Goal: Task Accomplishment & Management: Complete application form

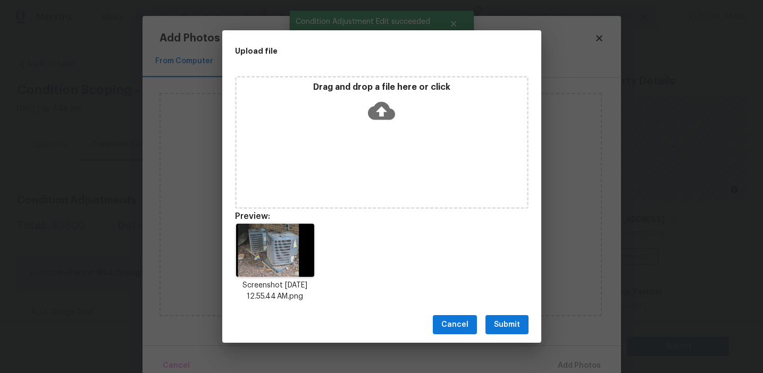
scroll to position [131, 0]
click at [517, 317] on button "Submit" at bounding box center [506, 325] width 43 height 20
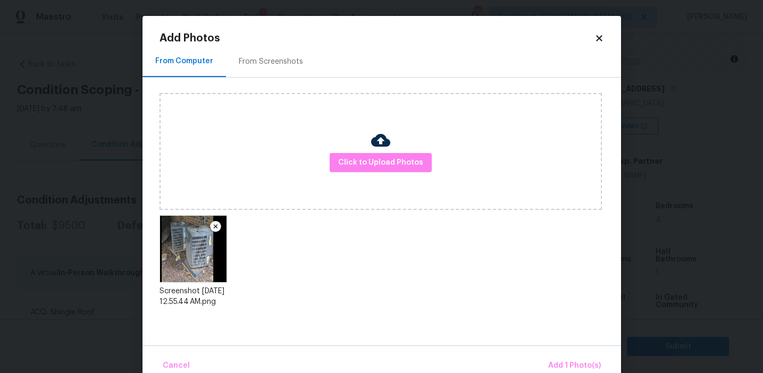
click at [551, 350] on div "Cancel Add 1 Photo(s)" at bounding box center [381, 362] width 478 height 32
click at [557, 366] on span "Add 1 Photo(s)" at bounding box center [574, 365] width 53 height 13
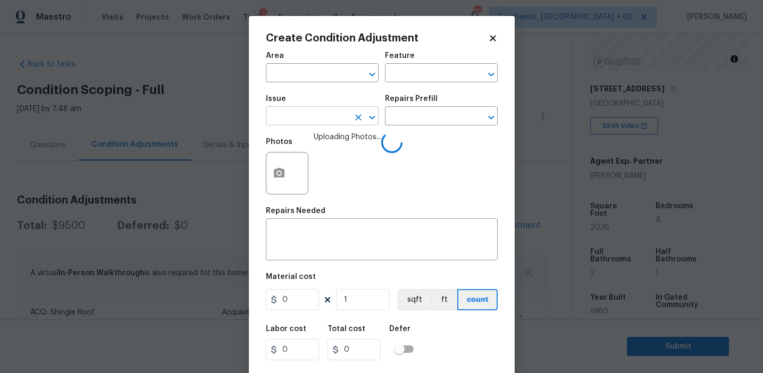
click at [296, 121] on input "text" at bounding box center [307, 117] width 83 height 16
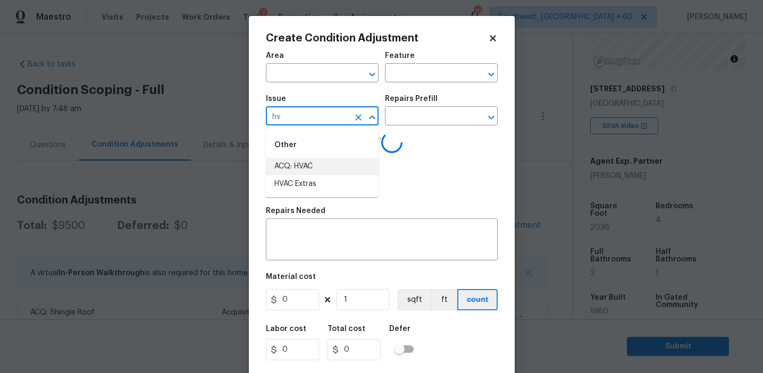
click at [318, 165] on li "ACQ: HVAC" at bounding box center [322, 167] width 113 height 18
type input "ACQ: HVAC"
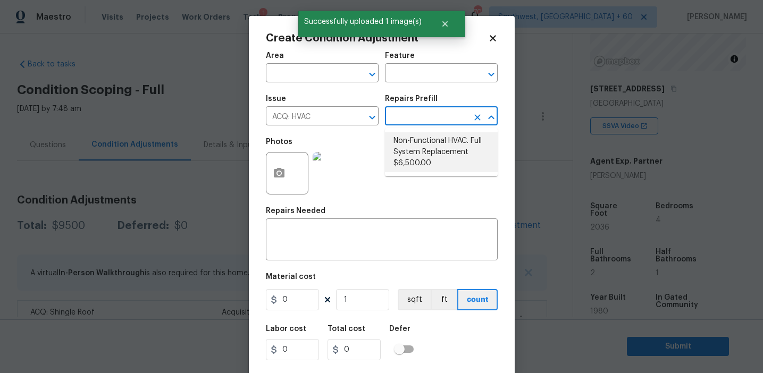
click at [431, 145] on li "Non-Functional HVAC. Full System Replacement $6,500.00" at bounding box center [441, 152] width 113 height 40
type input "Acquisition"
type input "6500"
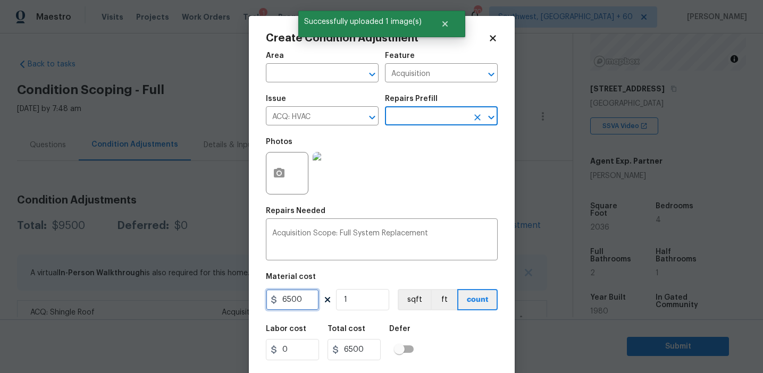
click at [303, 303] on input "6500" at bounding box center [292, 299] width 53 height 21
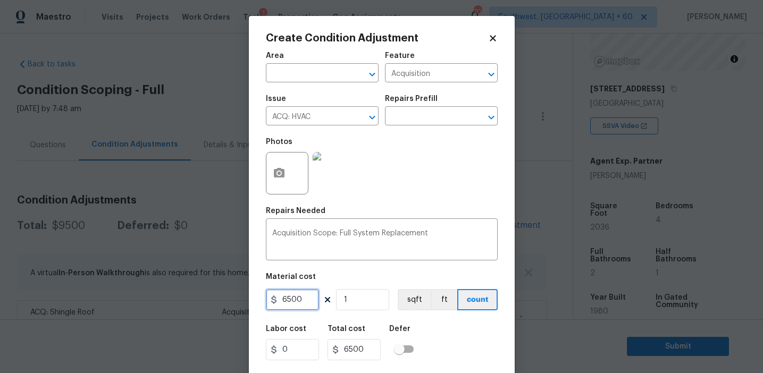
paste input "325"
type input "3250"
type input "2"
type input "6500"
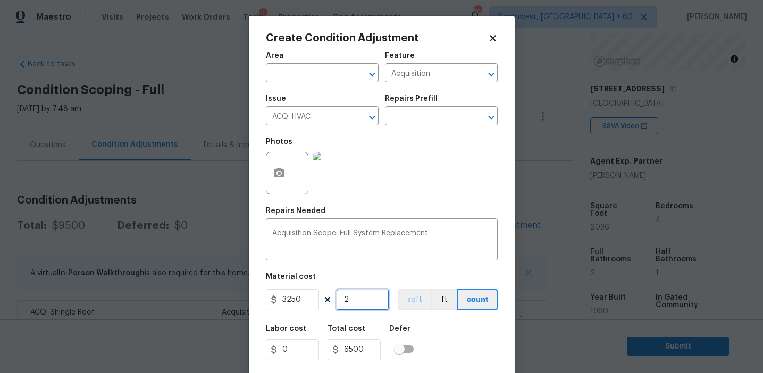
scroll to position [24, 0]
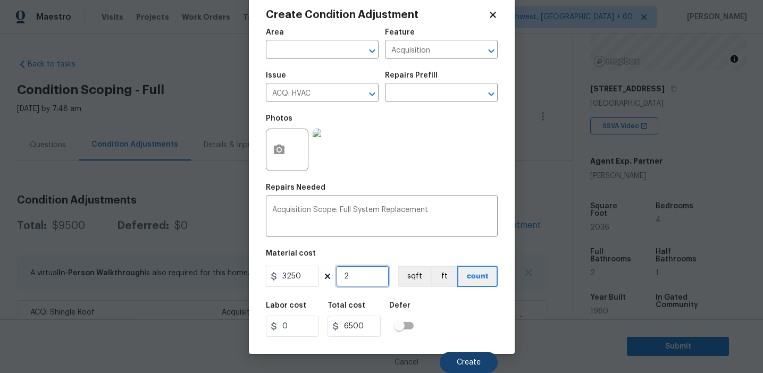
type input "2"
click at [468, 364] on span "Create" at bounding box center [469, 363] width 24 height 8
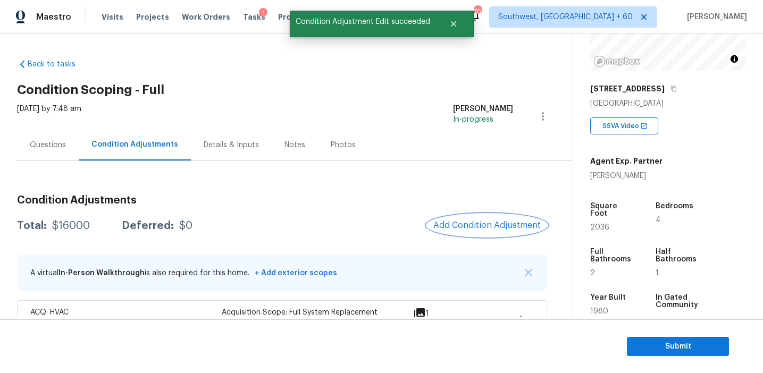
scroll to position [71, 0]
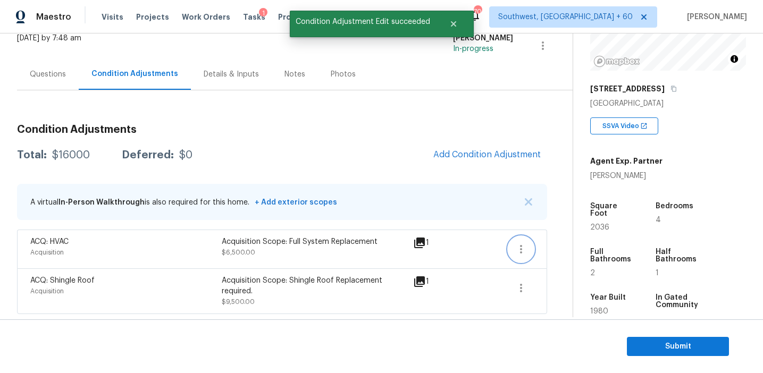
click at [518, 249] on icon "button" at bounding box center [521, 249] width 13 height 13
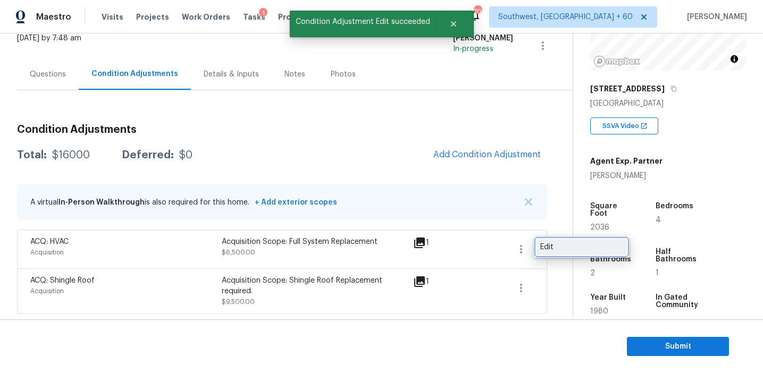
click at [551, 251] on div "Edit" at bounding box center [581, 247] width 83 height 11
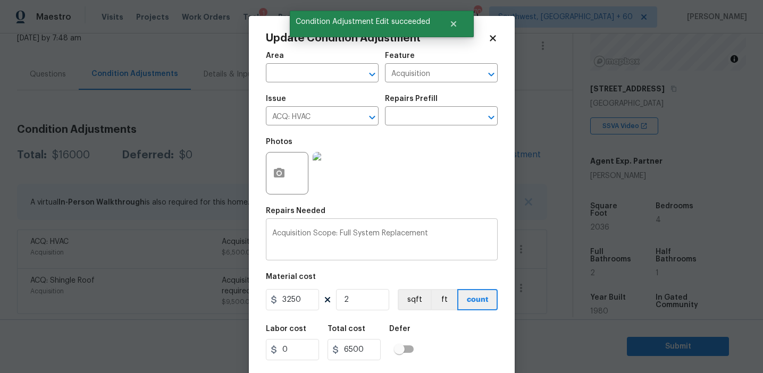
click at [339, 228] on div "Acquisition Scope: Full System Replacement x ​" at bounding box center [382, 240] width 232 height 39
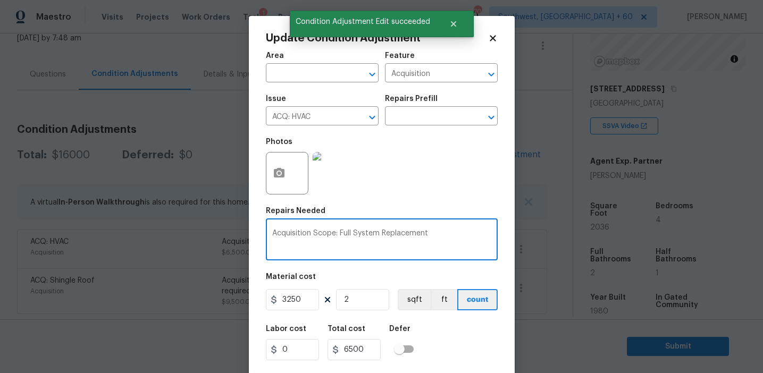
click at [343, 235] on textarea "Acquisition Scope: Full System Replacement" at bounding box center [381, 241] width 219 height 22
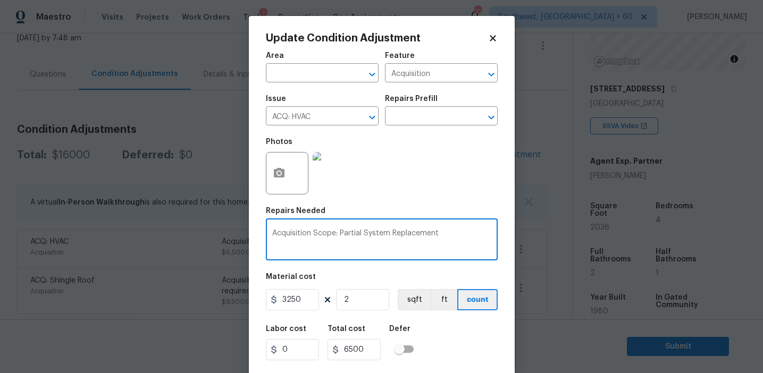
type textarea "Acquisition Scope: Partial System Replacement"
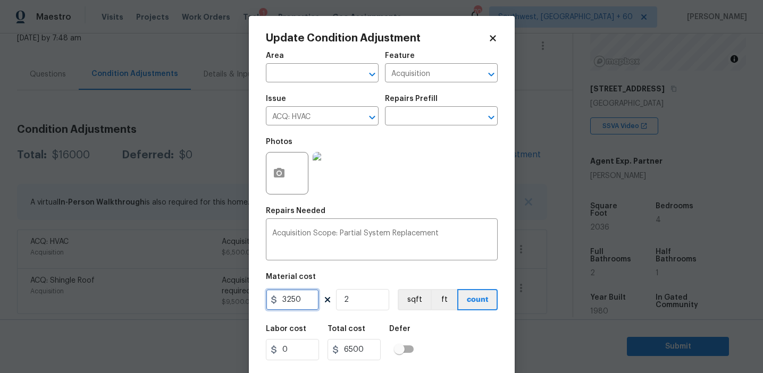
scroll to position [24, 0]
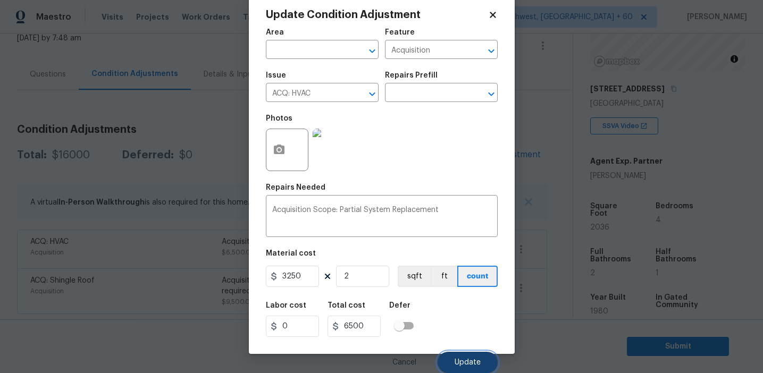
click at [467, 360] on span "Update" at bounding box center [467, 363] width 26 height 8
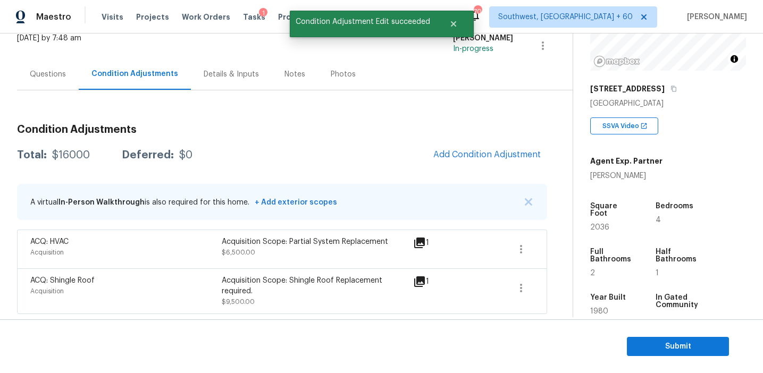
scroll to position [0, 0]
click at [458, 150] on span "Add Condition Adjustment" at bounding box center [486, 155] width 107 height 10
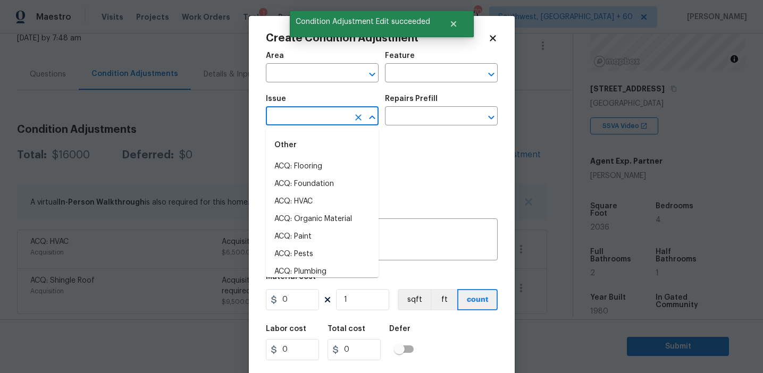
click at [317, 118] on input "text" at bounding box center [307, 117] width 83 height 16
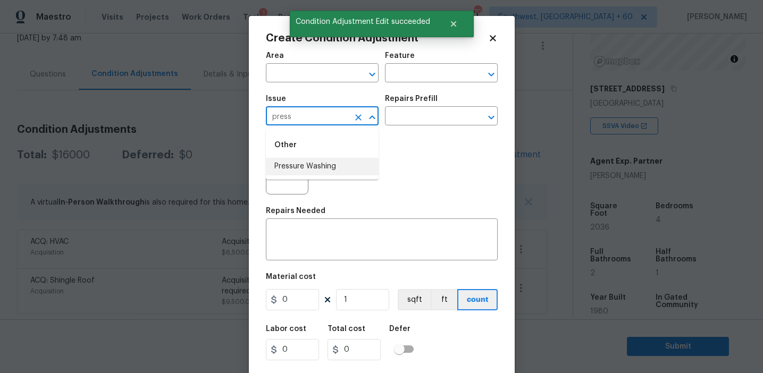
click at [336, 172] on li "Pressure Washing" at bounding box center [322, 167] width 113 height 18
type input "Pressure Washing"
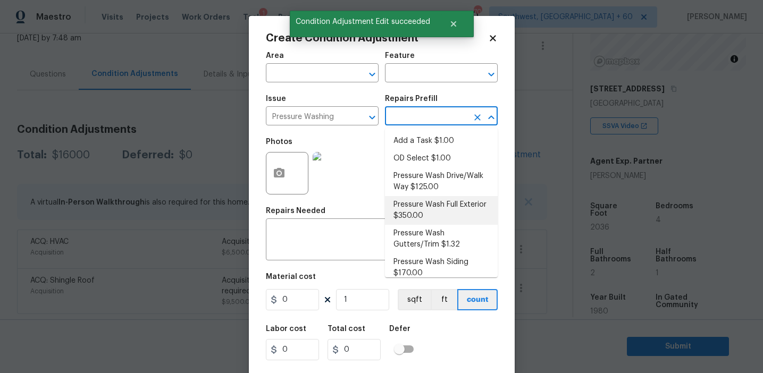
click at [436, 212] on li "Pressure Wash Full Exterior $350.00" at bounding box center [441, 210] width 113 height 29
type input "Siding"
type textarea "Pressure wash the House, Flatwork, Deck and Garage interior."
type input "350"
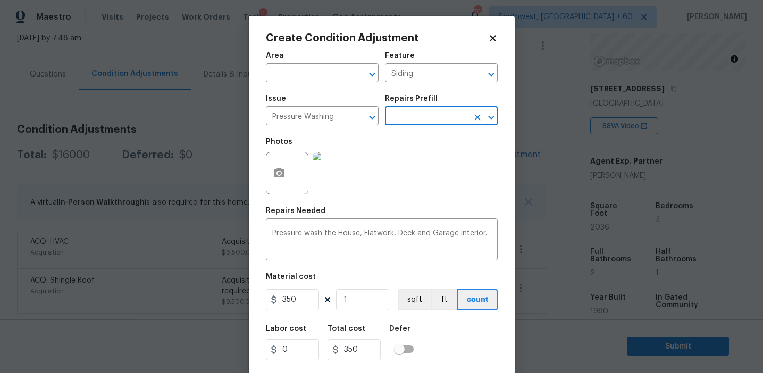
scroll to position [24, 0]
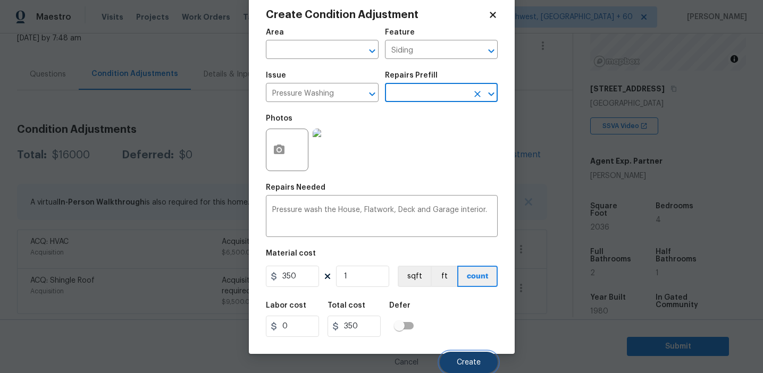
click at [459, 356] on button "Create" at bounding box center [469, 362] width 58 height 21
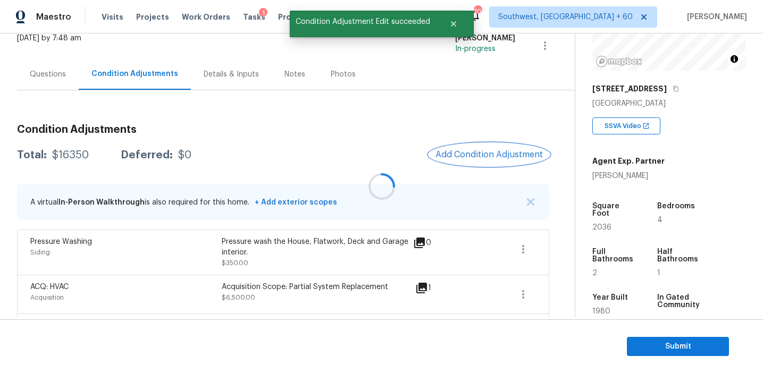
scroll to position [0, 0]
click at [471, 153] on span "Add Condition Adjustment" at bounding box center [488, 155] width 107 height 10
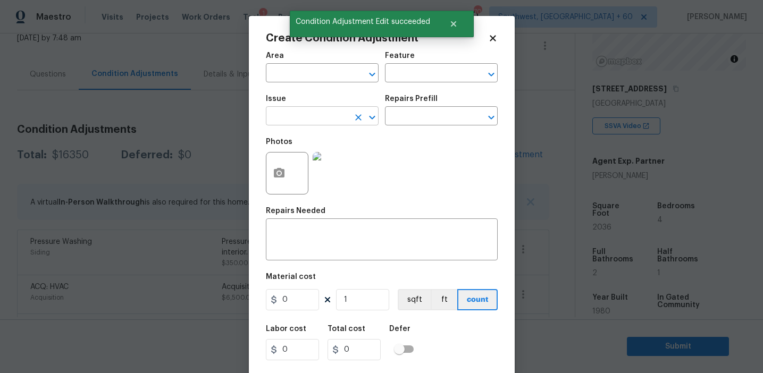
click at [320, 122] on input "text" at bounding box center [307, 117] width 83 height 16
click at [335, 167] on li "Pressure Washing" at bounding box center [322, 167] width 113 height 18
type input "Pressure Washing"
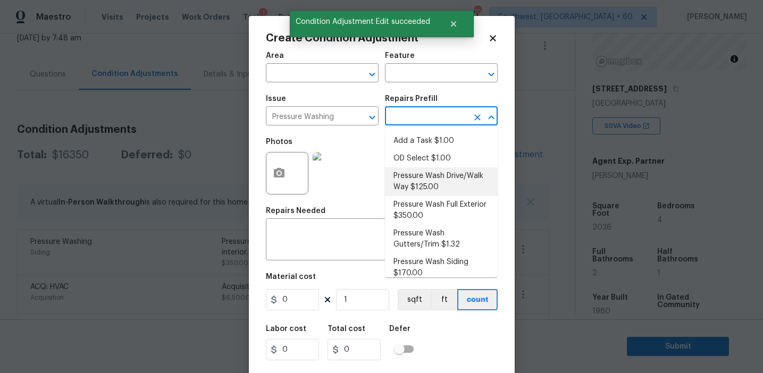
click at [424, 174] on li "Pressure Wash Drive/Walk Way $125.00" at bounding box center [441, 181] width 113 height 29
type input "Siding"
type textarea "Pressure wash the driveways/walkways as directed by the PM. Ensure that all deb…"
type input "125"
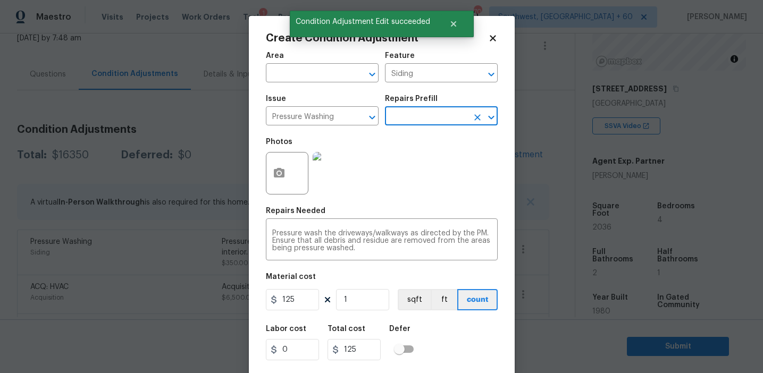
scroll to position [24, 0]
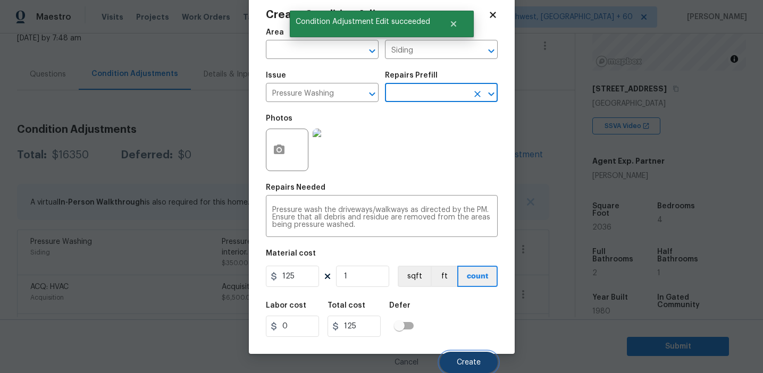
click at [450, 367] on button "Create" at bounding box center [469, 362] width 58 height 21
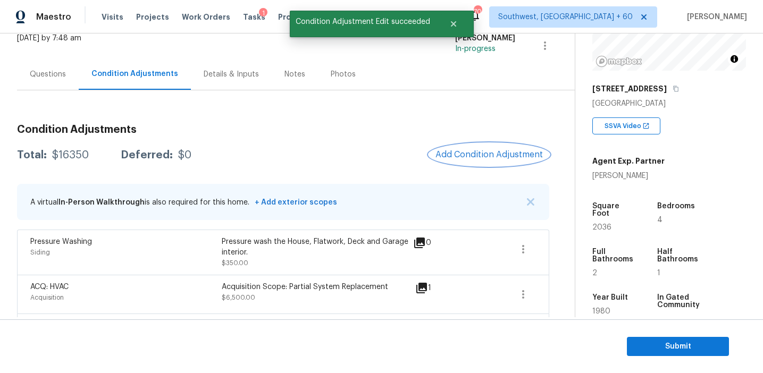
scroll to position [0, 0]
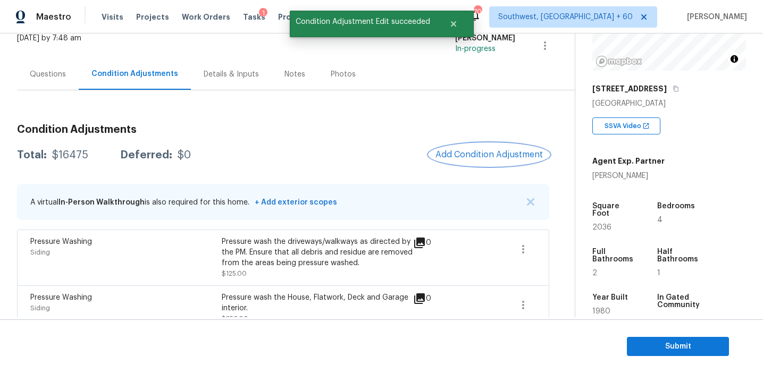
click at [475, 155] on span "Add Condition Adjustment" at bounding box center [488, 155] width 107 height 10
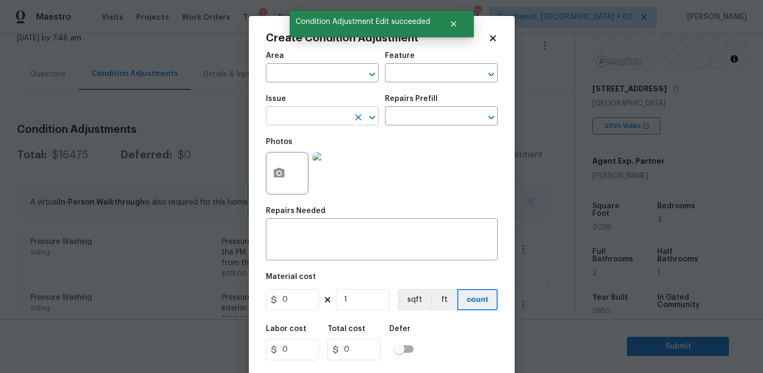
click at [316, 117] on input "text" at bounding box center [307, 117] width 83 height 16
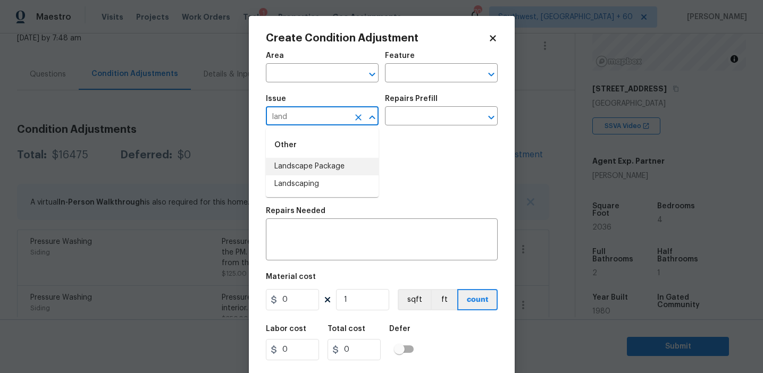
click at [340, 166] on li "Landscape Package" at bounding box center [322, 167] width 113 height 18
type input "Landscape Package"
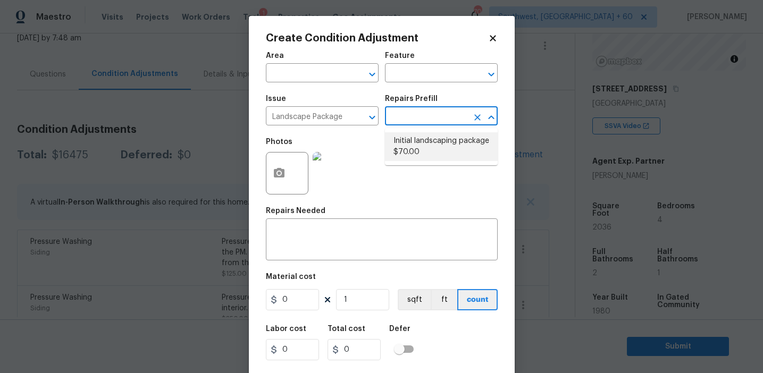
click at [407, 149] on li "Initial landscaping package $70.00" at bounding box center [441, 146] width 113 height 29
type input "Home Readiness Packages"
type textarea "Mowing of grass up to 6" in height. Mow, edge along driveways & sidewalks, trim…"
type input "70"
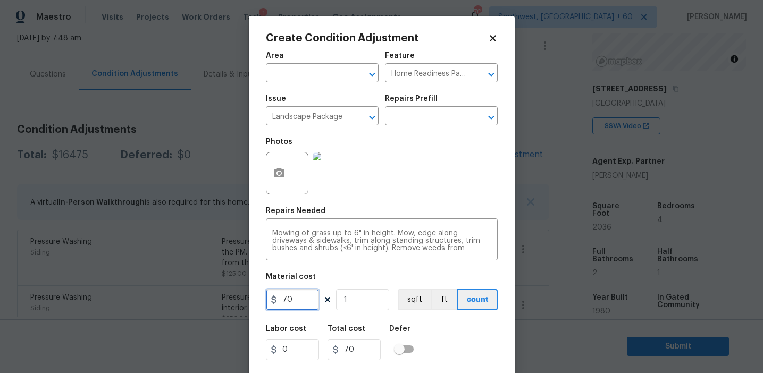
click at [315, 298] on input "70" at bounding box center [292, 299] width 53 height 21
type input "2000"
click at [277, 180] on icon "button" at bounding box center [279, 173] width 13 height 13
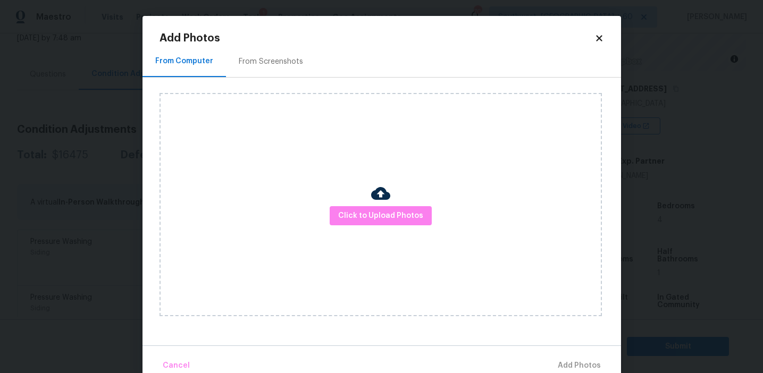
click at [266, 61] on div "From Screenshots" at bounding box center [271, 61] width 64 height 11
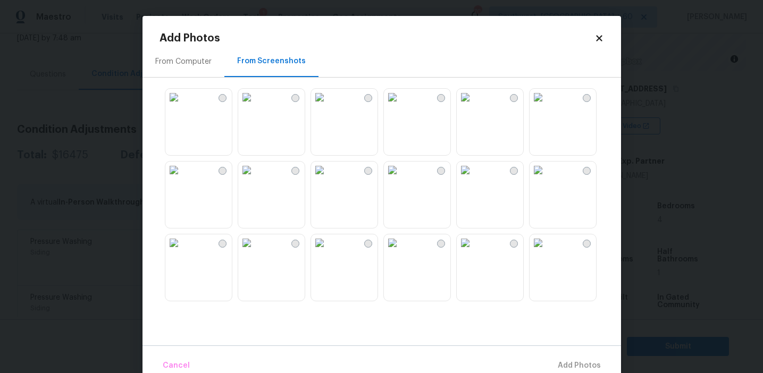
click at [182, 106] on img at bounding box center [173, 97] width 17 height 17
click at [401, 179] on img at bounding box center [392, 170] width 17 height 17
click at [474, 179] on img at bounding box center [465, 170] width 17 height 17
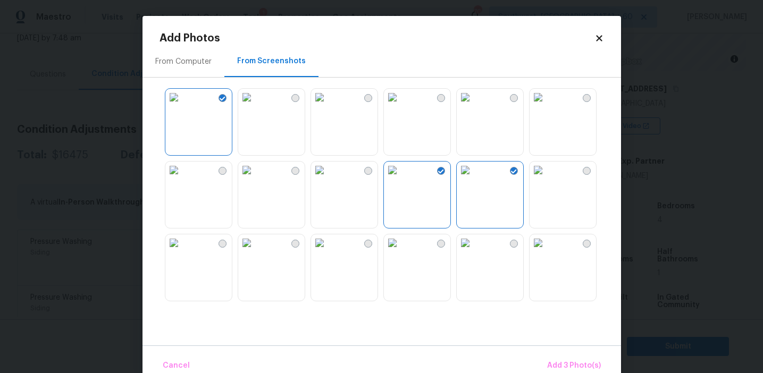
click at [255, 251] on img at bounding box center [246, 242] width 17 height 17
click at [557, 365] on span "Add 4 Photo(s)" at bounding box center [573, 365] width 55 height 13
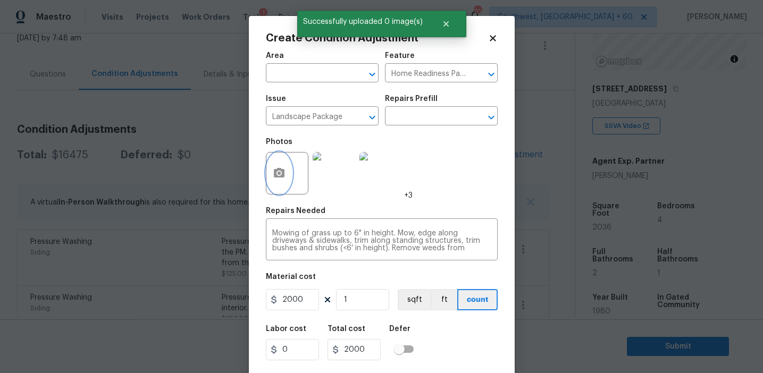
scroll to position [24, 0]
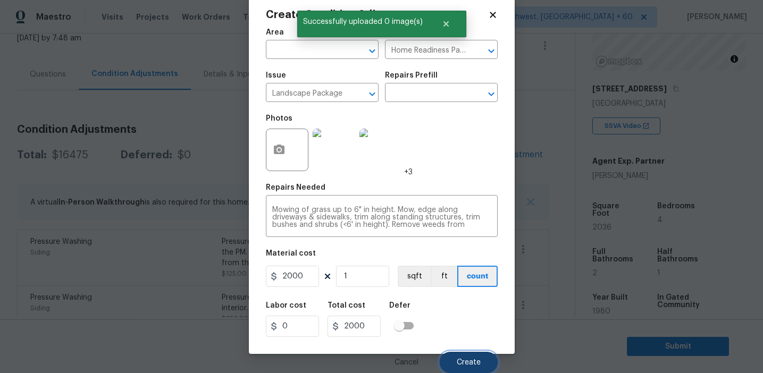
click at [470, 359] on span "Create" at bounding box center [469, 363] width 24 height 8
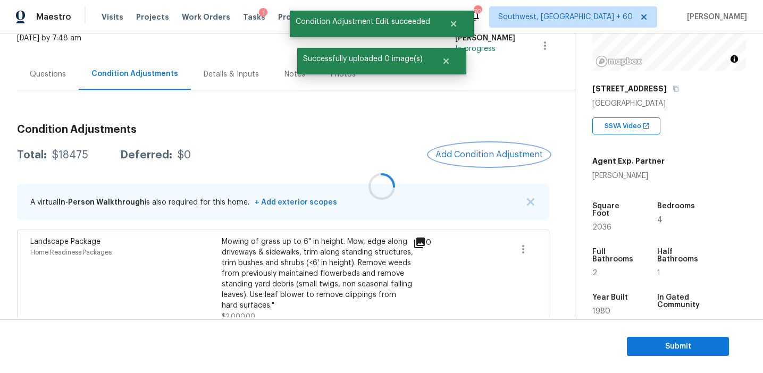
scroll to position [0, 0]
click at [507, 149] on button "Add Condition Adjustment" at bounding box center [489, 155] width 120 height 22
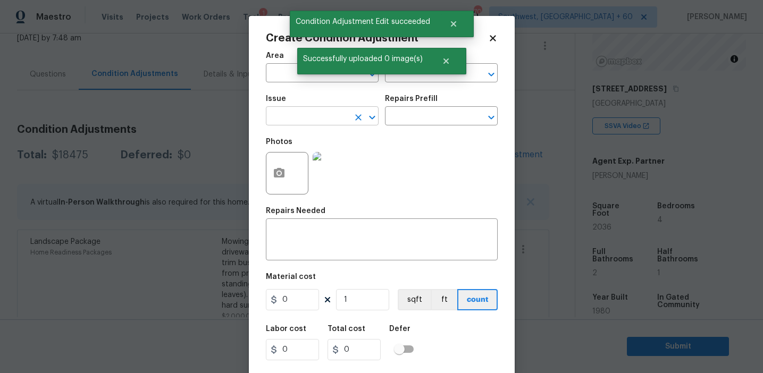
click at [319, 119] on input "text" at bounding box center [307, 117] width 83 height 16
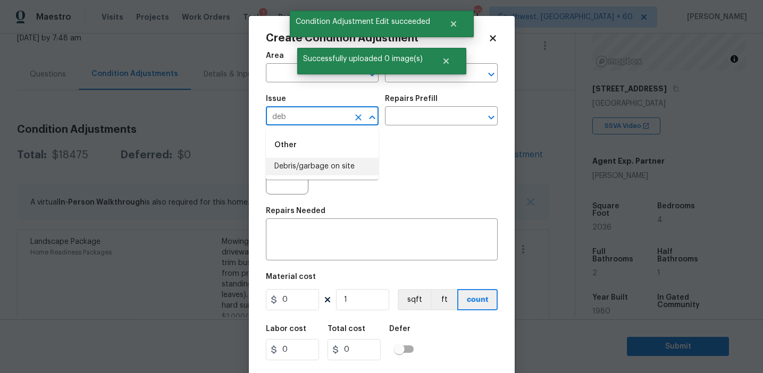
click at [342, 161] on li "Debris/garbage on site" at bounding box center [322, 167] width 113 height 18
type input "Debris/garbage on site"
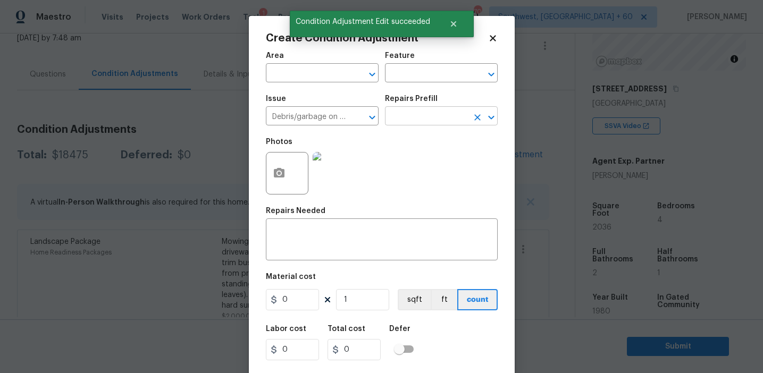
click at [419, 118] on input "text" at bounding box center [426, 117] width 83 height 16
click at [411, 120] on input "text" at bounding box center [426, 117] width 83 height 16
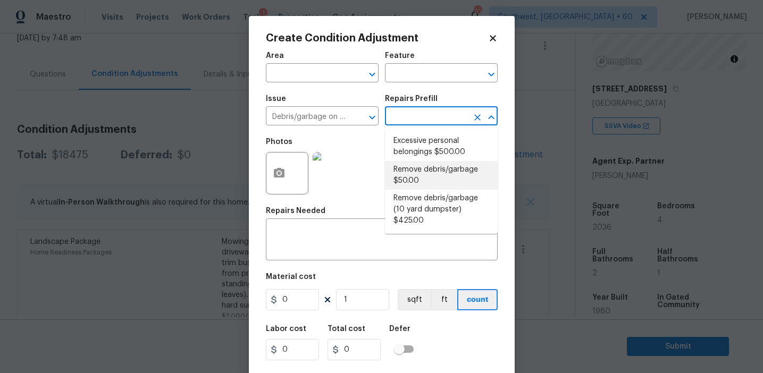
click at [408, 171] on li "Remove debris/garbage $50.00" at bounding box center [441, 175] width 113 height 29
type textarea "Remove, haul off, and properly dispose of any debris left by seller to offsite …"
type input "50"
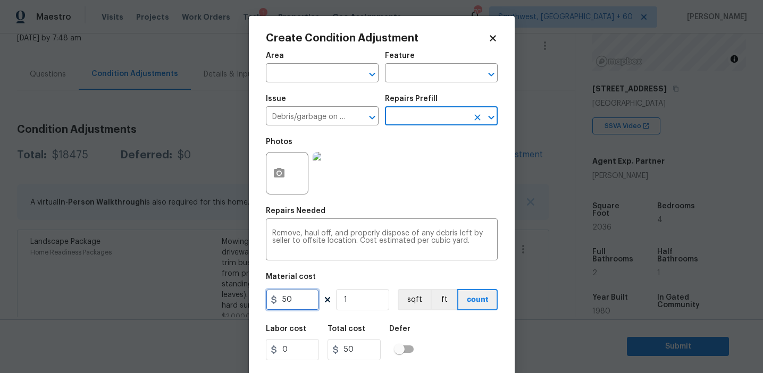
click at [291, 296] on input "50" at bounding box center [292, 299] width 53 height 21
type input "2000"
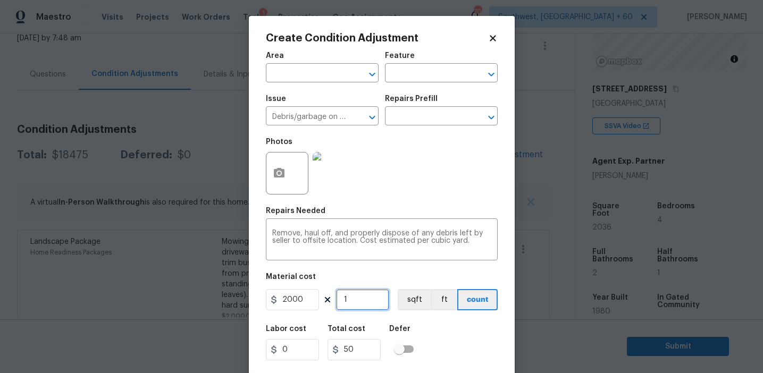
type input "2000"
click at [279, 173] on circle "button" at bounding box center [278, 173] width 3 height 3
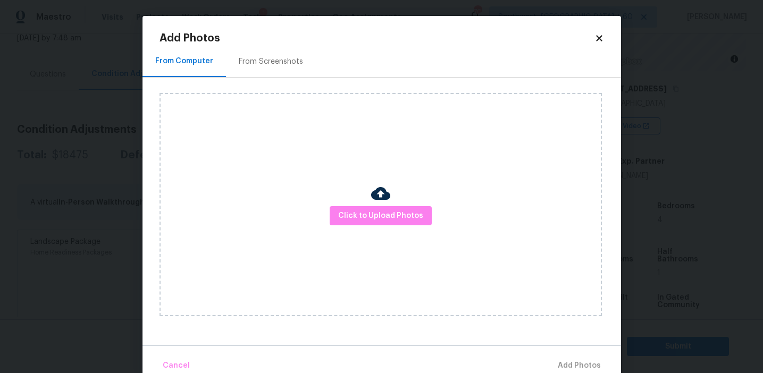
click at [275, 62] on div "From Screenshots" at bounding box center [271, 61] width 64 height 11
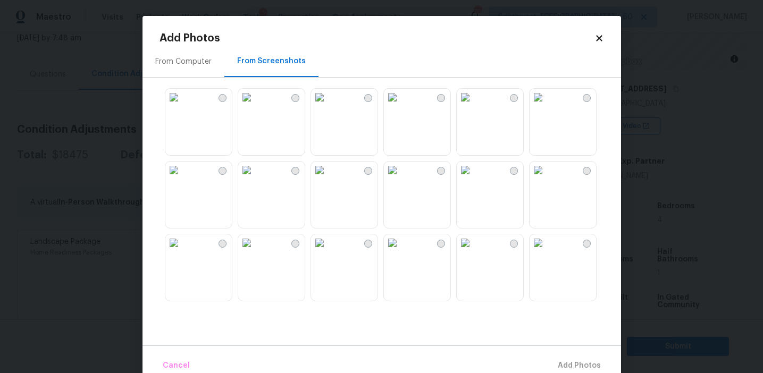
click at [474, 179] on img at bounding box center [465, 170] width 17 height 17
click at [182, 106] on img at bounding box center [173, 97] width 17 height 17
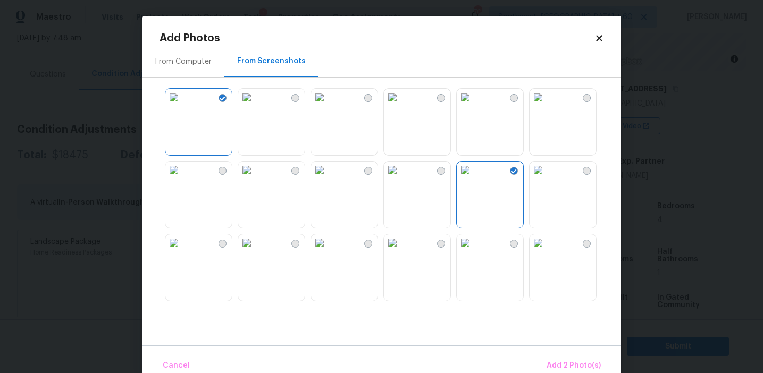
scroll to position [88, 0]
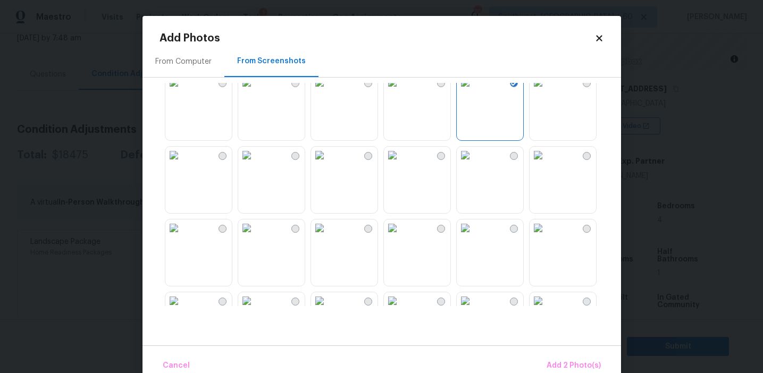
click at [249, 164] on img at bounding box center [246, 155] width 17 height 17
click at [401, 237] on img at bounding box center [392, 228] width 17 height 17
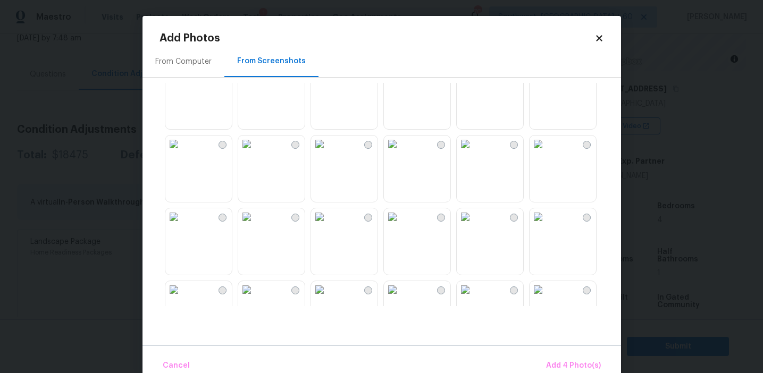
scroll to position [399, 0]
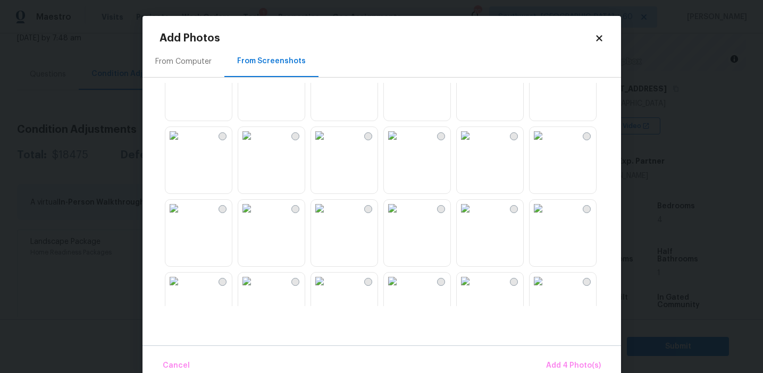
click at [182, 144] on img at bounding box center [173, 135] width 17 height 17
click at [549, 360] on span "Add 5 Photo(s)" at bounding box center [574, 365] width 54 height 13
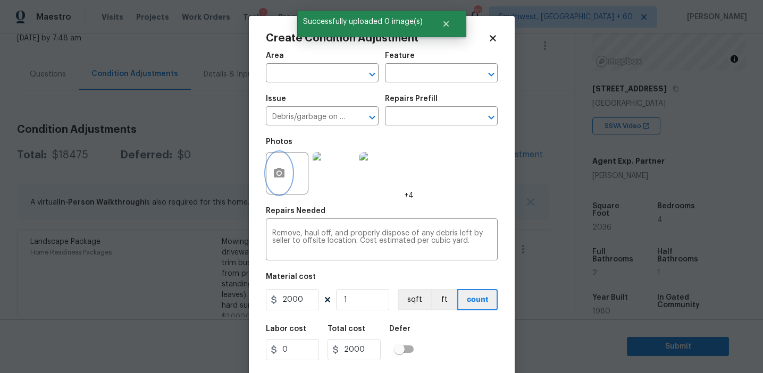
scroll to position [24, 0]
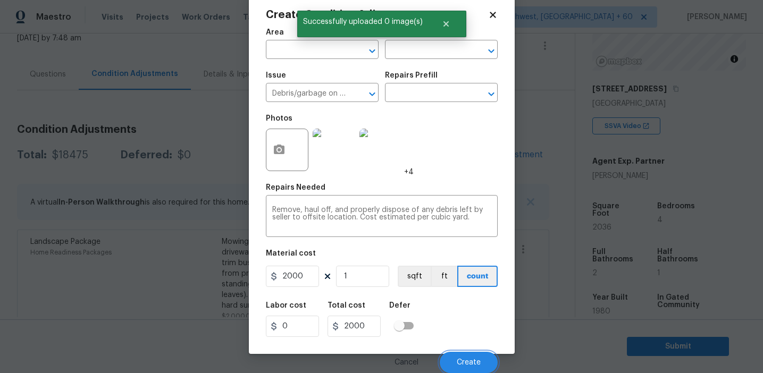
click at [444, 358] on button "Create" at bounding box center [469, 362] width 58 height 21
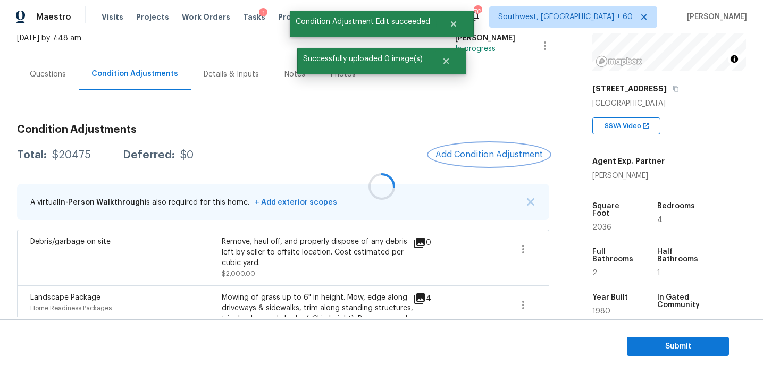
scroll to position [0, 0]
click at [478, 149] on button "Add Condition Adjustment" at bounding box center [489, 155] width 120 height 22
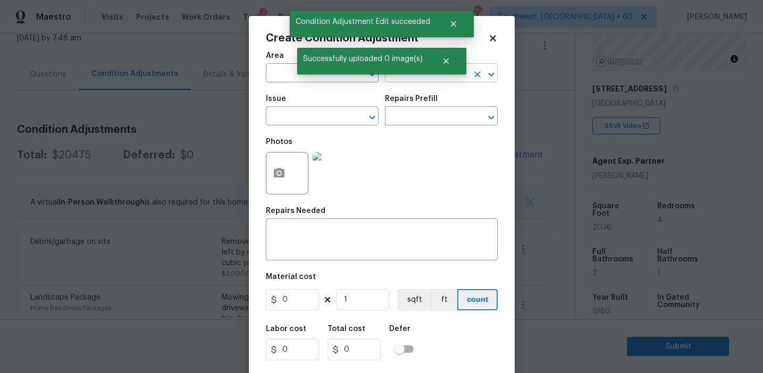
click at [414, 80] on input "text" at bounding box center [426, 74] width 83 height 16
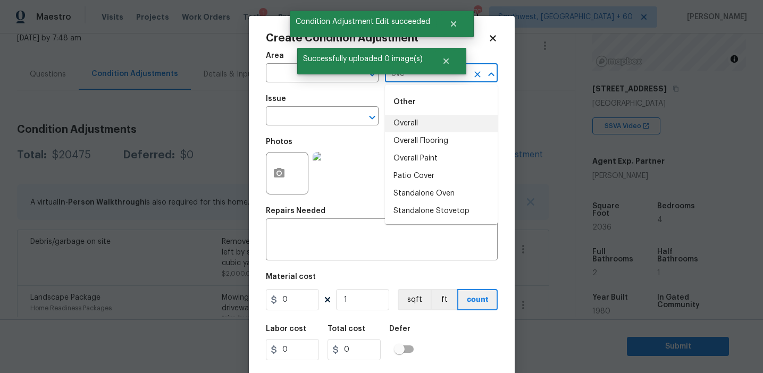
click at [443, 127] on li "Overall" at bounding box center [441, 124] width 113 height 18
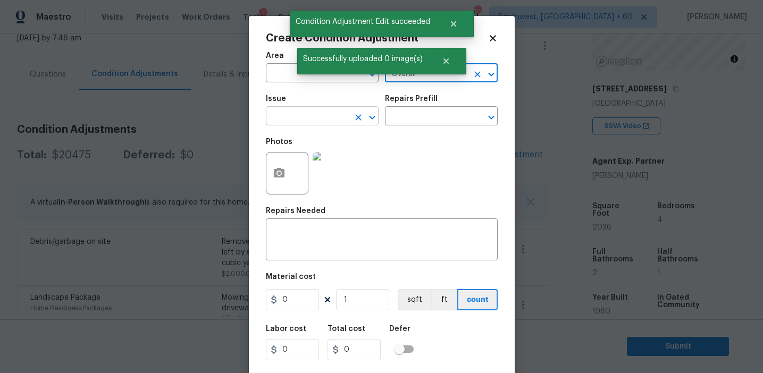
type input "Overall"
click at [314, 121] on input "text" at bounding box center [307, 117] width 83 height 16
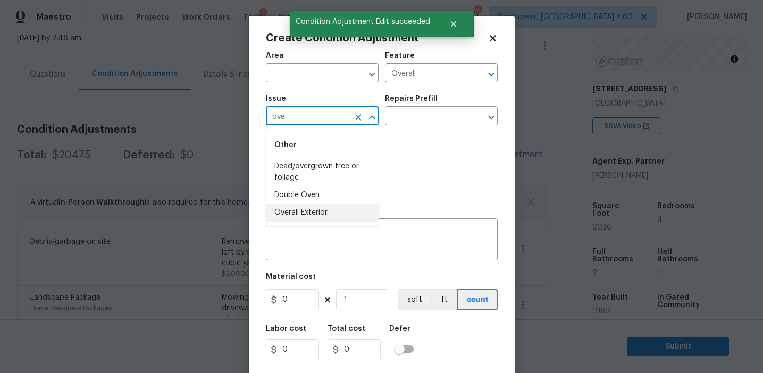
click at [333, 208] on li "Overall Exterior" at bounding box center [322, 213] width 113 height 18
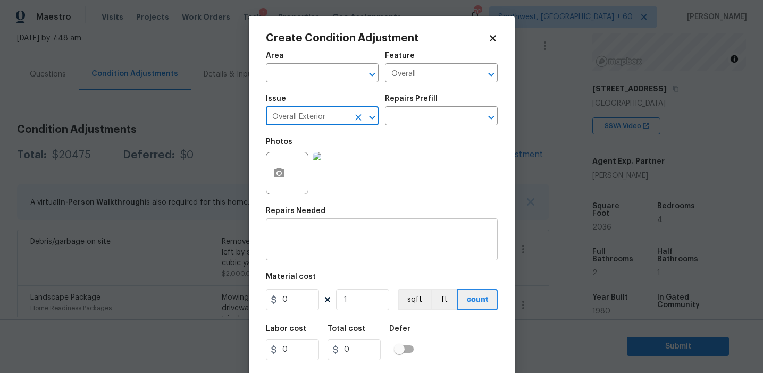
type input "Overall Exterior"
click at [387, 247] on textarea at bounding box center [381, 241] width 219 height 22
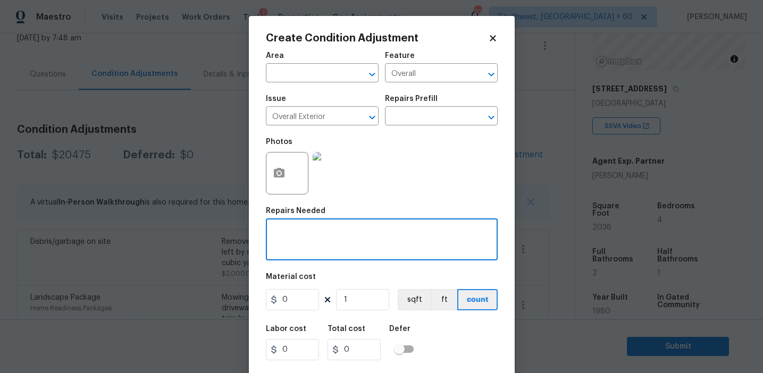
paste textarea "Overall exterior repairs (siding, stucco, fencing, soffit, eaves, trims, fascia…"
type textarea "Overall exterior repairs (siding, stucco, fencing, soffit, eaves, trims, fascia…"
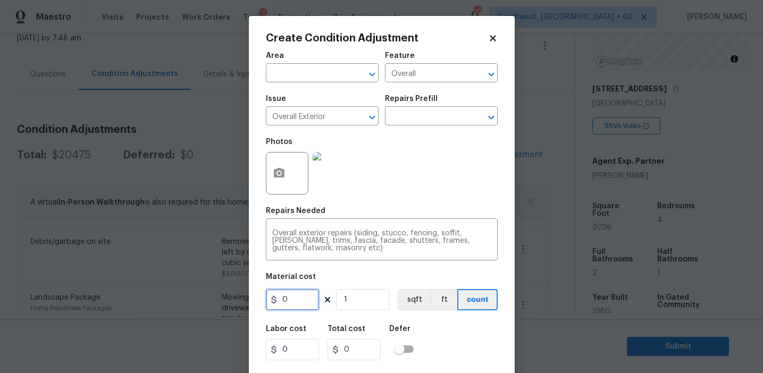
click at [301, 298] on input "0" at bounding box center [292, 299] width 53 height 21
type input "2450"
click at [420, 233] on textarea "Overall exterior repairs (siding, stucco, fencing, soffit, eaves, trims, fascia…" at bounding box center [381, 241] width 219 height 22
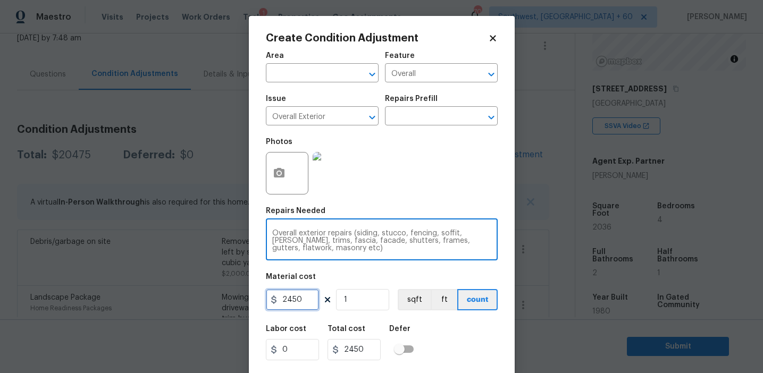
click at [297, 300] on input "2450" at bounding box center [292, 299] width 53 height 21
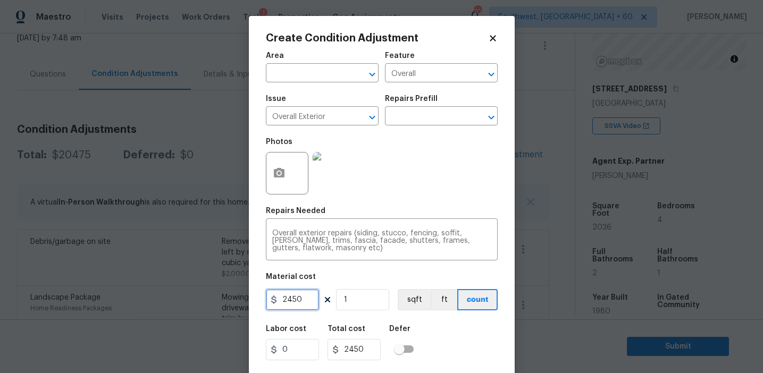
click at [297, 300] on input "2450" at bounding box center [292, 299] width 53 height 21
type input "3250"
click at [276, 172] on icon "button" at bounding box center [279, 173] width 11 height 10
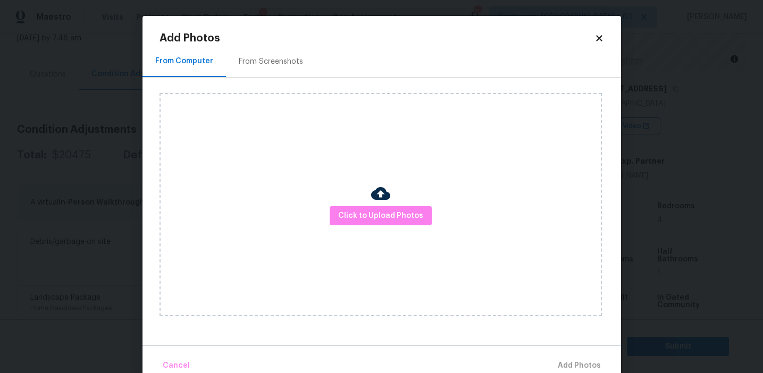
click at [269, 67] on div "From Screenshots" at bounding box center [271, 61] width 90 height 31
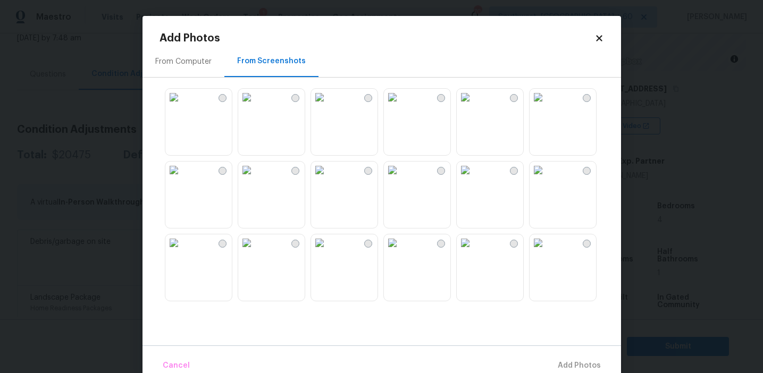
click at [182, 106] on img at bounding box center [173, 97] width 17 height 17
click at [465, 179] on img at bounding box center [465, 170] width 17 height 17
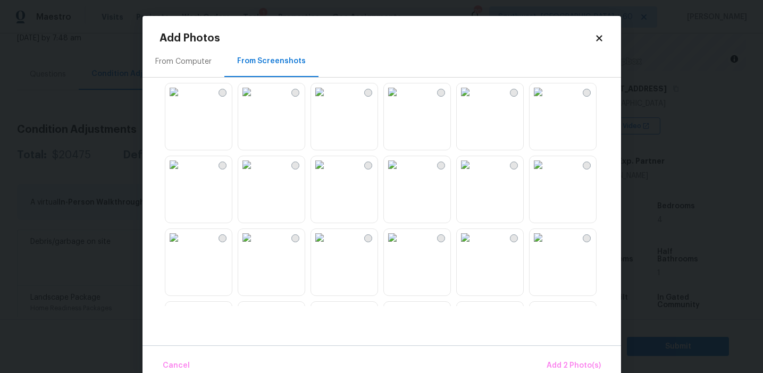
scroll to position [328, 0]
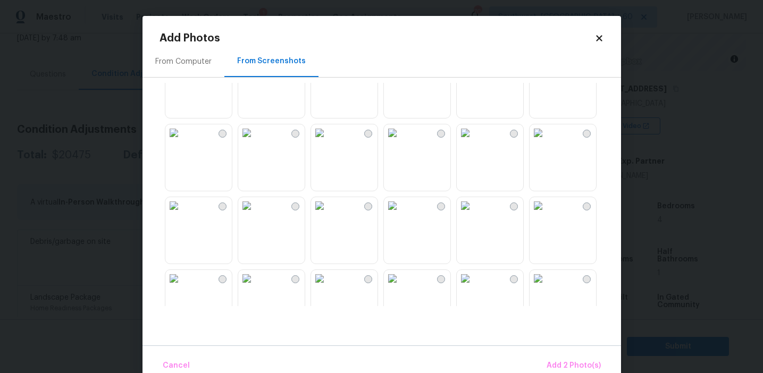
click at [182, 214] on img at bounding box center [173, 205] width 17 height 17
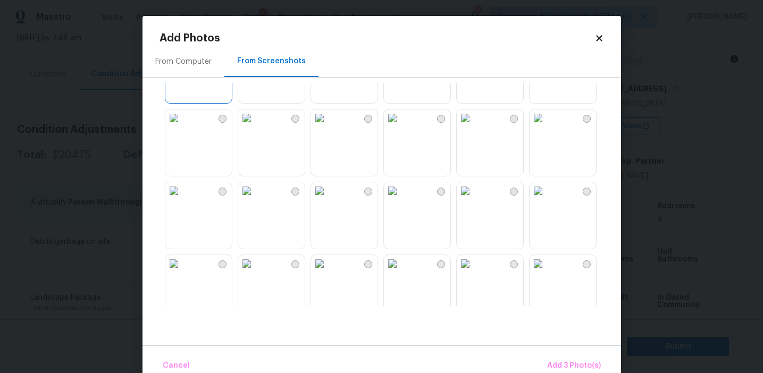
click at [328, 127] on img at bounding box center [319, 117] width 17 height 17
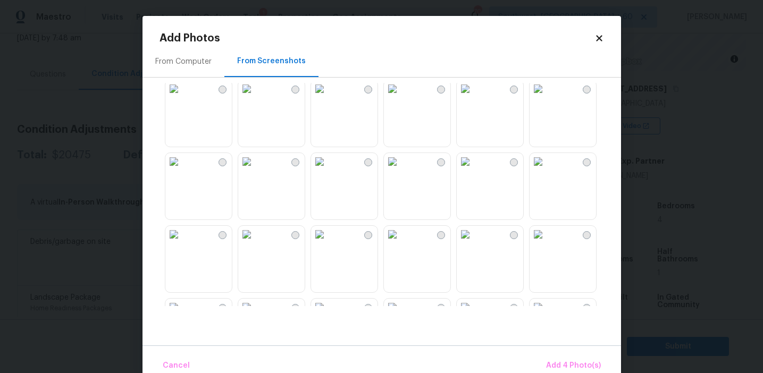
scroll to position [644, 0]
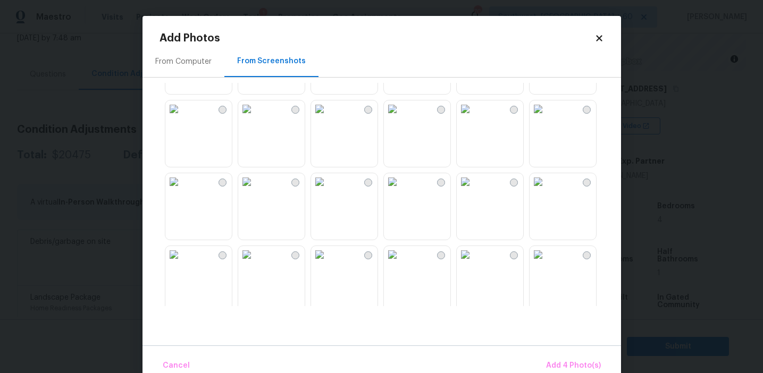
click at [182, 190] on img at bounding box center [173, 181] width 17 height 17
click at [474, 188] on img at bounding box center [465, 179] width 17 height 17
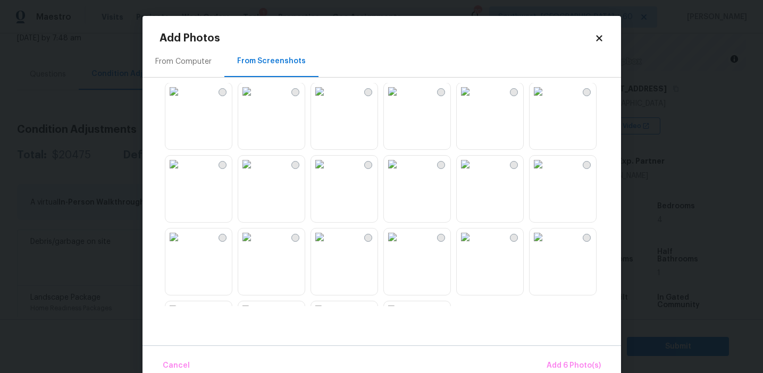
scroll to position [954, 0]
click at [401, 172] on img at bounding box center [392, 163] width 17 height 17
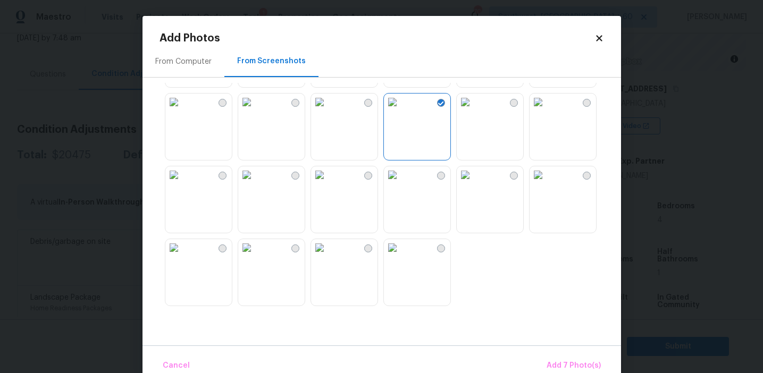
click at [401, 256] on img at bounding box center [392, 247] width 17 height 17
click at [559, 368] on span "Add 8 Photo(s)" at bounding box center [573, 365] width 54 height 13
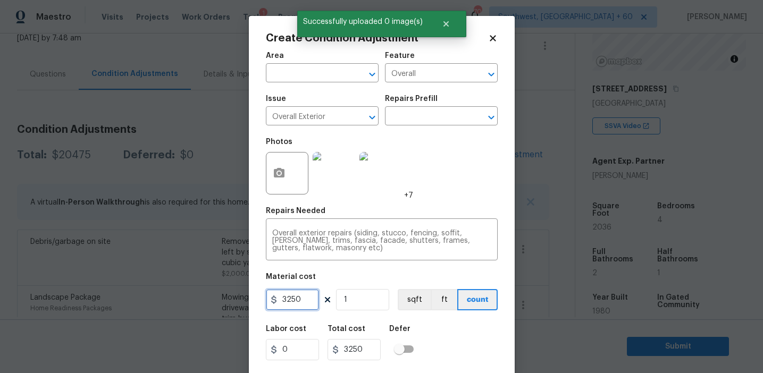
click at [284, 299] on input "3250" at bounding box center [292, 299] width 53 height 21
type input "4250"
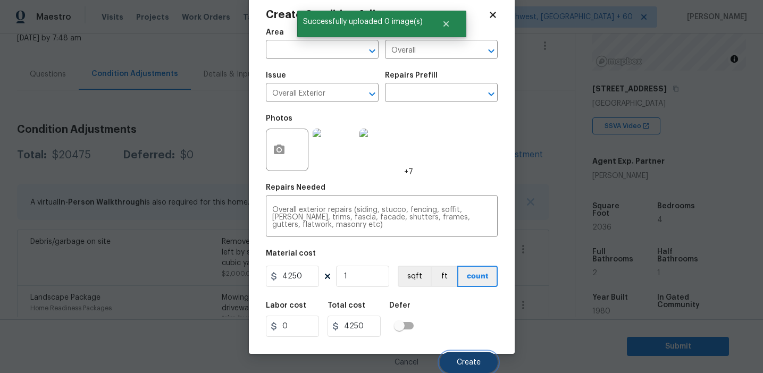
click at [451, 366] on button "Create" at bounding box center [469, 362] width 58 height 21
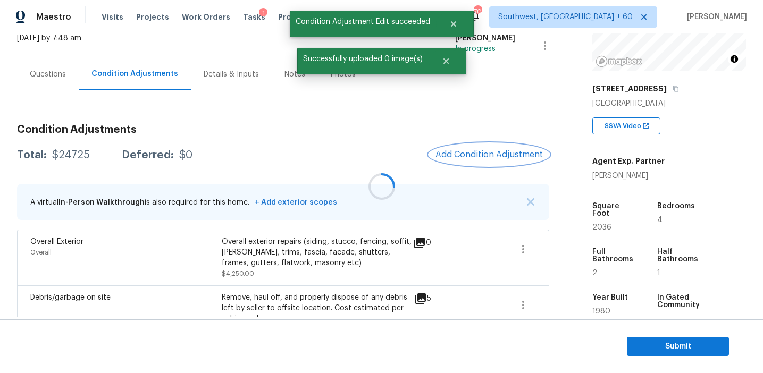
scroll to position [0, 0]
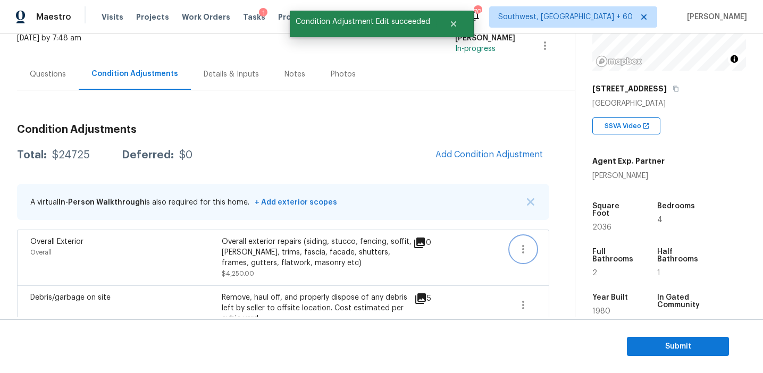
click at [520, 253] on icon "button" at bounding box center [523, 249] width 13 height 13
click at [552, 243] on div "Edit" at bounding box center [583, 247] width 83 height 11
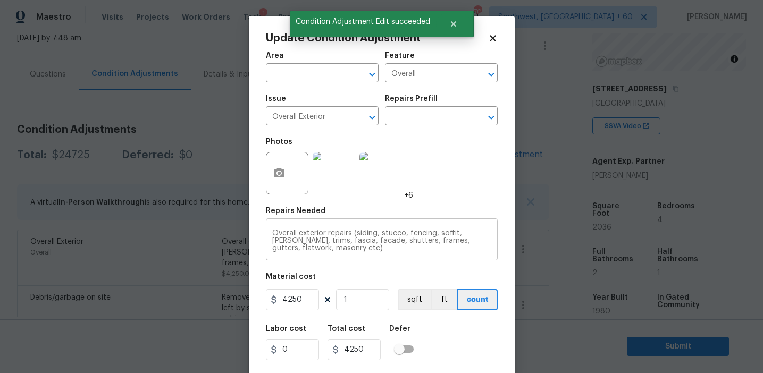
click at [302, 249] on textarea "Overall exterior repairs (siding, stucco, fencing, soffit, eaves, trims, fascia…" at bounding box center [381, 241] width 219 height 22
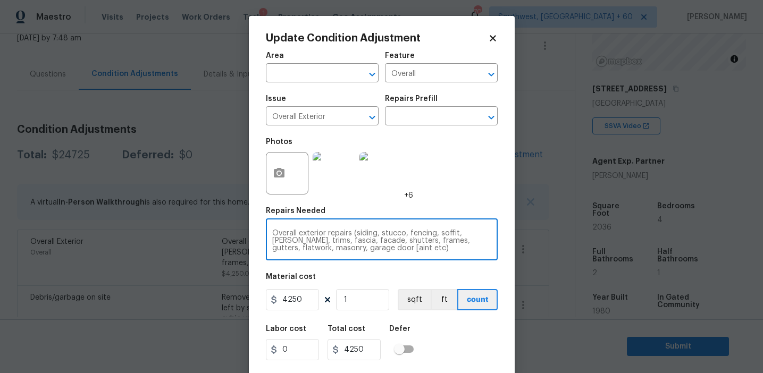
click at [353, 250] on textarea "Overall exterior repairs (siding, stucco, fencing, soffit, eaves, trims, fascia…" at bounding box center [381, 241] width 219 height 22
type textarea "Overall exterior repairs (siding, stucco, fencing, soffit, eaves, trims, fascia…"
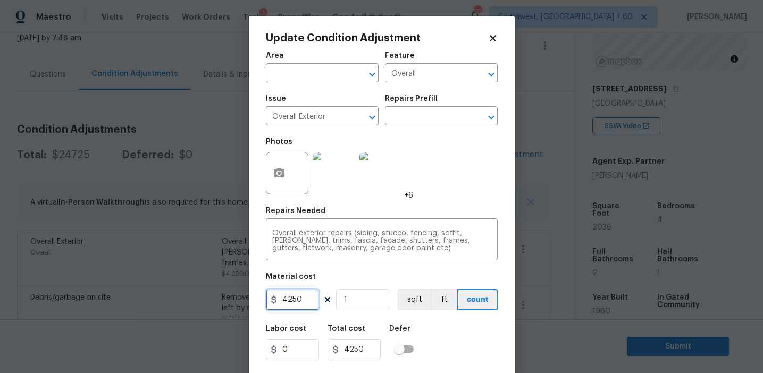
scroll to position [24, 0]
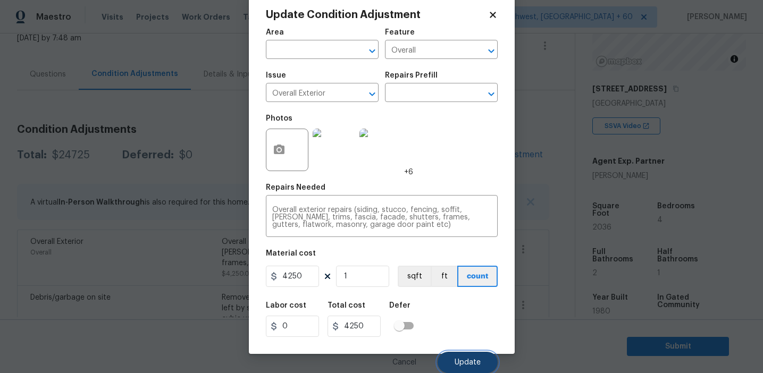
click at [459, 361] on span "Update" at bounding box center [467, 363] width 26 height 8
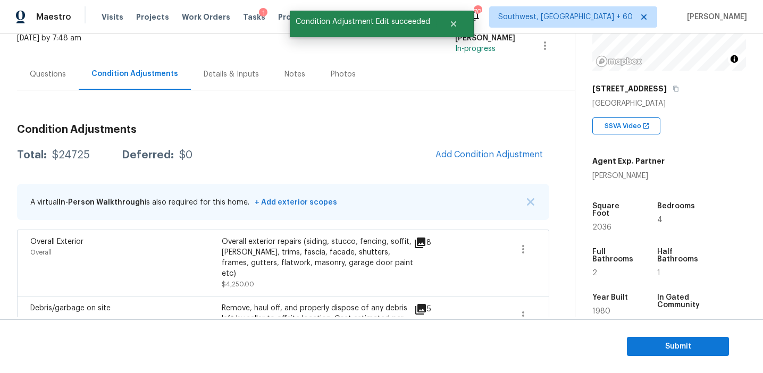
scroll to position [0, 0]
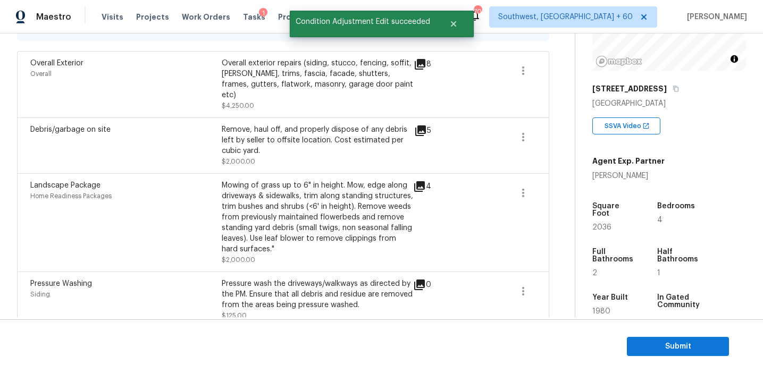
click at [457, 186] on div "4" at bounding box center [439, 222] width 52 height 85
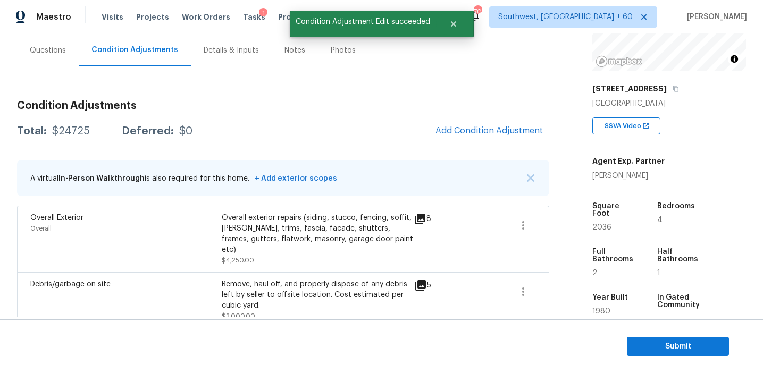
scroll to position [91, 0]
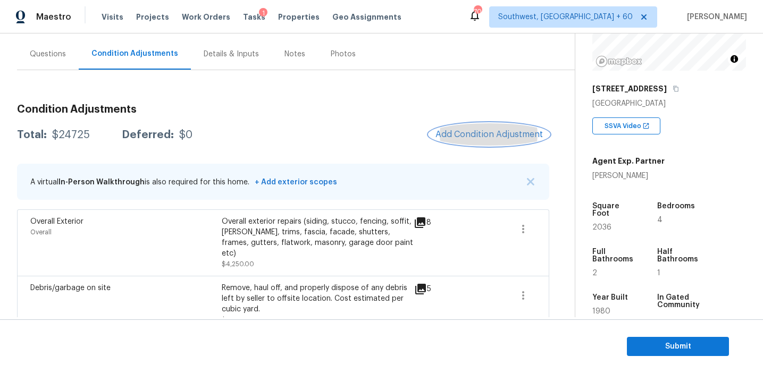
click at [467, 134] on span "Add Condition Adjustment" at bounding box center [488, 135] width 107 height 10
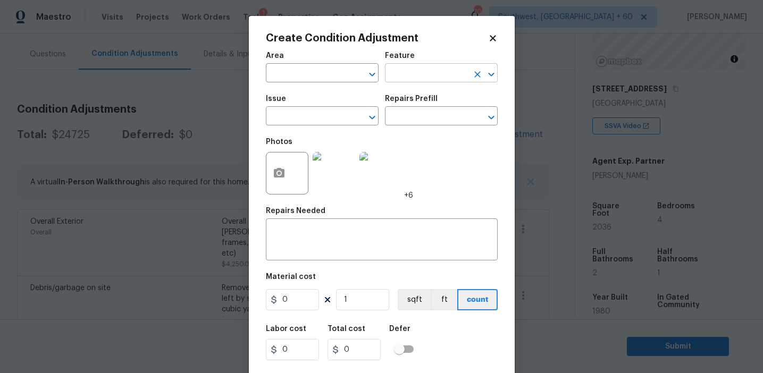
click at [412, 79] on input "text" at bounding box center [426, 74] width 83 height 16
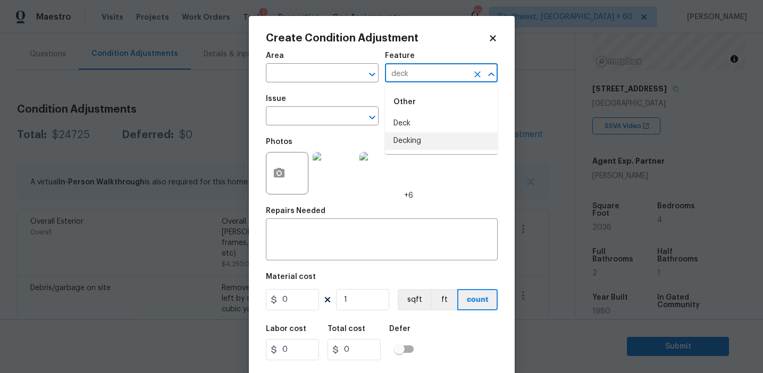
click at [433, 137] on li "Decking" at bounding box center [441, 141] width 113 height 18
type input "Decking"
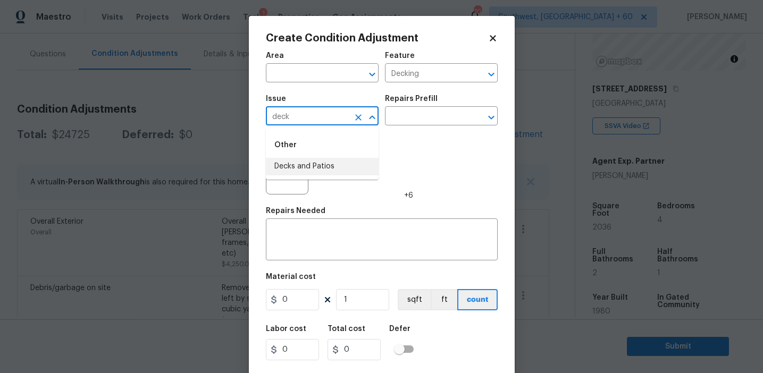
click at [357, 163] on li "Decks and Patios" at bounding box center [322, 167] width 113 height 18
type input "Decks and Patios"
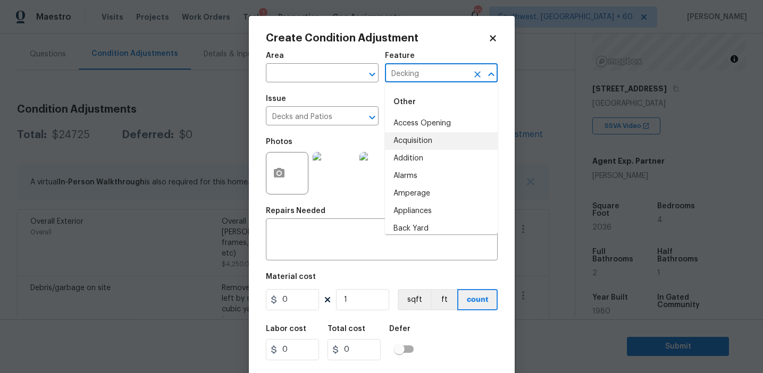
click at [401, 75] on input "Decking" at bounding box center [426, 74] width 83 height 16
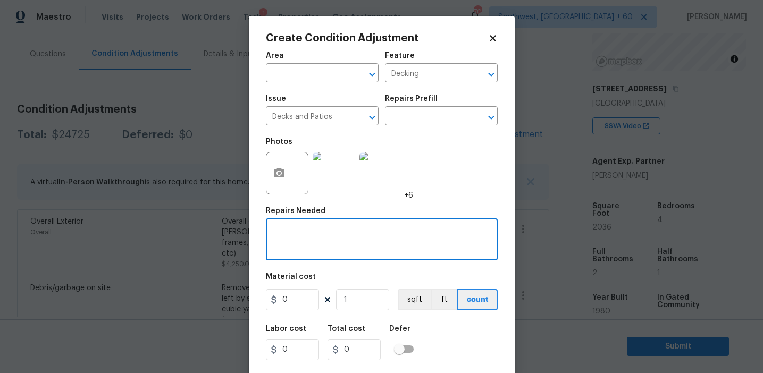
click at [341, 247] on textarea at bounding box center [381, 241] width 219 height 22
paste textarea "Decking"
type textarea "Decking repairs"
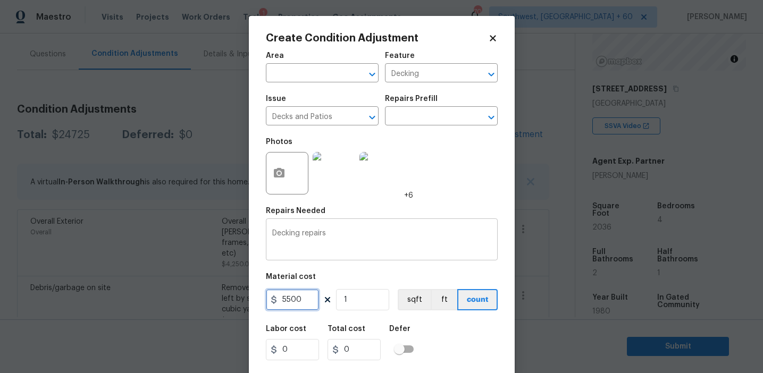
type input "5500"
click at [285, 176] on button "button" at bounding box center [279, 173] width 26 height 41
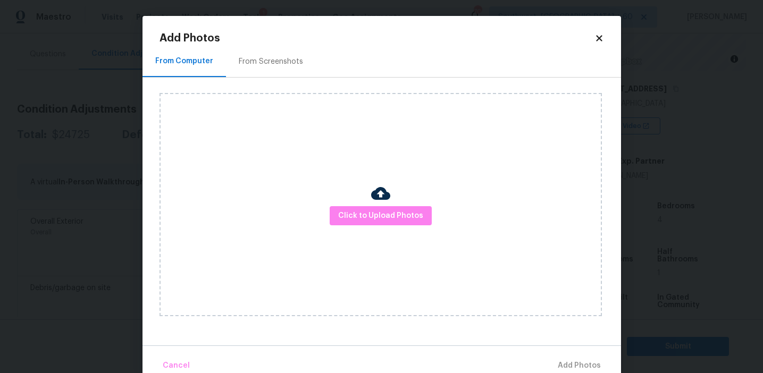
click at [377, 227] on div "Click to Upload Photos" at bounding box center [380, 204] width 442 height 223
click at [382, 157] on div "Click to Upload Photos" at bounding box center [380, 204] width 442 height 223
click at [363, 201] on div "Click to Upload Photos" at bounding box center [380, 204] width 442 height 223
click at [363, 214] on span "Click to Upload Photos" at bounding box center [380, 215] width 85 height 13
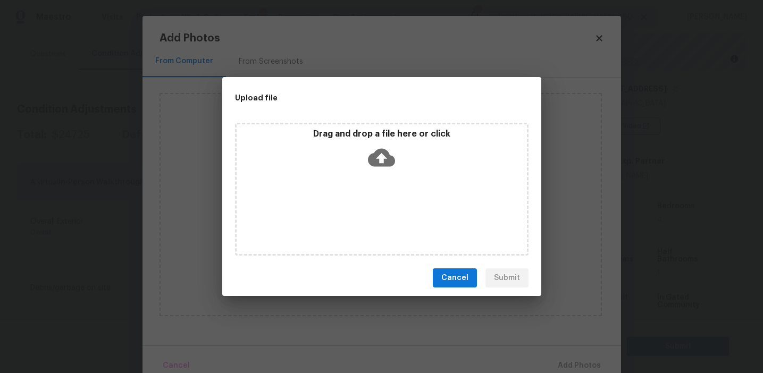
click at [361, 148] on div "Drag and drop a file here or click" at bounding box center [382, 152] width 290 height 46
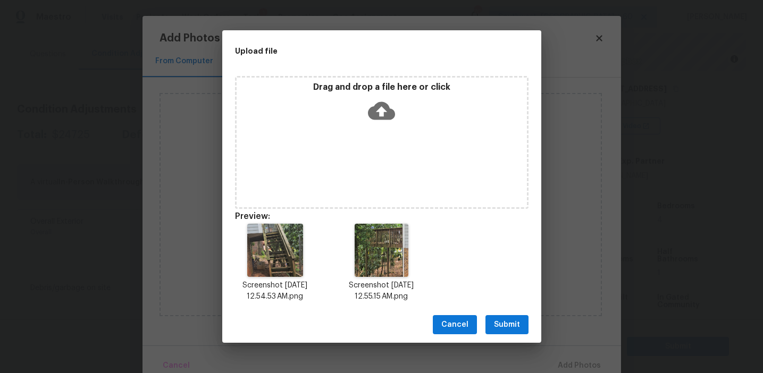
click at [508, 321] on span "Submit" at bounding box center [507, 324] width 26 height 13
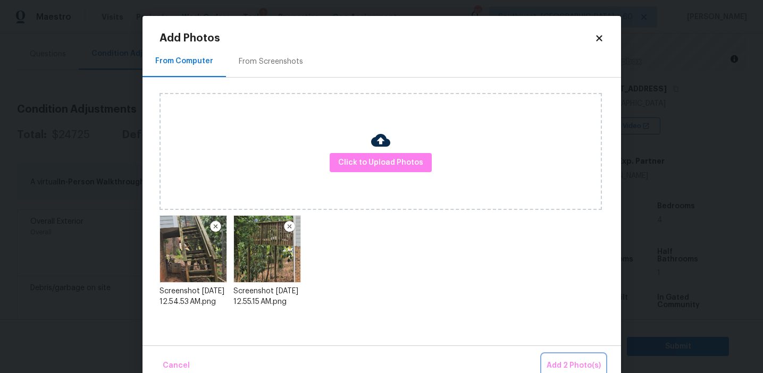
click at [558, 359] on span "Add 2 Photo(s)" at bounding box center [573, 365] width 54 height 13
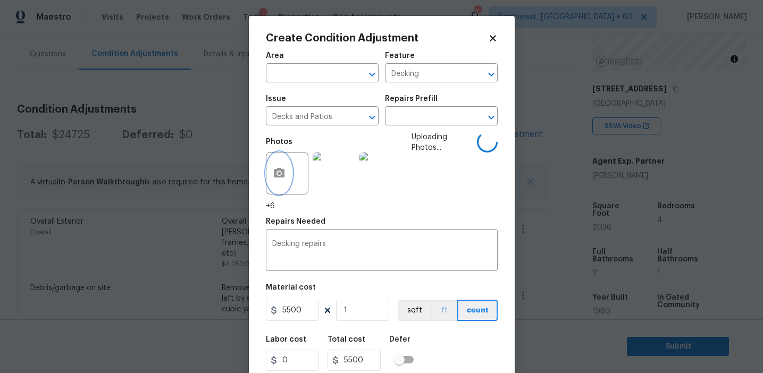
scroll to position [35, 0]
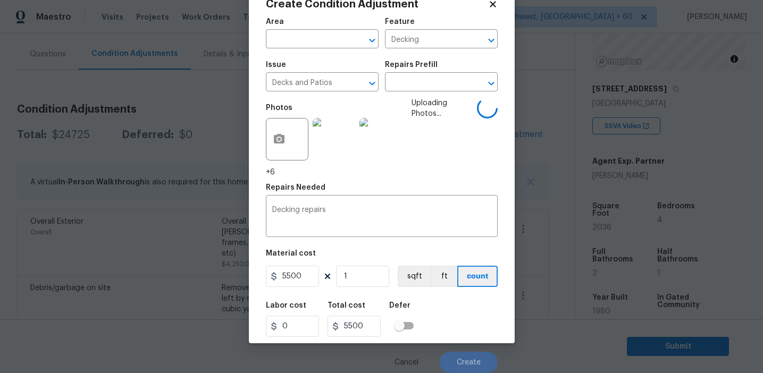
click at [453, 333] on div "Labor cost 0 Total cost 5500 Defer" at bounding box center [382, 320] width 232 height 48
click at [458, 324] on div "Labor cost 0 Total cost 5500 Defer" at bounding box center [382, 320] width 232 height 48
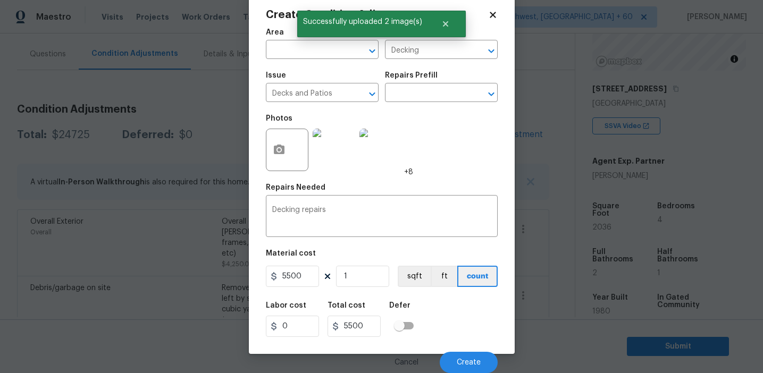
scroll to position [24, 0]
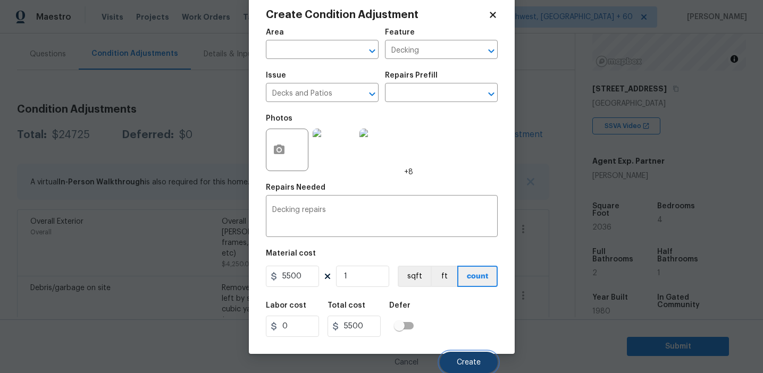
click at [458, 366] on button "Create" at bounding box center [469, 362] width 58 height 21
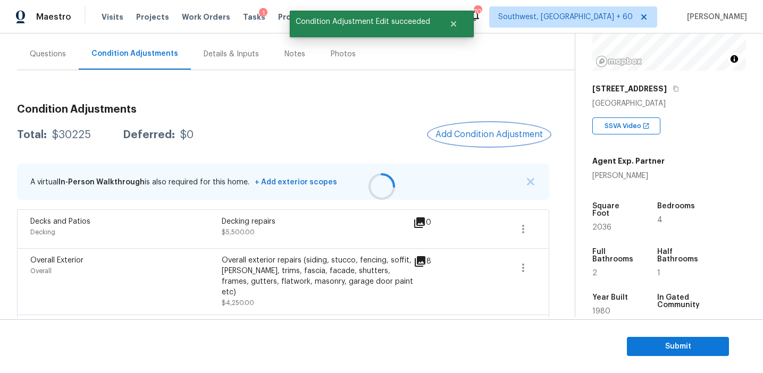
scroll to position [0, 0]
click at [421, 153] on div "Condition Adjustments Total: $30225 Deferred: $0 Add Condition Adjustment A vir…" at bounding box center [283, 375] width 532 height 559
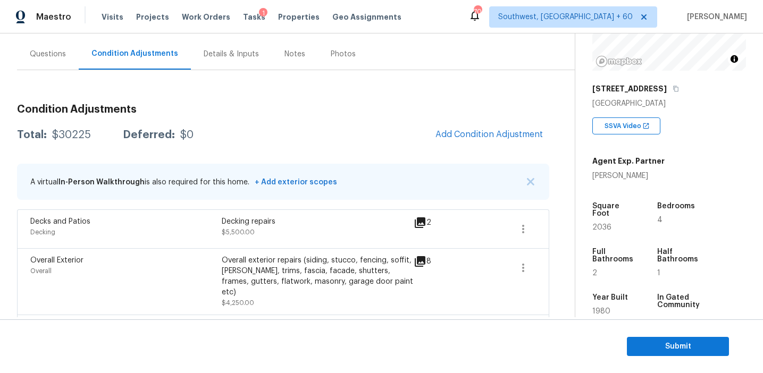
click at [449, 100] on div "Condition Adjustments Total: $30225 Deferred: $0 Add Condition Adjustment A vir…" at bounding box center [283, 375] width 532 height 559
click at [464, 110] on h3 "Condition Adjustments" at bounding box center [283, 109] width 532 height 11
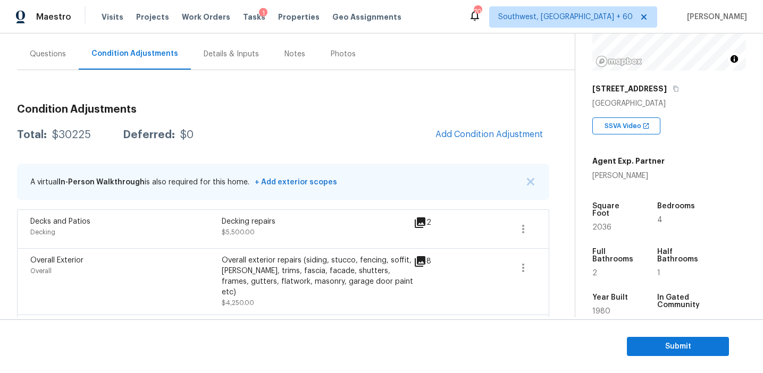
click at [464, 110] on h3 "Condition Adjustments" at bounding box center [283, 109] width 532 height 11
click at [468, 139] on span "Add Condition Adjustment" at bounding box center [488, 135] width 107 height 10
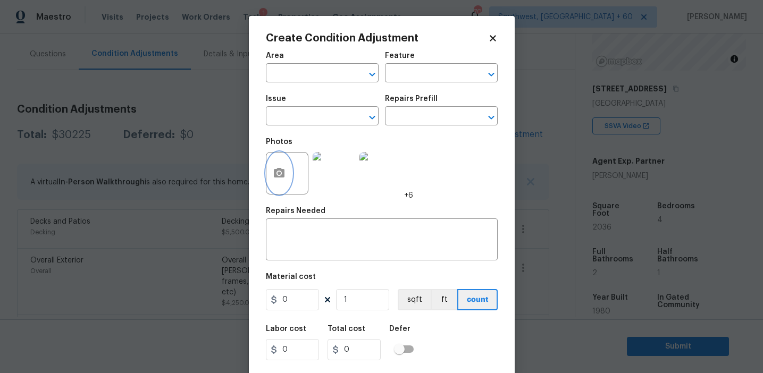
click at [276, 179] on icon "button" at bounding box center [279, 173] width 13 height 13
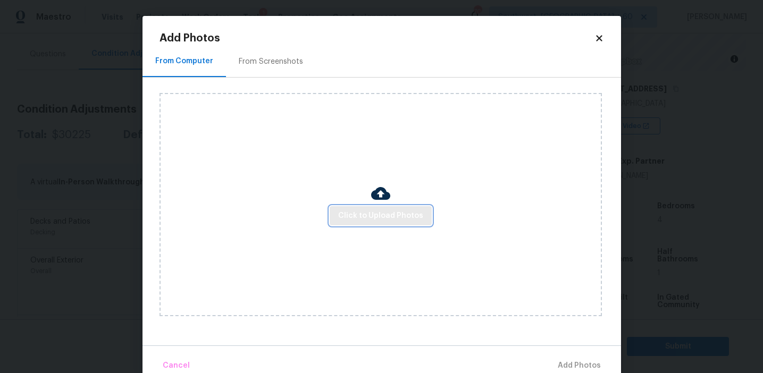
click at [382, 224] on button "Click to Upload Photos" at bounding box center [381, 216] width 102 height 20
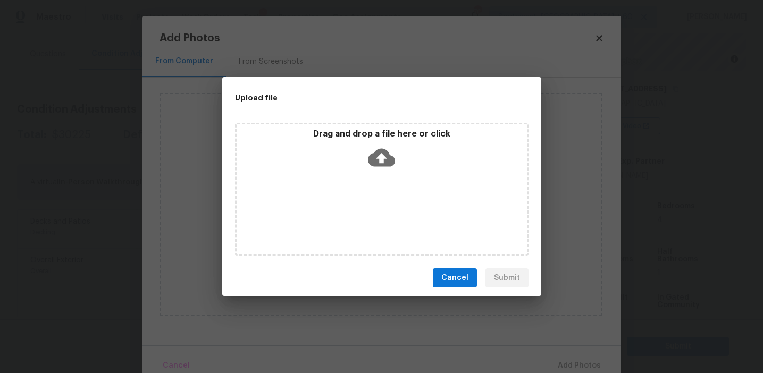
click at [370, 167] on icon at bounding box center [381, 157] width 27 height 27
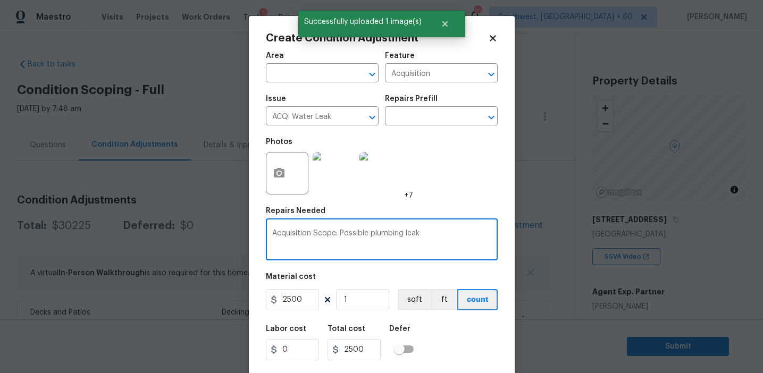
click at [383, 243] on textarea "Acquisition Scope: Possible plumbing leak" at bounding box center [381, 241] width 219 height 22
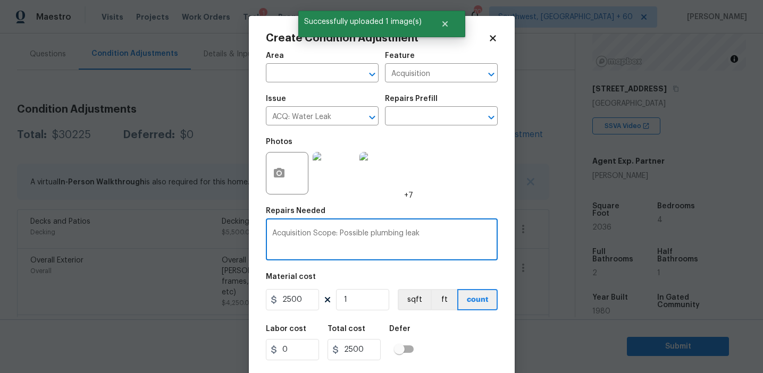
click at [383, 243] on textarea "Acquisition Scope: Possible plumbing leak" at bounding box center [381, 241] width 219 height 22
click at [383, 234] on textarea "Acquisition Scope: Possible plumbing leak" at bounding box center [381, 241] width 219 height 22
type textarea "Acquisition Scope: Possible leak"
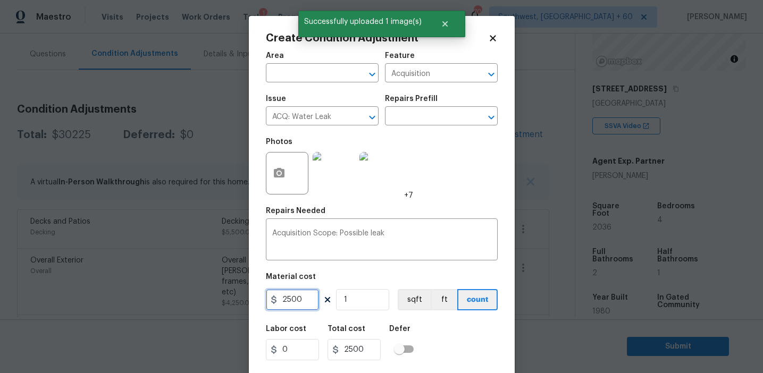
scroll to position [24, 0]
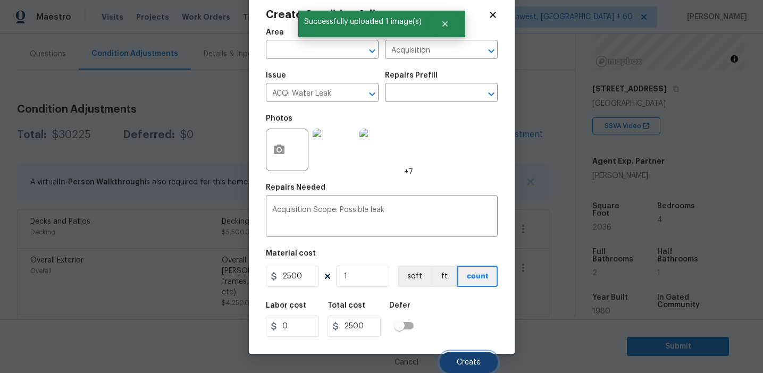
click at [471, 365] on span "Create" at bounding box center [469, 363] width 24 height 8
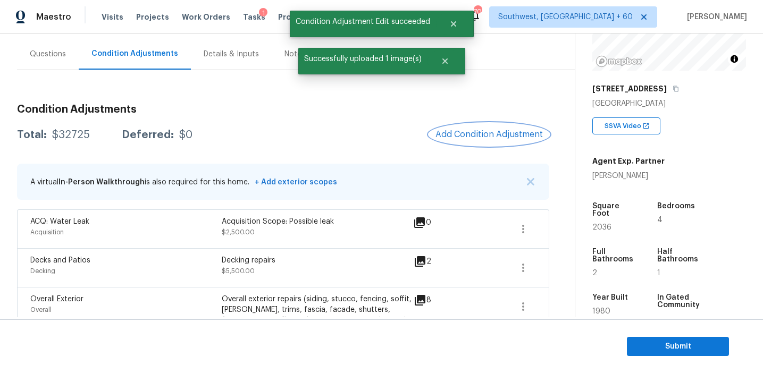
scroll to position [0, 0]
click at [467, 142] on button "Add Condition Adjustment" at bounding box center [489, 134] width 120 height 22
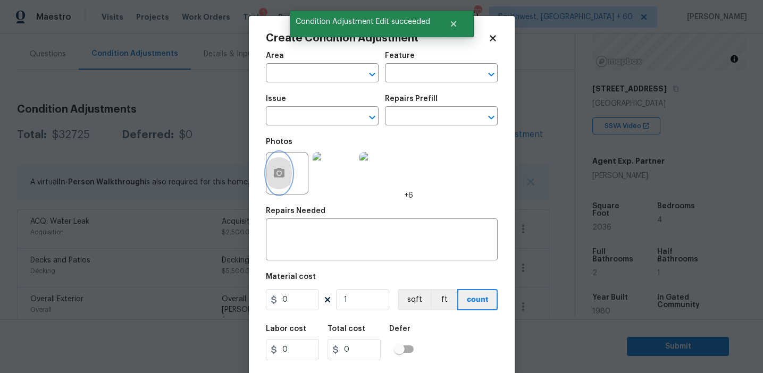
click at [283, 174] on icon "button" at bounding box center [279, 173] width 11 height 10
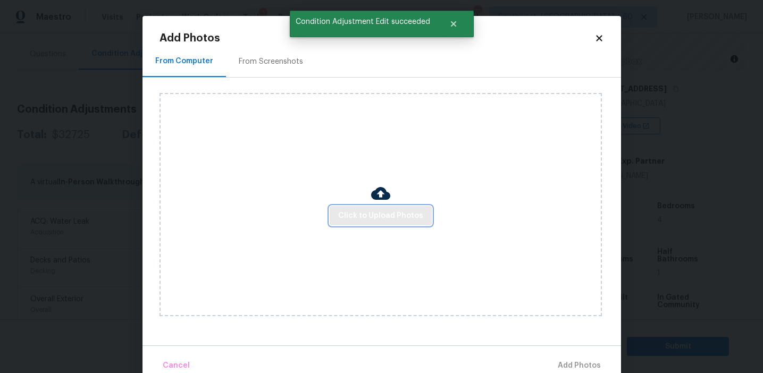
click at [401, 218] on span "Click to Upload Photos" at bounding box center [380, 215] width 85 height 13
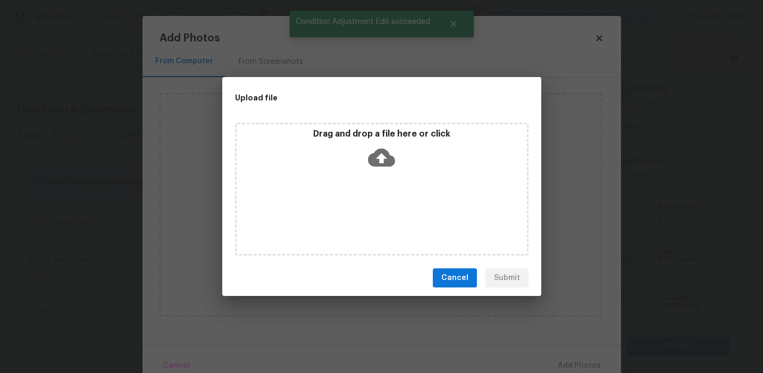
click at [401, 130] on p "Drag and drop a file here or click" at bounding box center [382, 134] width 290 height 11
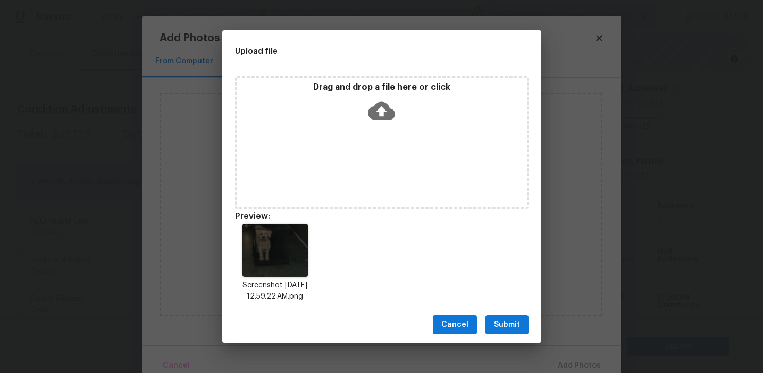
click at [518, 323] on span "Submit" at bounding box center [507, 324] width 26 height 13
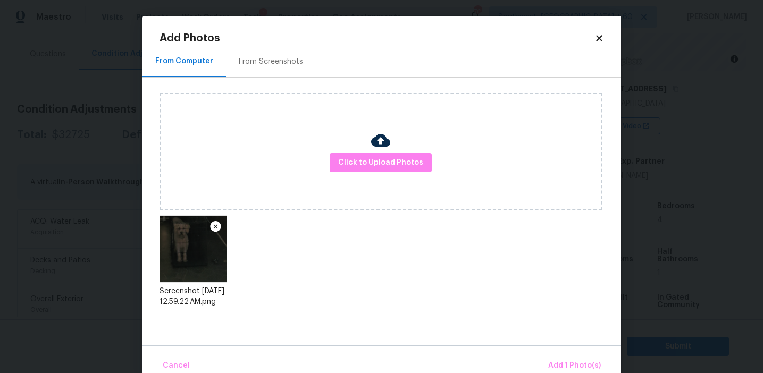
click at [562, 354] on div "Cancel Add 1 Photo(s)" at bounding box center [381, 362] width 478 height 32
click at [567, 360] on span "Add 1 Photo(s)" at bounding box center [574, 365] width 53 height 13
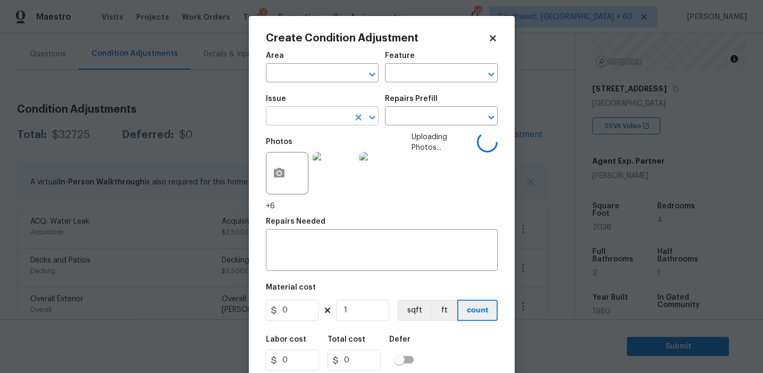
click at [298, 125] on body "Maestro Visits Projects Work Orders Tasks 1 Properties Geo Assignments 704 Sout…" at bounding box center [381, 186] width 763 height 373
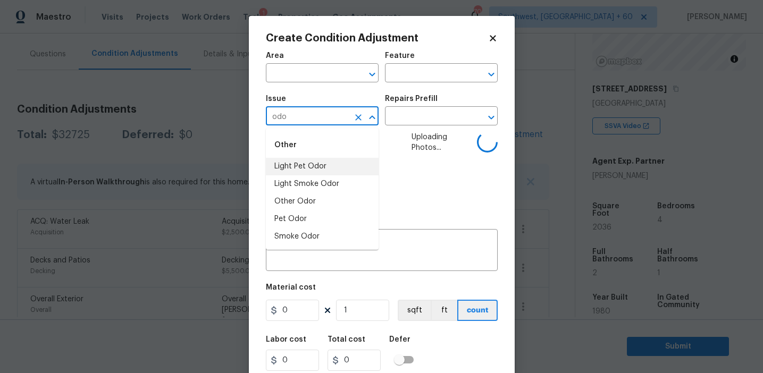
click at [315, 166] on li "Light Pet Odor" at bounding box center [322, 167] width 113 height 18
type input "Light Pet Odor"
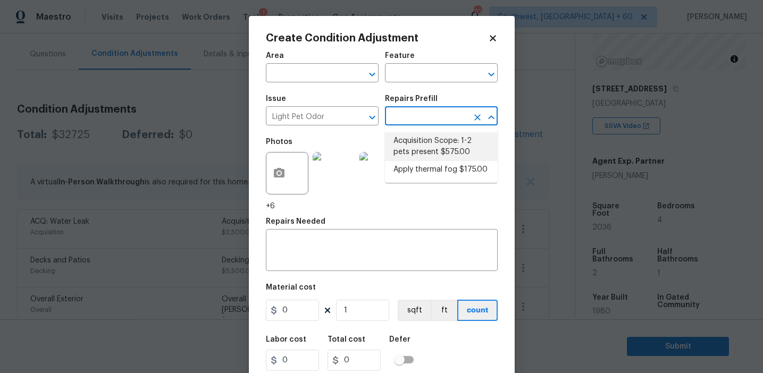
click at [432, 142] on li "Acquisition Scope: 1-2 pets present $575.00" at bounding box center [441, 146] width 113 height 29
type textarea "Acquisition Scope: 1-2 pets present"
type input "575"
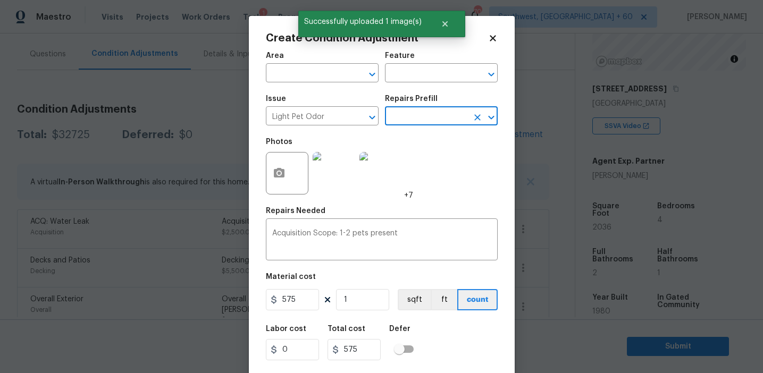
scroll to position [24, 0]
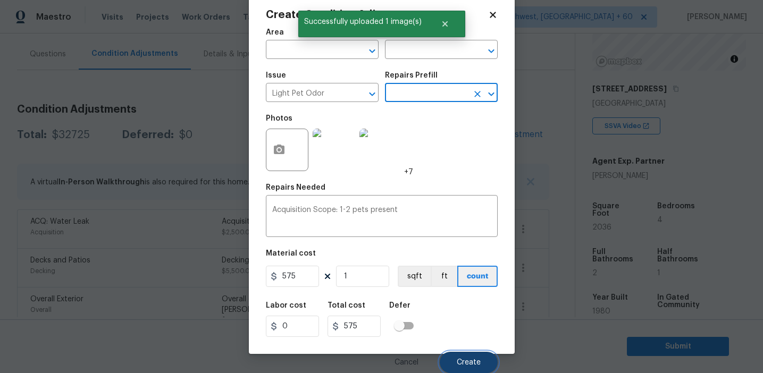
click at [453, 363] on button "Create" at bounding box center [469, 362] width 58 height 21
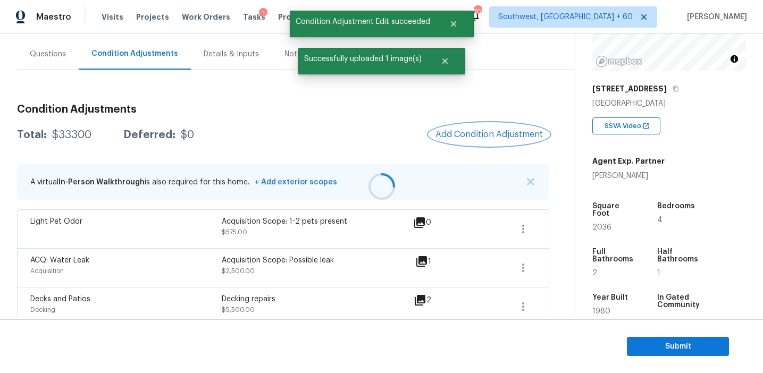
scroll to position [0, 0]
click at [467, 127] on button "Add Condition Adjustment" at bounding box center [489, 134] width 120 height 22
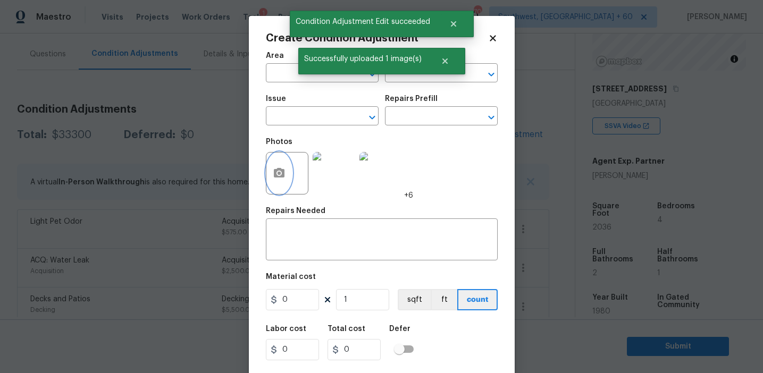
click at [279, 183] on button "button" at bounding box center [279, 173] width 26 height 41
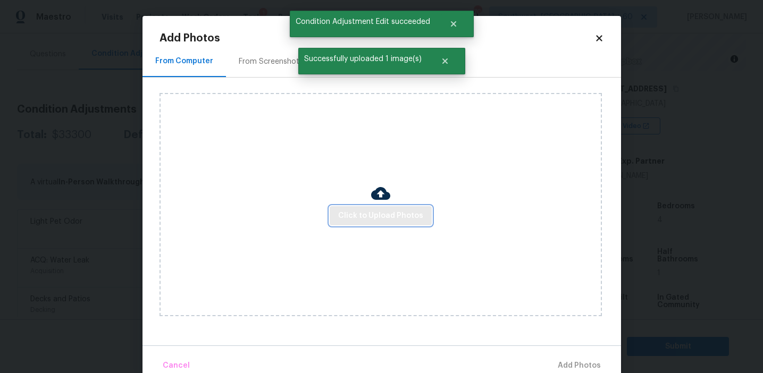
click at [353, 214] on span "Click to Upload Photos" at bounding box center [380, 215] width 85 height 13
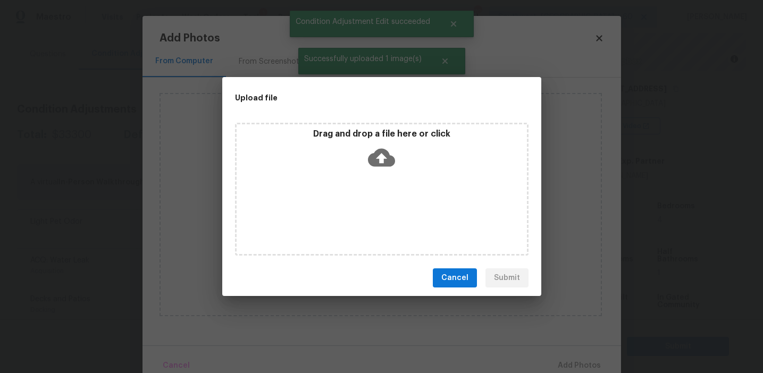
click at [351, 130] on p "Drag and drop a file here or click" at bounding box center [382, 134] width 290 height 11
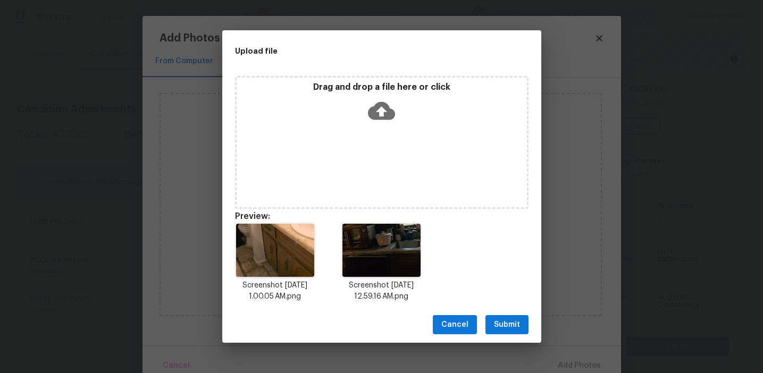
click at [506, 321] on span "Submit" at bounding box center [507, 324] width 26 height 13
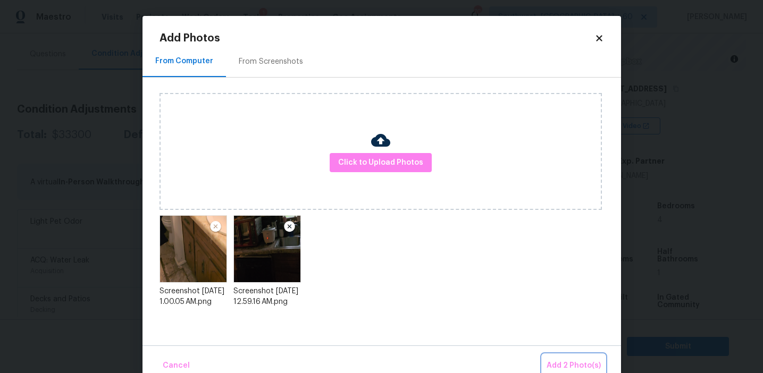
click at [570, 360] on span "Add 2 Photo(s)" at bounding box center [573, 365] width 54 height 13
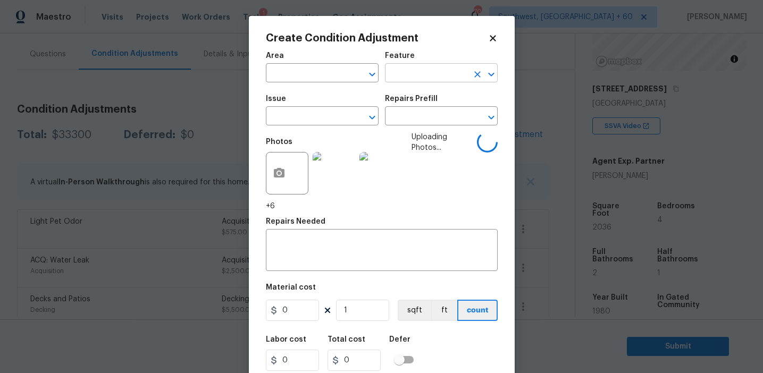
click at [420, 72] on input "text" at bounding box center [426, 74] width 83 height 16
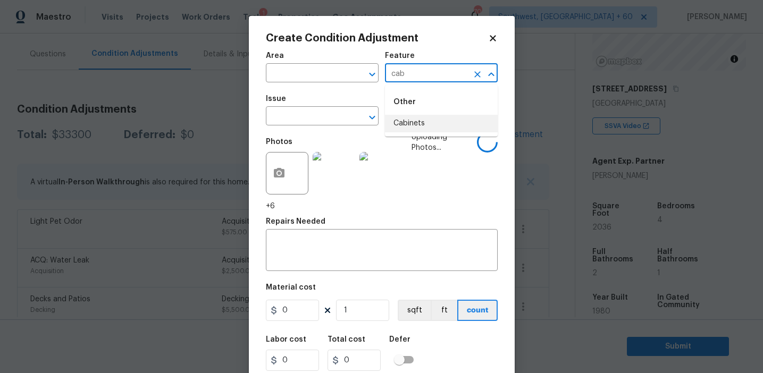
click at [440, 124] on li "Cabinets" at bounding box center [441, 124] width 113 height 18
type input "Cabinets"
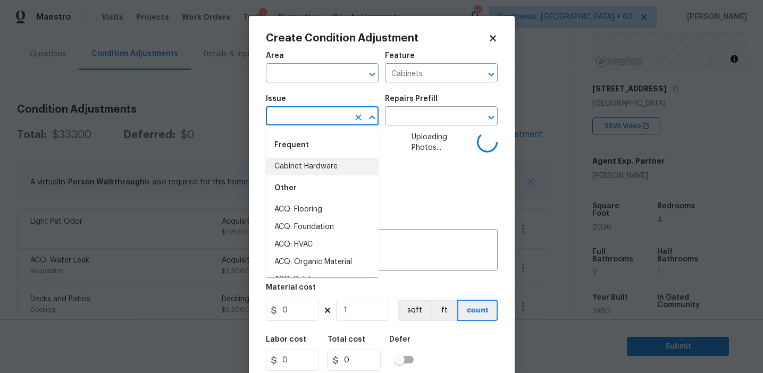
click at [340, 163] on li "Cabinet Hardware" at bounding box center [322, 167] width 113 height 18
type input "Cabinet Hardware"
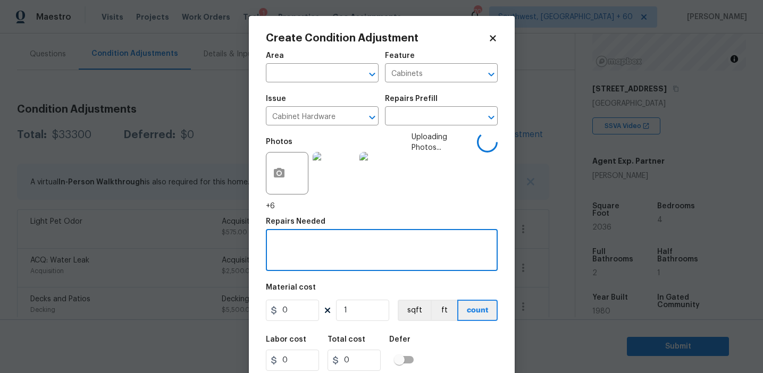
click at [339, 259] on textarea at bounding box center [381, 251] width 219 height 22
click at [298, 247] on textarea "Replace cabinets" at bounding box center [381, 251] width 219 height 22
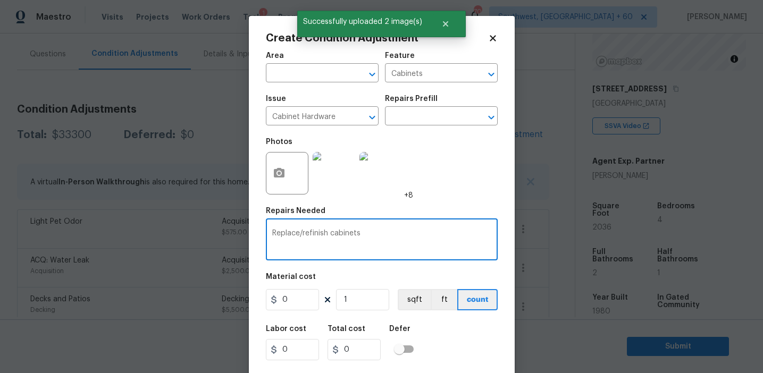
type textarea "Replace/refinish cabinets"
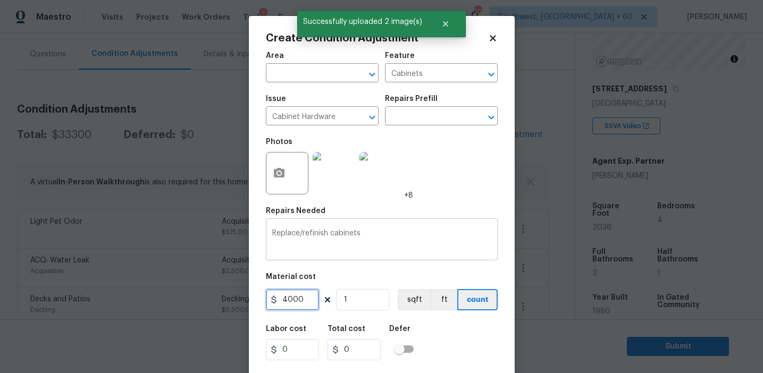
type input "4000"
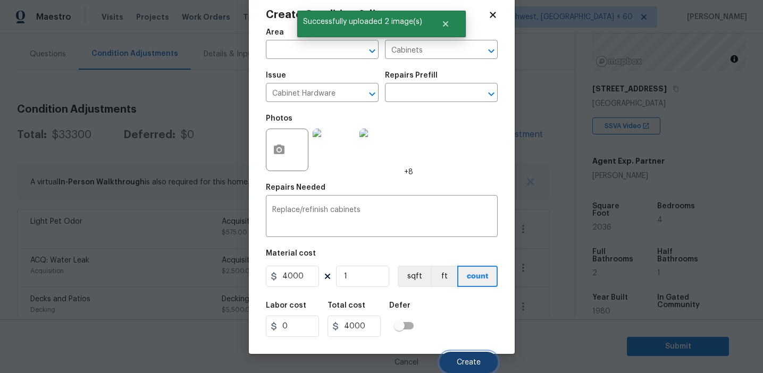
click at [450, 362] on button "Create" at bounding box center [469, 362] width 58 height 21
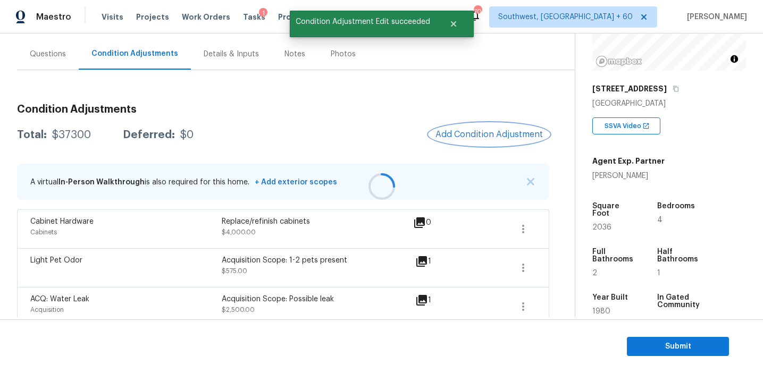
scroll to position [0, 0]
click at [483, 137] on div at bounding box center [381, 186] width 763 height 373
click at [459, 133] on div at bounding box center [381, 186] width 763 height 373
click at [449, 137] on span "Add Condition Adjustment" at bounding box center [488, 135] width 107 height 10
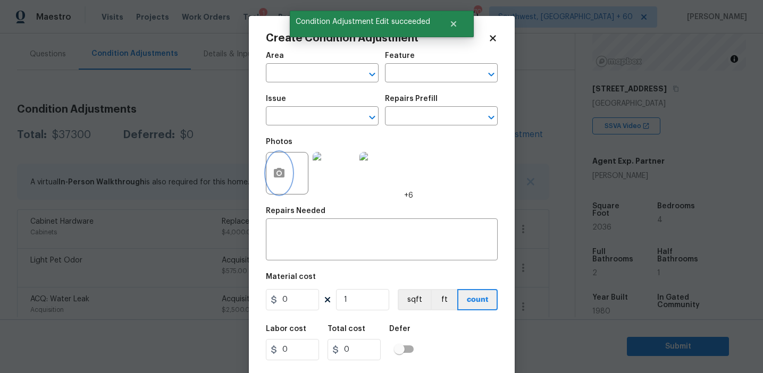
click at [279, 182] on button "button" at bounding box center [279, 173] width 26 height 41
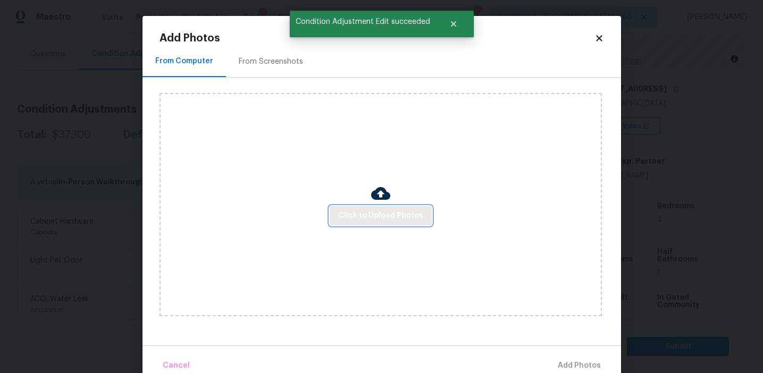
click at [363, 211] on span "Click to Upload Photos" at bounding box center [380, 215] width 85 height 13
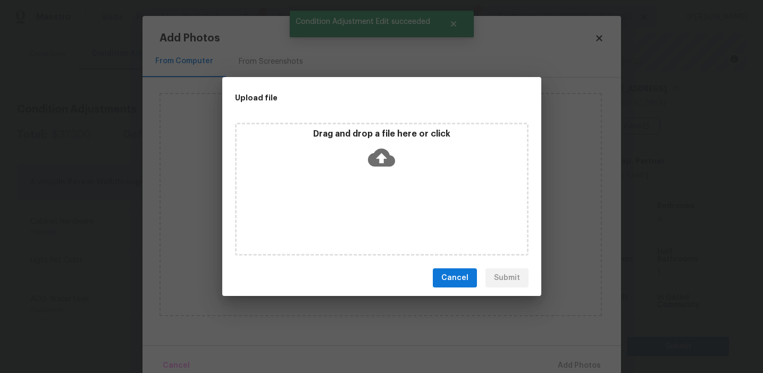
click at [360, 155] on div "Drag and drop a file here or click" at bounding box center [382, 152] width 290 height 46
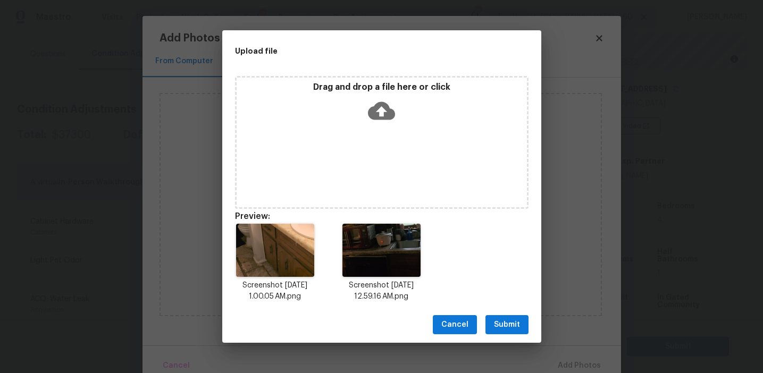
click at [521, 325] on button "Submit" at bounding box center [506, 325] width 43 height 20
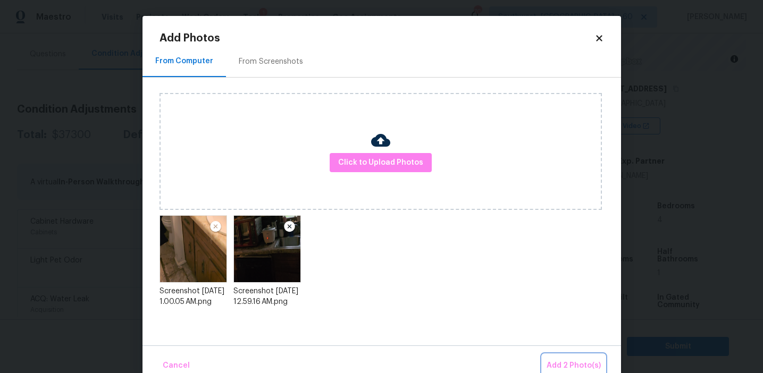
click at [572, 362] on span "Add 2 Photo(s)" at bounding box center [573, 365] width 54 height 13
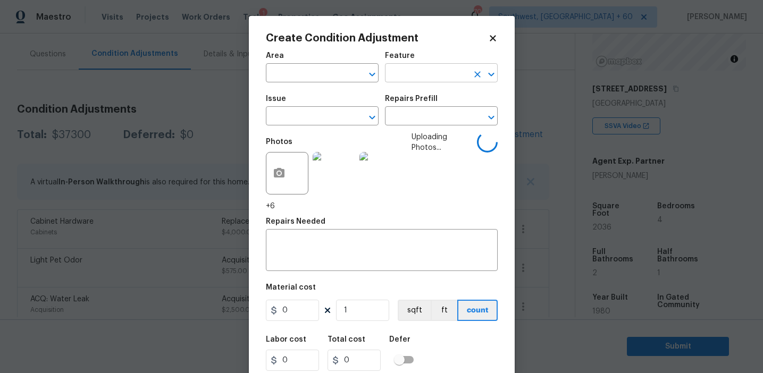
click at [405, 67] on input "text" at bounding box center [426, 74] width 83 height 16
click at [415, 119] on li "Countertops" at bounding box center [441, 124] width 113 height 18
click at [407, 76] on input "Countertops" at bounding box center [426, 74] width 83 height 16
click at [401, 69] on input "Countertops" at bounding box center [426, 74] width 83 height 16
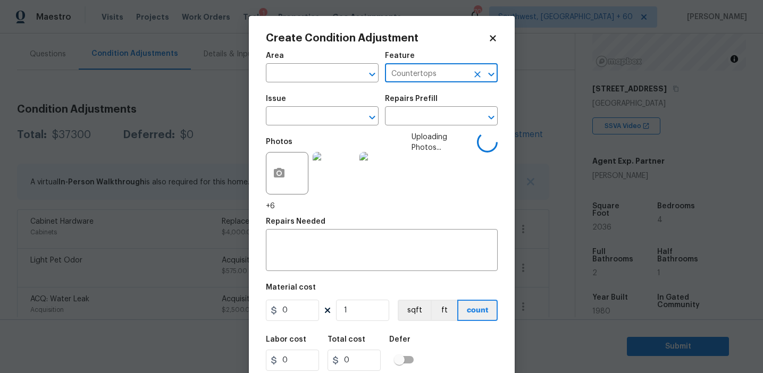
type input "Countertops"
click at [323, 103] on div "Issue" at bounding box center [322, 102] width 113 height 14
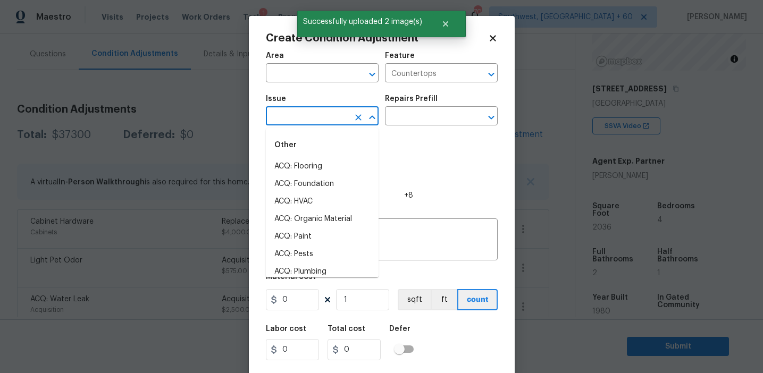
click at [328, 117] on input "text" at bounding box center [307, 117] width 83 height 16
paste input "Countertops"
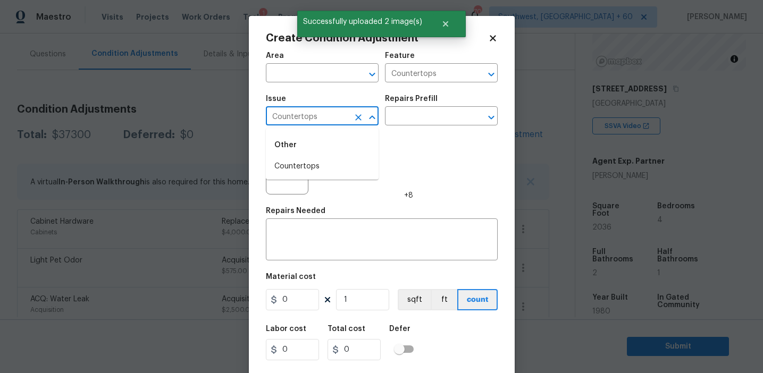
click at [327, 165] on li "Countertops" at bounding box center [322, 167] width 113 height 18
type input "Countertops"
click at [329, 250] on textarea at bounding box center [381, 241] width 219 height 22
paste textarea "Countertops"
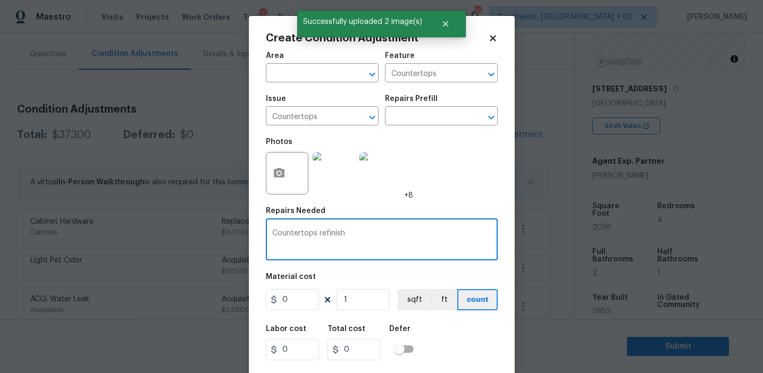
type textarea "Countertops refinish"
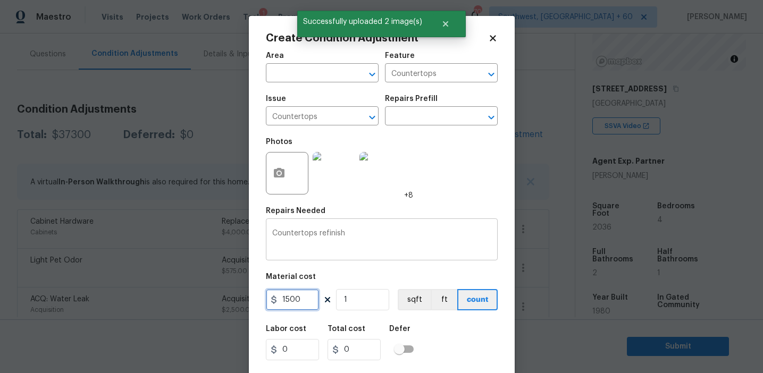
type input "1500"
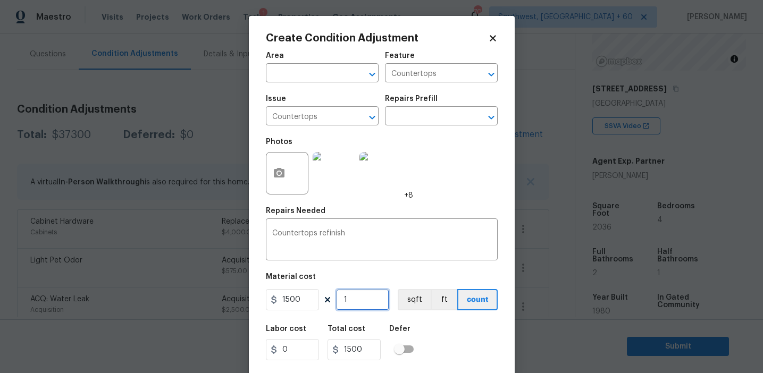
scroll to position [24, 0]
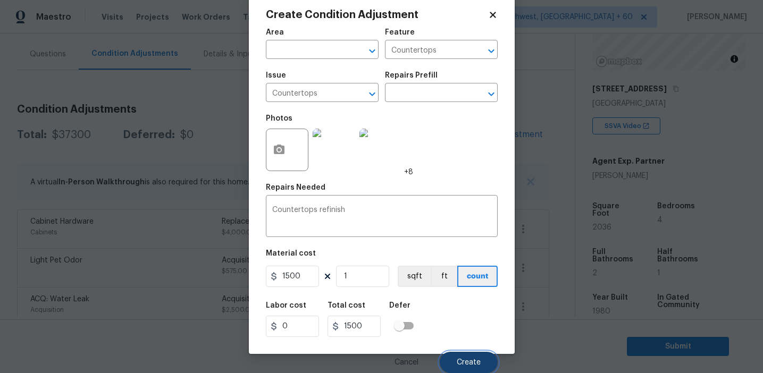
click at [448, 358] on button "Create" at bounding box center [469, 362] width 58 height 21
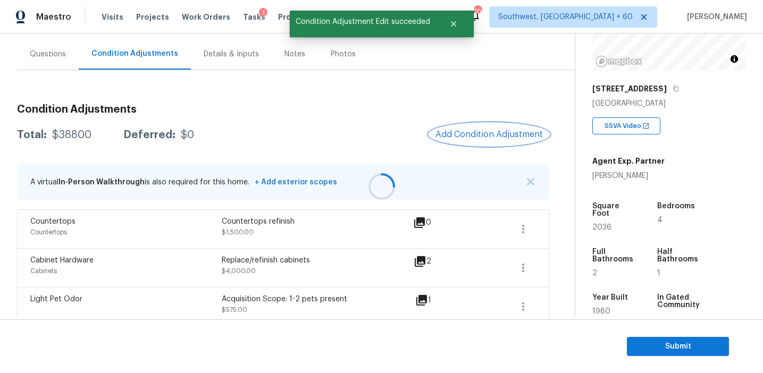
scroll to position [0, 0]
click at [467, 142] on button "Add Condition Adjustment" at bounding box center [489, 134] width 120 height 22
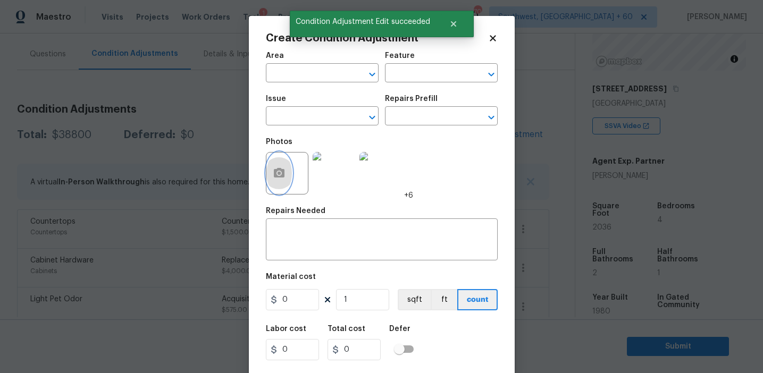
click at [279, 171] on icon "button" at bounding box center [279, 173] width 11 height 10
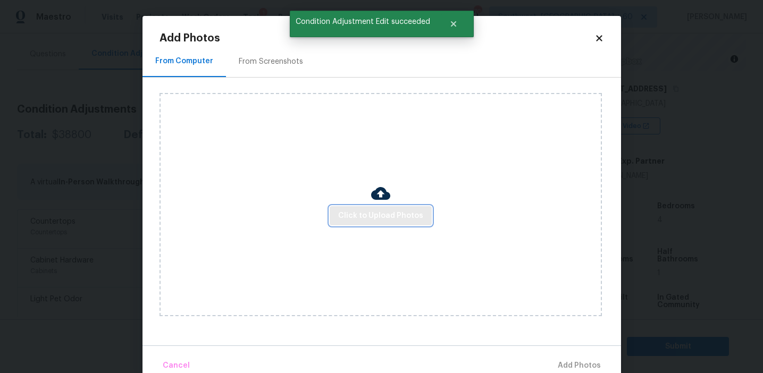
click at [375, 213] on span "Click to Upload Photos" at bounding box center [380, 215] width 85 height 13
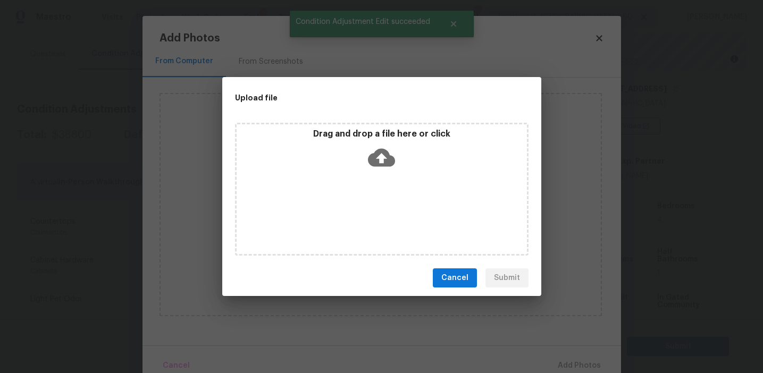
click at [369, 145] on icon at bounding box center [381, 157] width 27 height 27
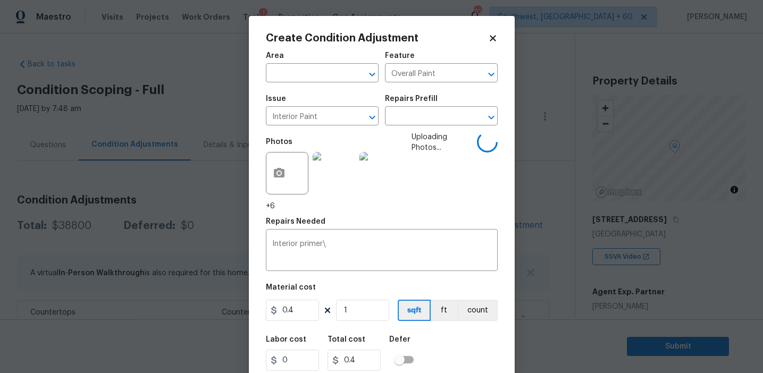
scroll to position [131, 0]
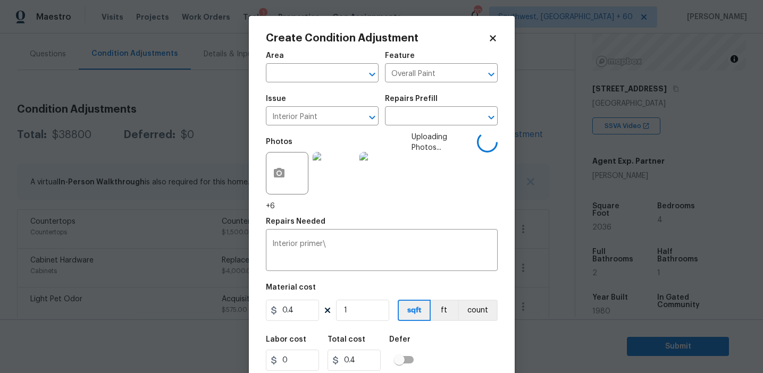
type input "2"
type input "0.8"
type input "20"
type input "8"
type input "203"
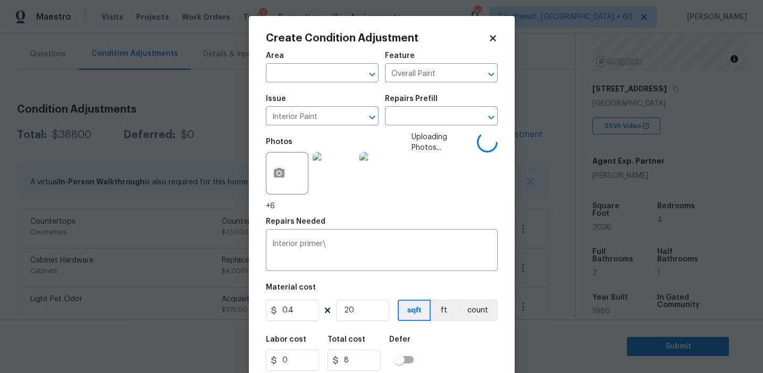
type input "81.2"
type input "2036"
type input "814.4"
type input "2036"
click at [402, 247] on textarea "Interior primer\" at bounding box center [381, 251] width 219 height 22
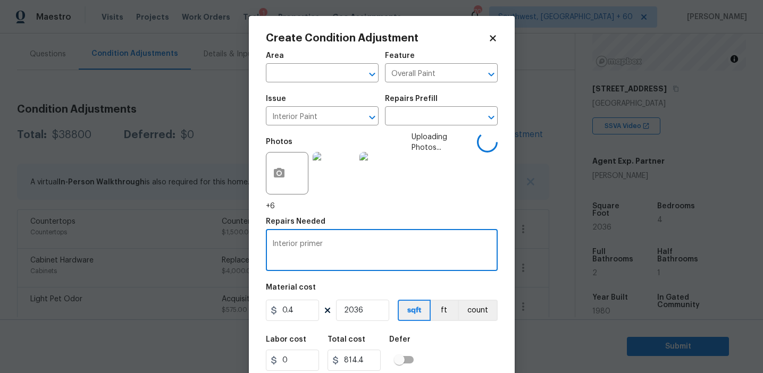
type textarea "Interior primer"
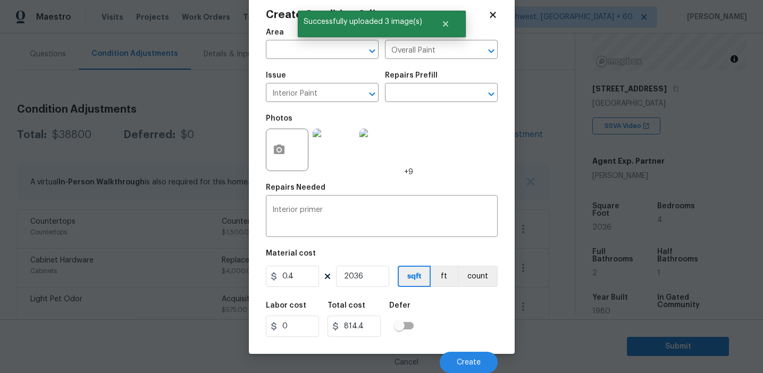
scroll to position [24, 0]
click at [454, 323] on div "Labor cost 0 Total cost 814.4 Defer" at bounding box center [382, 320] width 232 height 48
click at [464, 359] on span "Create" at bounding box center [469, 363] width 24 height 8
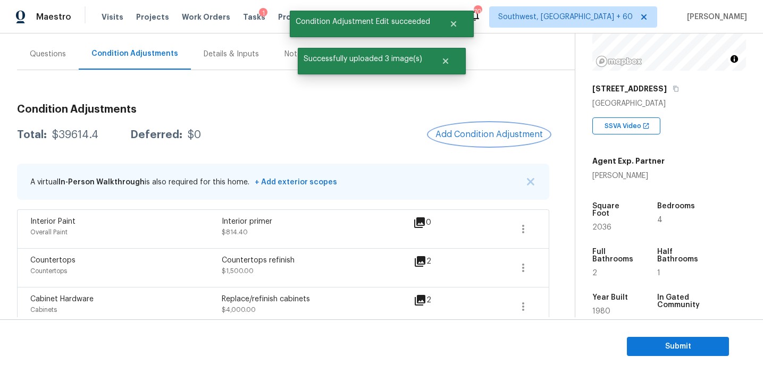
scroll to position [0, 0]
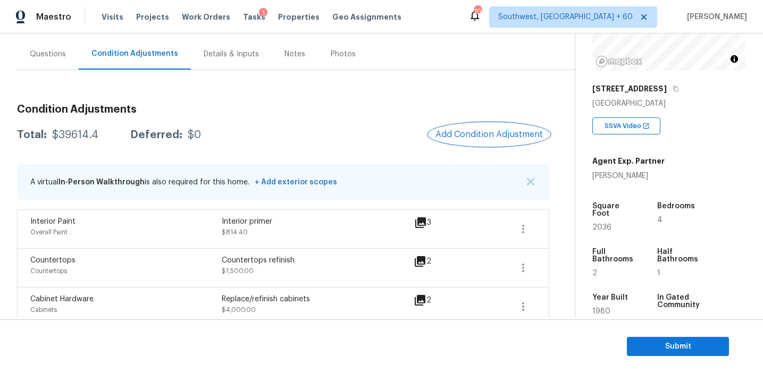
click at [471, 127] on button "Add Condition Adjustment" at bounding box center [489, 134] width 120 height 22
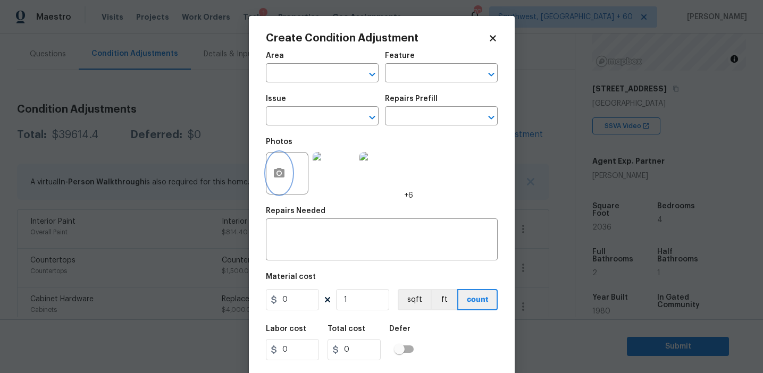
click at [274, 184] on button "button" at bounding box center [279, 173] width 26 height 41
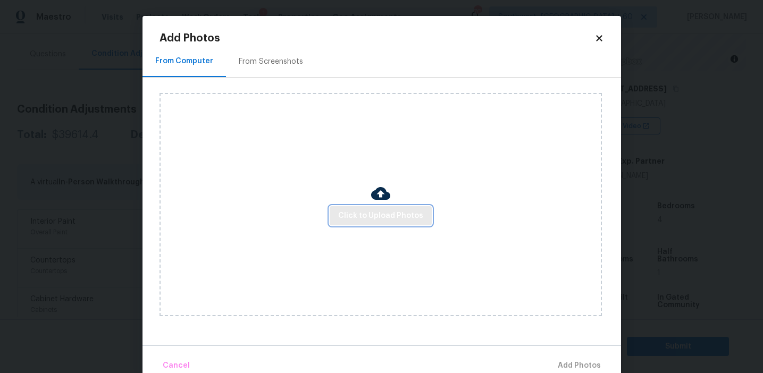
click at [383, 210] on span "Click to Upload Photos" at bounding box center [380, 215] width 85 height 13
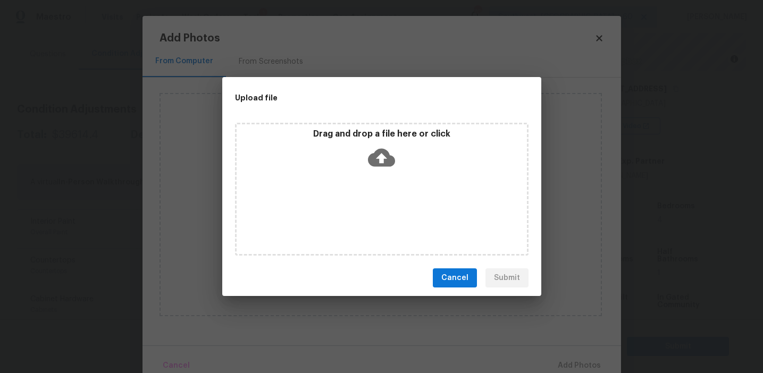
click at [381, 141] on div "Drag and drop a file here or click" at bounding box center [382, 152] width 290 height 46
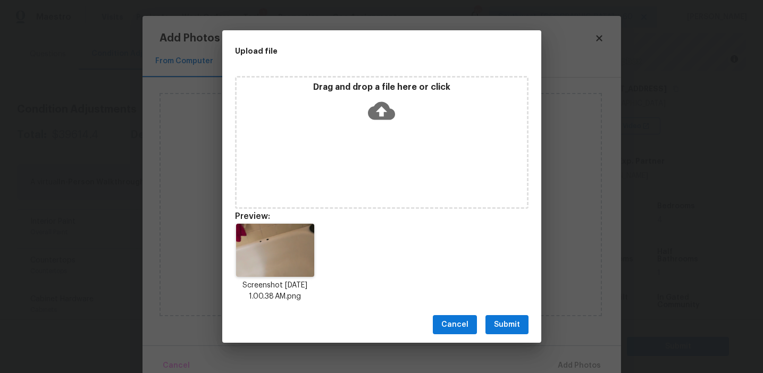
click at [519, 318] on button "Submit" at bounding box center [506, 325] width 43 height 20
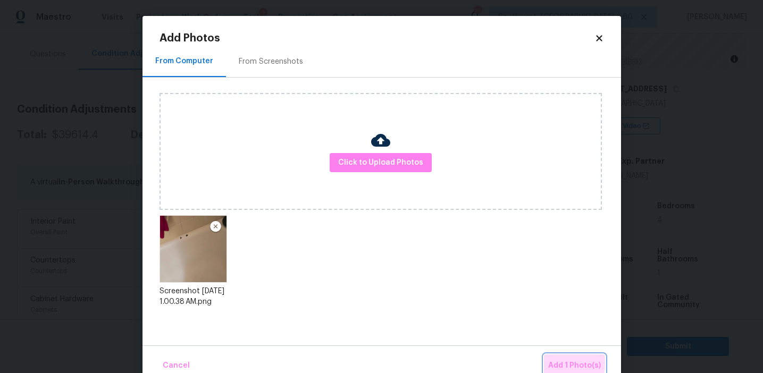
click at [552, 363] on span "Add 1 Photo(s)" at bounding box center [574, 365] width 53 height 13
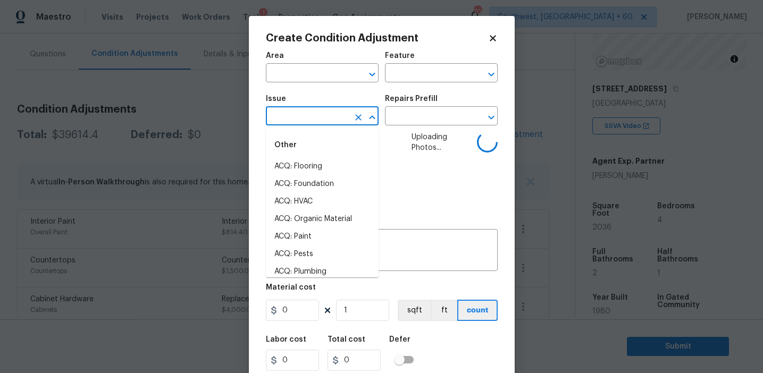
click at [299, 118] on input "text" at bounding box center [307, 117] width 83 height 16
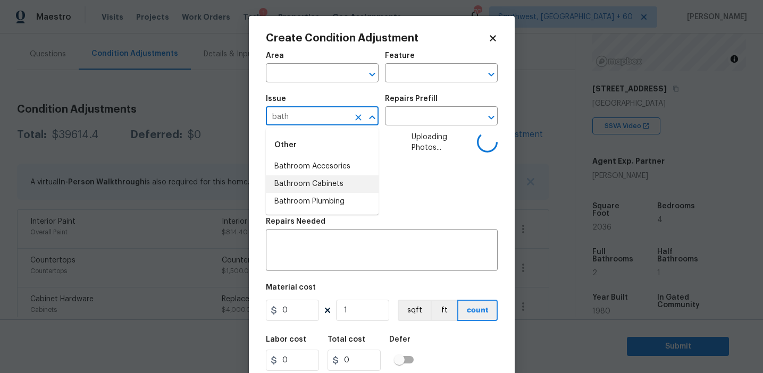
click at [320, 200] on li "Bathroom Plumbing" at bounding box center [322, 202] width 113 height 18
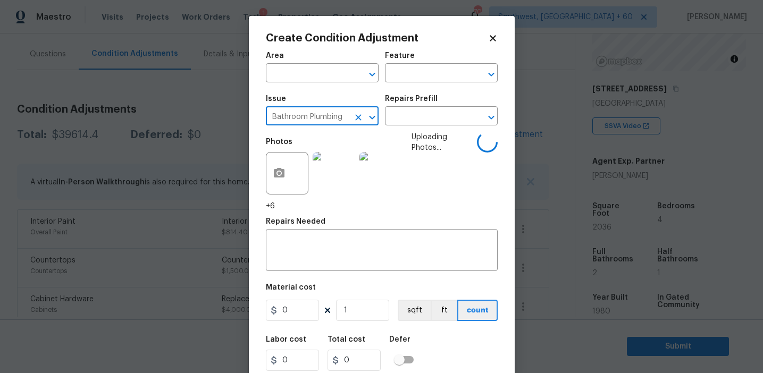
type input "Bathroom Plumbing"
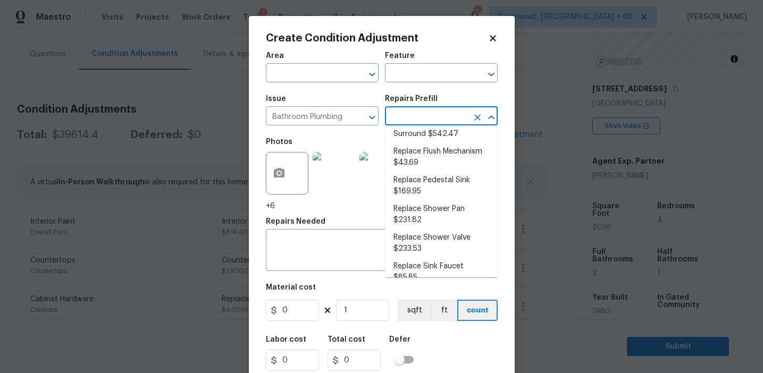
scroll to position [585, 0]
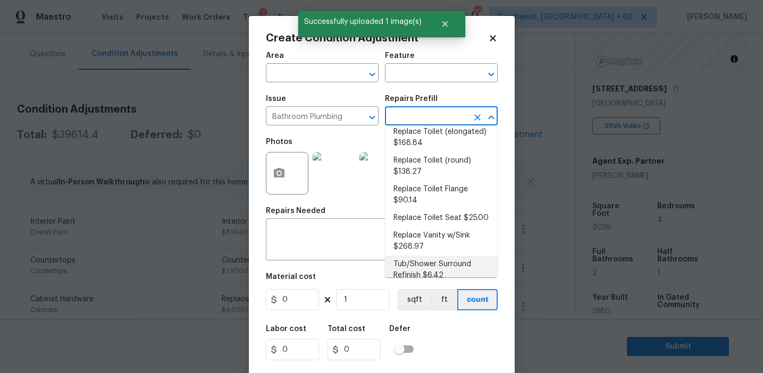
click at [428, 263] on li "Tub/Shower Surround Refinish $6.42" at bounding box center [441, 270] width 113 height 29
type input "Plumbing"
type textarea "Prep, mask, clean and refinish the tub/shower tile surround both all sides ensu…"
type input "6.42"
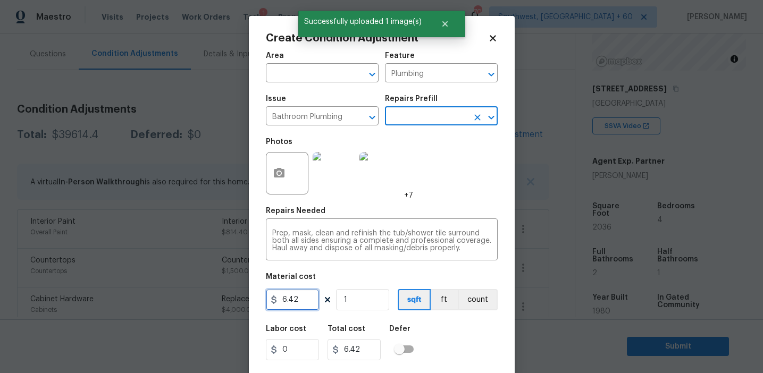
click at [305, 296] on input "6.42" at bounding box center [292, 299] width 53 height 21
type input "900"
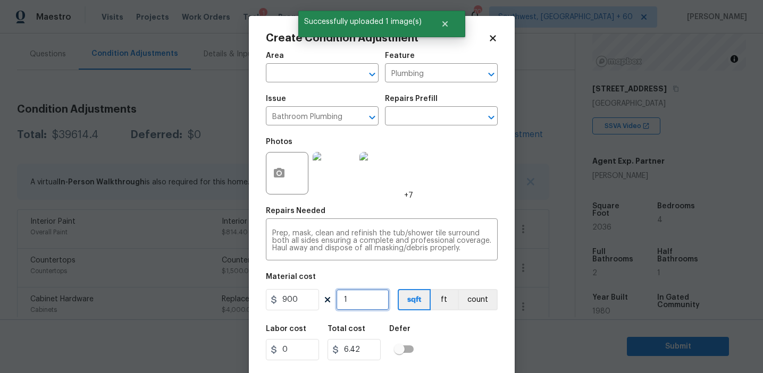
type input "900"
click at [471, 298] on button "count" at bounding box center [478, 299] width 40 height 21
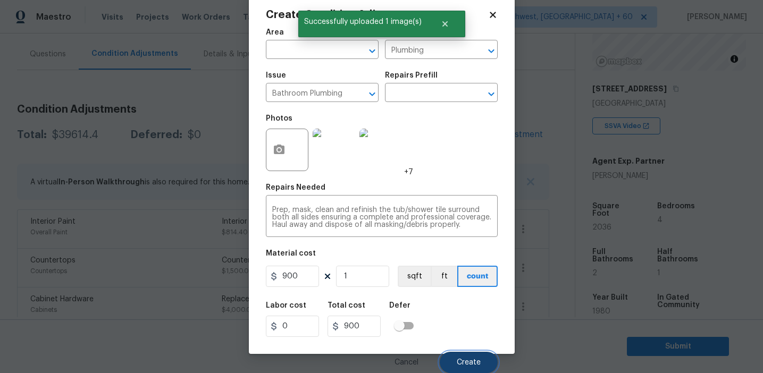
click at [466, 361] on span "Create" at bounding box center [469, 363] width 24 height 8
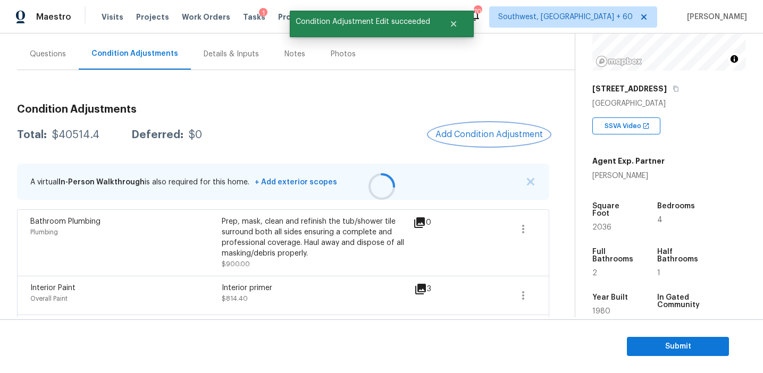
scroll to position [0, 0]
click at [482, 125] on button "Add Condition Adjustment" at bounding box center [489, 134] width 120 height 22
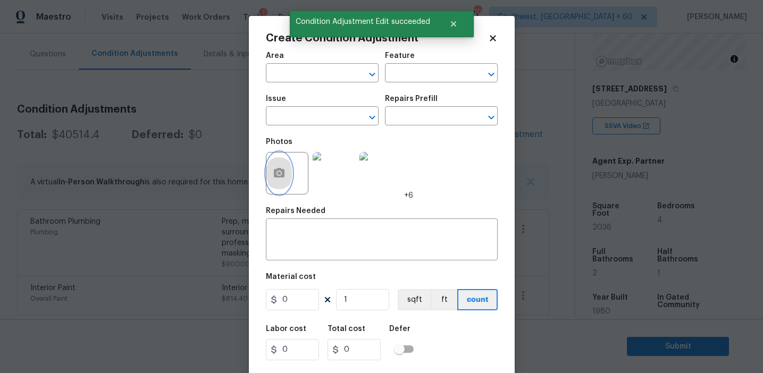
click at [275, 176] on icon "button" at bounding box center [279, 173] width 11 height 10
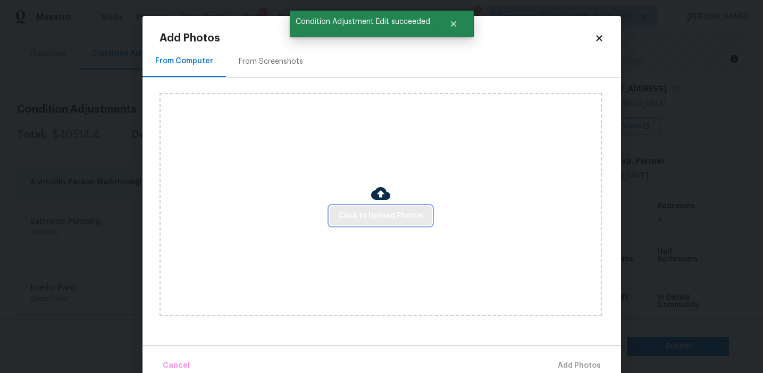
click at [386, 220] on span "Click to Upload Photos" at bounding box center [380, 215] width 85 height 13
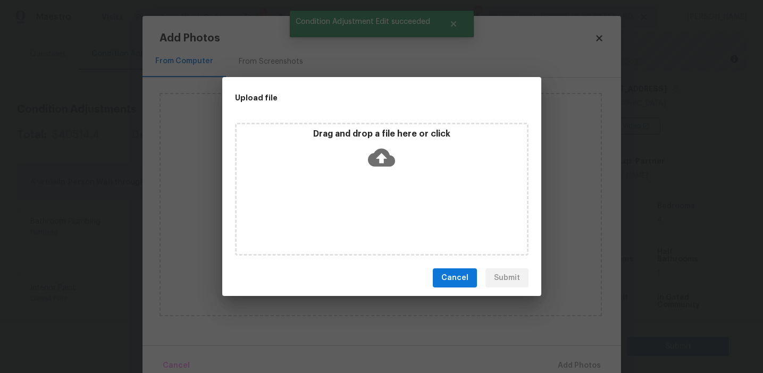
click at [386, 129] on p "Drag and drop a file here or click" at bounding box center [382, 134] width 290 height 11
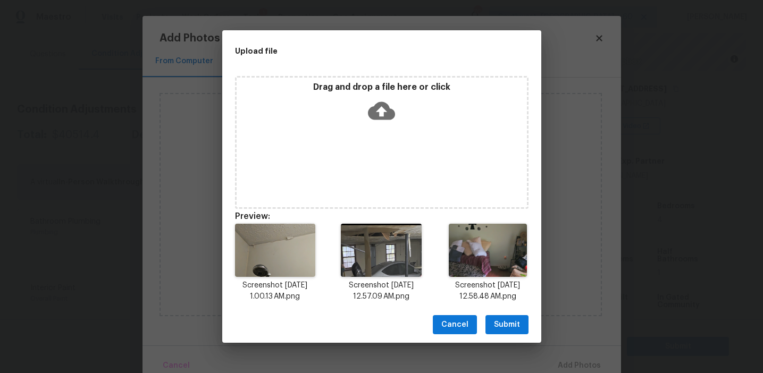
click at [506, 320] on span "Submit" at bounding box center [507, 324] width 26 height 13
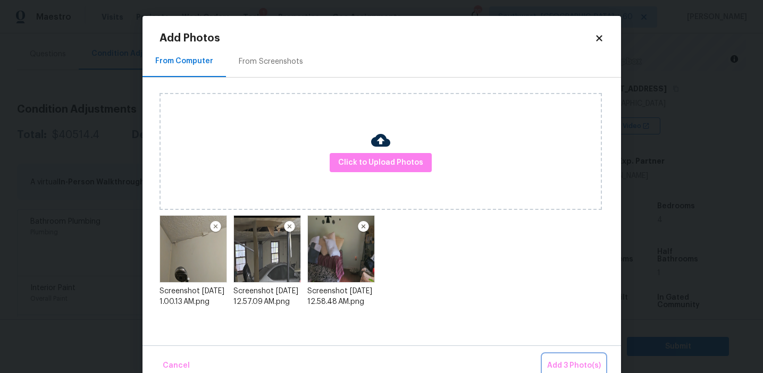
click at [570, 361] on span "Add 3 Photo(s)" at bounding box center [574, 365] width 54 height 13
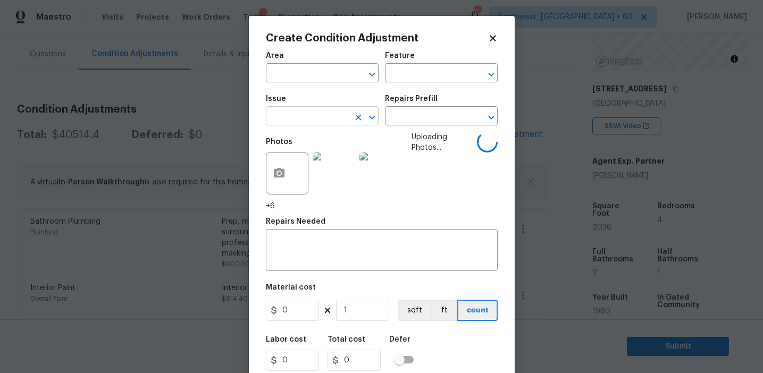
click at [305, 116] on input "text" at bounding box center [307, 117] width 83 height 16
click at [322, 166] on li "Drywall" at bounding box center [322, 167] width 113 height 18
type input "Drywall"
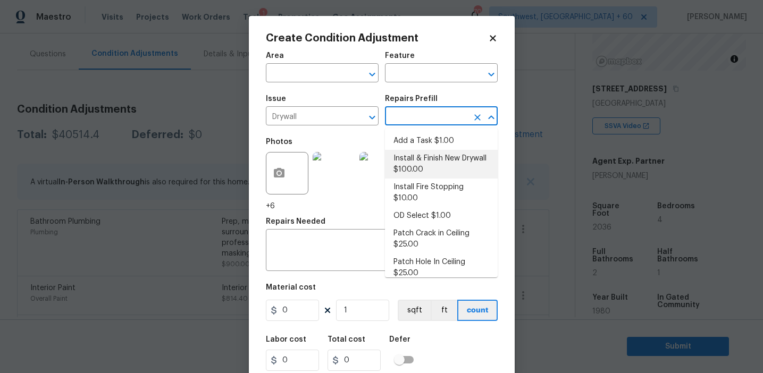
click at [429, 170] on li "Install & Finish New Drywall $100.00" at bounding box center [441, 164] width 113 height 29
type input "Walls and Ceiling"
type textarea "Remove the existing damaged drywall and replace with new. Ensure that the new d…"
type input "100"
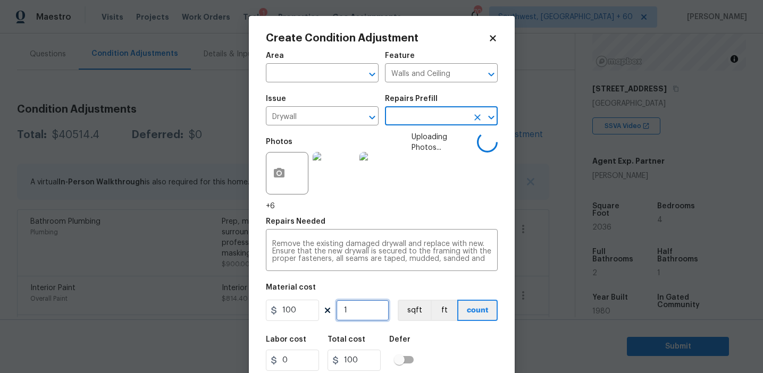
click at [367, 311] on input "1" at bounding box center [362, 310] width 53 height 21
type input "0"
type input "8"
type input "800"
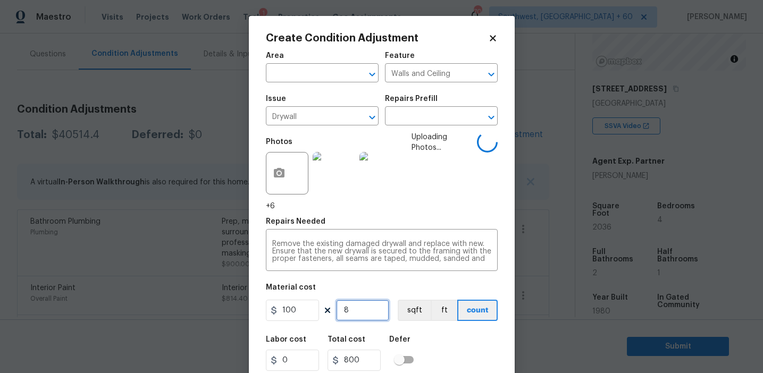
type input "8"
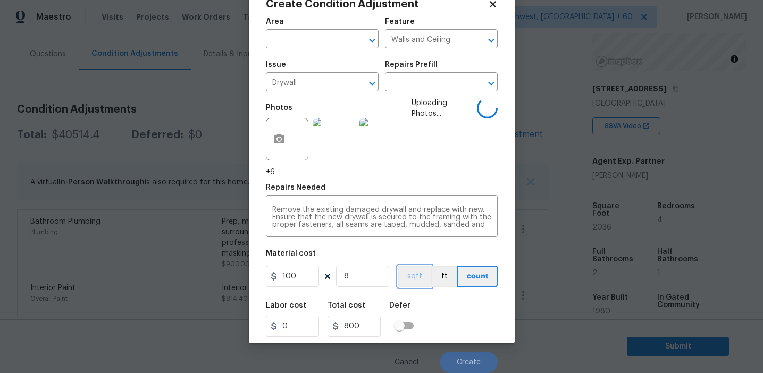
scroll to position [24, 0]
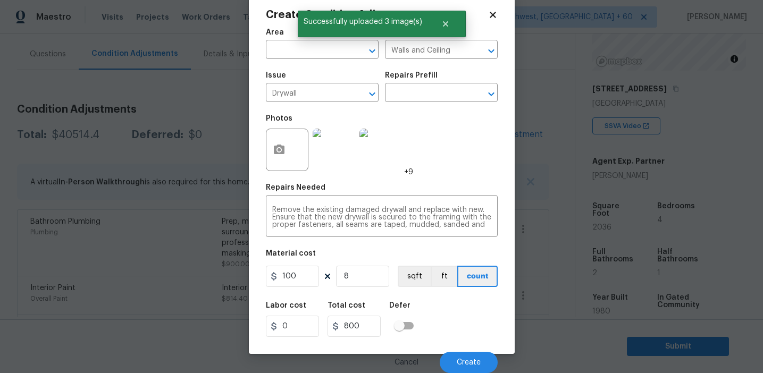
click at [448, 333] on div "Labor cost 0 Total cost 800 Defer" at bounding box center [382, 320] width 232 height 48
click at [471, 351] on div "Cancel Create" at bounding box center [382, 358] width 232 height 30
click at [471, 350] on div "Cancel Create" at bounding box center [382, 358] width 232 height 30
click at [467, 364] on span "Create" at bounding box center [469, 363] width 24 height 8
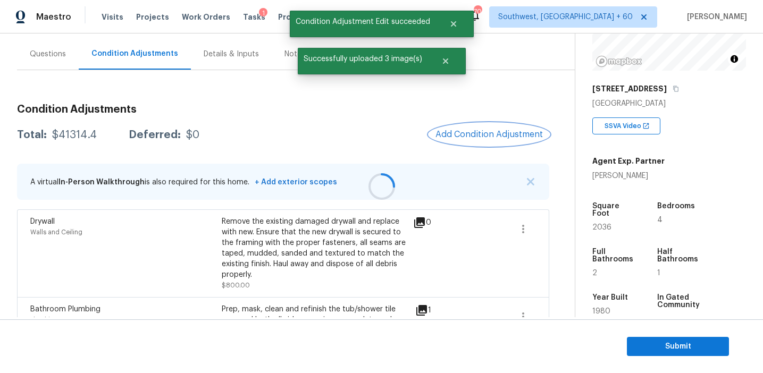
scroll to position [0, 0]
click at [464, 143] on button "Add Condition Adjustment" at bounding box center [489, 134] width 120 height 22
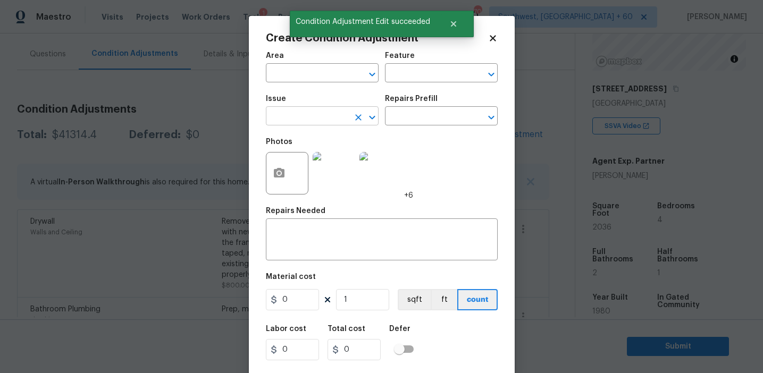
click at [305, 112] on input "text" at bounding box center [307, 117] width 83 height 16
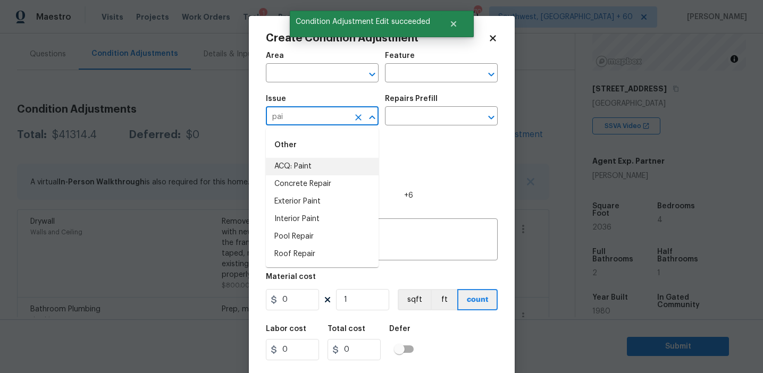
click at [316, 163] on li "ACQ: Paint" at bounding box center [322, 167] width 113 height 18
type input "ACQ: Paint"
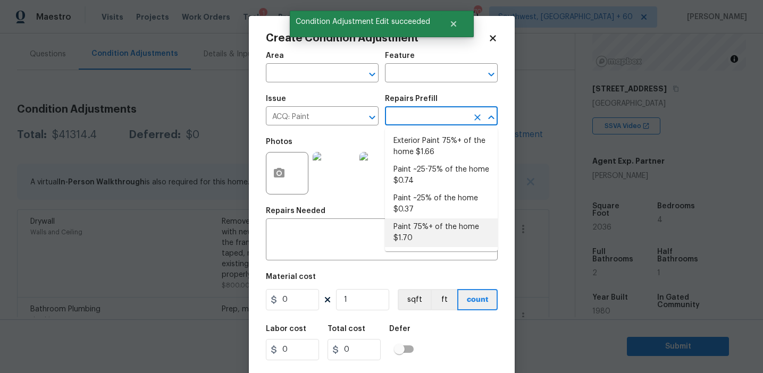
click at [414, 239] on li "Paint 75%+ of the home $1.70" at bounding box center [441, 232] width 113 height 29
type input "Acquisition"
type textarea "Acquisition Scope: 75%+ of the home will likely require interior paint"
type input "1.7"
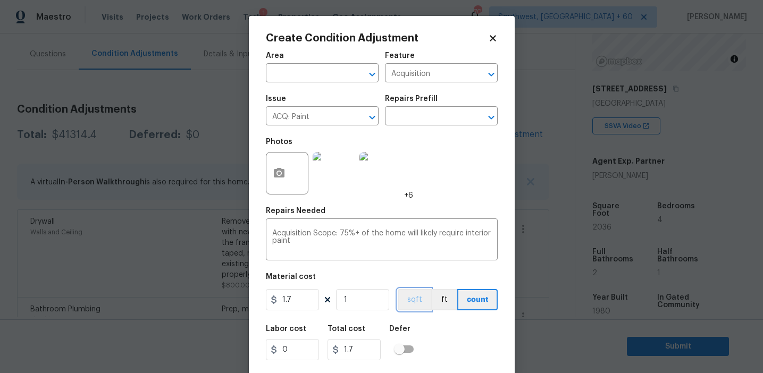
click at [416, 303] on button "sqft" at bounding box center [414, 299] width 33 height 21
click at [378, 305] on input "1" at bounding box center [362, 299] width 53 height 21
type input "0"
type input "2"
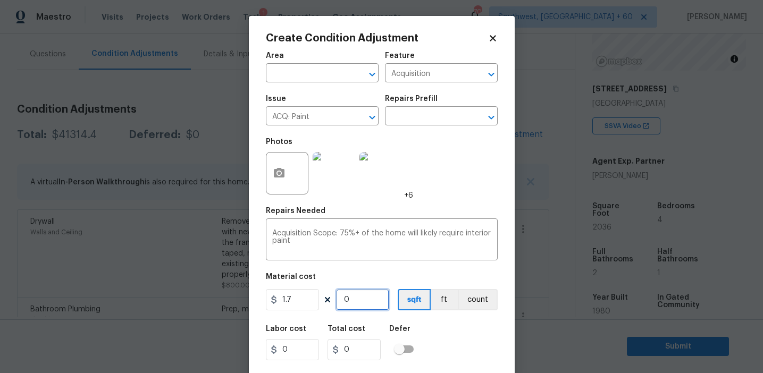
type input "3.4"
type input "20"
type input "34"
type input "203"
type input "345.1"
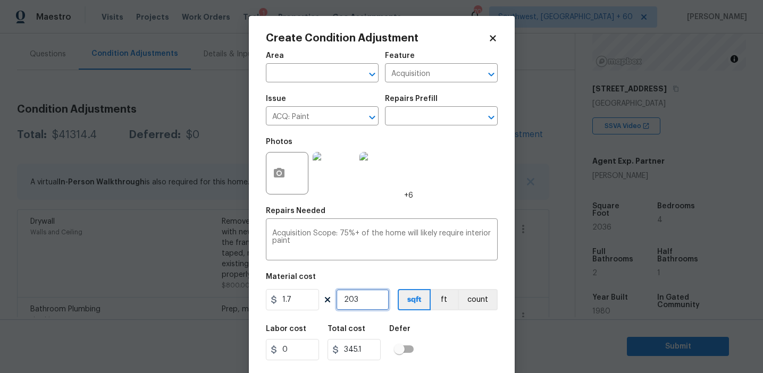
type input "2036"
type input "3461.2"
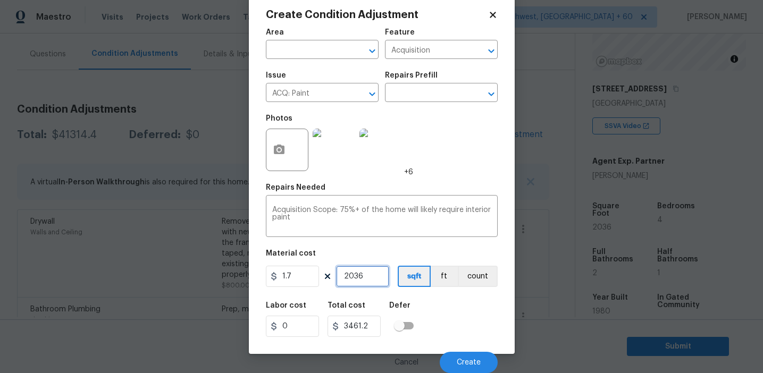
type input "2036"
click at [275, 146] on icon "button" at bounding box center [279, 150] width 11 height 10
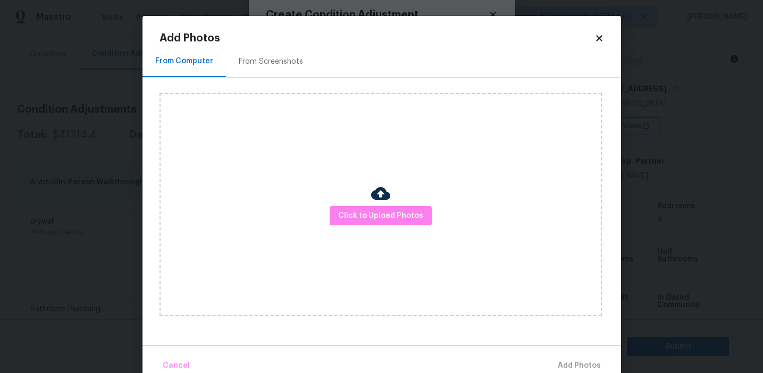
click at [262, 45] on div "Add Photos From Computer From Screenshots Click to Upload Photos Cancel Add Pho…" at bounding box center [381, 205] width 444 height 344
click at [266, 62] on div "From Screenshots" at bounding box center [271, 61] width 64 height 11
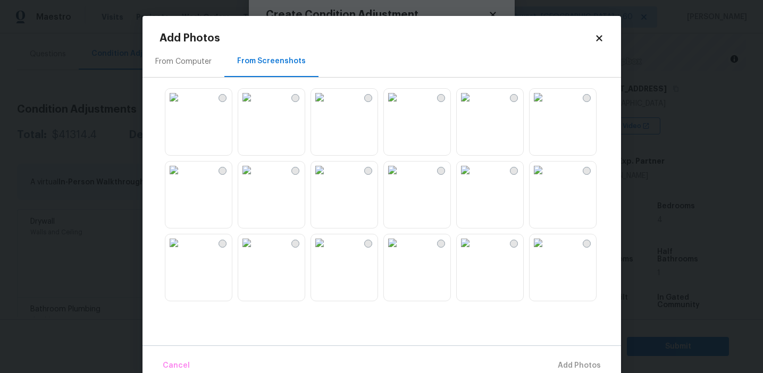
click at [255, 106] on img at bounding box center [246, 97] width 17 height 17
click at [328, 106] on img at bounding box center [319, 97] width 17 height 17
click at [328, 179] on img at bounding box center [319, 170] width 17 height 17
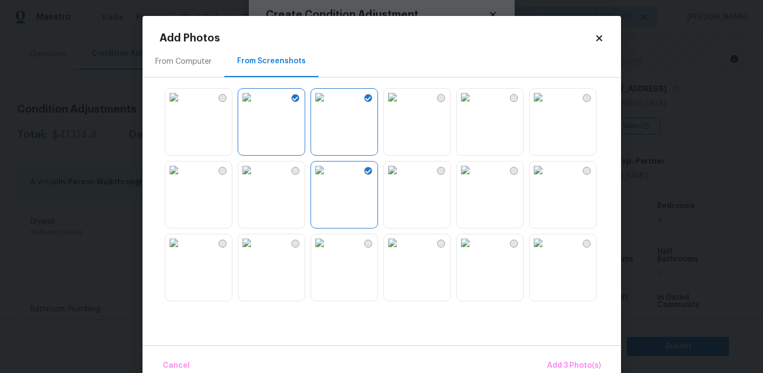
click at [474, 251] on img at bounding box center [465, 242] width 17 height 17
click at [546, 251] on img at bounding box center [537, 242] width 17 height 17
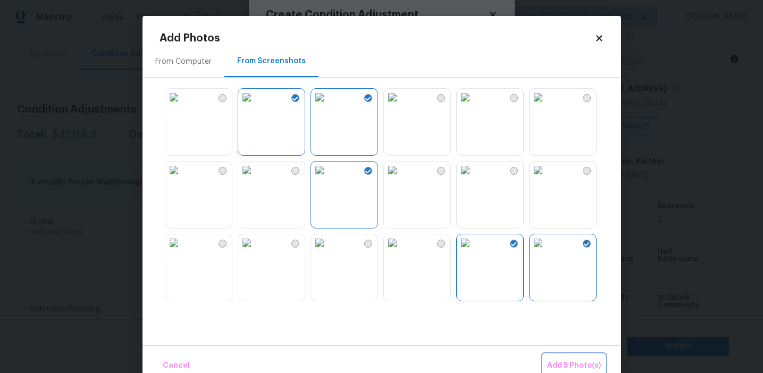
click at [559, 358] on button "Add 5 Photo(s)" at bounding box center [574, 366] width 62 height 23
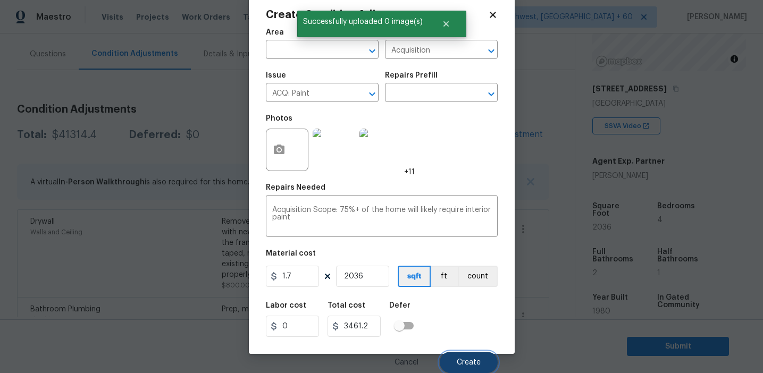
click at [463, 357] on button "Create" at bounding box center [469, 362] width 58 height 21
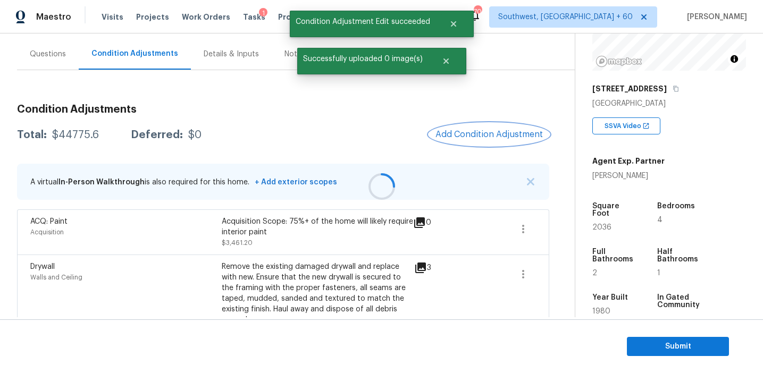
scroll to position [0, 0]
click at [475, 137] on span "Add Condition Adjustment" at bounding box center [488, 135] width 107 height 10
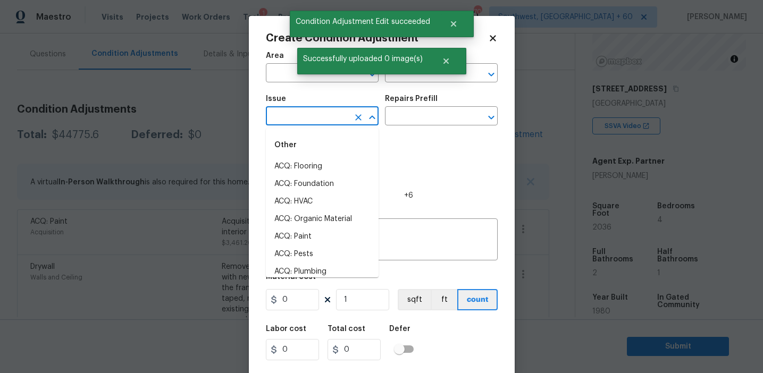
click at [301, 116] on input "text" at bounding box center [307, 117] width 83 height 16
click at [306, 167] on li "ACQ: Flooring" at bounding box center [322, 167] width 113 height 18
type input "ACQ: Flooring"
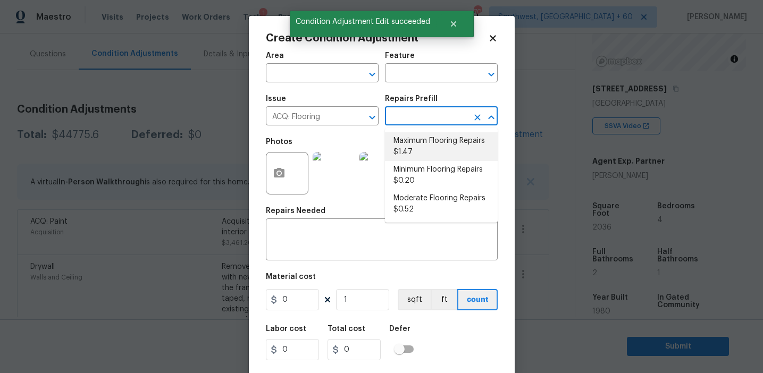
click at [415, 148] on li "Maximum Flooring Repairs $1.47" at bounding box center [441, 146] width 113 height 29
type input "Acquisition"
type textarea "Acquisition Scope: Maximum flooring repairs"
type input "1.47"
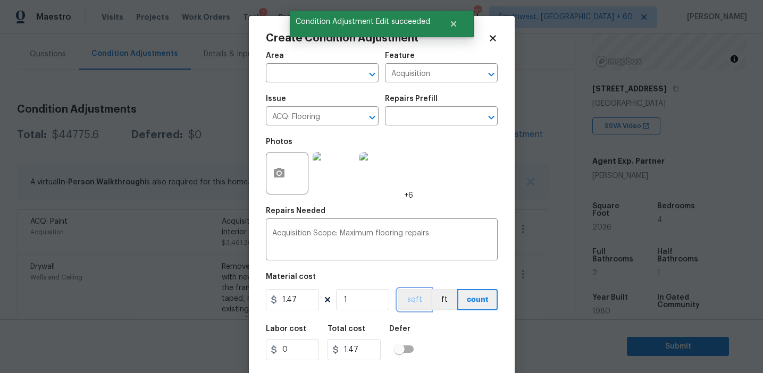
click at [408, 301] on button "sqft" at bounding box center [414, 299] width 33 height 21
click at [298, 303] on input "1.47" at bounding box center [292, 299] width 53 height 21
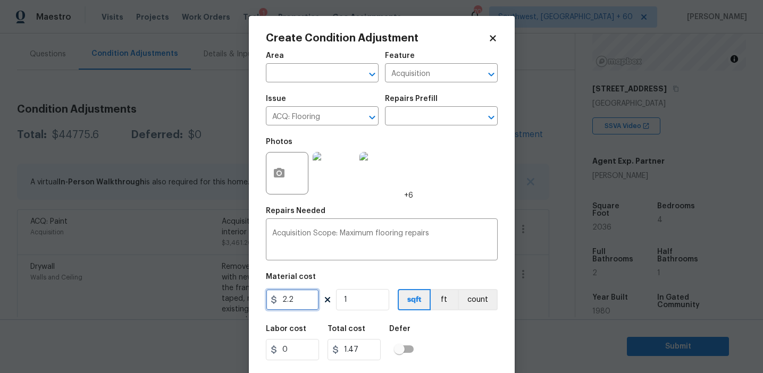
type input "2.2"
paste input "2036"
type input "2036"
type input "4479.200000000001"
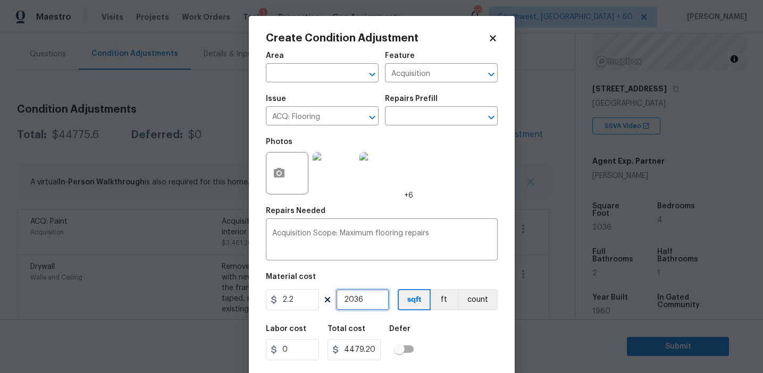
type input "2036"
click at [297, 297] on input "2.2" at bounding box center [292, 299] width 53 height 21
type input "2.8"
type input "5700.8"
click at [357, 350] on input "5700.8" at bounding box center [353, 349] width 53 height 21
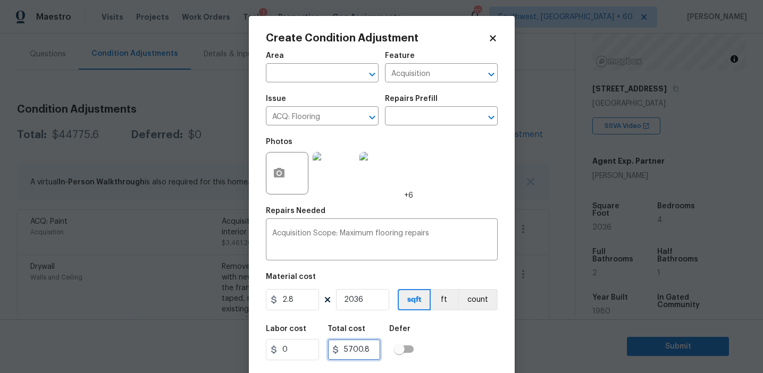
click at [357, 350] on input "5700.8" at bounding box center [353, 349] width 53 height 21
click at [441, 339] on div "Labor cost 0 Total cost 5700.8 Defer" at bounding box center [382, 343] width 232 height 48
click at [279, 171] on icon "button" at bounding box center [279, 173] width 11 height 10
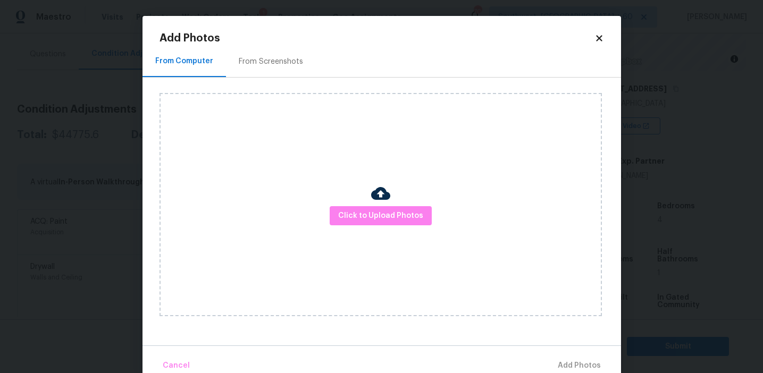
click at [285, 65] on div "From Screenshots" at bounding box center [271, 61] width 64 height 11
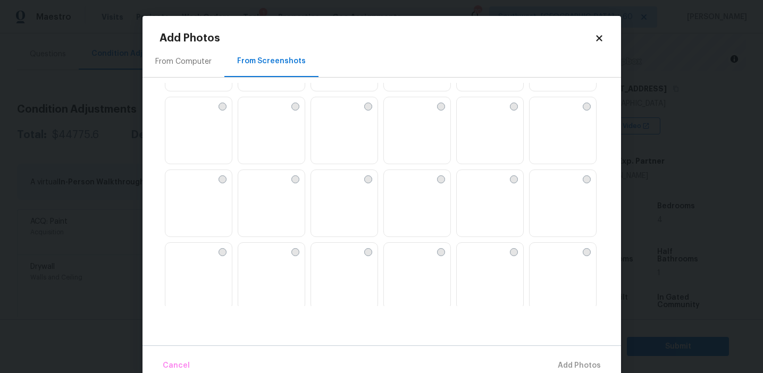
scroll to position [1015, 0]
click at [328, 183] on img at bounding box center [319, 174] width 17 height 17
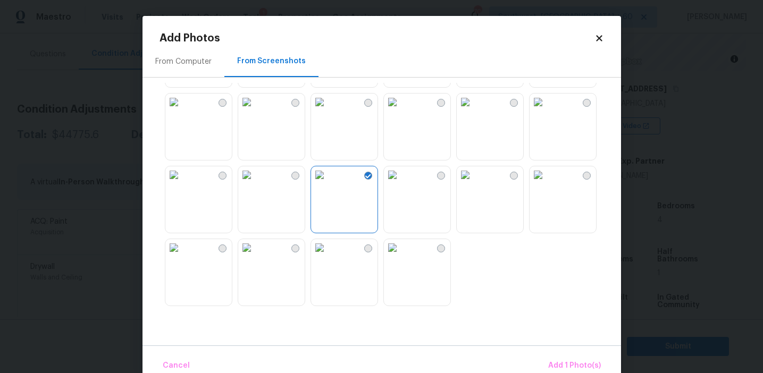
click at [328, 183] on img at bounding box center [319, 174] width 17 height 17
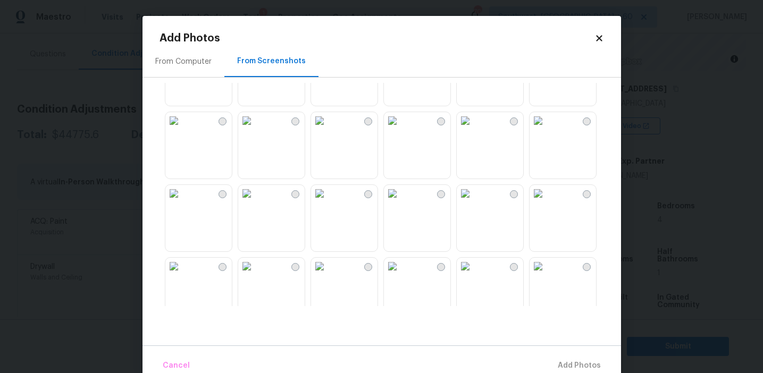
click at [546, 275] on img at bounding box center [537, 266] width 17 height 17
click at [546, 129] on img at bounding box center [537, 120] width 17 height 17
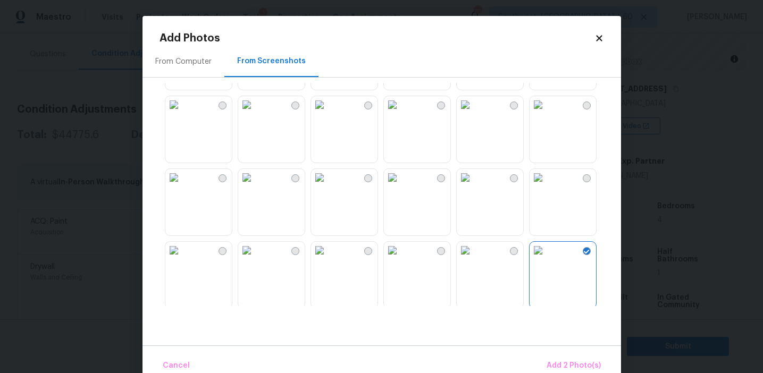
scroll to position [771, 0]
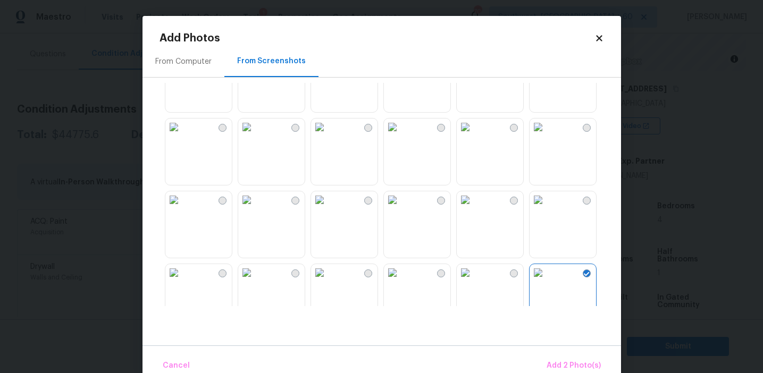
click at [468, 136] on img at bounding box center [465, 127] width 17 height 17
click at [401, 136] on img at bounding box center [392, 127] width 17 height 17
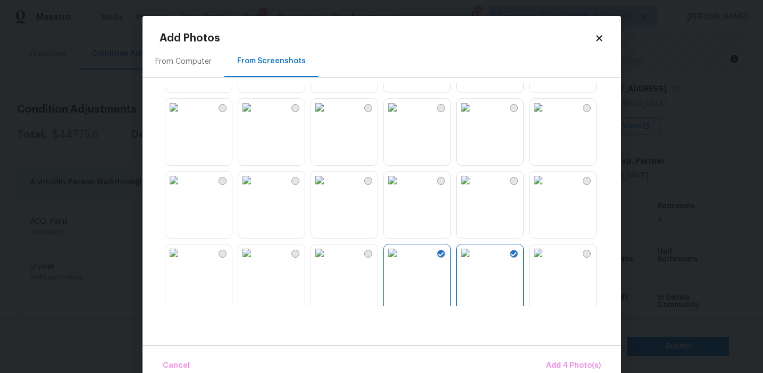
scroll to position [635, 0]
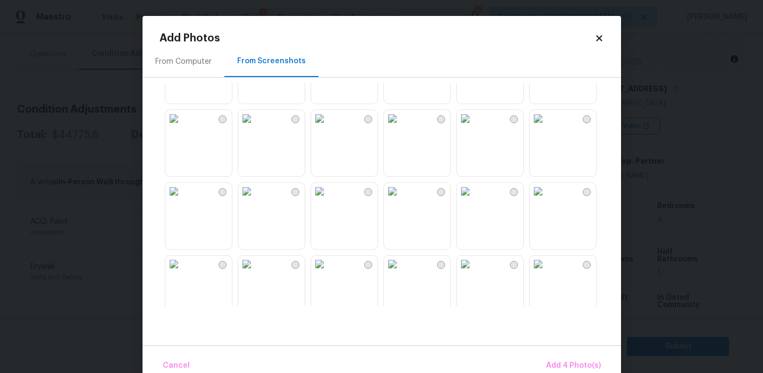
click at [474, 200] on img at bounding box center [465, 191] width 17 height 17
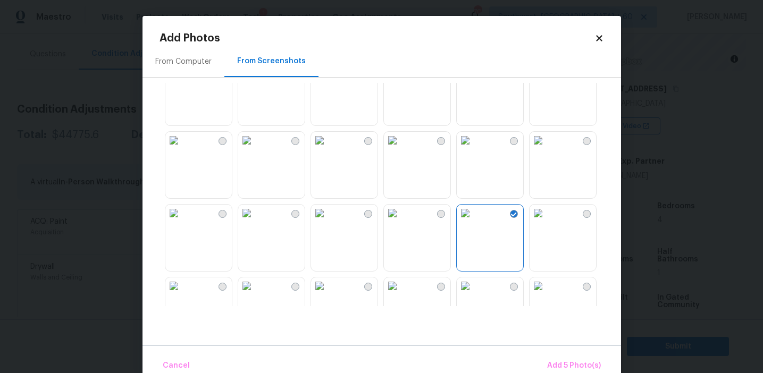
scroll to position [513, 0]
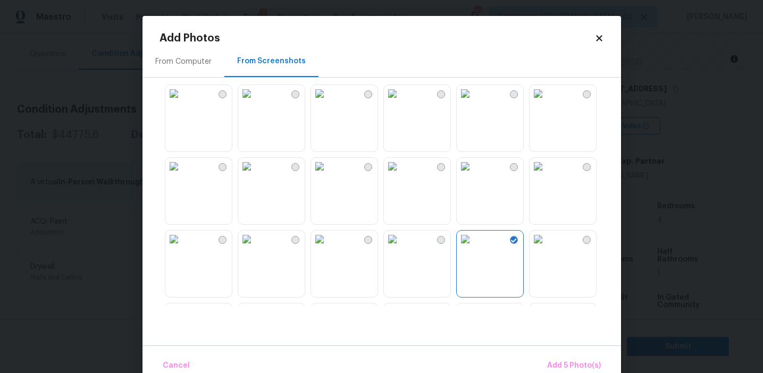
click at [474, 175] on img at bounding box center [465, 166] width 17 height 17
click at [401, 102] on img at bounding box center [392, 93] width 17 height 17
click at [563, 365] on span "Add 7 Photo(s)" at bounding box center [573, 365] width 54 height 13
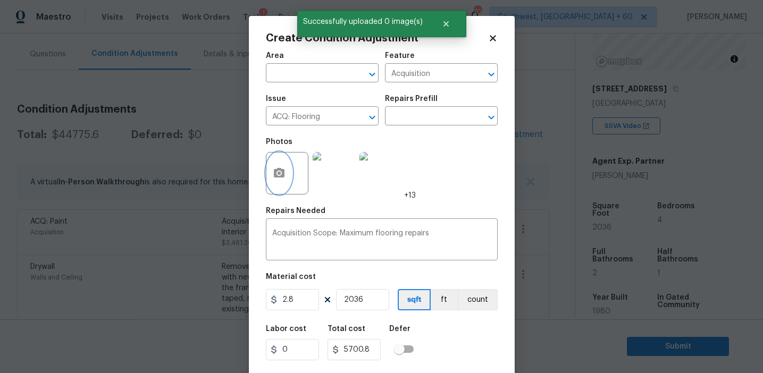
scroll to position [24, 0]
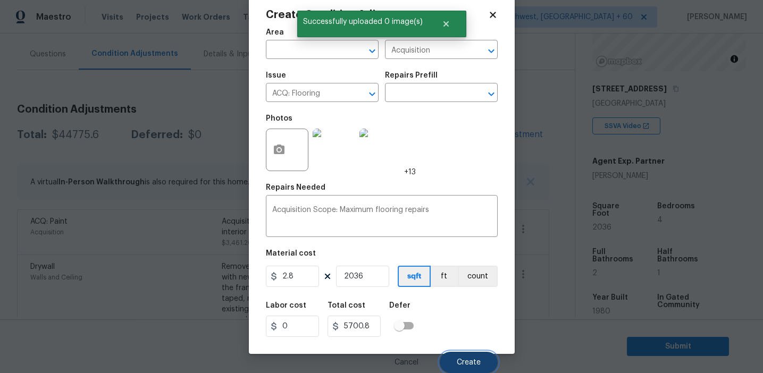
click at [460, 361] on span "Create" at bounding box center [469, 363] width 24 height 8
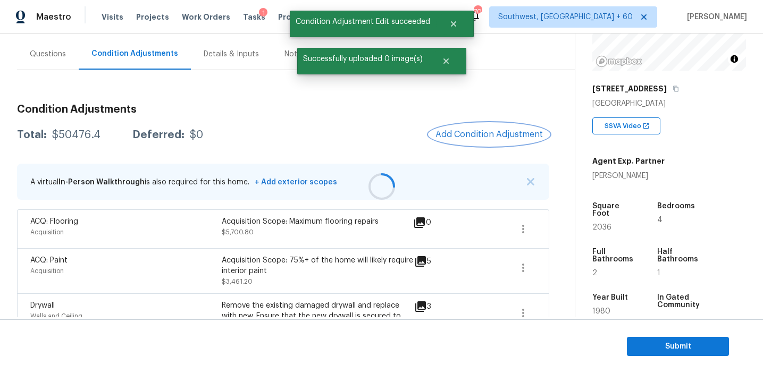
scroll to position [0, 0]
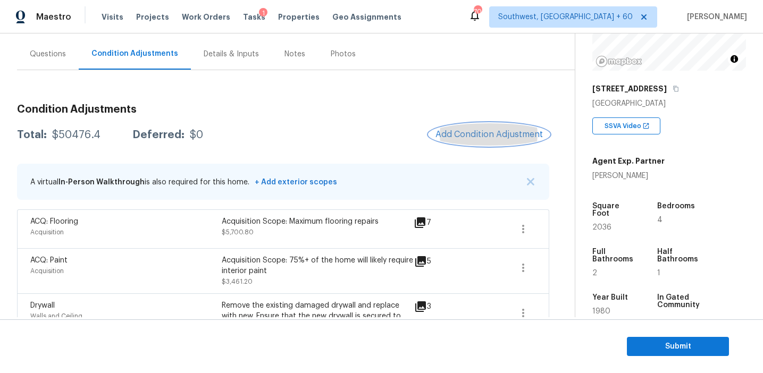
click at [459, 130] on span "Add Condition Adjustment" at bounding box center [488, 135] width 107 height 10
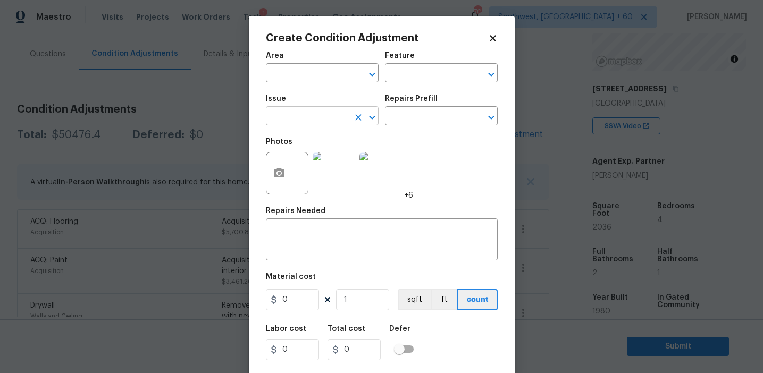
click at [302, 116] on input "text" at bounding box center [307, 117] width 83 height 16
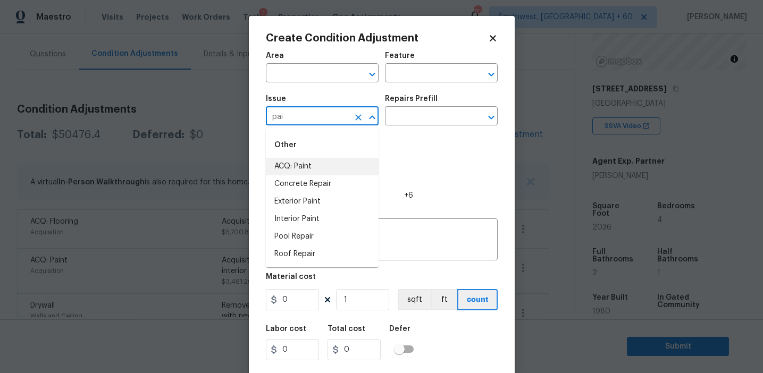
click at [319, 167] on li "ACQ: Paint" at bounding box center [322, 167] width 113 height 18
type input "ACQ: Paint"
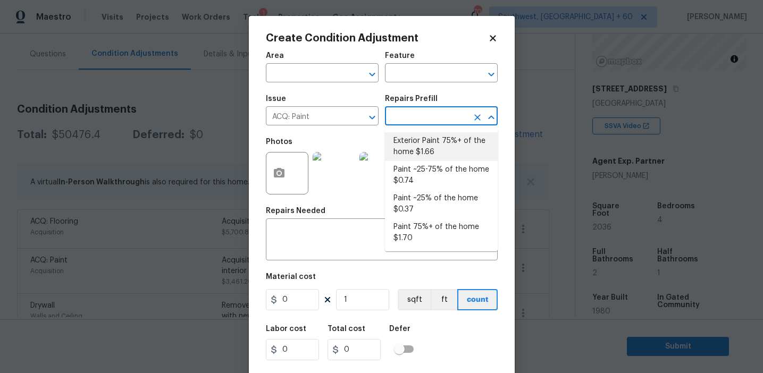
click at [434, 151] on li "Exterior Paint 75%+ of the home $1.66" at bounding box center [441, 146] width 113 height 29
type input "Acquisition"
type textarea "Acquisition Scope: 75%+ of the home exterior will likely require paint"
type input "1.66"
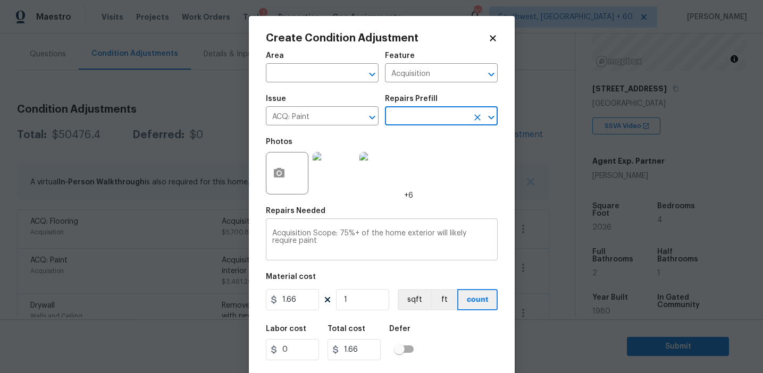
click at [352, 231] on textarea "Acquisition Scope: 75%+ of the home exterior will likely require paint" at bounding box center [381, 241] width 219 height 22
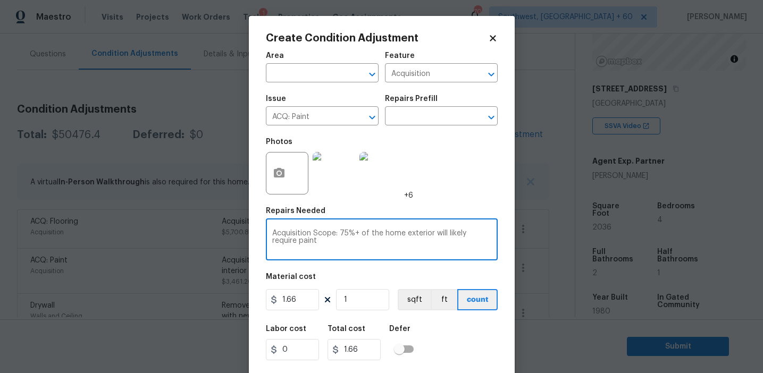
click at [352, 231] on textarea "Acquisition Scope: 75%+ of the home exterior will likely require paint" at bounding box center [381, 241] width 219 height 22
paste textarea "exterior walls will need"
click at [276, 234] on textarea "exterior walls will need paint" at bounding box center [381, 241] width 219 height 22
type textarea "Exterior walls will need paint"
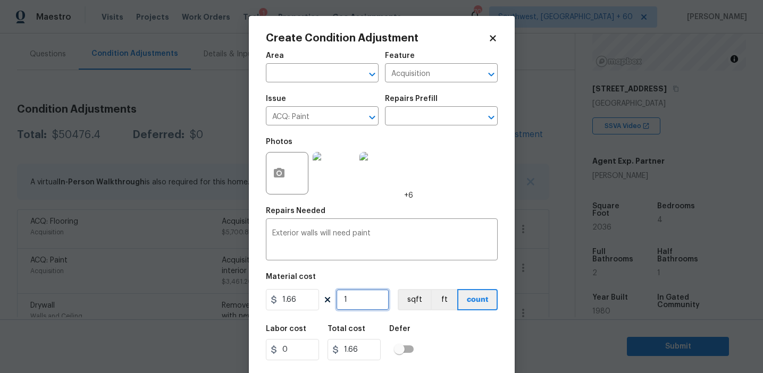
type input "0"
type input "2"
type input "3.32"
type input "20"
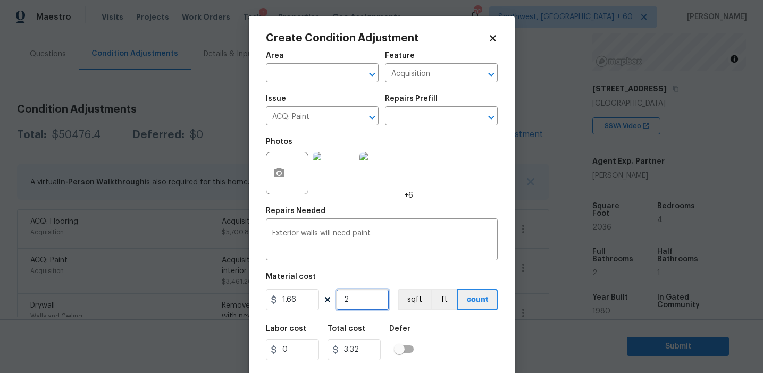
type input "33.2"
type input "203"
type input "336.98"
type input "2036"
type input "3379.76"
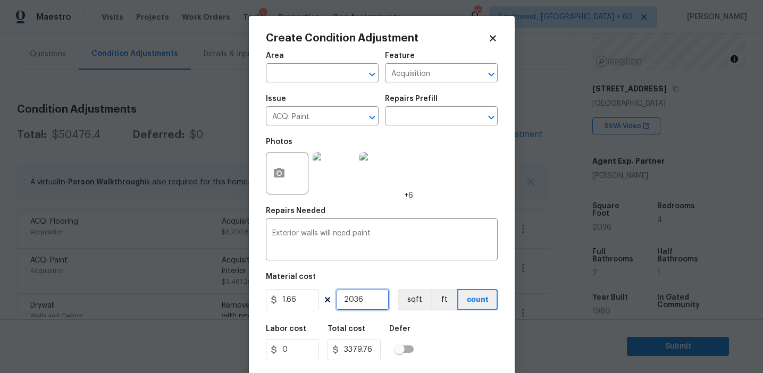
type input "2036"
click at [353, 298] on input "2036" at bounding box center [362, 299] width 53 height 21
paste input "1018"
type input "1018"
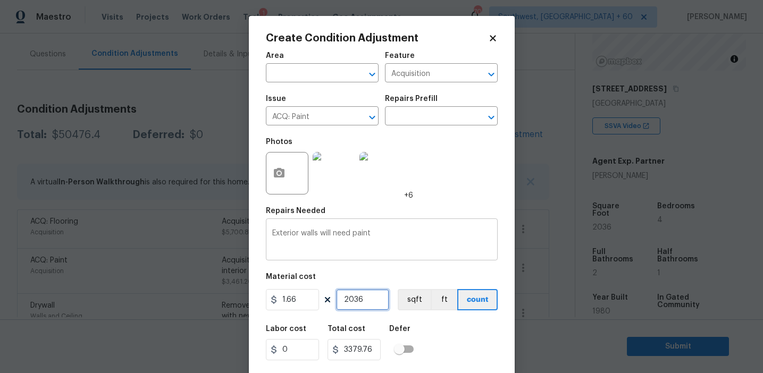
type input "1689.88"
type input "1018"
click at [408, 302] on button "sqft" at bounding box center [414, 299] width 33 height 21
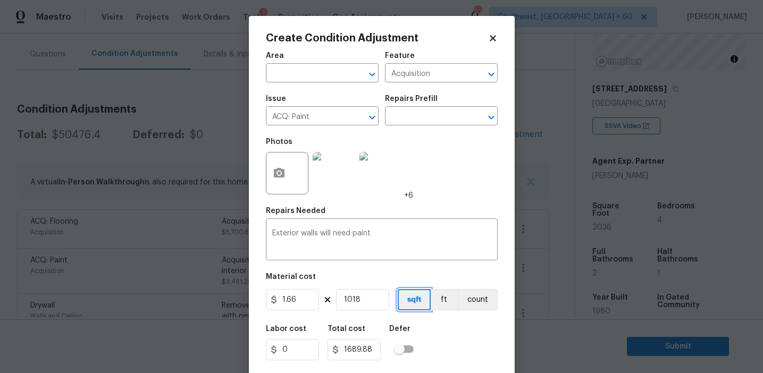
scroll to position [24, 0]
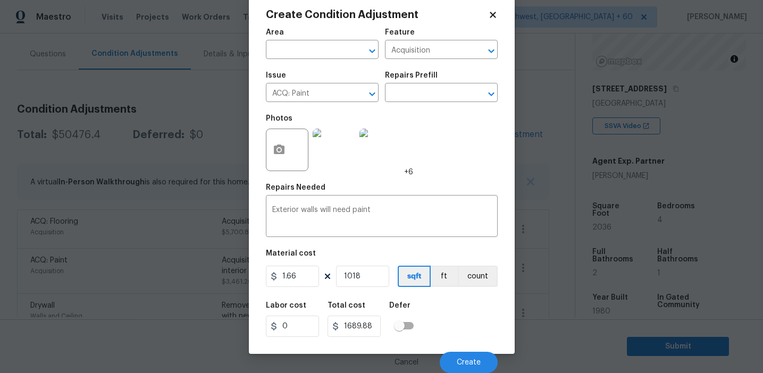
click at [479, 331] on div "Labor cost 0 Total cost 1689.88 Defer" at bounding box center [382, 320] width 232 height 48
click at [462, 356] on button "Create" at bounding box center [469, 362] width 58 height 21
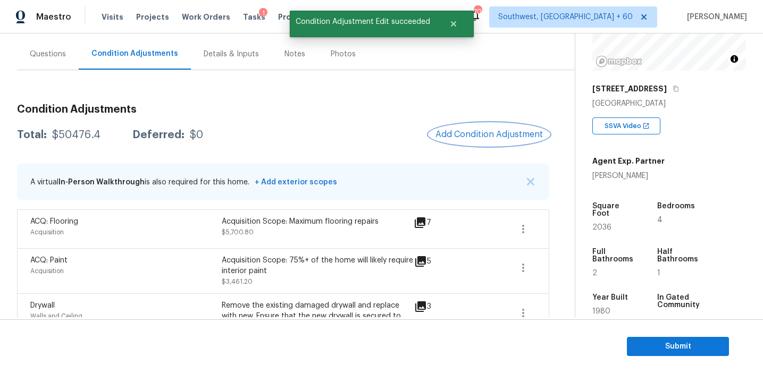
scroll to position [0, 0]
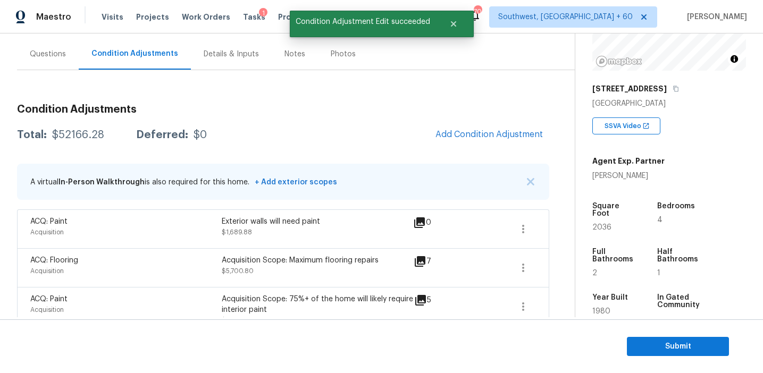
click at [81, 132] on div "$52166.28" at bounding box center [78, 135] width 52 height 11
copy div "52166.28"
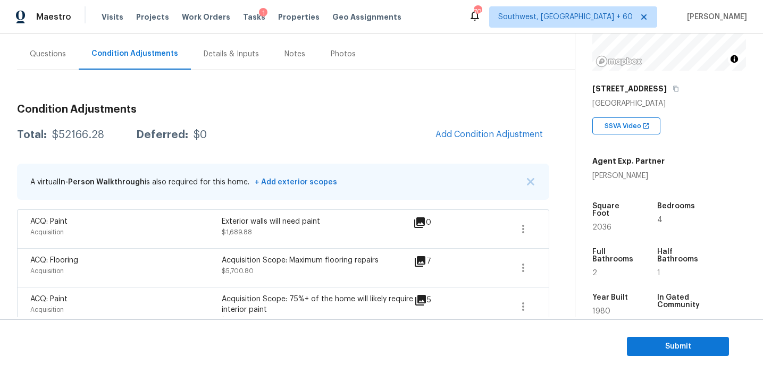
click at [58, 51] on div "Questions" at bounding box center [48, 54] width 36 height 11
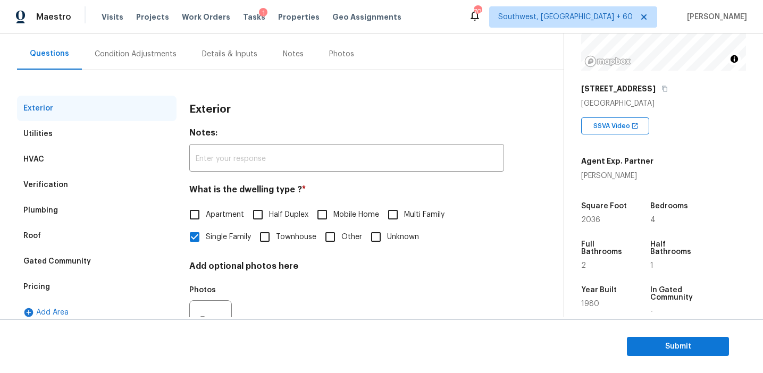
click at [86, 187] on div "Verification" at bounding box center [96, 185] width 159 height 26
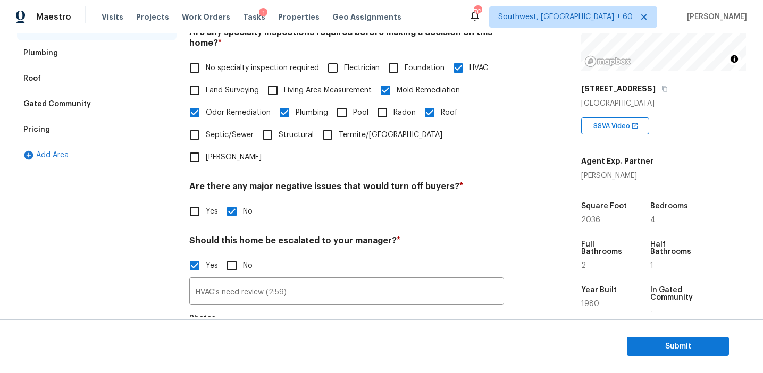
scroll to position [367, 0]
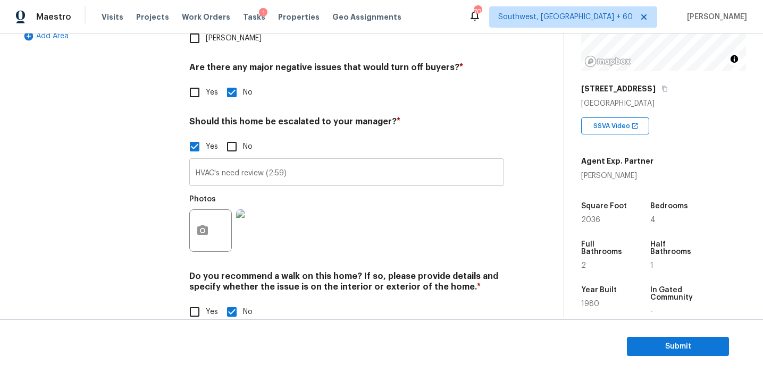
click at [213, 161] on input "HVAC's need review (2:59)" at bounding box center [346, 173] width 315 height 25
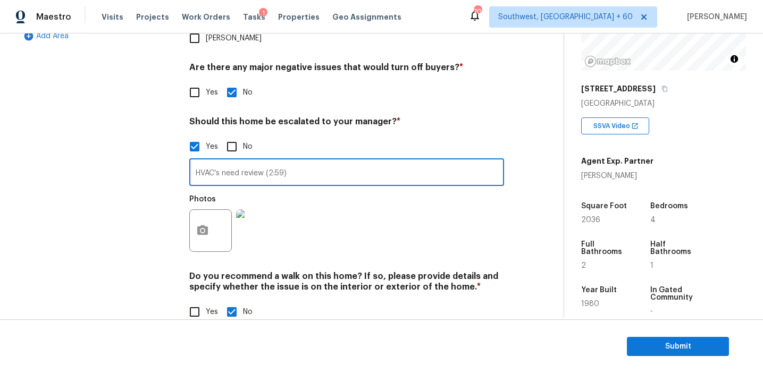
click at [213, 161] on input "HVAC's need review (2:59)" at bounding box center [346, 173] width 315 height 25
click at [163, 156] on div "Exterior Utilities HVAC Verification Plumbing Roof Gated Community Pricing Add …" at bounding box center [96, 77] width 159 height 517
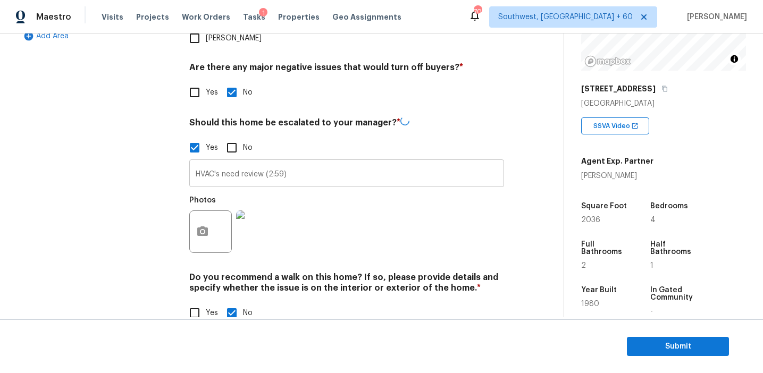
click at [224, 162] on input "HVAC's need review (2:59)" at bounding box center [346, 174] width 315 height 25
click at [165, 151] on div "Exterior Utilities HVAC Verification Plumbing Roof Gated Community Pricing Add …" at bounding box center [96, 78] width 159 height 518
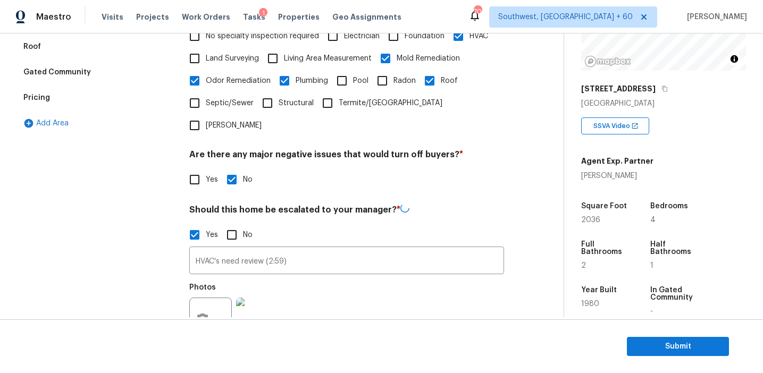
scroll to position [261, 0]
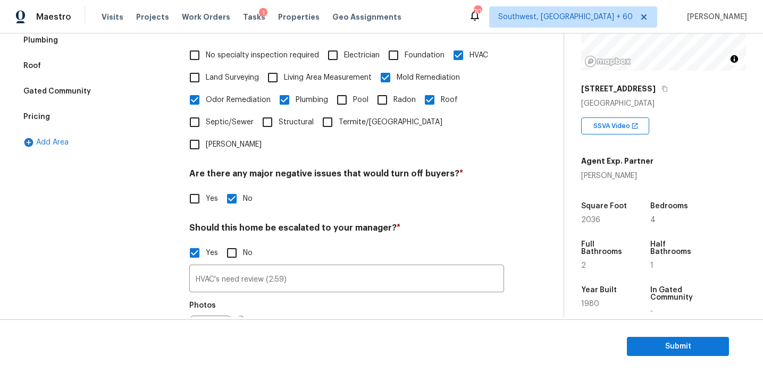
click at [131, 110] on div "Pricing" at bounding box center [96, 117] width 159 height 26
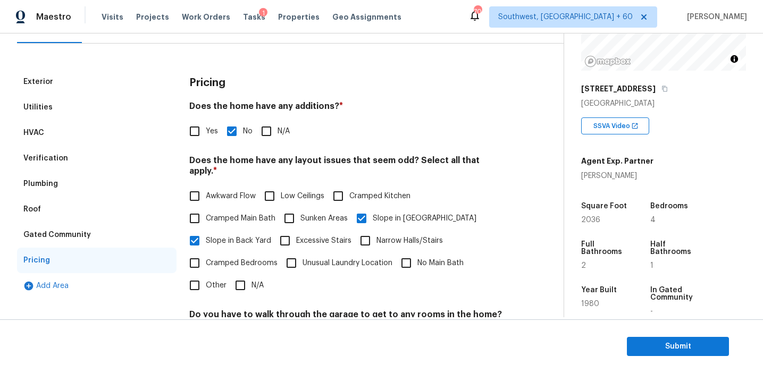
click at [109, 234] on div "Gated Community" at bounding box center [96, 235] width 159 height 26
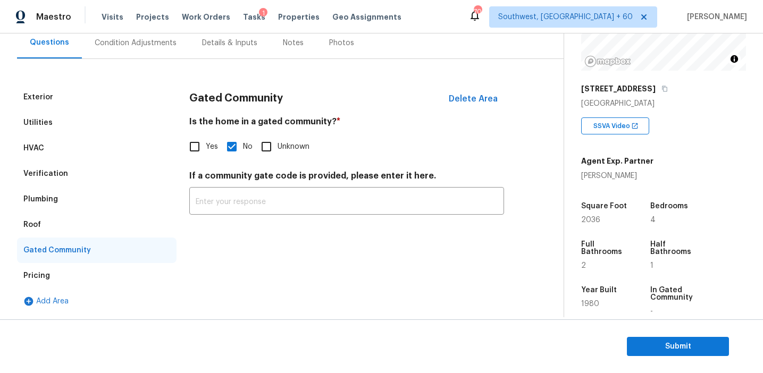
scroll to position [102, 0]
click at [68, 225] on div "Roof" at bounding box center [96, 225] width 159 height 26
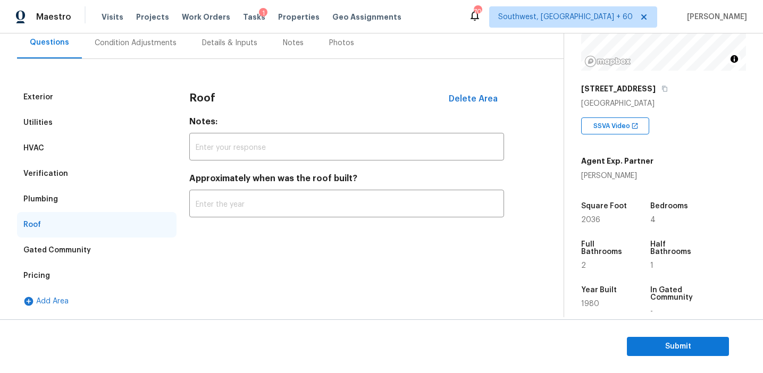
click at [68, 194] on div "Plumbing" at bounding box center [96, 200] width 159 height 26
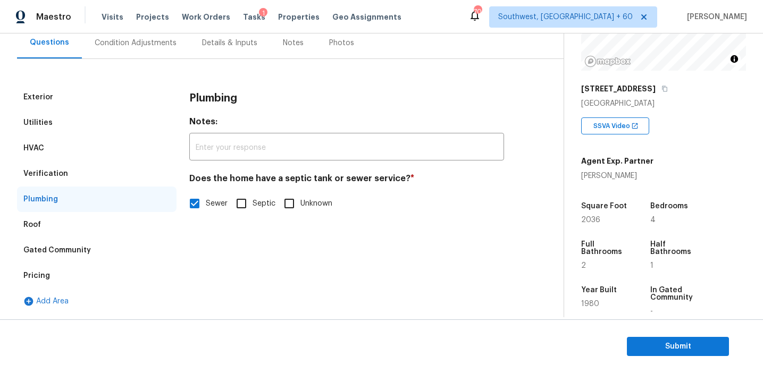
click at [69, 180] on div "Verification" at bounding box center [96, 174] width 159 height 26
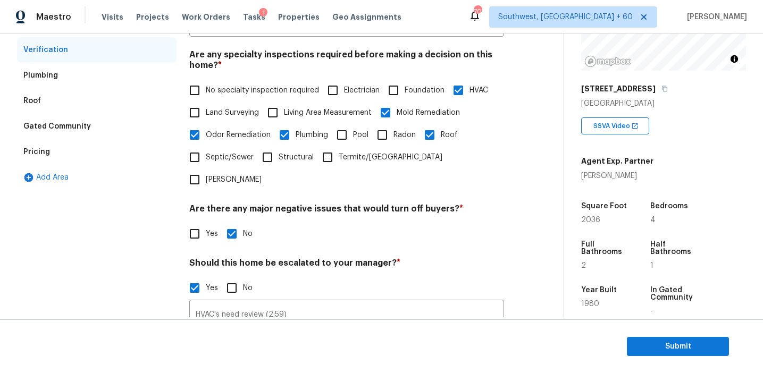
scroll to position [337, 0]
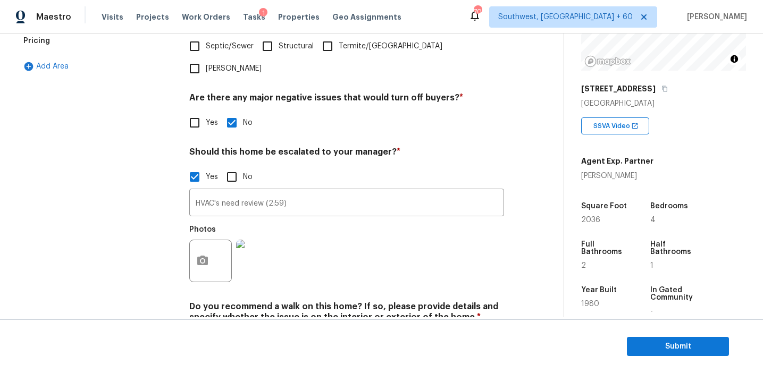
click at [257, 243] on img at bounding box center [257, 261] width 43 height 43
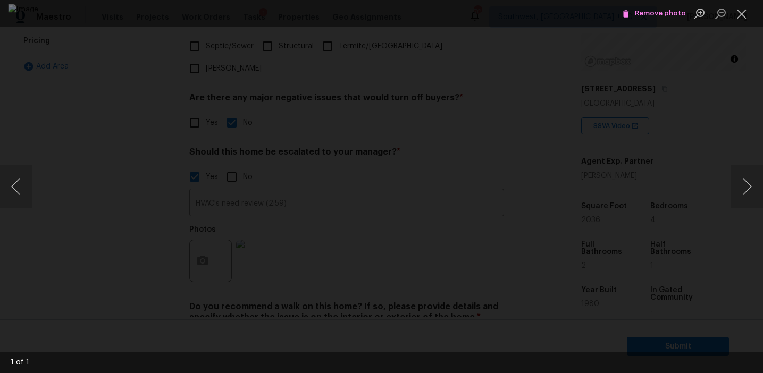
click at [695, 145] on div "Lightbox" at bounding box center [381, 186] width 763 height 373
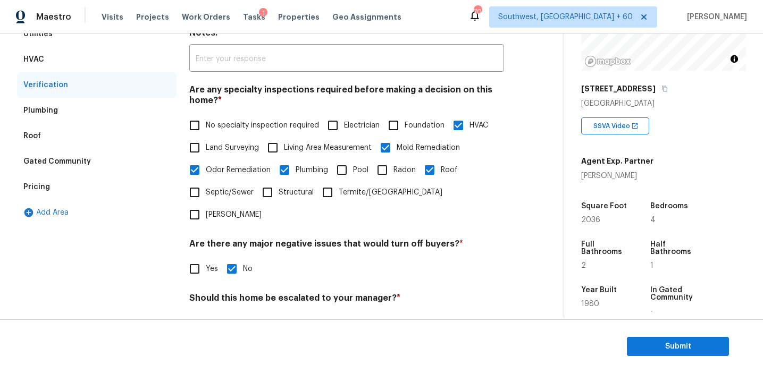
click at [123, 52] on div "HVAC" at bounding box center [96, 60] width 159 height 26
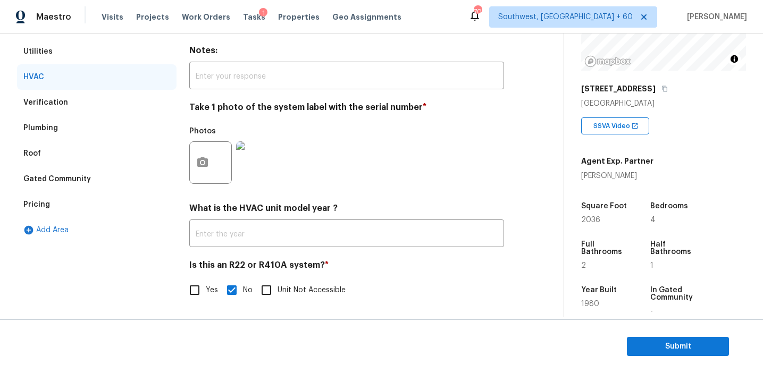
click at [121, 49] on div "Utilities" at bounding box center [96, 52] width 159 height 26
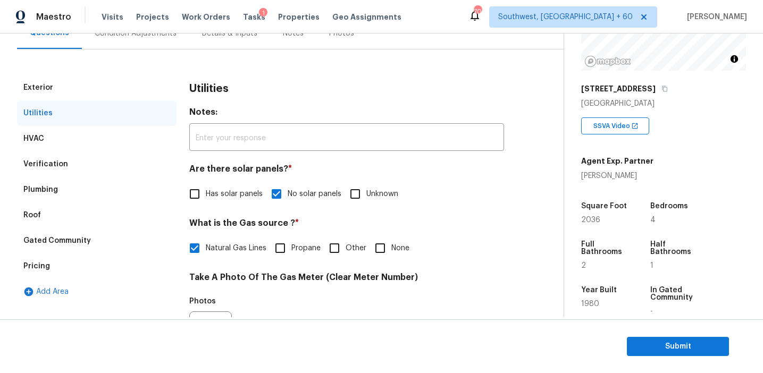
click at [114, 88] on div "Exterior" at bounding box center [96, 88] width 159 height 26
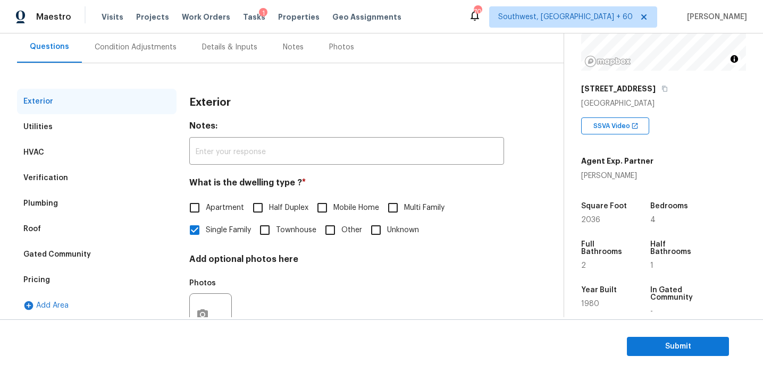
scroll to position [95, 0]
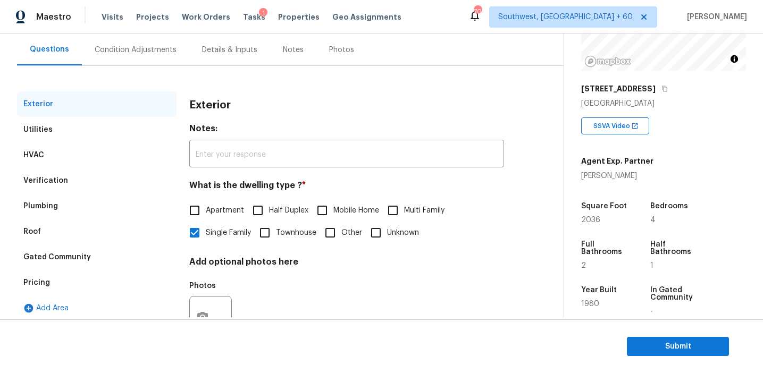
click at [141, 49] on div "Condition Adjustments" at bounding box center [136, 50] width 82 height 11
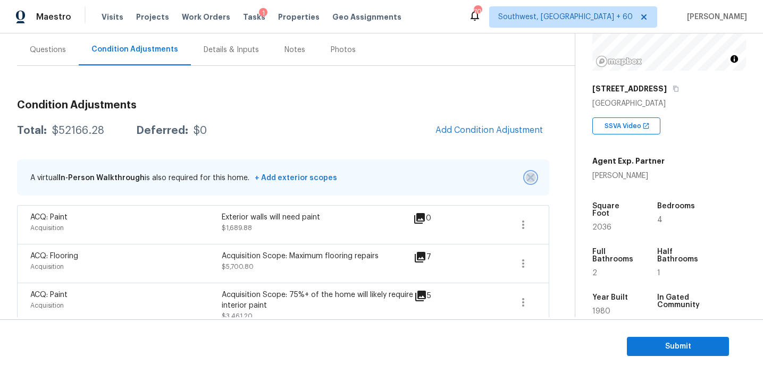
click at [529, 176] on img "button" at bounding box center [530, 177] width 7 height 7
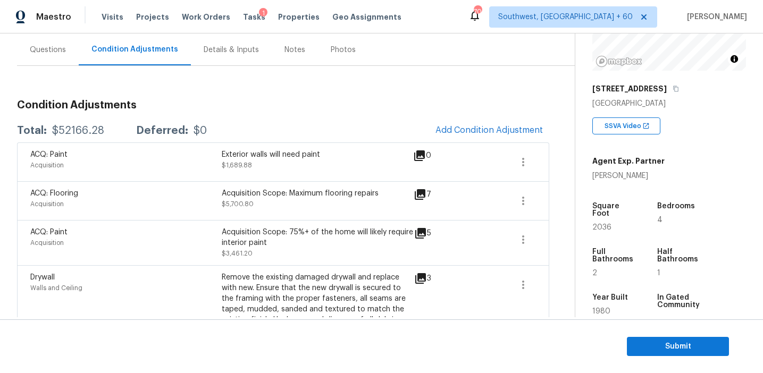
scroll to position [820, 0]
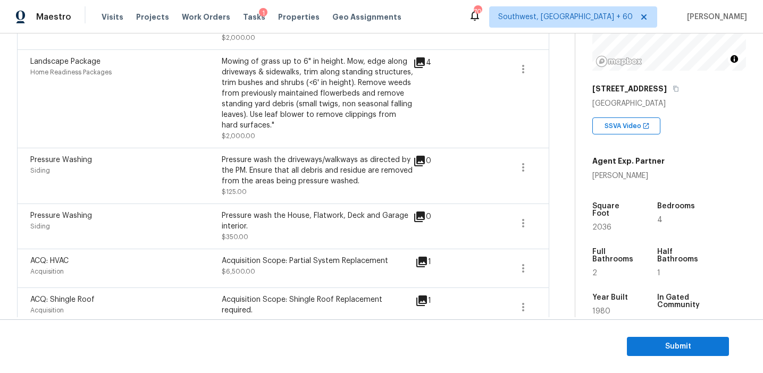
click at [339, 210] on div "Pressure wash the House, Flatwork, Deck and Garage interior." at bounding box center [317, 220] width 191 height 21
click at [529, 256] on button "button" at bounding box center [523, 269] width 26 height 26
click at [585, 245] on div "Edit" at bounding box center [583, 247] width 83 height 11
click at [137, 227] on body "Maestro Visits Projects Work Orders Tasks 1 Properties Geo Assignments 704 Sout…" at bounding box center [381, 186] width 763 height 373
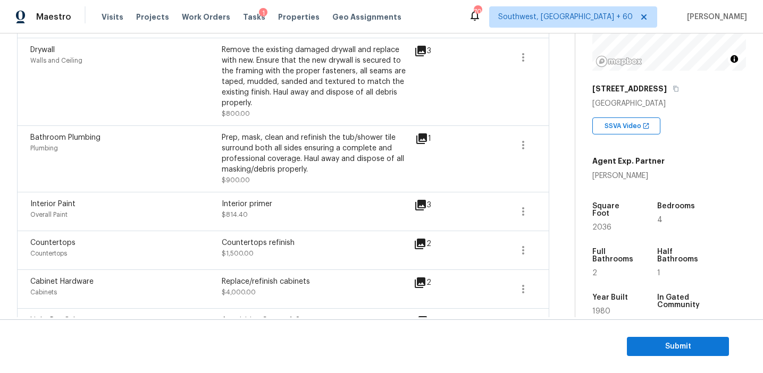
scroll to position [321, 0]
click at [419, 279] on icon at bounding box center [420, 285] width 13 height 13
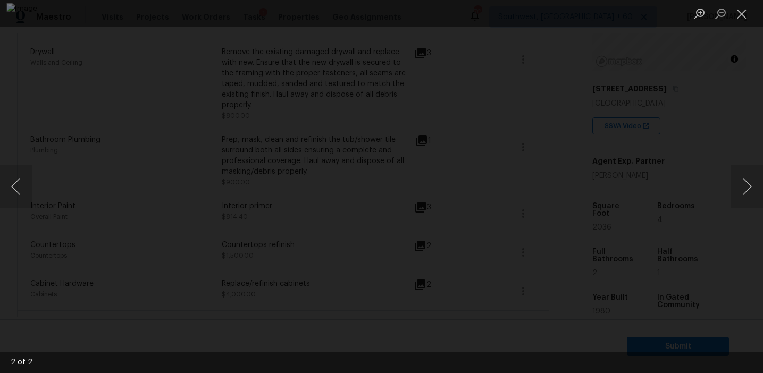
click at [668, 238] on div "Lightbox" at bounding box center [381, 186] width 763 height 373
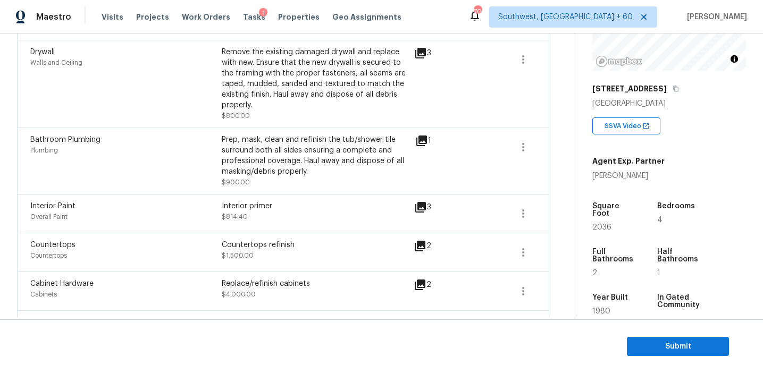
click at [419, 240] on icon at bounding box center [420, 246] width 13 height 13
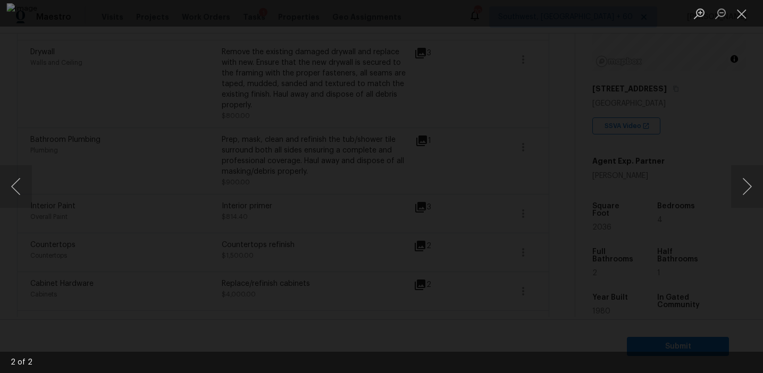
click at [688, 238] on div "Lightbox" at bounding box center [381, 186] width 763 height 373
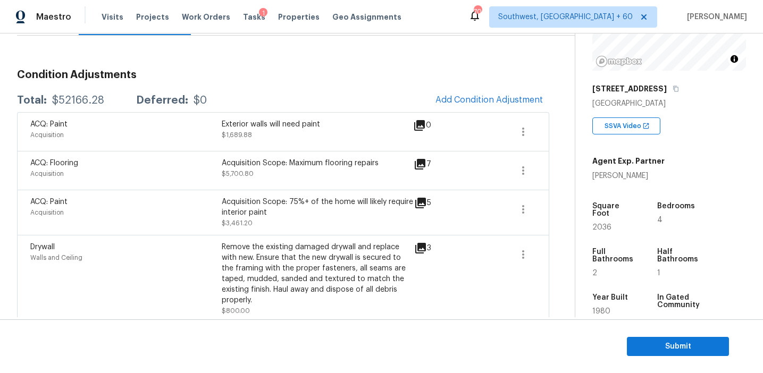
scroll to position [124, 0]
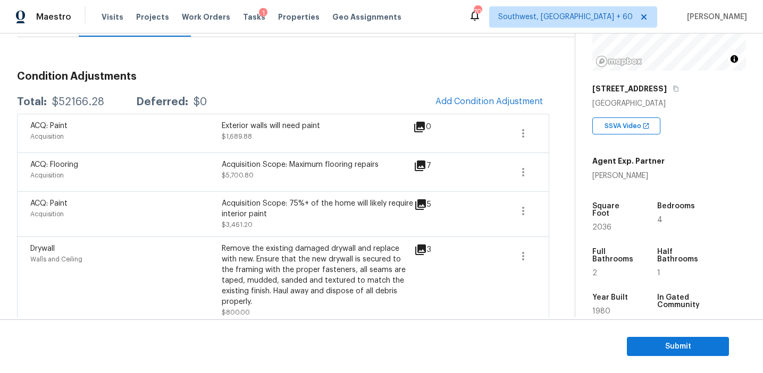
click at [375, 184] on div "Acquisition Scope: Maximum flooring repairs $5,700.80" at bounding box center [317, 172] width 191 height 26
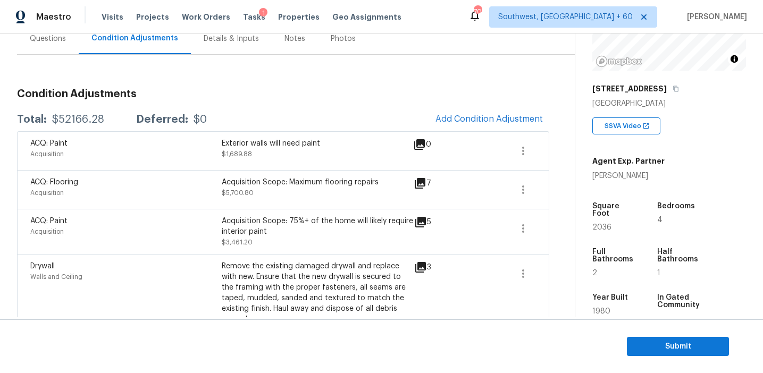
scroll to position [91, 0]
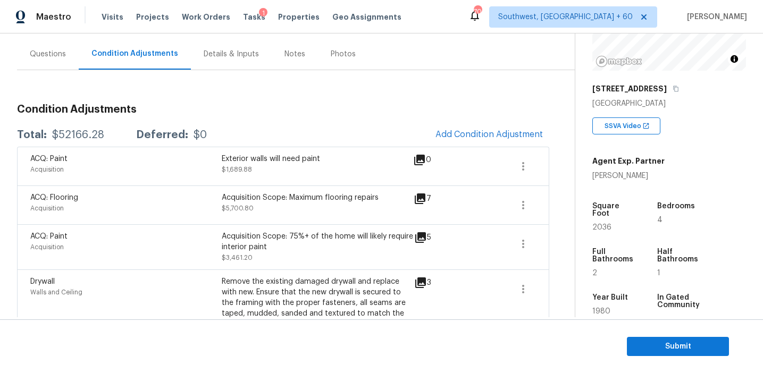
click at [661, 342] on span "Submit" at bounding box center [677, 346] width 85 height 13
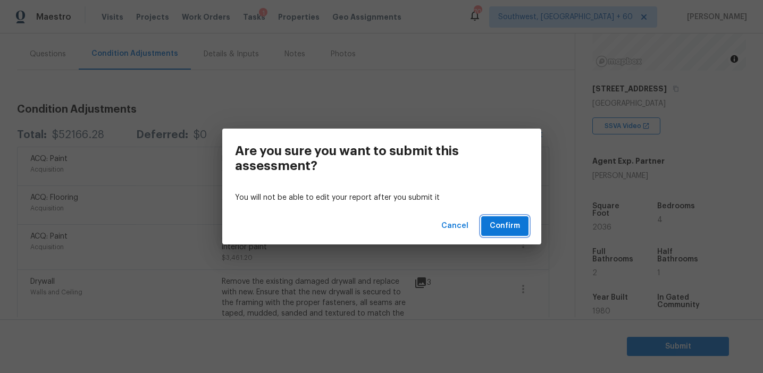
click at [509, 227] on span "Confirm" at bounding box center [505, 226] width 30 height 13
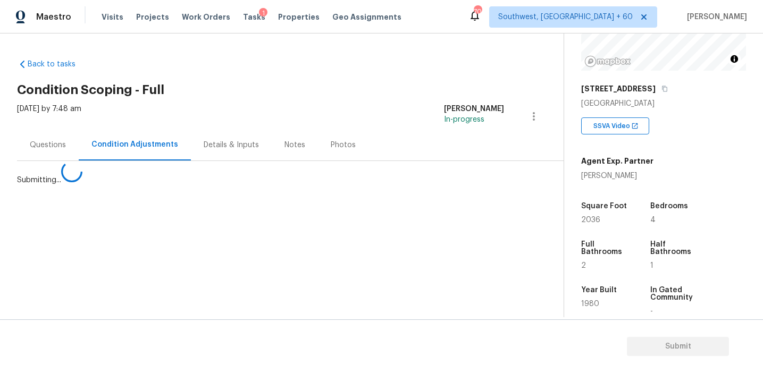
scroll to position [0, 0]
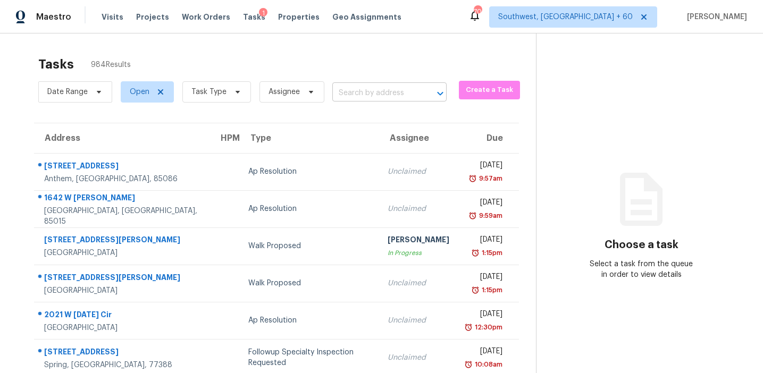
click at [342, 94] on input "text" at bounding box center [374, 93] width 85 height 16
paste input "2692 Lower Village Dr Ellenwood, GA, 30294"
type input "2692 Lower Village Dr Ellenwood, GA, 30294"
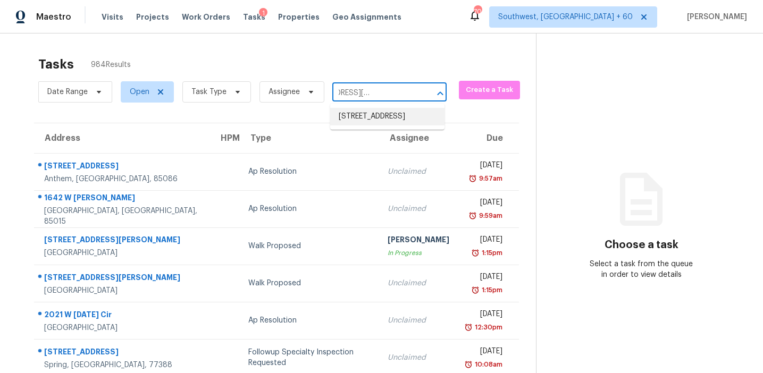
click at [373, 115] on li "2692 Lower Village Dr, Ellenwood, GA 30294" at bounding box center [387, 117] width 114 height 18
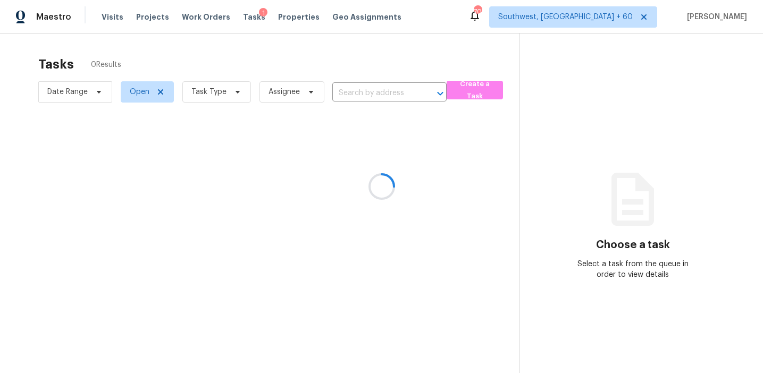
type input "2692 Lower Village Dr, Ellenwood, GA 30294"
click at [357, 182] on div at bounding box center [381, 186] width 763 height 373
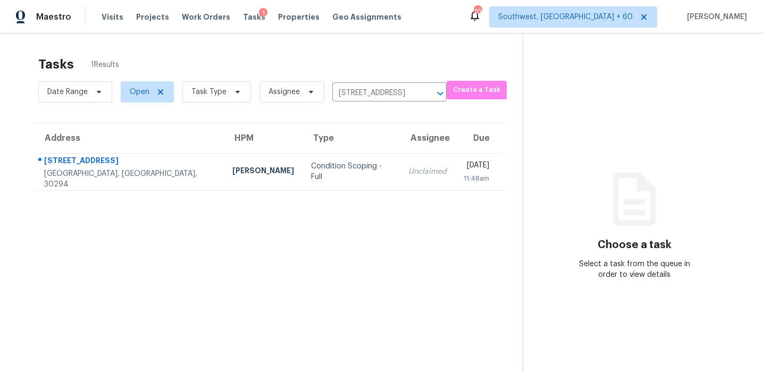
click at [400, 182] on td "Unclaimed" at bounding box center [427, 171] width 55 height 37
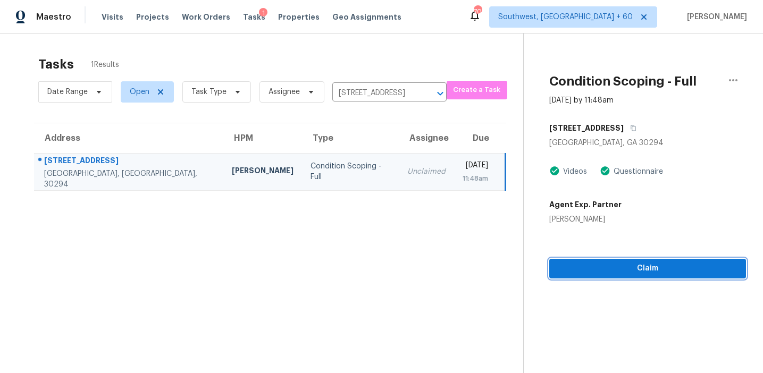
click at [621, 274] on span "Claim" at bounding box center [648, 268] width 180 height 13
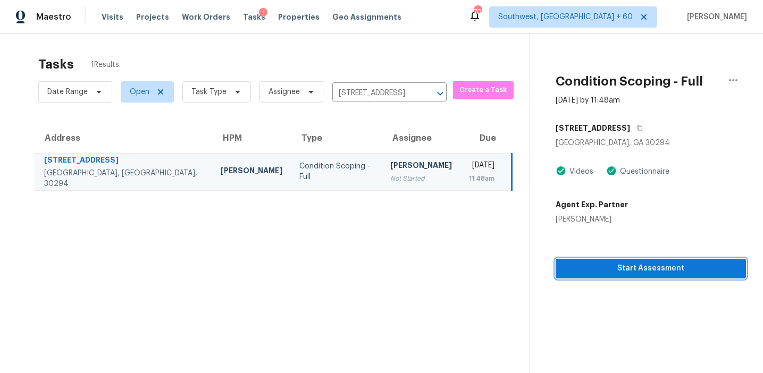
click at [571, 272] on span "Start Assessment" at bounding box center [650, 268] width 173 height 13
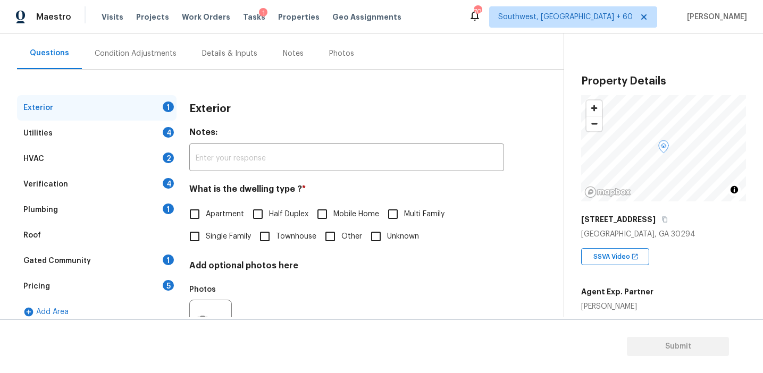
scroll to position [95, 0]
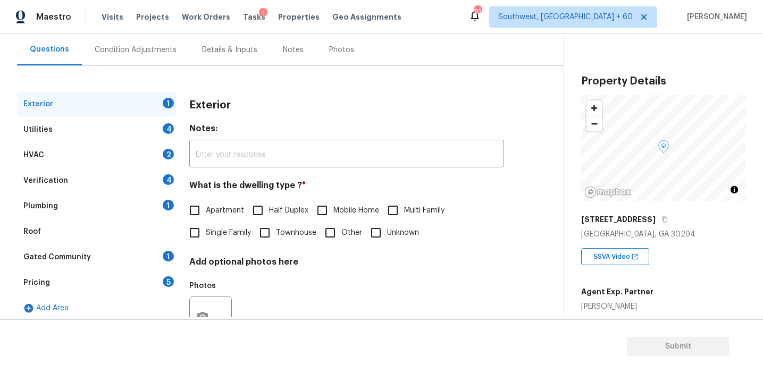
click at [206, 107] on h3 "Exterior" at bounding box center [209, 105] width 41 height 11
click at [149, 276] on div "Pricing 5" at bounding box center [96, 283] width 159 height 26
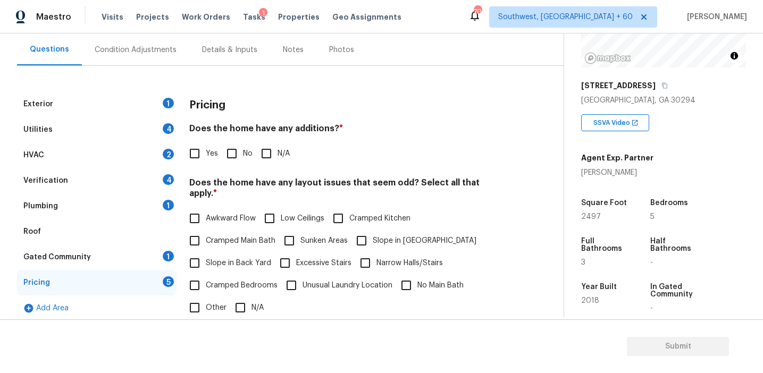
scroll to position [133, 0]
click at [216, 109] on h3 "Pricing" at bounding box center [207, 105] width 36 height 11
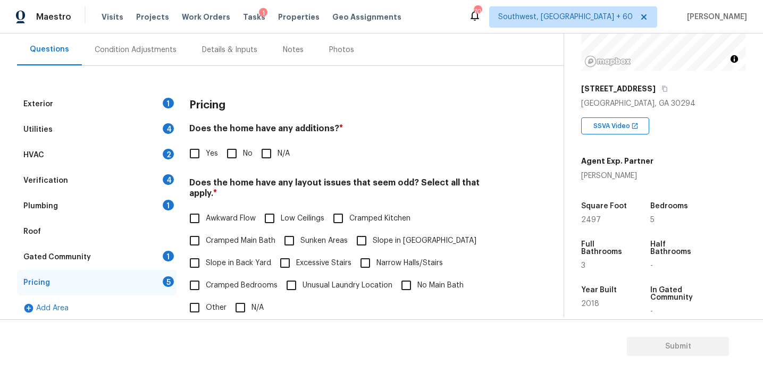
scroll to position [133, 0]
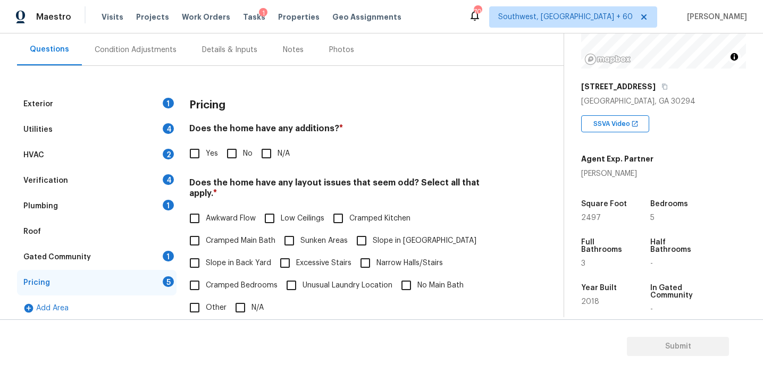
click at [417, 180] on h4 "Does the home have any layout issues that seem odd? Select all that apply. *" at bounding box center [346, 191] width 315 height 26
click at [239, 119] on div "Pricing" at bounding box center [346, 105] width 315 height 28
click at [236, 159] on input "No" at bounding box center [232, 153] width 22 height 22
checkbox input "true"
click at [231, 259] on span "Slope in Back Yard" at bounding box center [238, 264] width 65 height 11
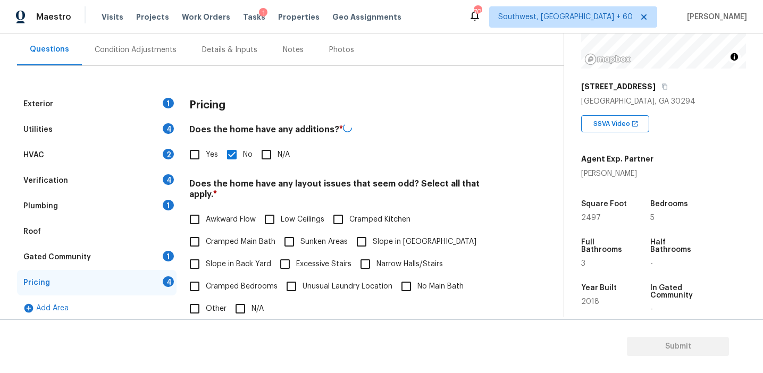
click at [206, 256] on input "Slope in Back Yard" at bounding box center [194, 264] width 22 height 22
checkbox input "true"
click at [381, 237] on span "Slope in [GEOGRAPHIC_DATA]" at bounding box center [425, 242] width 104 height 11
click at [373, 234] on input "Slope in [GEOGRAPHIC_DATA]" at bounding box center [361, 242] width 22 height 22
checkbox input "true"
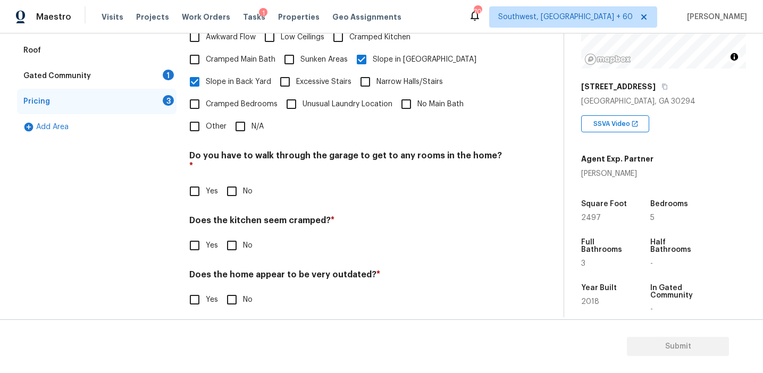
scroll to position [265, 0]
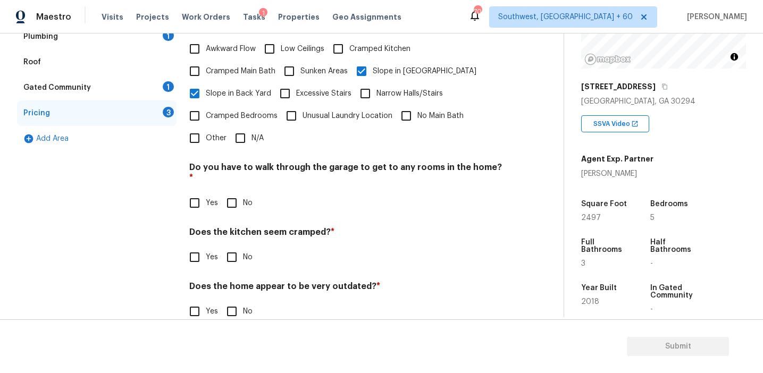
click at [233, 192] on input "No" at bounding box center [232, 203] width 22 height 22
checkbox input "true"
click at [233, 247] on input "No" at bounding box center [232, 258] width 22 height 22
checkbox input "true"
click at [233, 301] on input "No" at bounding box center [232, 312] width 22 height 22
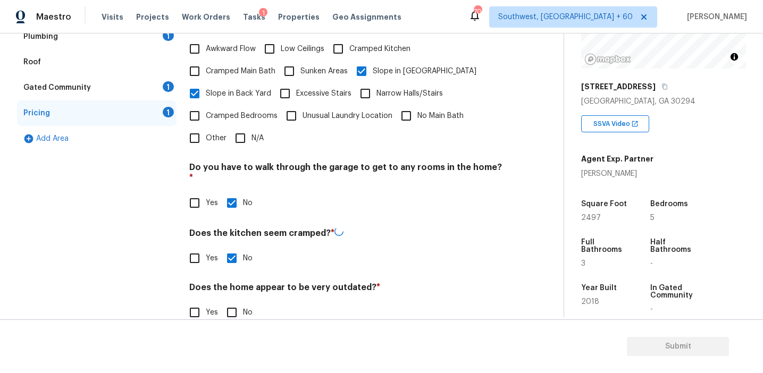
checkbox input "true"
click at [151, 83] on div "Gated Community 1" at bounding box center [96, 88] width 159 height 26
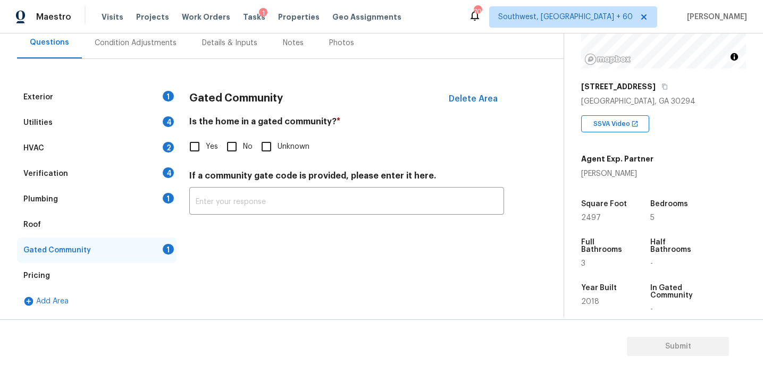
click at [231, 143] on input "No" at bounding box center [232, 147] width 22 height 22
checkbox input "true"
click at [150, 196] on div "Plumbing 1" at bounding box center [96, 200] width 159 height 26
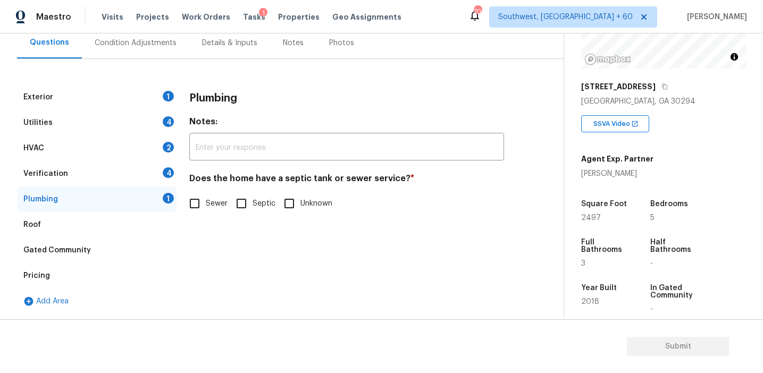
click at [213, 197] on label "Sewer" at bounding box center [205, 203] width 44 height 22
click at [206, 197] on input "Sewer" at bounding box center [194, 203] width 22 height 22
checkbox input "true"
click at [161, 178] on div "Verification 4" at bounding box center [96, 174] width 159 height 26
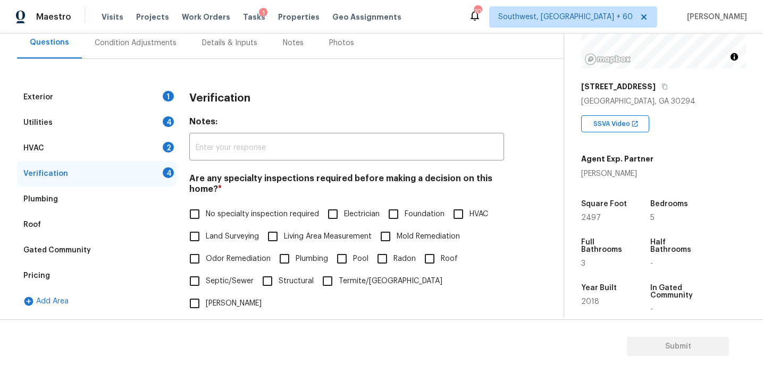
click at [223, 212] on span "No specialty inspection required" at bounding box center [262, 214] width 113 height 11
click at [206, 212] on input "No specialty inspection required" at bounding box center [194, 214] width 22 height 22
checkbox input "true"
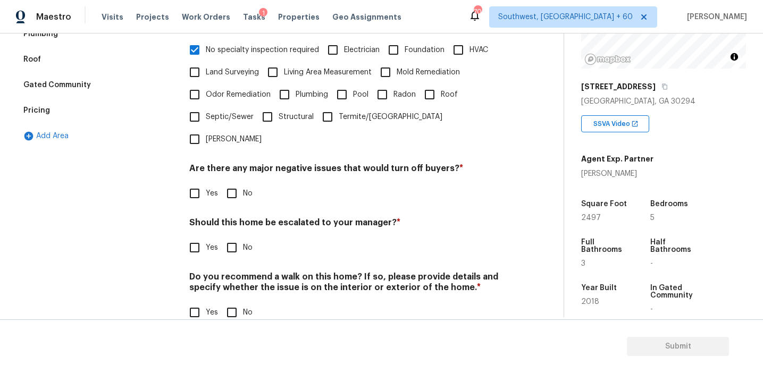
scroll to position [266, 0]
click at [233, 182] on input "No" at bounding box center [232, 193] width 22 height 22
checkbox input "true"
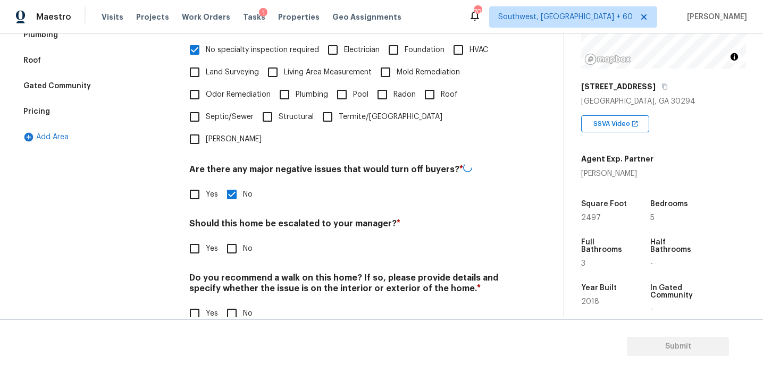
click at [233, 238] on input "No" at bounding box center [232, 249] width 22 height 22
checkbox input "true"
click at [242, 302] on input "No" at bounding box center [232, 313] width 22 height 22
checkbox input "true"
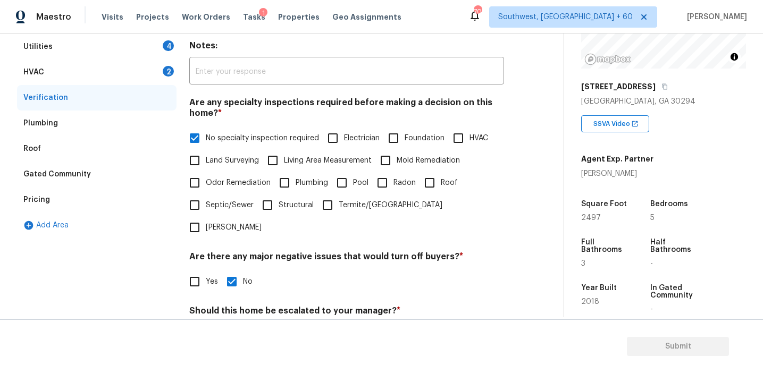
click at [156, 67] on div "HVAC 2" at bounding box center [96, 73] width 159 height 26
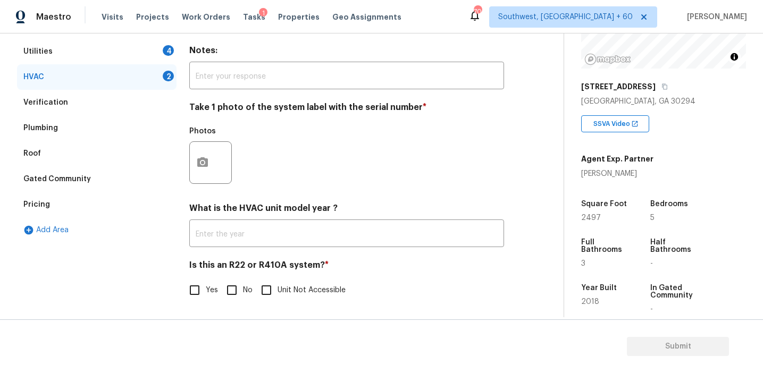
scroll to position [174, 0]
click at [156, 67] on div "HVAC 2" at bounding box center [96, 77] width 159 height 26
click at [234, 294] on input "No" at bounding box center [232, 290] width 22 height 22
checkbox input "true"
click at [194, 176] on button "button" at bounding box center [203, 161] width 26 height 41
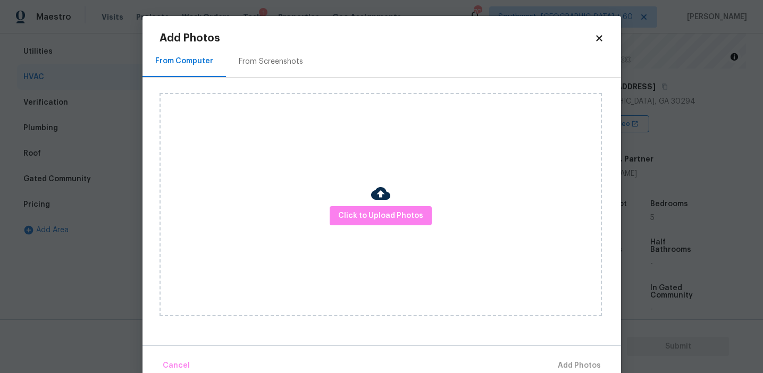
click at [247, 58] on div "From Screenshots" at bounding box center [271, 61] width 64 height 11
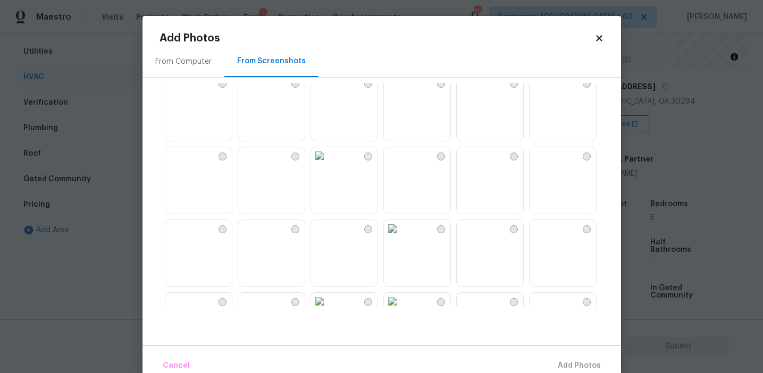
scroll to position [659, 0]
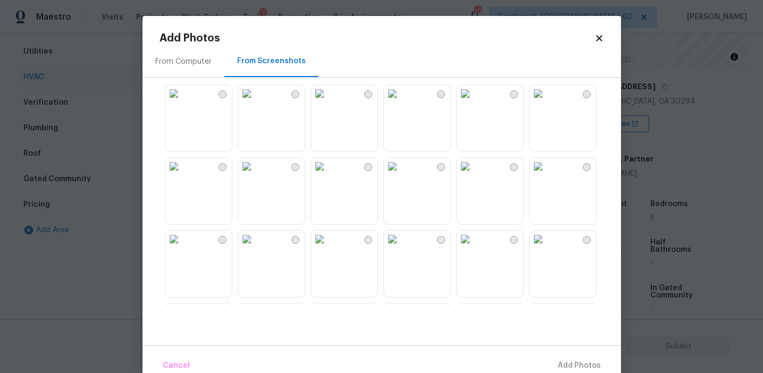
click at [474, 175] on img at bounding box center [465, 166] width 17 height 17
click at [557, 355] on button "Add 1 Photo(s)" at bounding box center [574, 366] width 61 height 23
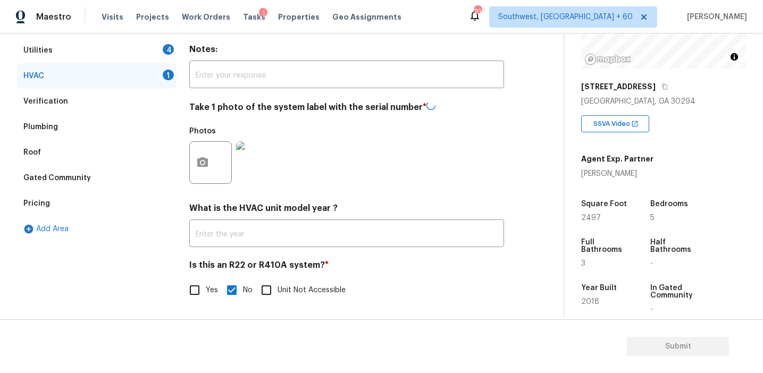
click at [161, 47] on div "Utilities 4" at bounding box center [96, 51] width 159 height 26
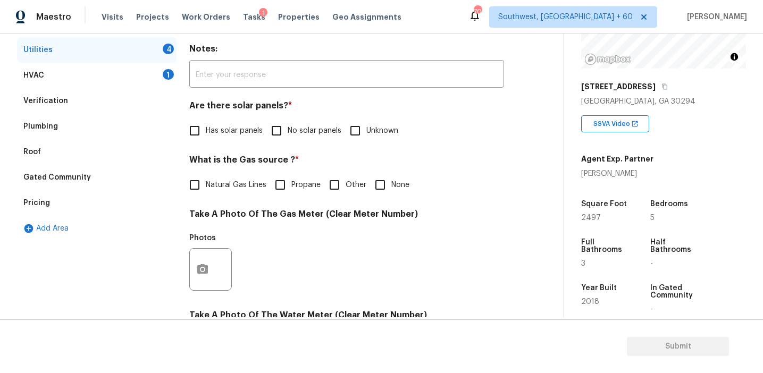
scroll to position [175, 0]
click at [290, 133] on span "No solar panels" at bounding box center [315, 130] width 54 height 11
click at [288, 133] on input "No solar panels" at bounding box center [276, 131] width 22 height 22
checkbox input "true"
click at [231, 189] on span "Natural Gas Lines" at bounding box center [236, 186] width 61 height 11
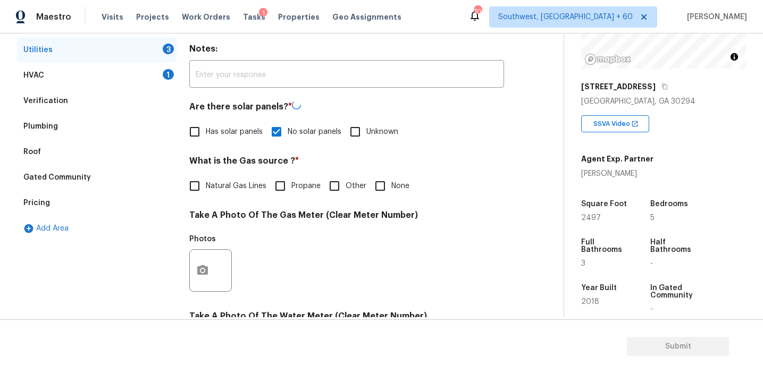
click at [206, 189] on input "Natural Gas Lines" at bounding box center [194, 186] width 22 height 22
checkbox input "true"
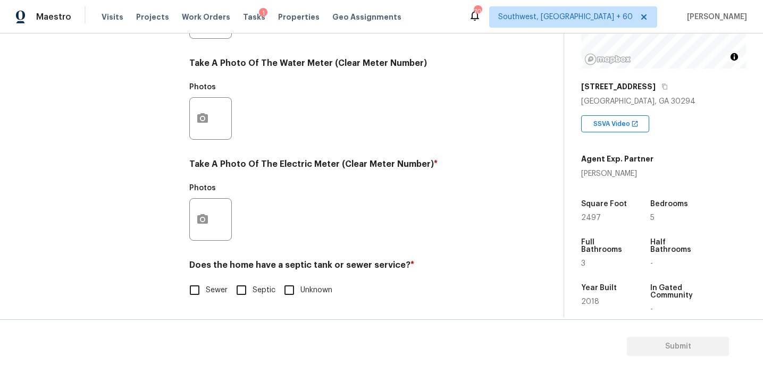
scroll to position [427, 0]
click at [193, 286] on input "Sewer" at bounding box center [194, 290] width 22 height 22
checkbox input "true"
click at [205, 214] on icon "button" at bounding box center [202, 219] width 13 height 13
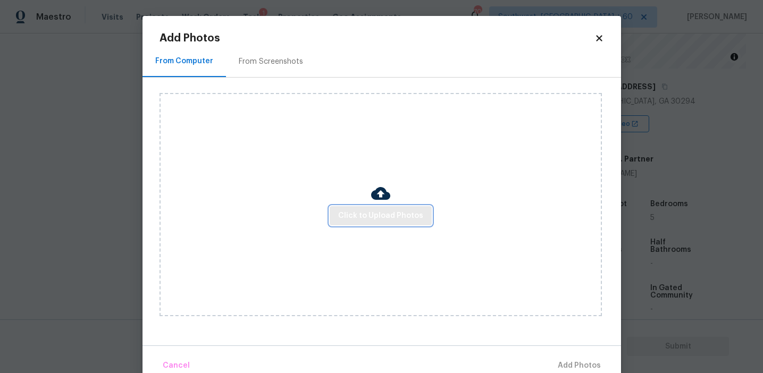
click at [359, 214] on span "Click to Upload Photos" at bounding box center [380, 215] width 85 height 13
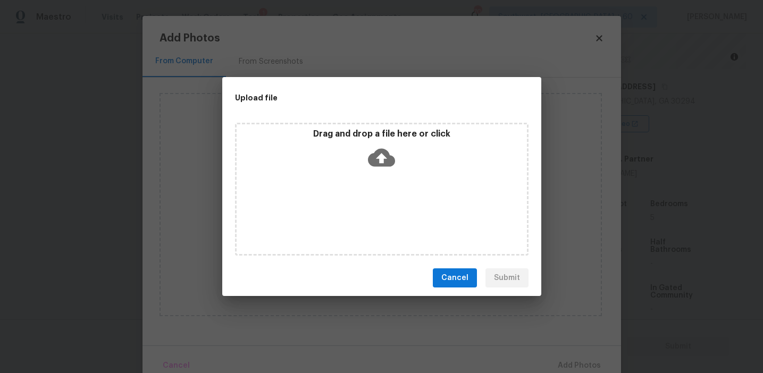
click at [336, 117] on div "Upload file" at bounding box center [357, 97] width 271 height 41
click at [316, 134] on p "Drag and drop a file here or click" at bounding box center [382, 134] width 290 height 11
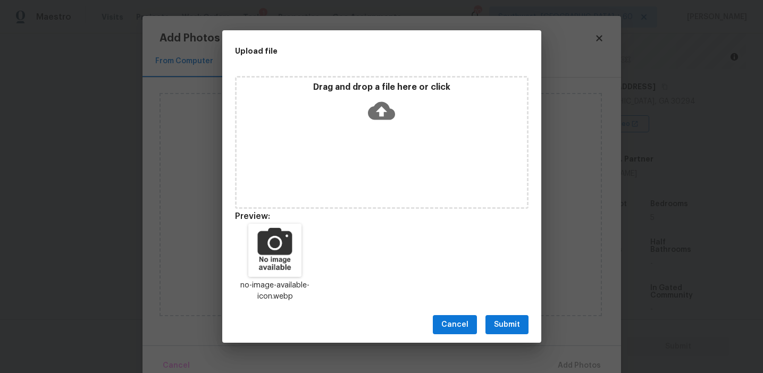
click at [512, 324] on span "Submit" at bounding box center [507, 324] width 26 height 13
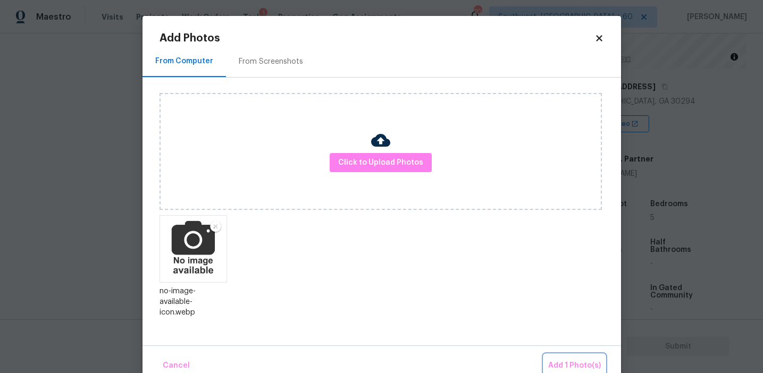
click at [584, 368] on span "Add 1 Photo(s)" at bounding box center [574, 365] width 53 height 13
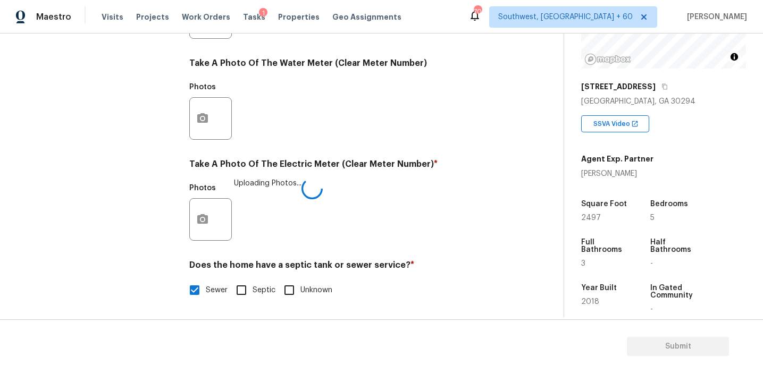
click at [358, 183] on div "Photos Uploading Photos..." at bounding box center [346, 212] width 315 height 69
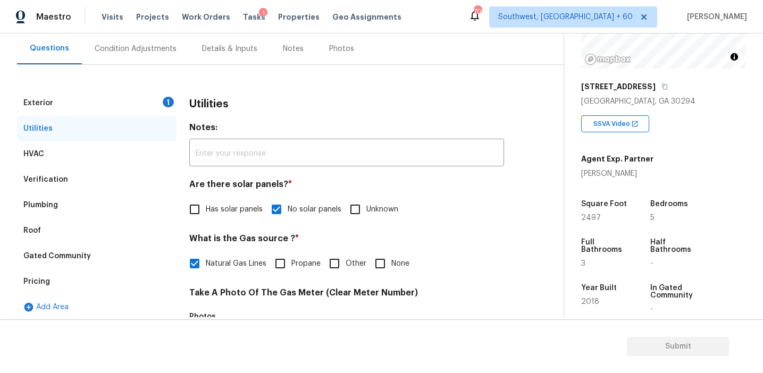
scroll to position [95, 0]
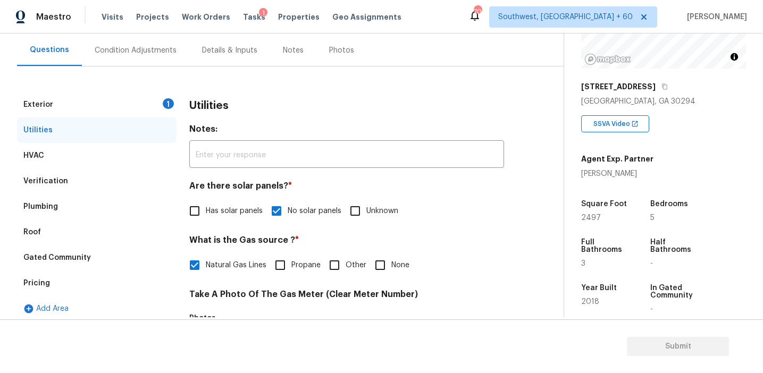
click at [145, 113] on div "Exterior 1" at bounding box center [96, 105] width 159 height 26
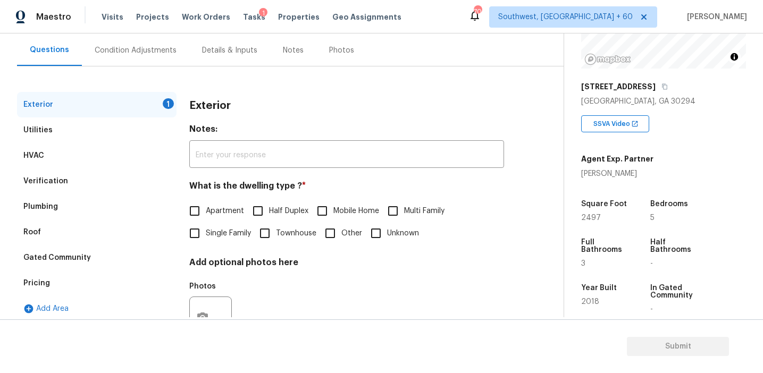
click at [209, 235] on span "Single Family" at bounding box center [228, 233] width 45 height 11
click at [206, 235] on input "Single Family" at bounding box center [194, 233] width 22 height 22
checkbox input "true"
click at [156, 50] on div "Condition Adjustments" at bounding box center [136, 50] width 82 height 11
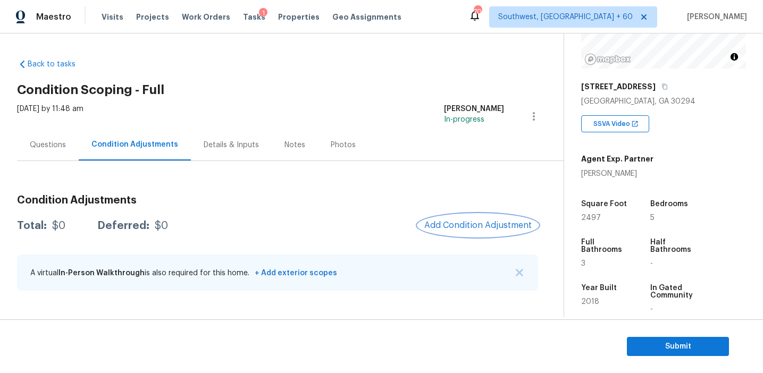
click at [479, 225] on span "Add Condition Adjustment" at bounding box center [477, 226] width 107 height 10
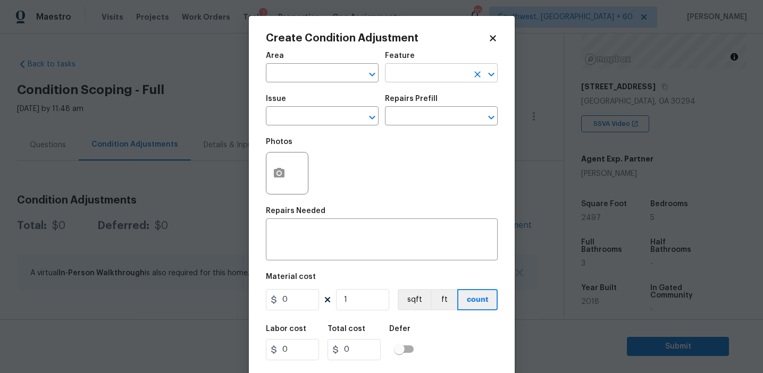
click at [395, 73] on input "text" at bounding box center [426, 74] width 83 height 16
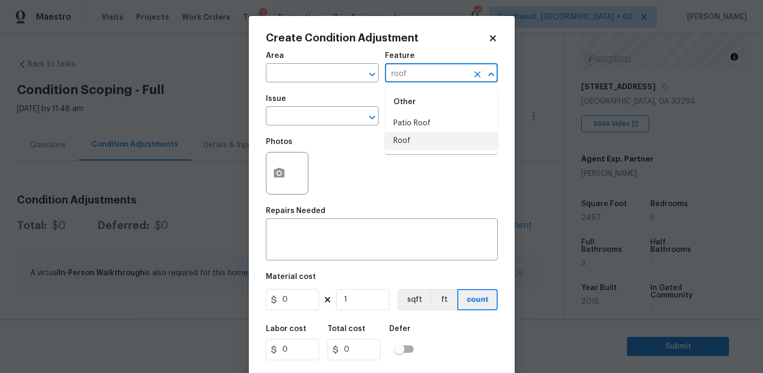
click at [408, 141] on li "Roof" at bounding box center [441, 141] width 113 height 18
type input "Roof"
click at [319, 128] on span "Issue ​" at bounding box center [322, 110] width 113 height 43
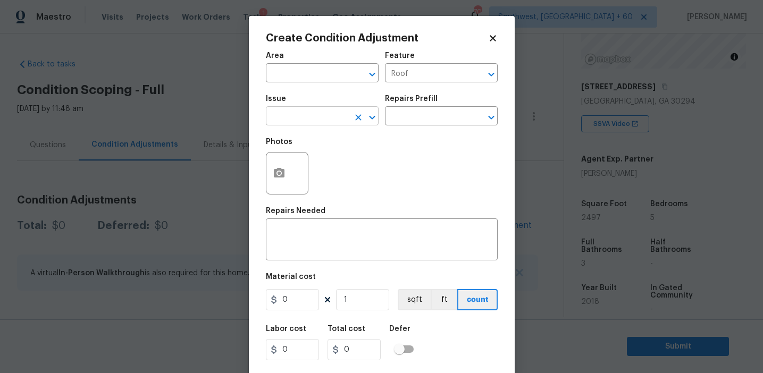
click at [317, 123] on input "text" at bounding box center [307, 117] width 83 height 16
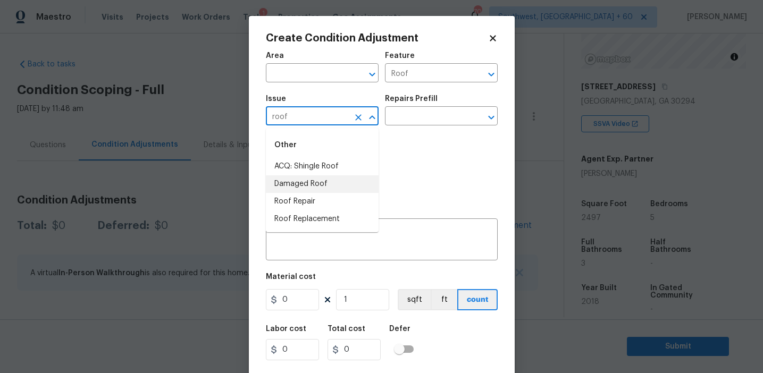
click at [316, 198] on li "Roof Repair" at bounding box center [322, 202] width 113 height 18
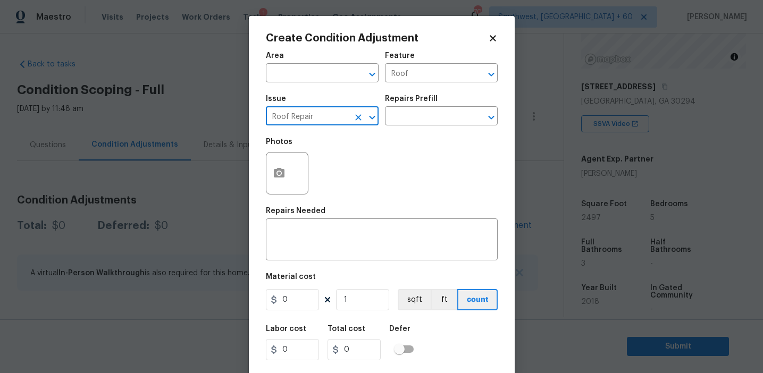
click at [300, 117] on input "Roof Repair" at bounding box center [307, 117] width 83 height 16
type input "Roof Repair"
click at [313, 236] on textarea at bounding box center [381, 241] width 219 height 22
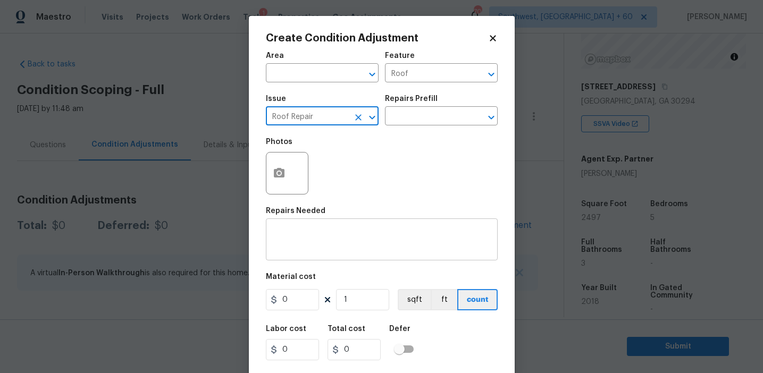
paste textarea "Roof Repair"
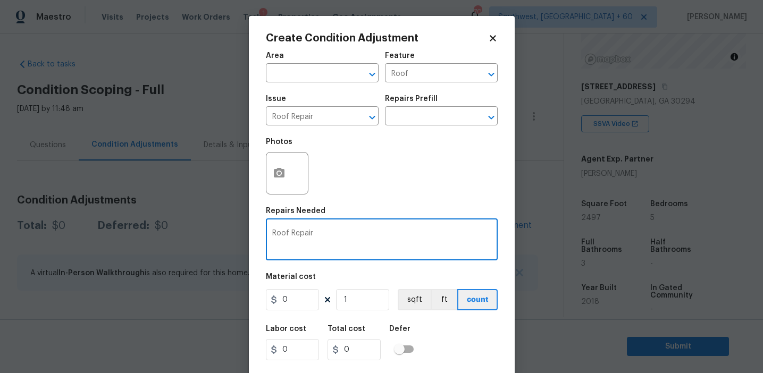
type textarea "Roof Repair"
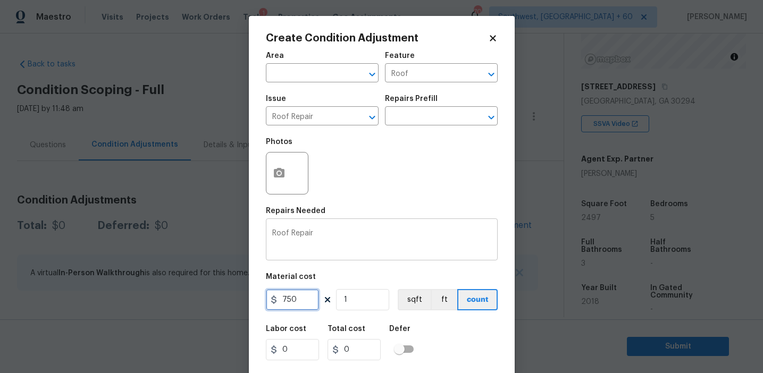
type input "750"
click at [272, 163] on button "button" at bounding box center [279, 173] width 26 height 41
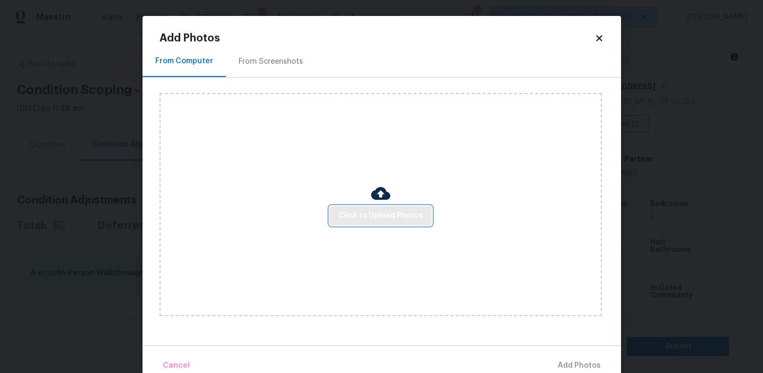
click at [376, 224] on button "Click to Upload Photos" at bounding box center [381, 216] width 102 height 20
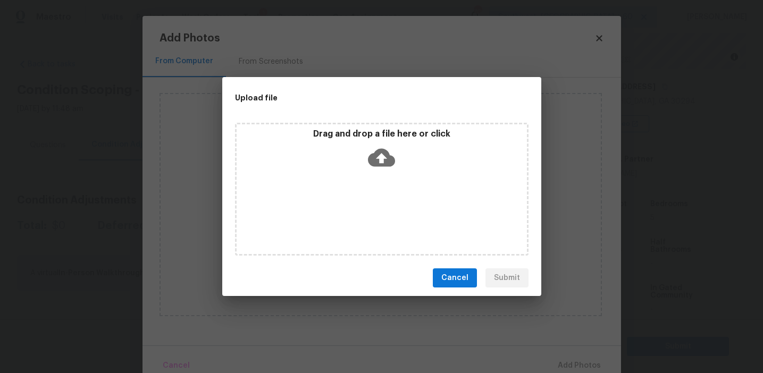
click at [363, 135] on p "Drag and drop a file here or click" at bounding box center [382, 134] width 290 height 11
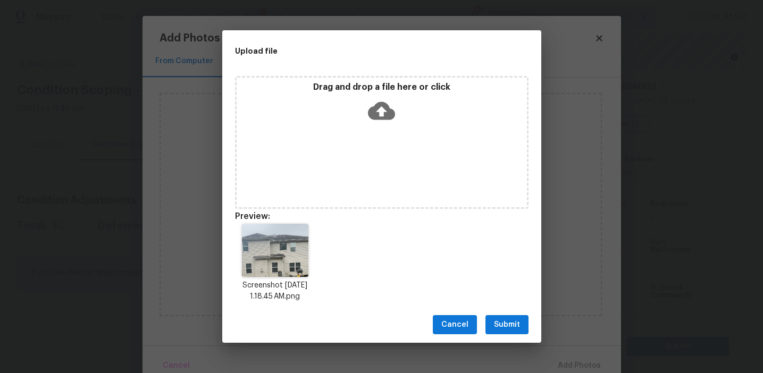
click at [505, 319] on span "Submit" at bounding box center [507, 324] width 26 height 13
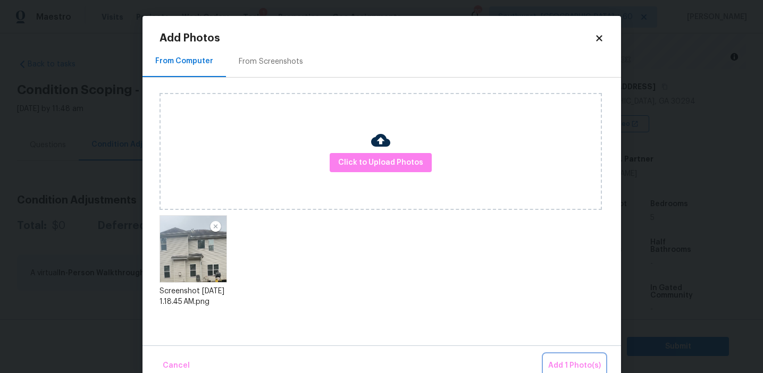
click at [554, 366] on span "Add 1 Photo(s)" at bounding box center [574, 365] width 53 height 13
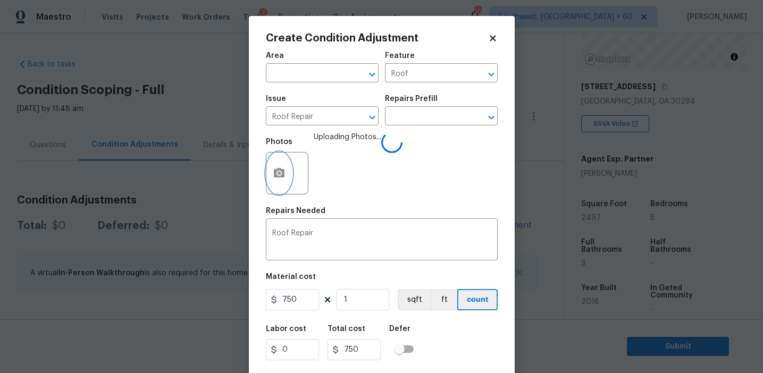
scroll to position [24, 0]
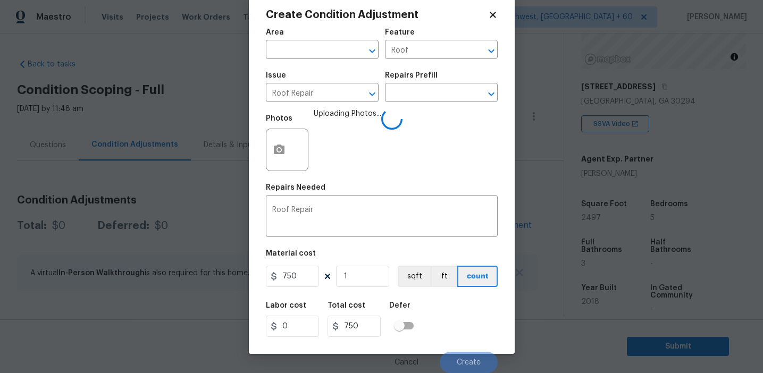
click at [455, 322] on div "Labor cost 0 Total cost 750 Defer" at bounding box center [382, 320] width 232 height 48
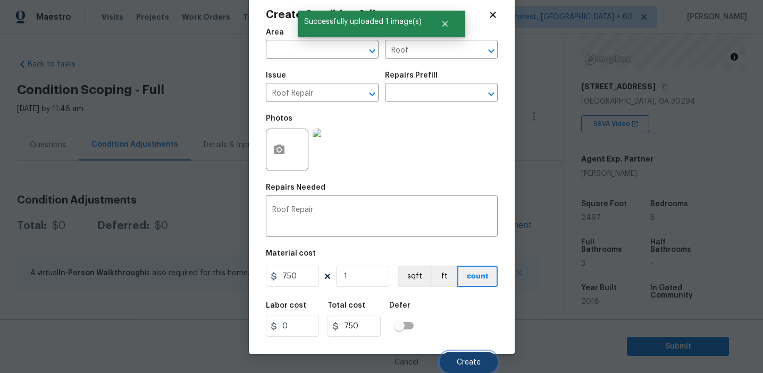
click at [462, 355] on button "Create" at bounding box center [469, 362] width 58 height 21
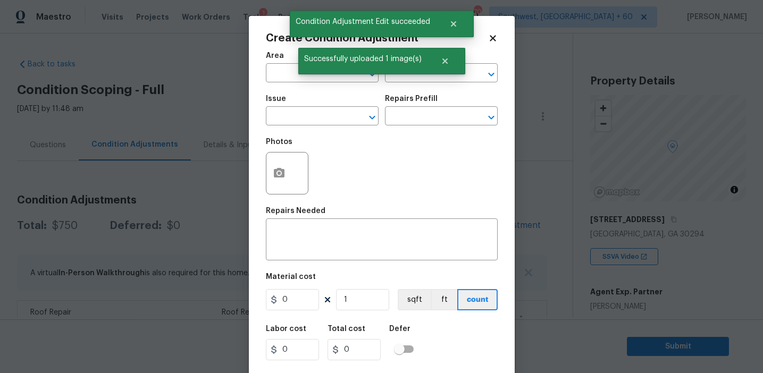
scroll to position [133, 0]
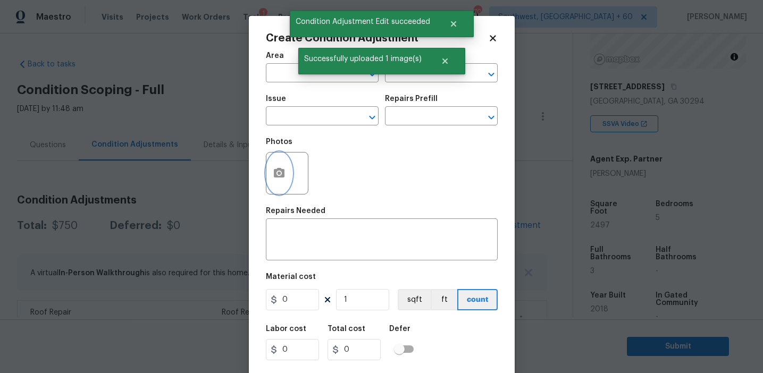
click at [282, 177] on icon "button" at bounding box center [279, 173] width 11 height 10
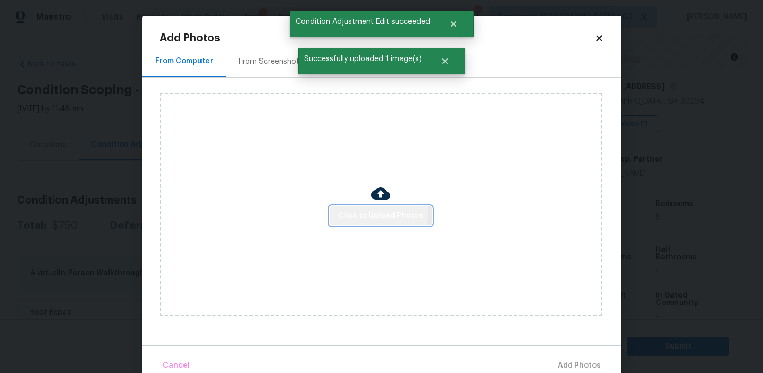
click at [342, 213] on span "Click to Upload Photos" at bounding box center [380, 215] width 85 height 13
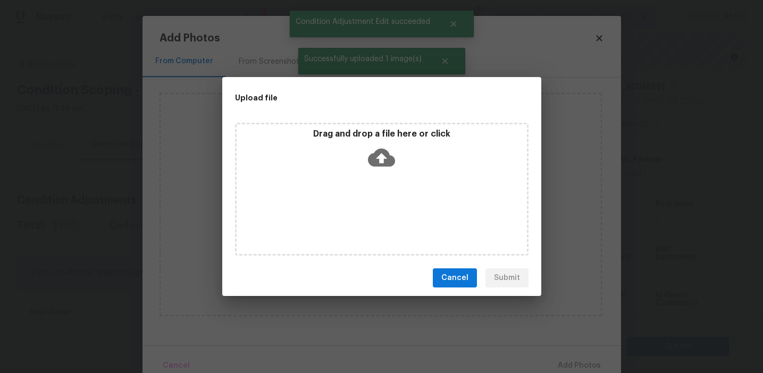
click at [353, 137] on p "Drag and drop a file here or click" at bounding box center [382, 134] width 290 height 11
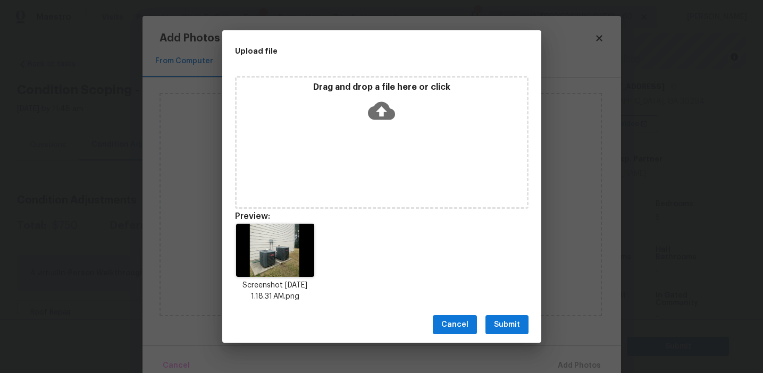
click at [505, 317] on button "Submit" at bounding box center [506, 325] width 43 height 20
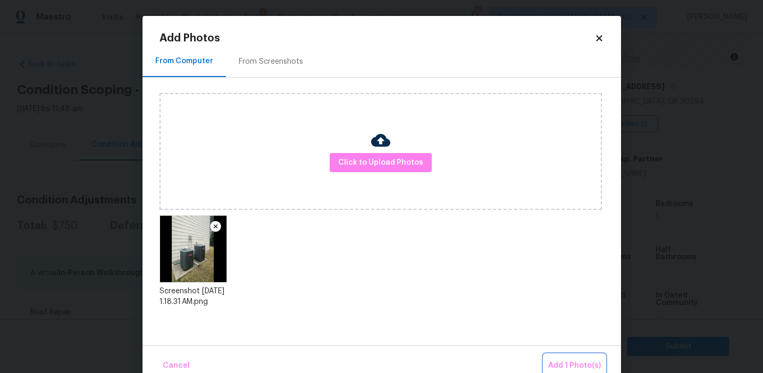
click at [564, 362] on span "Add 1 Photo(s)" at bounding box center [574, 365] width 53 height 13
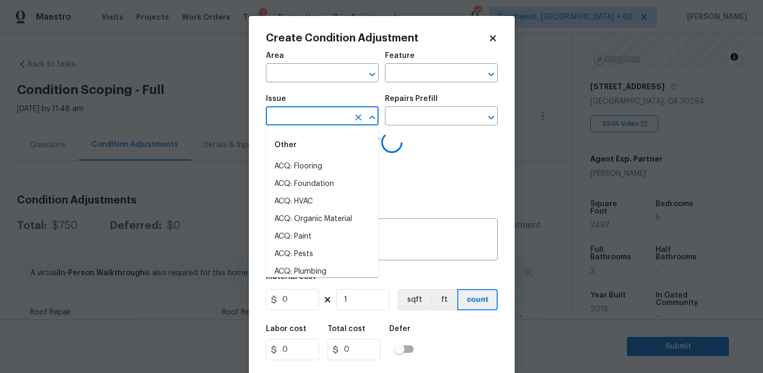
click at [288, 111] on input "text" at bounding box center [307, 117] width 83 height 16
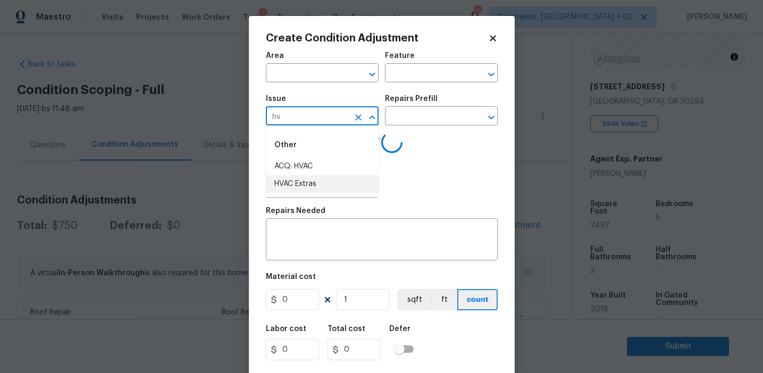
click at [313, 193] on ul "Other ACQ: HVAC HVAC Extras" at bounding box center [322, 162] width 113 height 69
click at [317, 185] on li "HVAC Extras" at bounding box center [322, 184] width 113 height 18
type input "HVAC Extras"
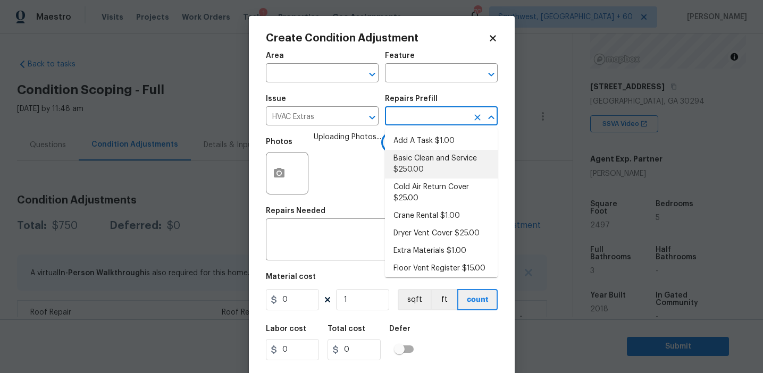
click at [427, 163] on li "Basic Clean and Service $250.00" at bounding box center [441, 164] width 113 height 29
type input "HVAC"
type input "250"
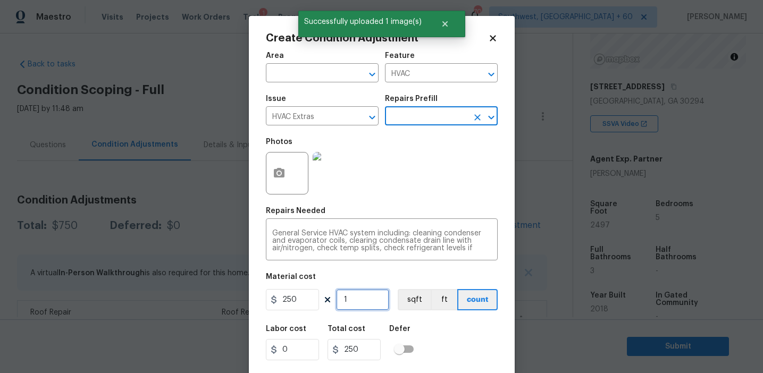
click at [363, 300] on input "1" at bounding box center [362, 299] width 53 height 21
type input "0"
type input "2"
type input "500"
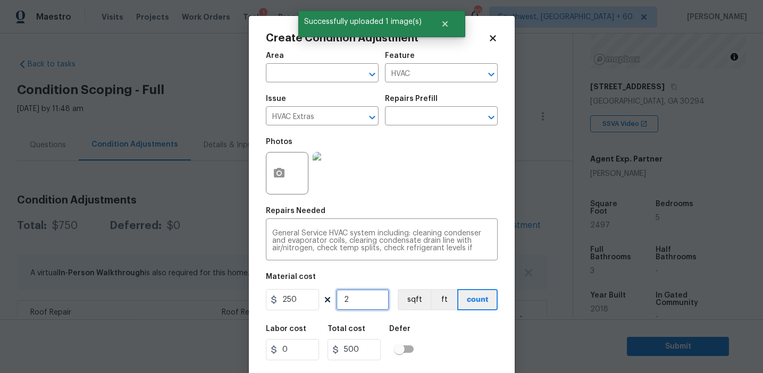
type input "2"
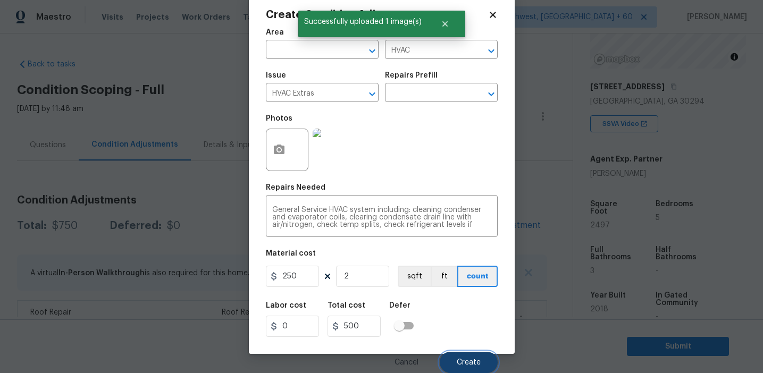
click at [466, 355] on button "Create" at bounding box center [469, 362] width 58 height 21
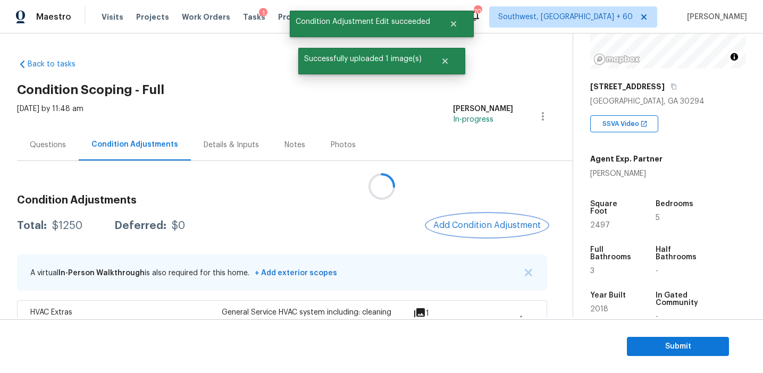
scroll to position [0, 0]
click at [499, 222] on span "Add Condition Adjustment" at bounding box center [486, 226] width 107 height 10
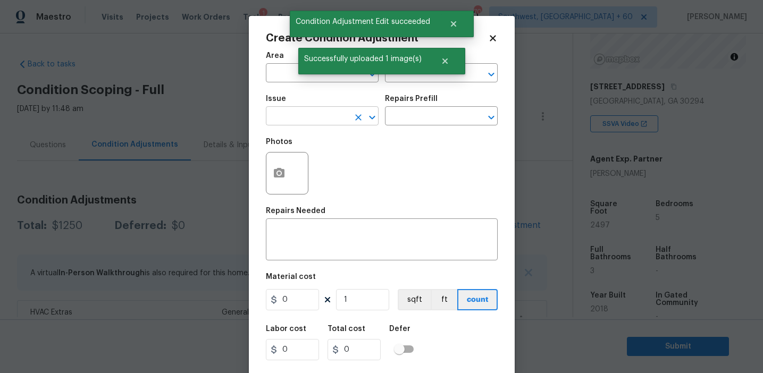
click at [299, 117] on input "text" at bounding box center [307, 117] width 83 height 16
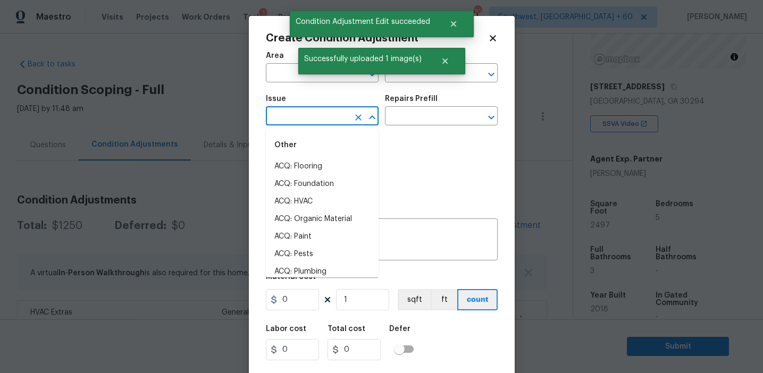
type input "p"
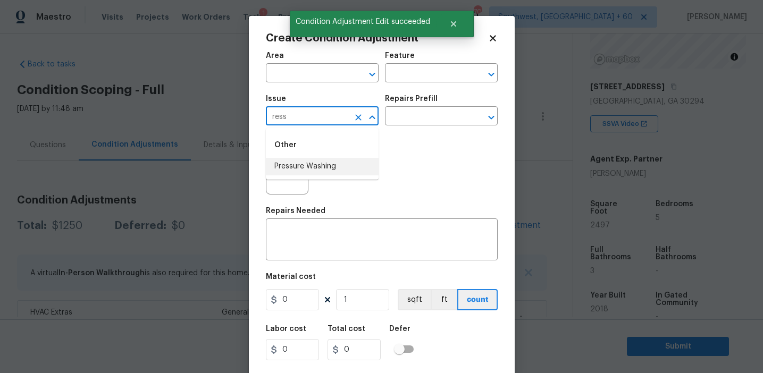
click at [323, 167] on li "Pressure Washing" at bounding box center [322, 167] width 113 height 18
type input "Pressure Washing"
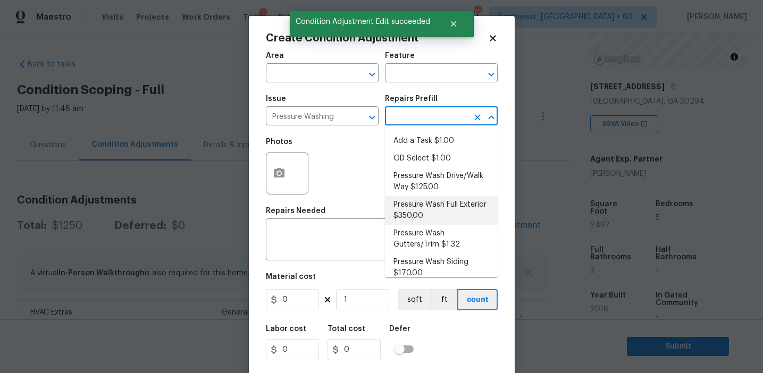
click at [416, 214] on li "Pressure Wash Full Exterior $350.00" at bounding box center [441, 210] width 113 height 29
type input "Siding"
type textarea "Pressure wash the House, Flatwork, Deck and Garage interior."
type input "350"
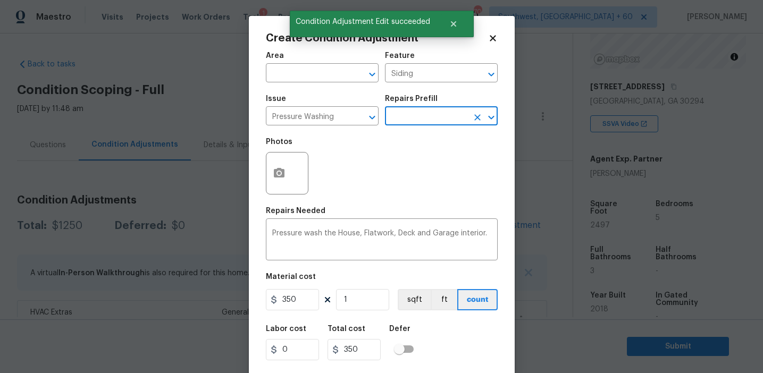
scroll to position [24, 0]
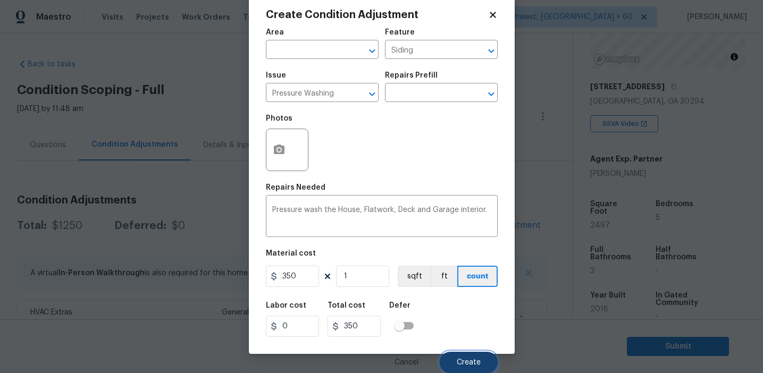
click at [457, 361] on span "Create" at bounding box center [469, 363] width 24 height 8
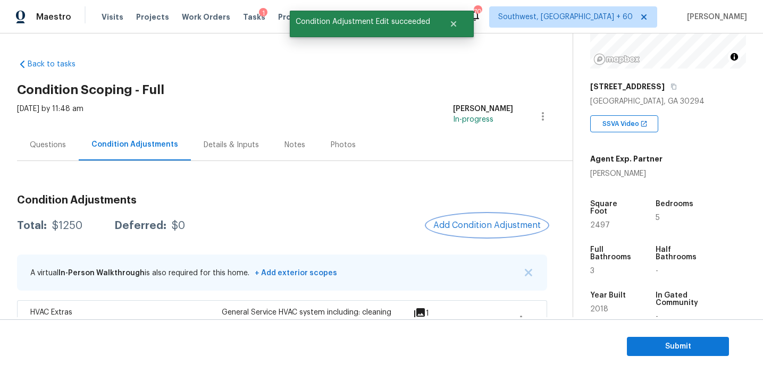
scroll to position [0, 0]
click at [466, 218] on button "Add Condition Adjustment" at bounding box center [489, 225] width 120 height 22
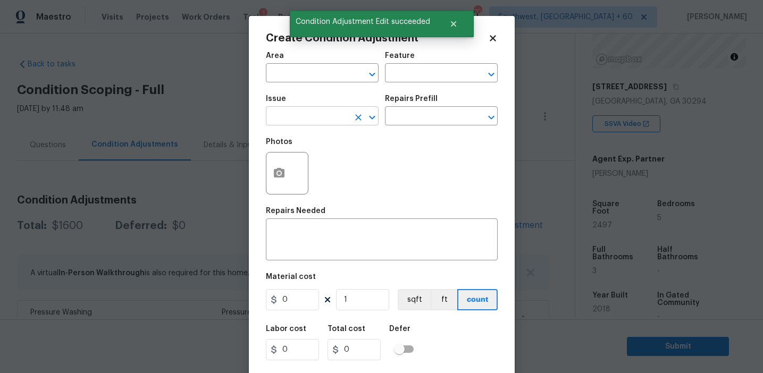
click at [302, 114] on input "text" at bounding box center [307, 117] width 83 height 16
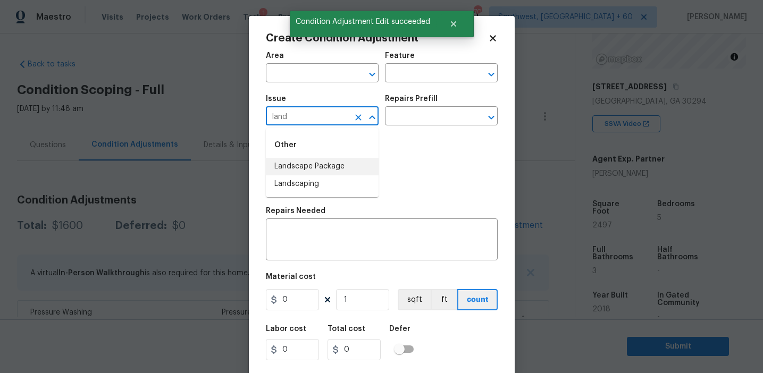
click at [337, 165] on li "Landscape Package" at bounding box center [322, 167] width 113 height 18
type input "Landscape Package"
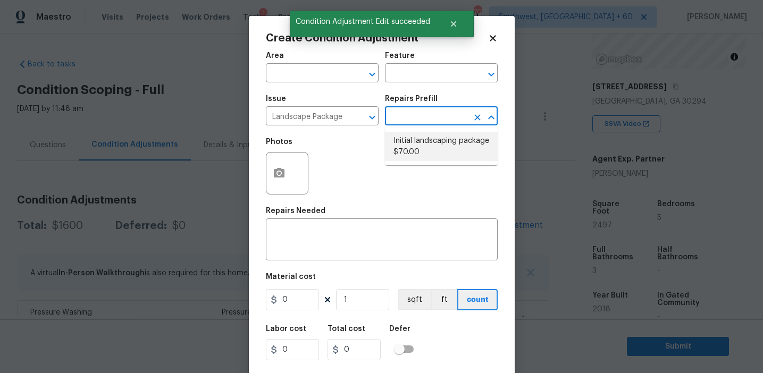
click at [413, 142] on li "Initial landscaping package $70.00" at bounding box center [441, 146] width 113 height 29
type input "Home Readiness Packages"
type textarea "Mowing of grass up to 6" in height. Mow, edge along driveways & sidewalks, trim…"
type input "70"
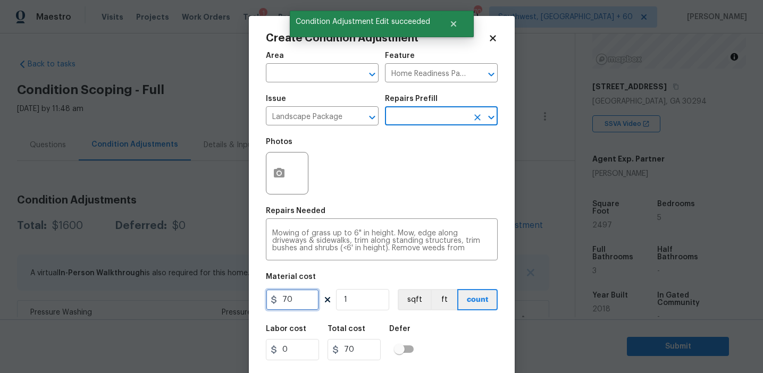
click at [288, 295] on input "70" at bounding box center [292, 299] width 53 height 21
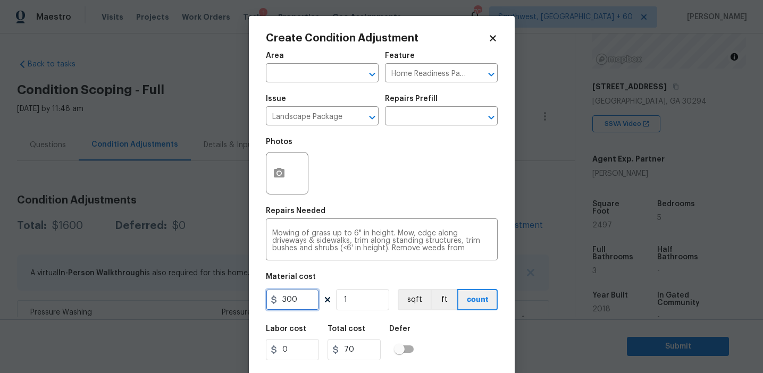
type input "300"
click at [279, 162] on button "button" at bounding box center [279, 173] width 26 height 41
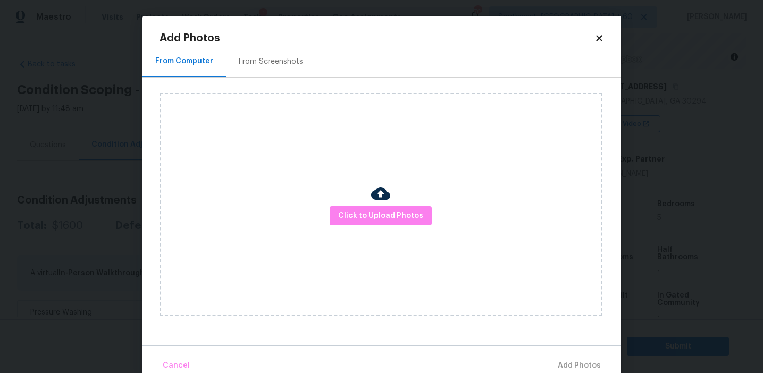
click at [281, 63] on div "From Screenshots" at bounding box center [271, 61] width 64 height 11
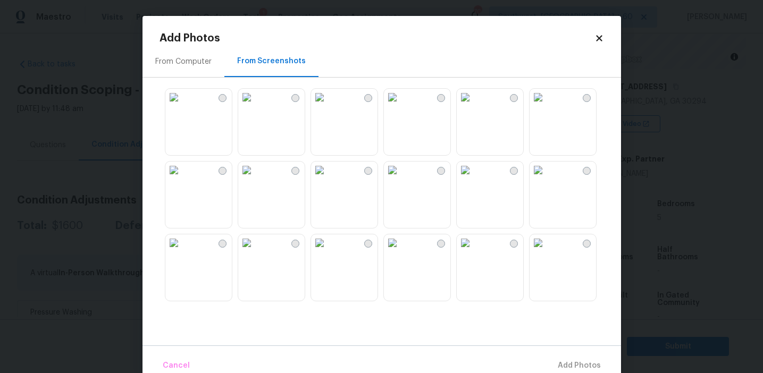
click at [255, 106] on img at bounding box center [246, 97] width 17 height 17
click at [398, 106] on img at bounding box center [392, 97] width 17 height 17
click at [182, 179] on img at bounding box center [173, 170] width 17 height 17
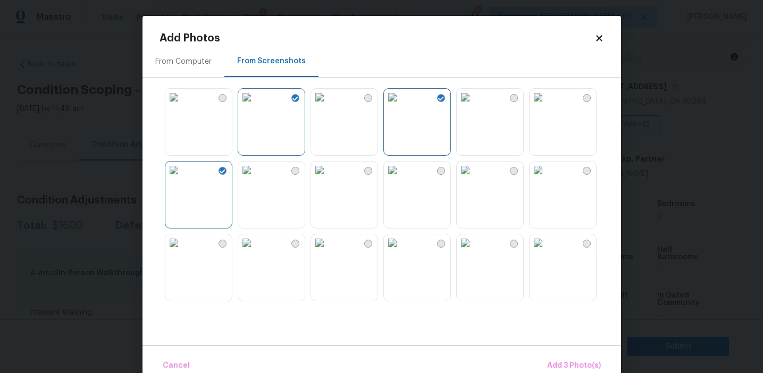
click at [401, 251] on img at bounding box center [392, 242] width 17 height 17
click at [564, 359] on span "Add 4 Photo(s)" at bounding box center [573, 365] width 55 height 13
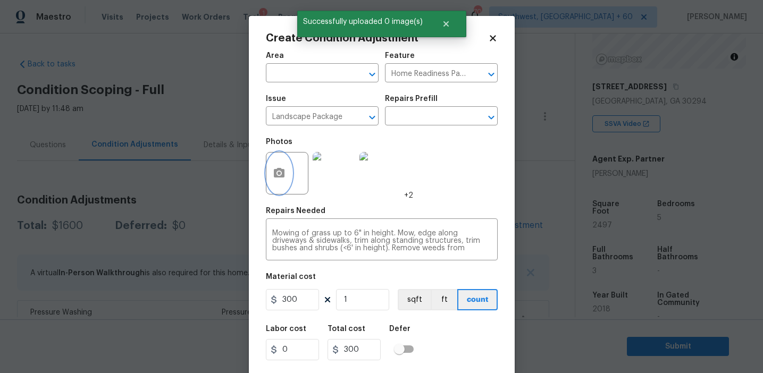
scroll to position [24, 0]
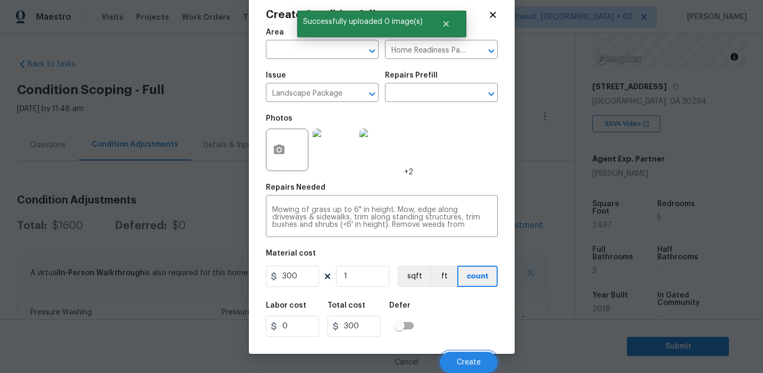
click at [481, 353] on button "Create" at bounding box center [469, 362] width 58 height 21
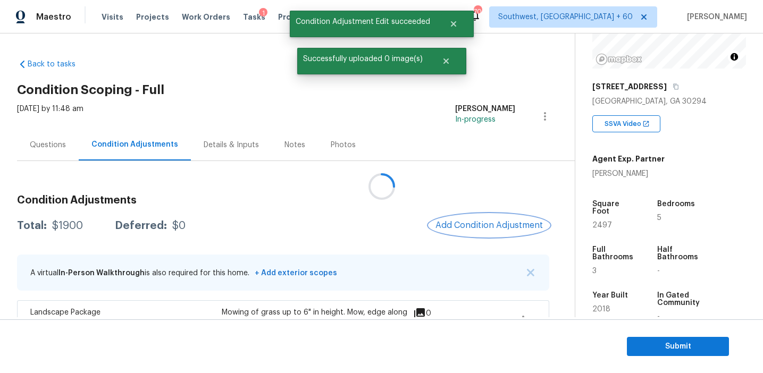
scroll to position [0, 0]
click at [473, 225] on span "Add Condition Adjustment" at bounding box center [488, 226] width 107 height 10
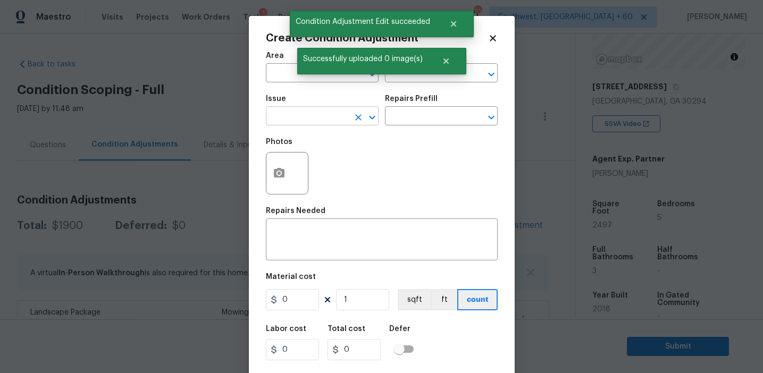
click at [312, 121] on input "text" at bounding box center [307, 117] width 83 height 16
type input "deb"
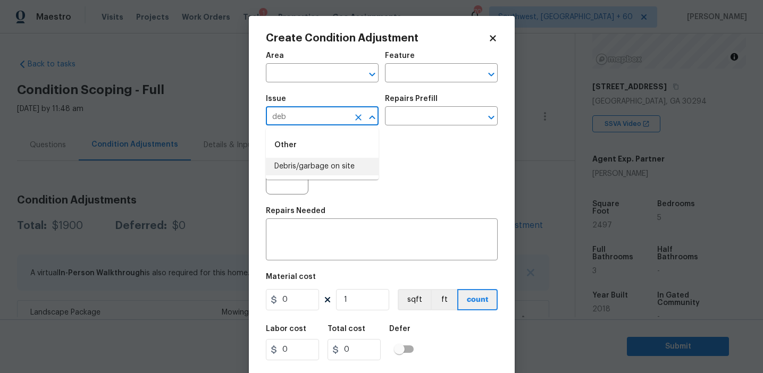
click at [335, 175] on li "Debris/garbage on site" at bounding box center [322, 167] width 113 height 18
type input "Debris/garbage on site"
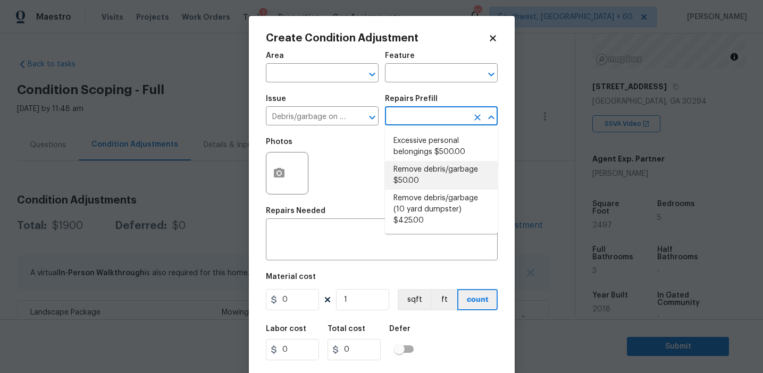
click at [405, 170] on li "Remove debris/garbage $50.00" at bounding box center [441, 175] width 113 height 29
type textarea "Remove, haul off, and properly dispose of any debris left by seller to offsite …"
type input "50"
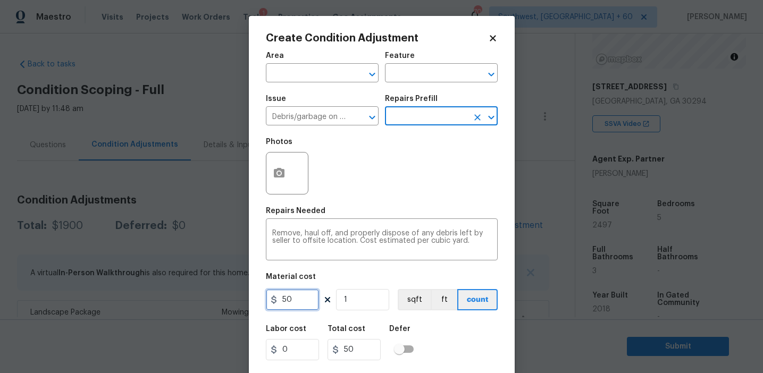
click at [279, 299] on input "50" at bounding box center [292, 299] width 53 height 21
type input "250"
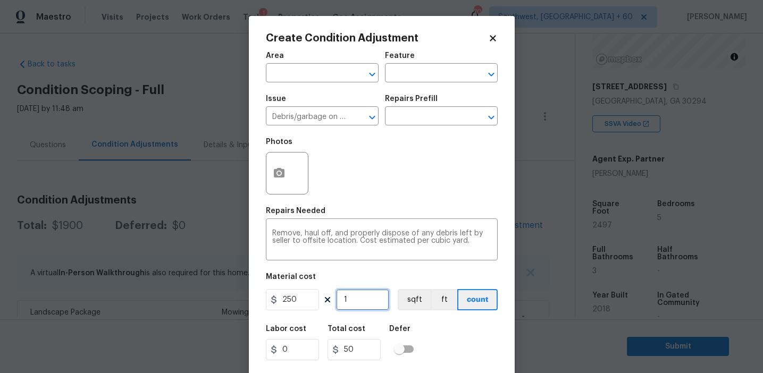
type input "250"
click at [277, 172] on icon "button" at bounding box center [279, 173] width 13 height 13
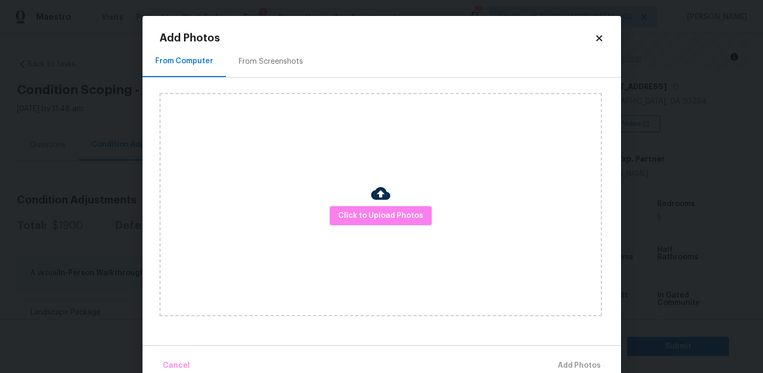
click at [268, 64] on div "From Screenshots" at bounding box center [271, 61] width 64 height 11
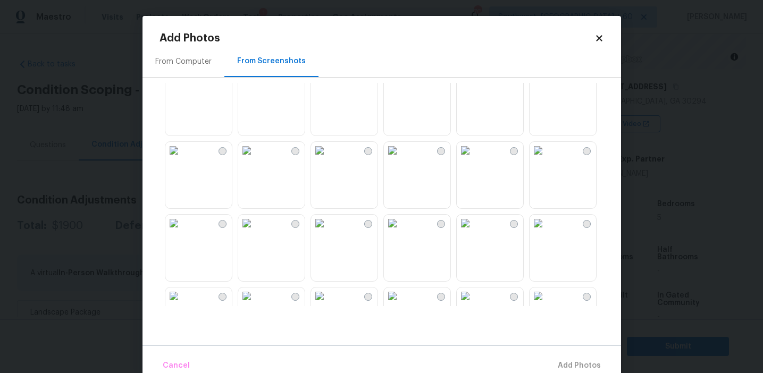
scroll to position [66, 0]
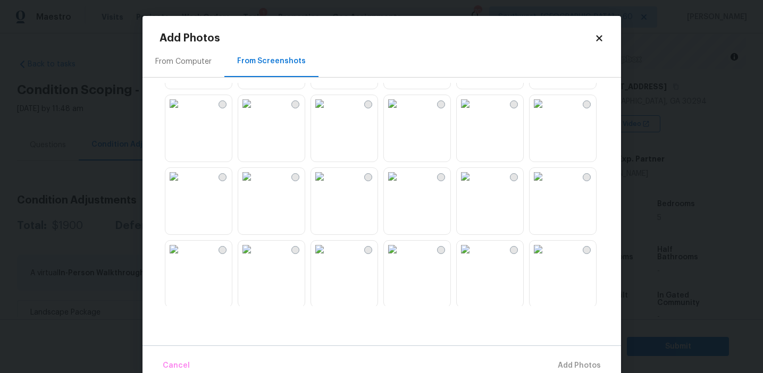
click at [182, 112] on img at bounding box center [173, 103] width 17 height 17
click at [549, 359] on span "Add 1 Photo(s)" at bounding box center [574, 365] width 53 height 13
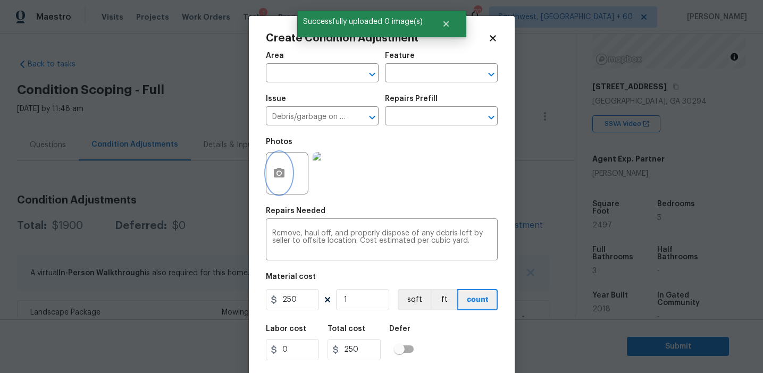
click at [273, 176] on icon "button" at bounding box center [279, 173] width 13 height 13
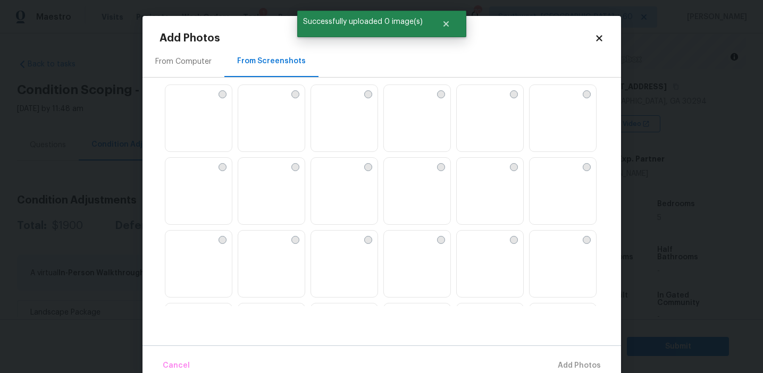
scroll to position [157, 0]
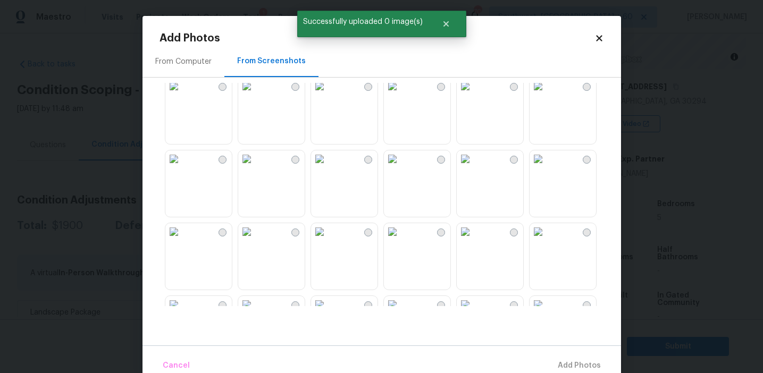
click at [546, 167] on img at bounding box center [537, 158] width 17 height 17
click at [557, 365] on span "Add 1 Photo(s)" at bounding box center [574, 365] width 53 height 13
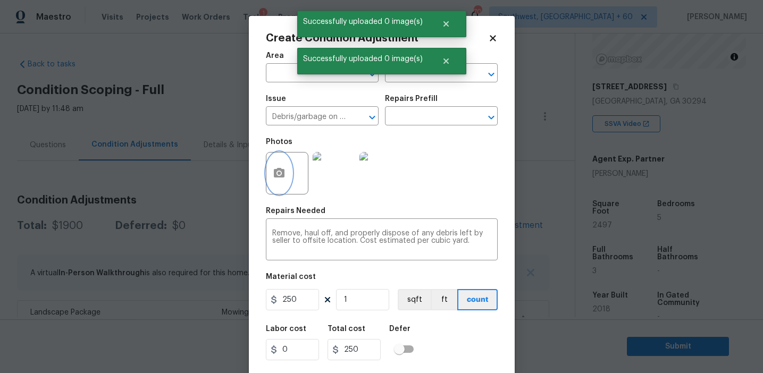
scroll to position [24, 0]
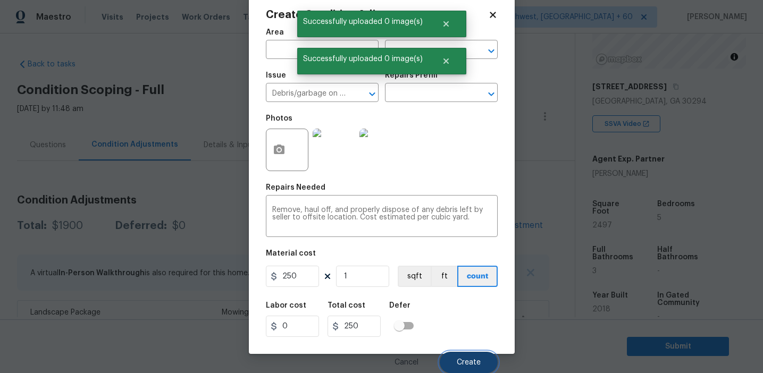
click at [459, 367] on button "Create" at bounding box center [469, 362] width 58 height 21
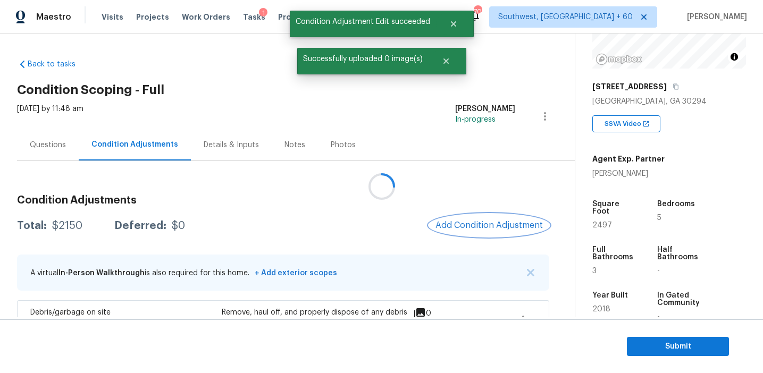
scroll to position [0, 0]
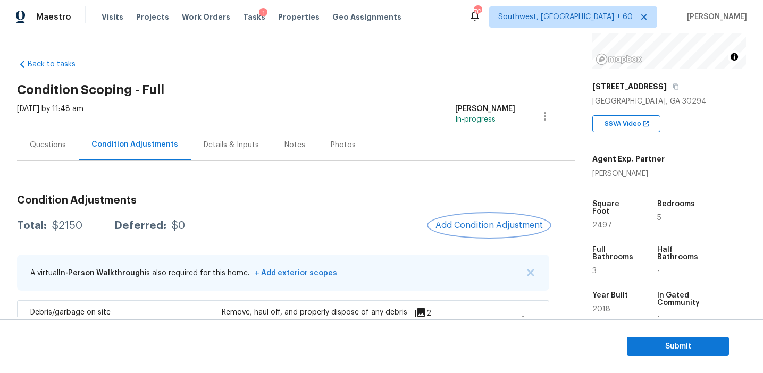
click at [466, 221] on span "Add Condition Adjustment" at bounding box center [488, 226] width 107 height 10
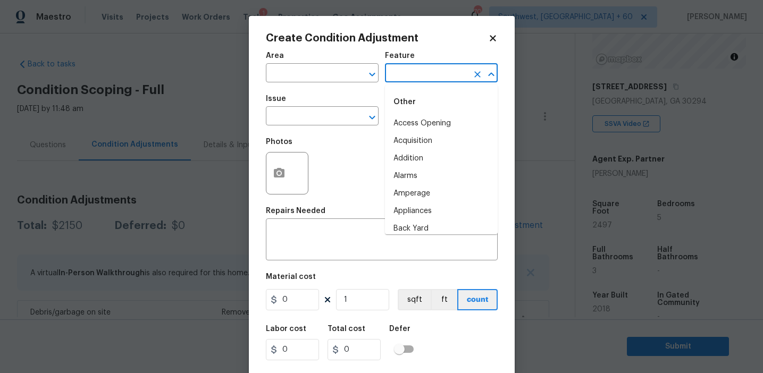
click at [403, 76] on input "text" at bounding box center [426, 74] width 83 height 16
click at [417, 117] on li "Overall" at bounding box center [441, 124] width 113 height 18
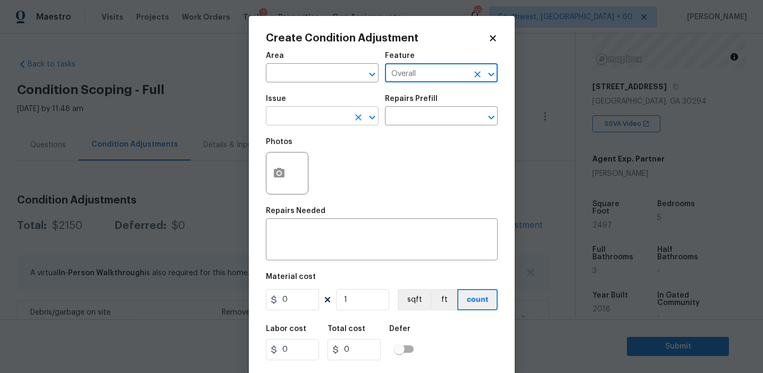
type input "Overall"
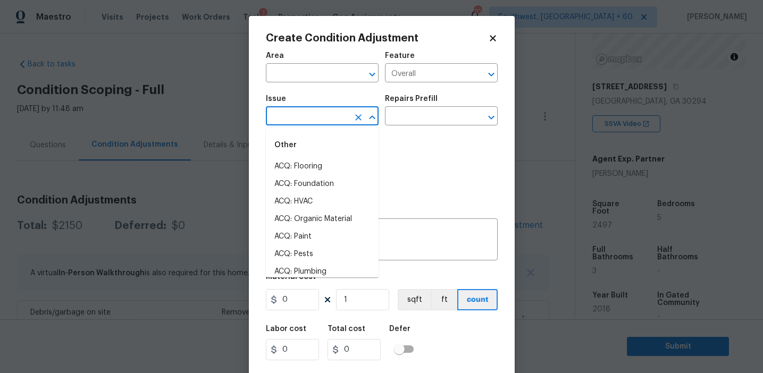
click at [333, 115] on input "text" at bounding box center [307, 117] width 83 height 16
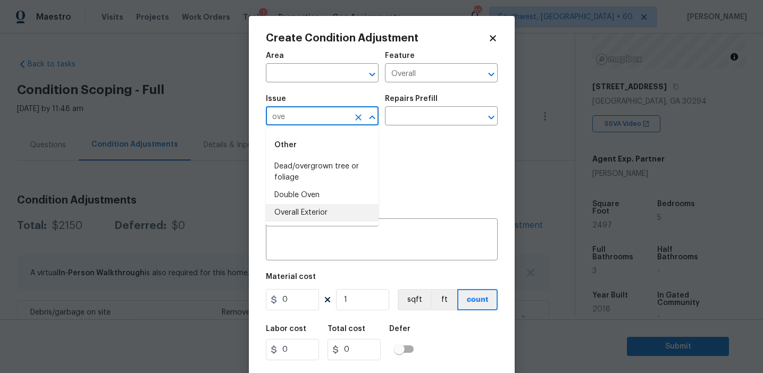
click at [330, 209] on li "Overall Exterior" at bounding box center [322, 213] width 113 height 18
type input "Overall Exterior"
click at [353, 258] on div "x ​" at bounding box center [382, 240] width 232 height 39
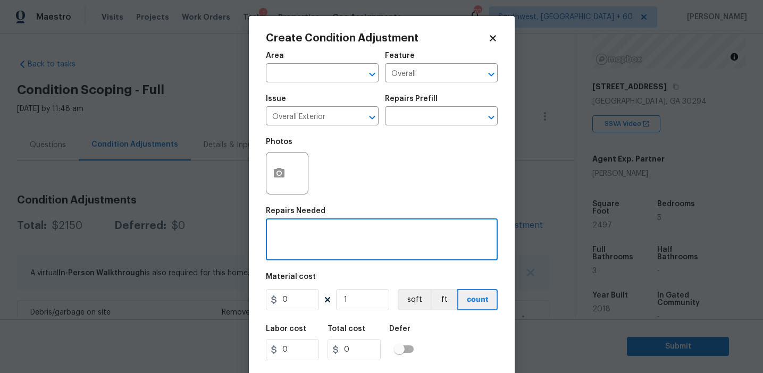
paste textarea "Overall exterior repairs (siding, stucco, fencing, soffit, eaves, trims, fascia…"
click at [290, 242] on textarea "Overall exterior repairs (siding, stucco, fencing, soffit, eaves, trims, fascia…" at bounding box center [381, 241] width 219 height 22
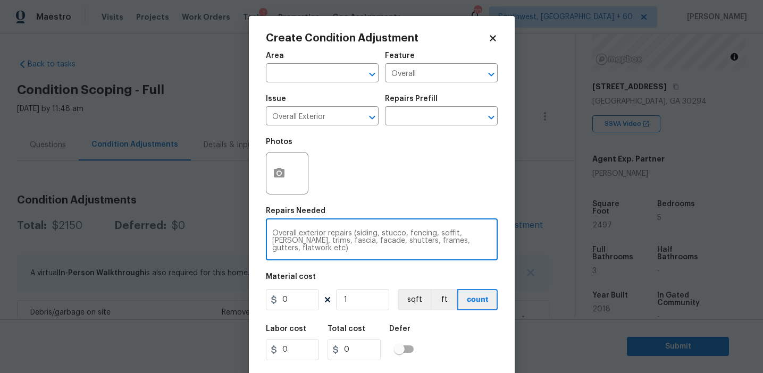
type textarea "Overall exterior repairs (siding, stucco, fencing, soffit, [PERSON_NAME], trims…"
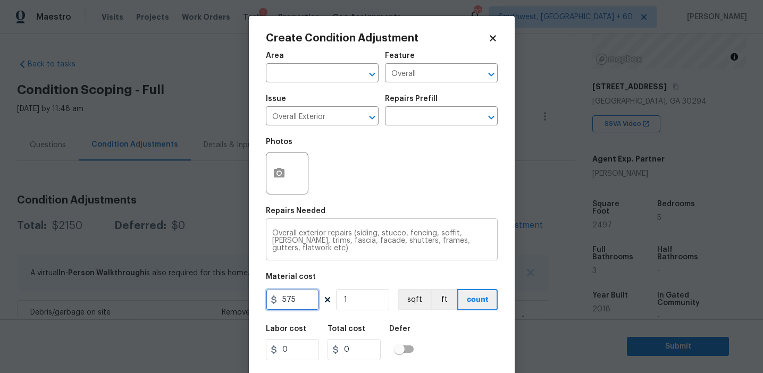
type input "575"
click at [277, 166] on button "button" at bounding box center [279, 173] width 26 height 41
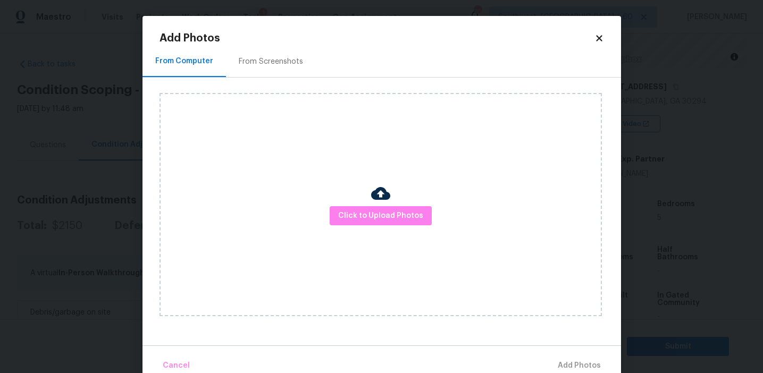
click at [278, 68] on div "From Screenshots" at bounding box center [271, 61] width 90 height 31
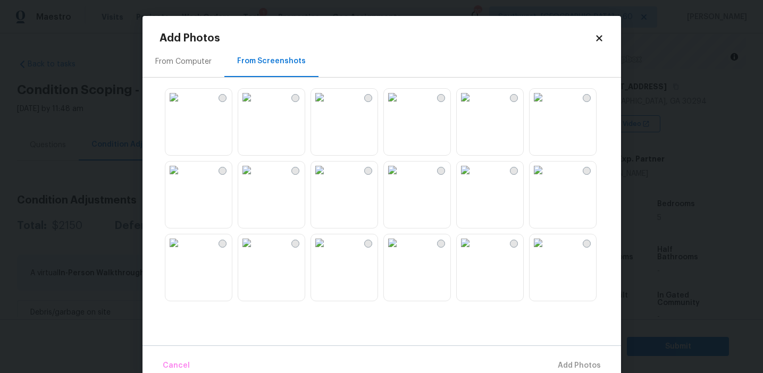
click at [401, 106] on img at bounding box center [392, 97] width 17 height 17
click at [249, 106] on img at bounding box center [246, 97] width 17 height 17
click at [182, 106] on img at bounding box center [173, 97] width 17 height 17
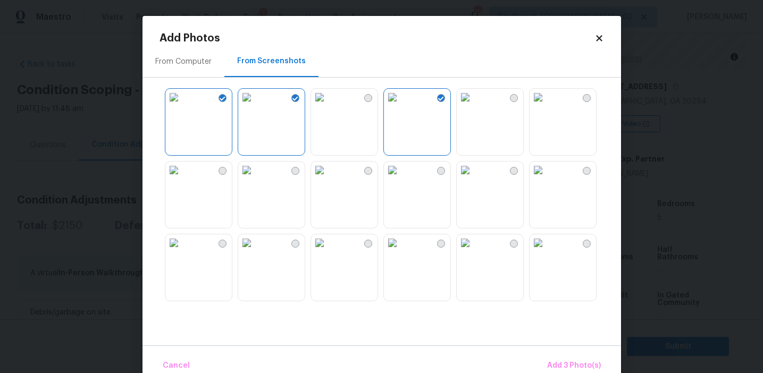
click at [182, 179] on img at bounding box center [173, 170] width 17 height 17
click at [401, 251] on img at bounding box center [392, 242] width 17 height 17
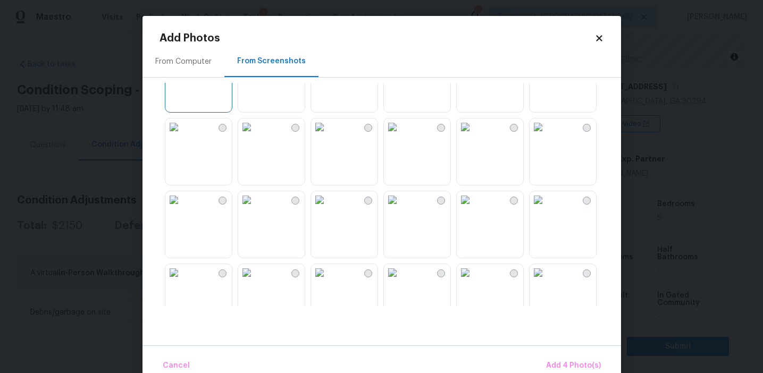
scroll to position [138, 0]
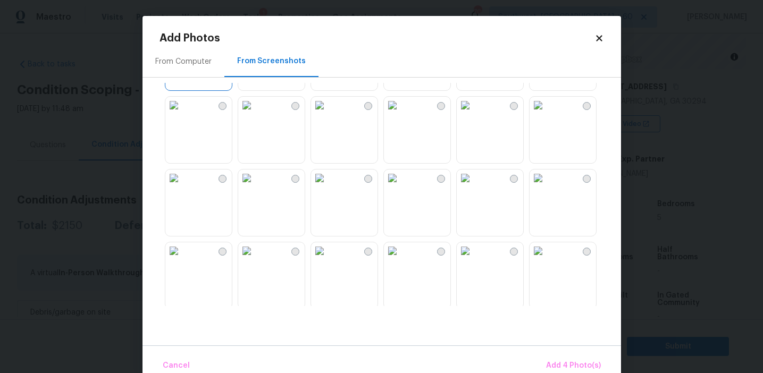
click at [328, 187] on img at bounding box center [319, 178] width 17 height 17
click at [401, 259] on img at bounding box center [392, 250] width 17 height 17
click at [546, 259] on img at bounding box center [537, 250] width 17 height 17
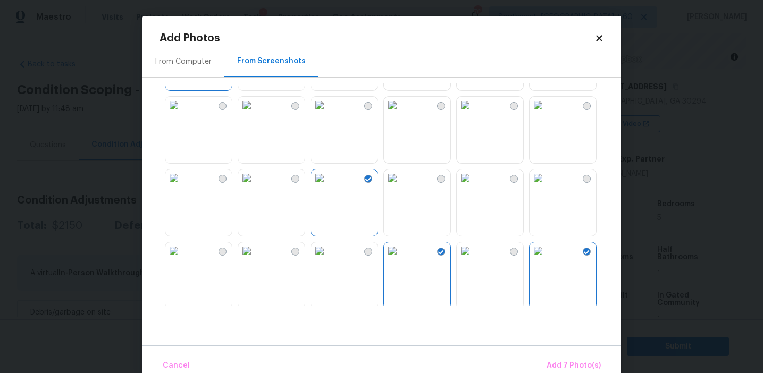
scroll to position [229, 0]
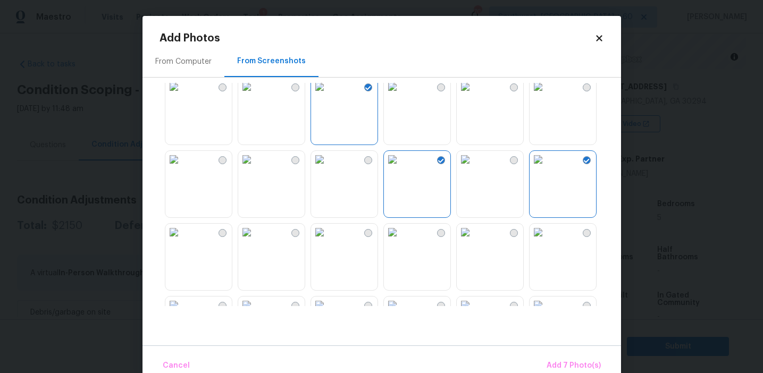
click at [546, 95] on img at bounding box center [537, 86] width 17 height 17
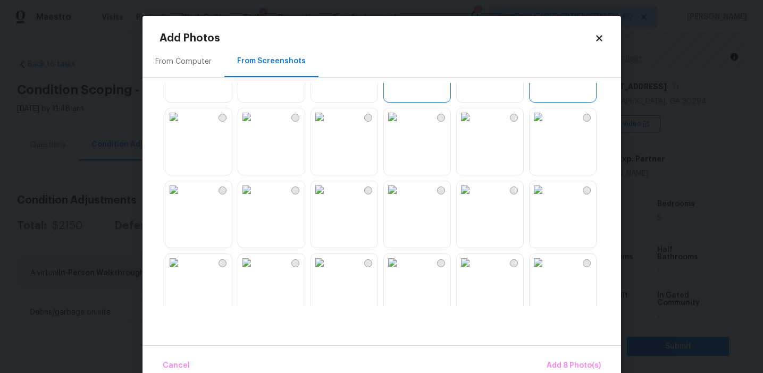
scroll to position [401, 0]
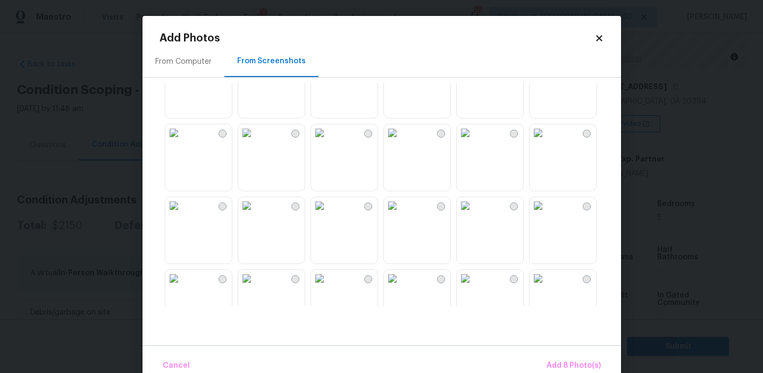
click at [385, 214] on img at bounding box center [392, 205] width 17 height 17
click at [560, 364] on span "Add 9 Photo(s)" at bounding box center [573, 365] width 54 height 13
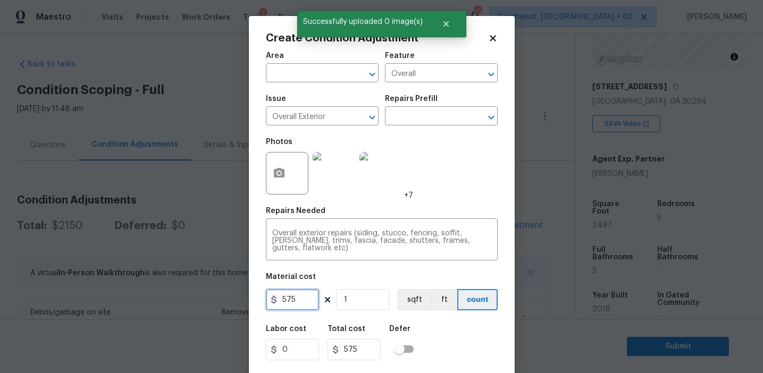
click at [290, 300] on input "575" at bounding box center [292, 299] width 53 height 21
type input "675"
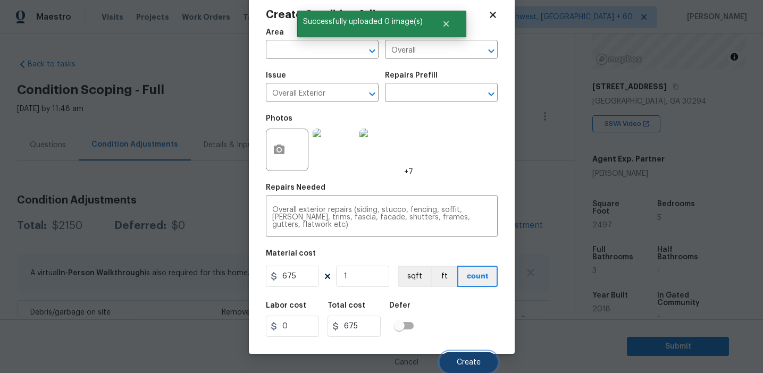
click at [461, 360] on span "Create" at bounding box center [469, 363] width 24 height 8
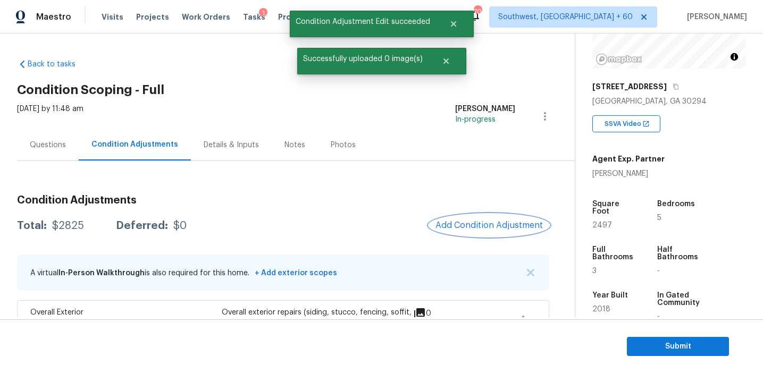
scroll to position [0, 0]
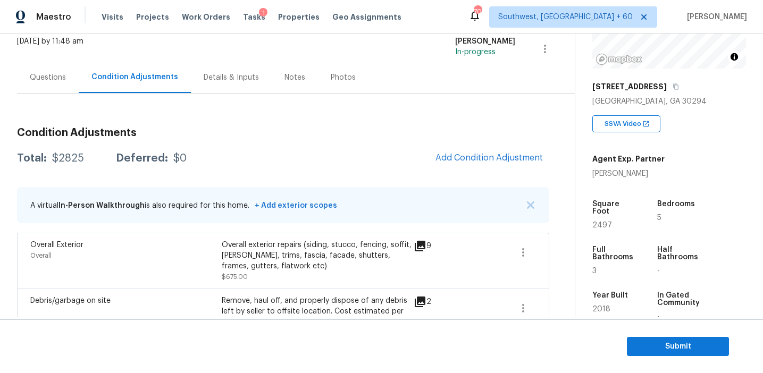
click at [406, 167] on div "Total: $2825 Deferred: $0 Add Condition Adjustment" at bounding box center [283, 158] width 532 height 23
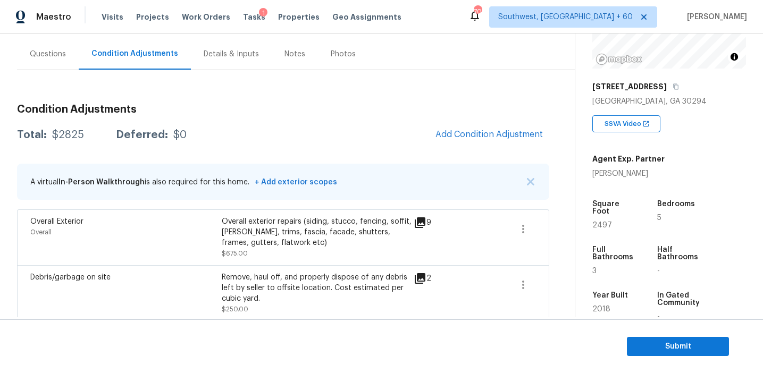
scroll to position [88, 0]
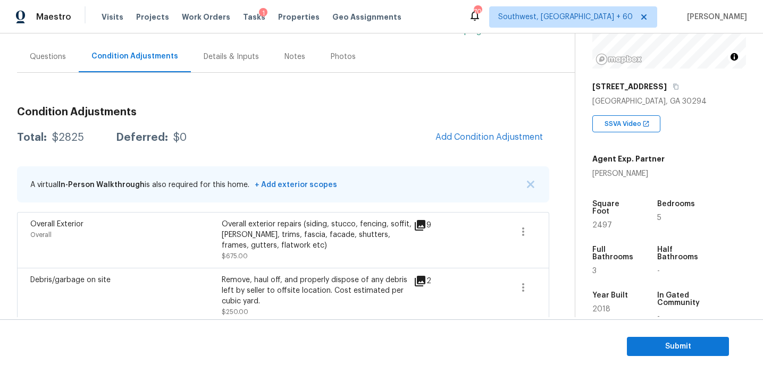
click at [410, 137] on div "Total: $2825 Deferred: $0 Add Condition Adjustment" at bounding box center [283, 137] width 532 height 23
click at [417, 133] on div "Total: $2825 Deferred: $0 Add Condition Adjustment" at bounding box center [283, 137] width 532 height 23
click at [442, 115] on h3 "Condition Adjustments" at bounding box center [283, 112] width 532 height 11
click at [466, 144] on button "Add Condition Adjustment" at bounding box center [489, 137] width 120 height 22
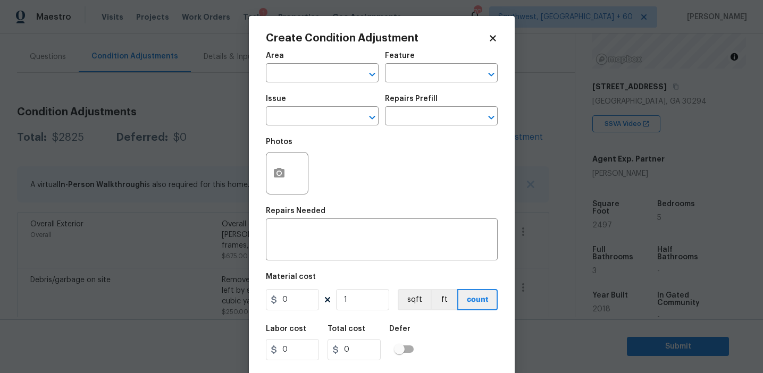
click at [292, 176] on div at bounding box center [287, 173] width 43 height 43
click at [274, 176] on icon "button" at bounding box center [279, 173] width 11 height 10
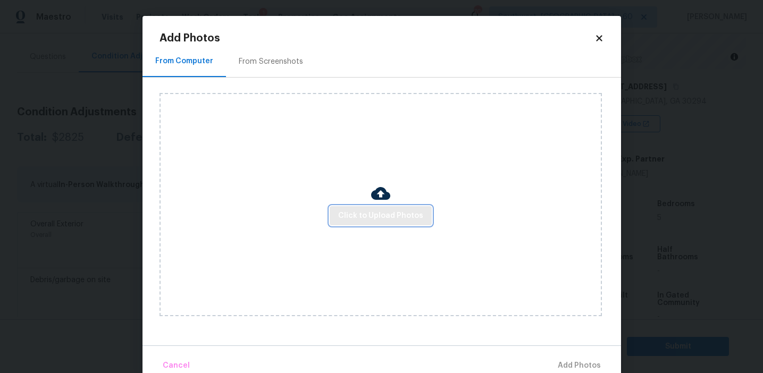
click at [357, 211] on span "Click to Upload Photos" at bounding box center [380, 215] width 85 height 13
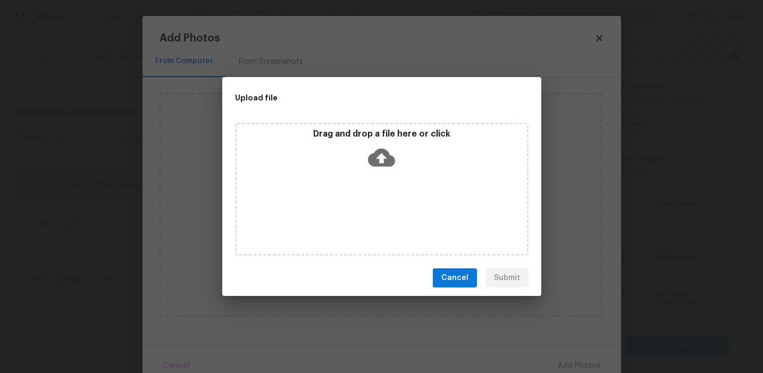
click at [363, 130] on p "Drag and drop a file here or click" at bounding box center [382, 134] width 290 height 11
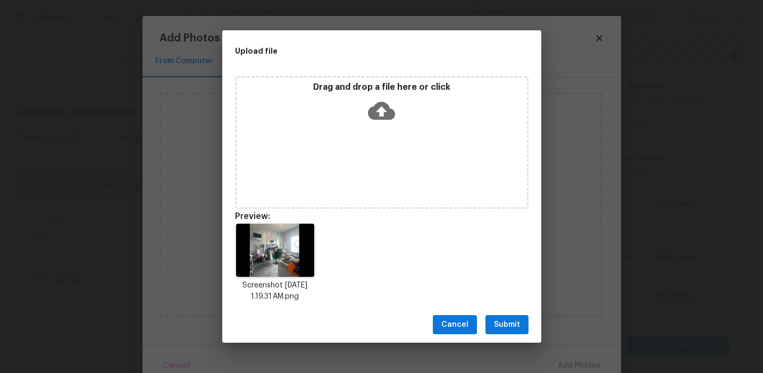
click at [515, 328] on span "Submit" at bounding box center [507, 324] width 26 height 13
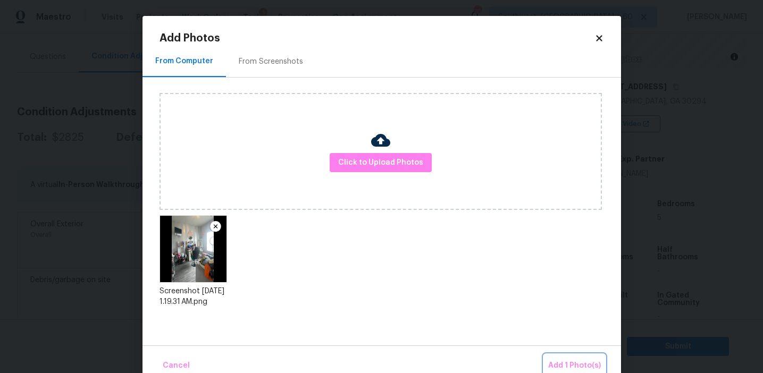
click at [564, 359] on span "Add 1 Photo(s)" at bounding box center [574, 365] width 53 height 13
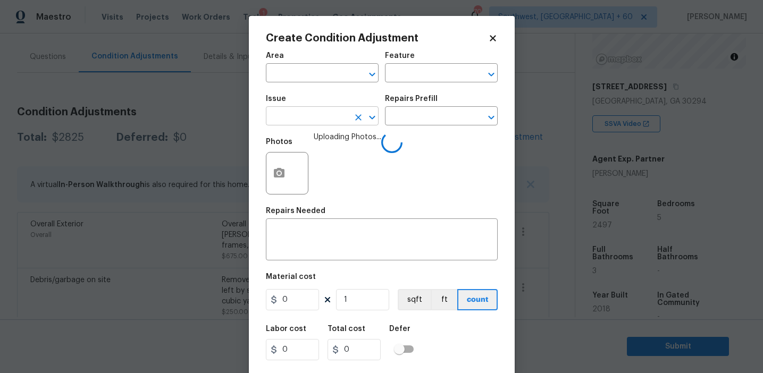
click at [302, 113] on input "text" at bounding box center [307, 117] width 83 height 16
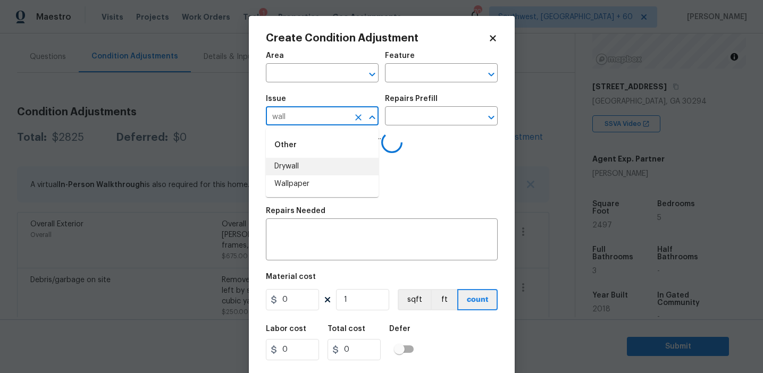
click at [310, 183] on li "Wallpaper" at bounding box center [322, 184] width 113 height 18
type input "Wallpaper"
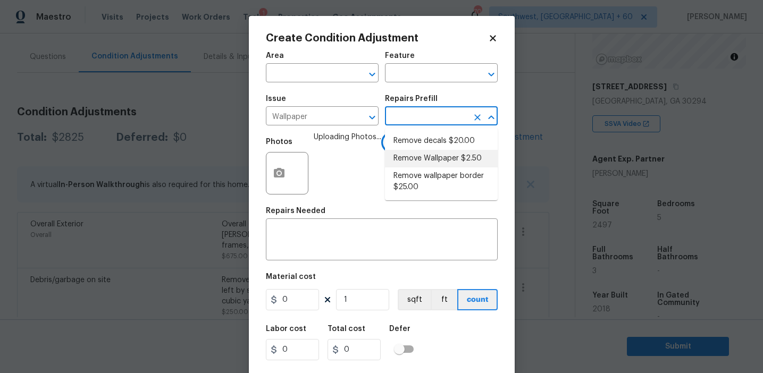
click at [434, 154] on li "Remove Wallpaper $2.50" at bounding box center [441, 159] width 113 height 18
type input "Walls and Ceiling"
type textarea "Remove wallpaper and texture walls to best match existing conditions"
type input "2.5"
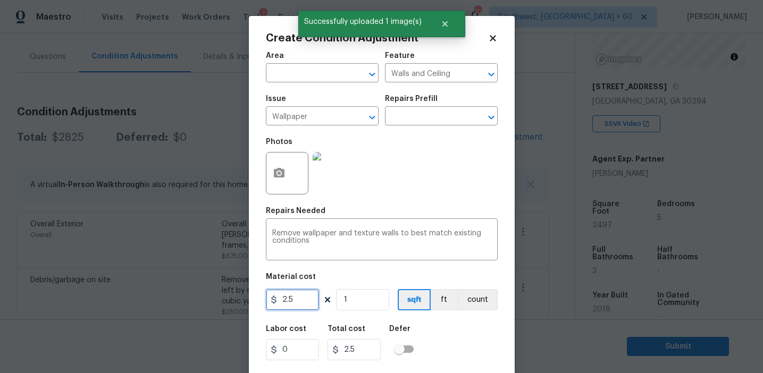
click at [300, 299] on input "2.5" at bounding box center [292, 299] width 53 height 21
type input "300"
click at [477, 307] on button "count" at bounding box center [478, 299] width 40 height 21
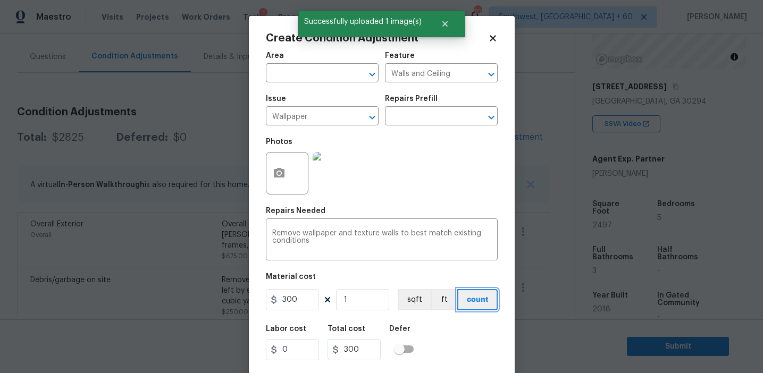
scroll to position [24, 0]
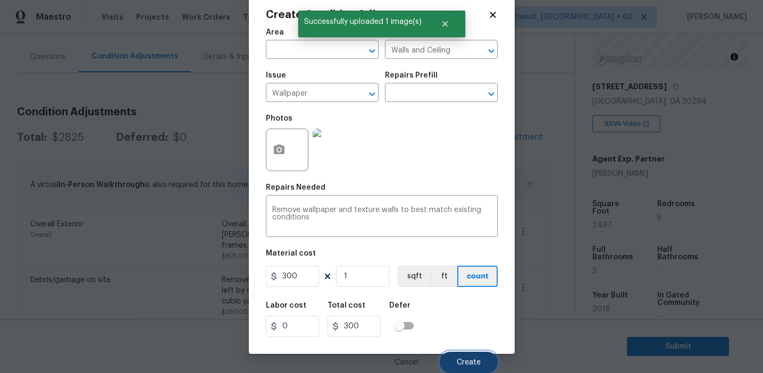
click at [463, 359] on span "Create" at bounding box center [469, 363] width 24 height 8
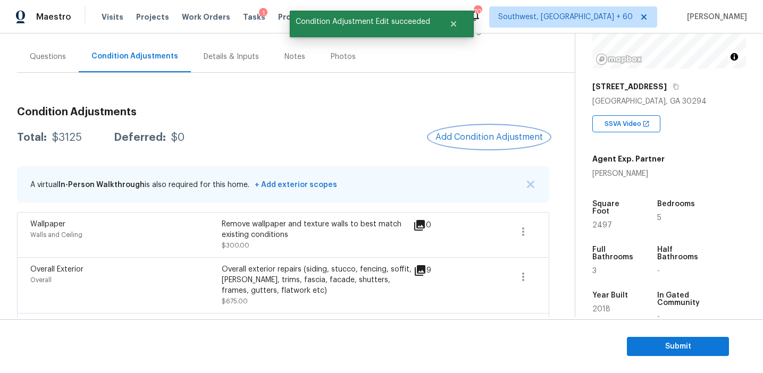
scroll to position [0, 0]
click at [467, 137] on span "Add Condition Adjustment" at bounding box center [488, 137] width 107 height 10
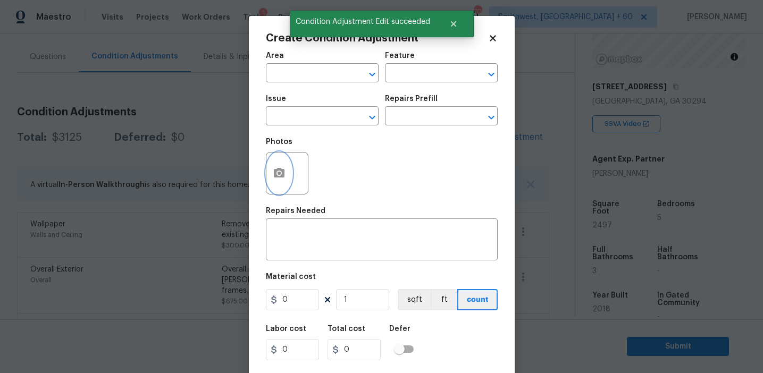
click at [278, 181] on button "button" at bounding box center [279, 173] width 26 height 41
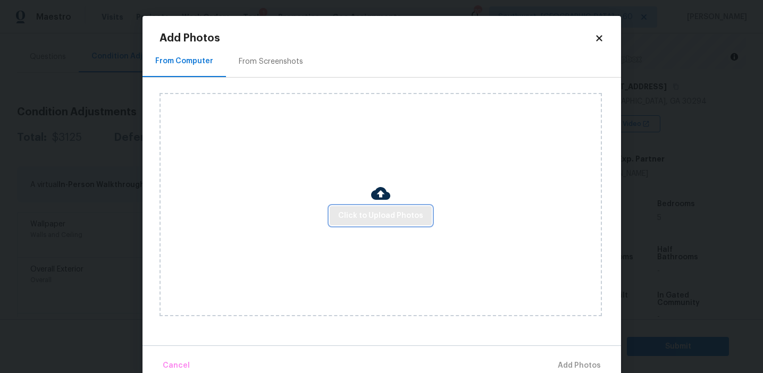
click at [363, 222] on button "Click to Upload Photos" at bounding box center [381, 216] width 102 height 20
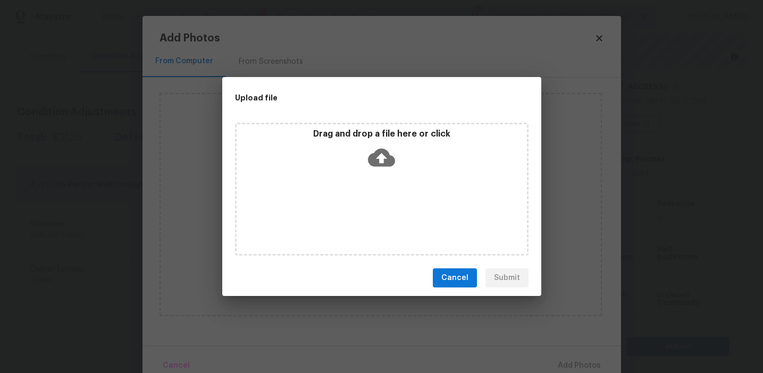
click at [362, 150] on div "Drag and drop a file here or click" at bounding box center [382, 152] width 290 height 46
click at [429, 276] on div "Cancel Submit" at bounding box center [381, 278] width 319 height 37
click at [450, 276] on span "Cancel" at bounding box center [454, 278] width 27 height 13
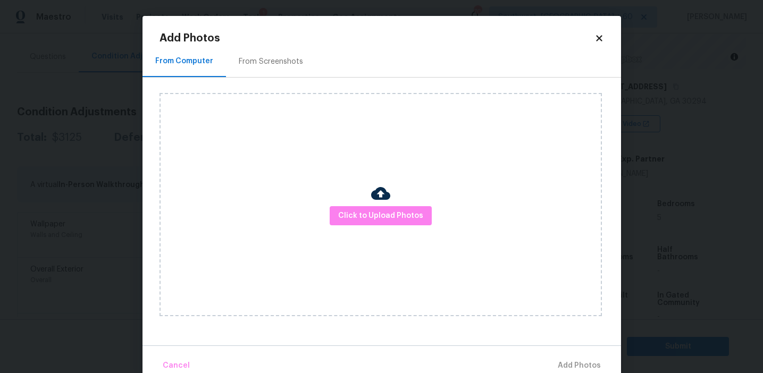
click at [259, 57] on div "From Screenshots" at bounding box center [271, 61] width 64 height 11
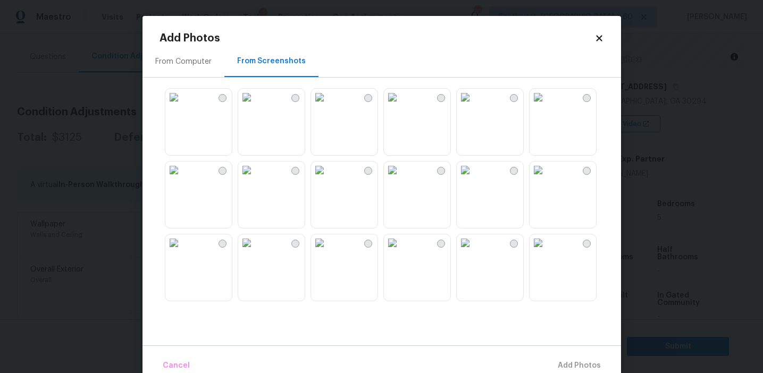
click at [328, 106] on img at bounding box center [319, 97] width 17 height 17
click at [328, 179] on img at bounding box center [319, 170] width 17 height 17
click at [401, 179] on img at bounding box center [392, 170] width 17 height 17
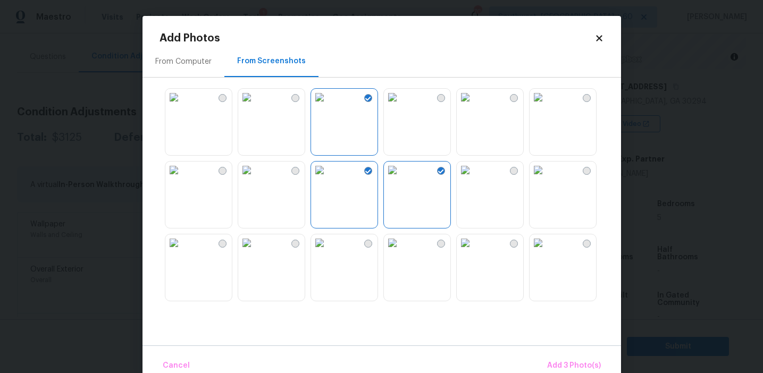
click at [328, 250] on img at bounding box center [319, 242] width 17 height 17
click at [182, 251] on img at bounding box center [173, 242] width 17 height 17
click at [546, 251] on img at bounding box center [537, 242] width 17 height 17
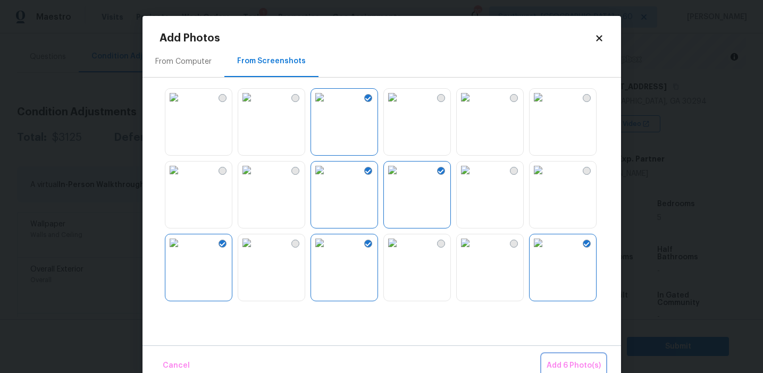
click at [570, 365] on span "Add 6 Photo(s)" at bounding box center [573, 365] width 54 height 13
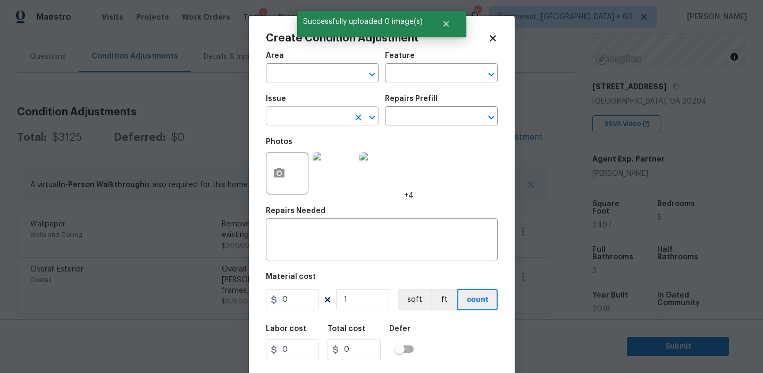
click at [316, 113] on input "text" at bounding box center [307, 117] width 83 height 16
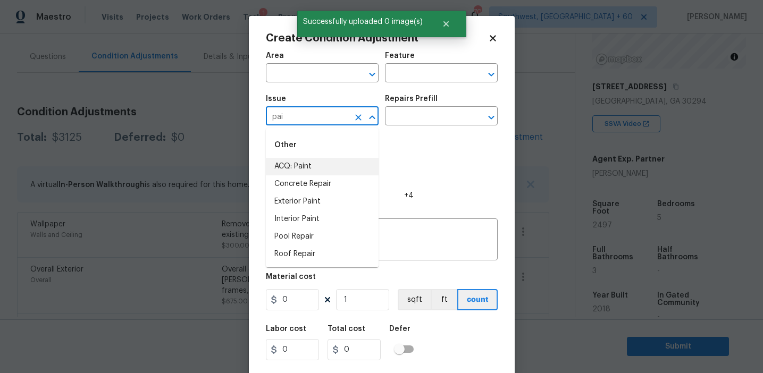
click at [349, 170] on li "ACQ: Paint" at bounding box center [322, 167] width 113 height 18
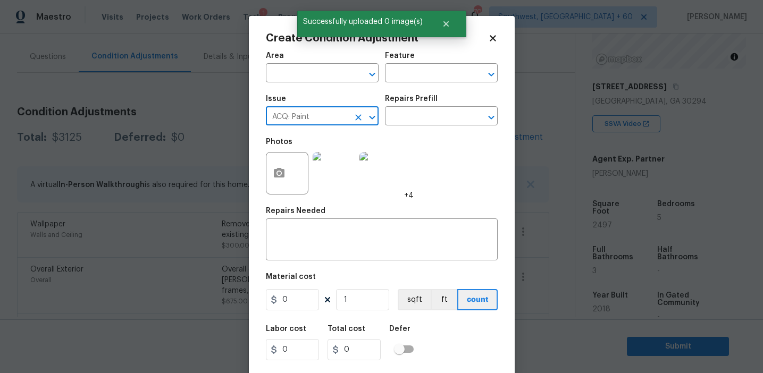
type input "ACQ: Paint"
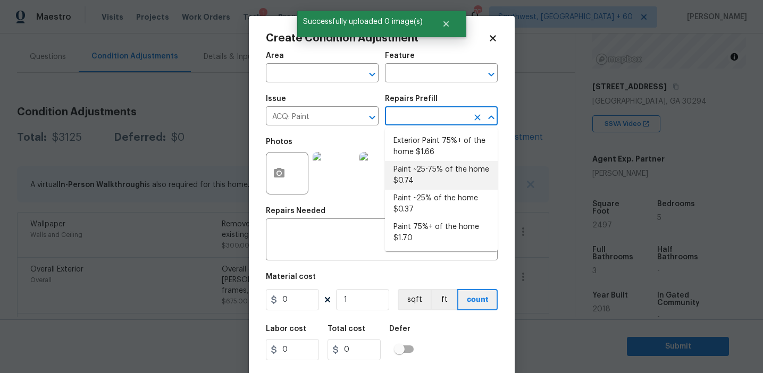
click at [430, 172] on li "Paint ~25-75% of the home $0.74" at bounding box center [441, 175] width 113 height 29
type input "Acquisition"
type textarea "Acquisition Scope: ~25 - 75% of the home needs interior paint"
type input "0.74"
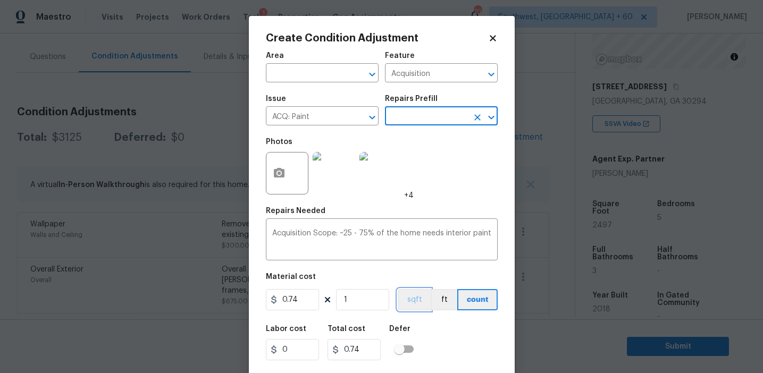
click at [415, 299] on button "sqft" at bounding box center [414, 299] width 33 height 21
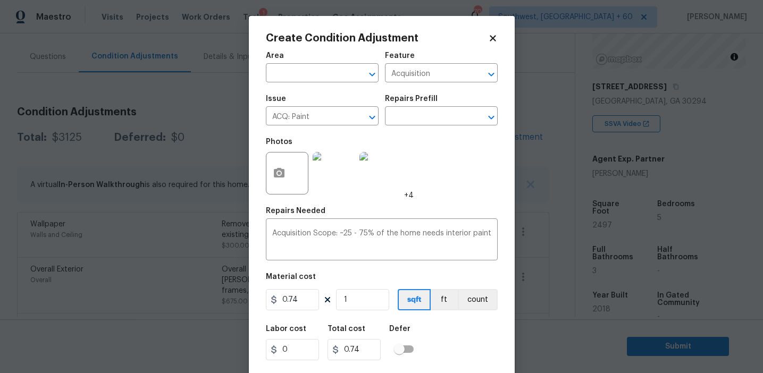
click at [394, 298] on div "0.74 1 sqft ft count" at bounding box center [382, 299] width 232 height 21
click at [378, 303] on input "1" at bounding box center [362, 299] width 53 height 21
type input "0"
type input "2"
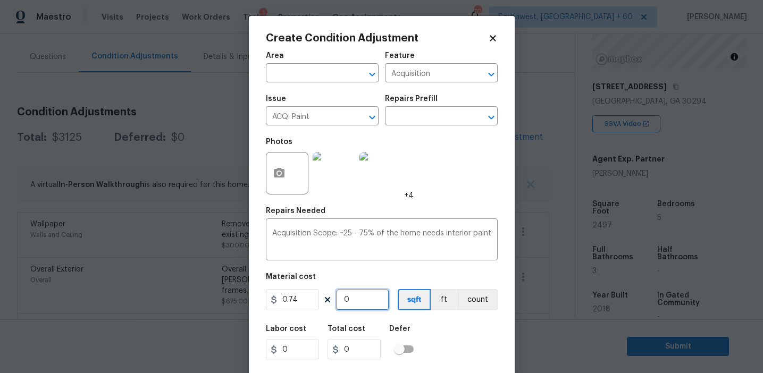
type input "1.48"
type input "24"
type input "17.76"
type input "249"
type input "184.26"
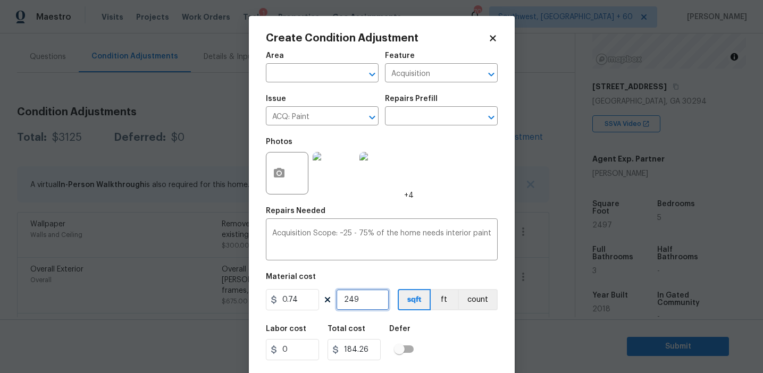
type input "2497"
type input "1847.78"
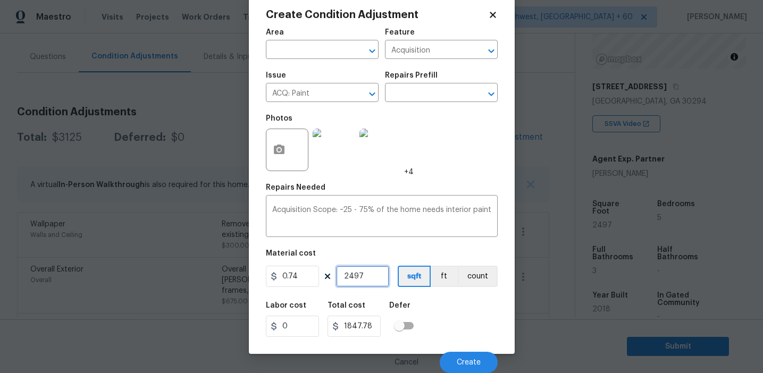
type input "2497"
click at [466, 348] on div "Cancel Create" at bounding box center [382, 358] width 232 height 30
click at [466, 361] on span "Create" at bounding box center [469, 363] width 24 height 8
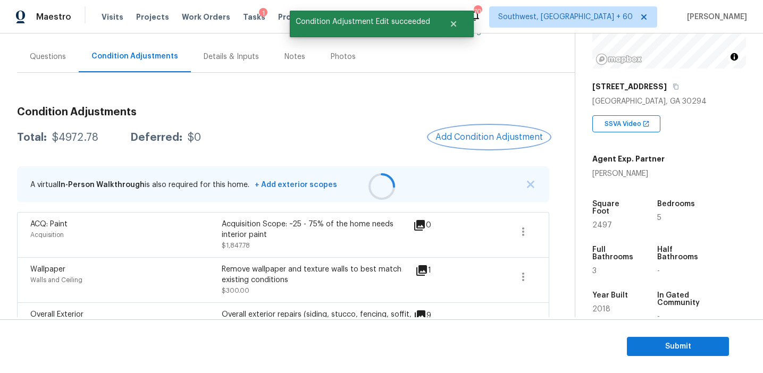
scroll to position [0, 0]
click at [468, 138] on span "Add Condition Adjustment" at bounding box center [488, 137] width 107 height 10
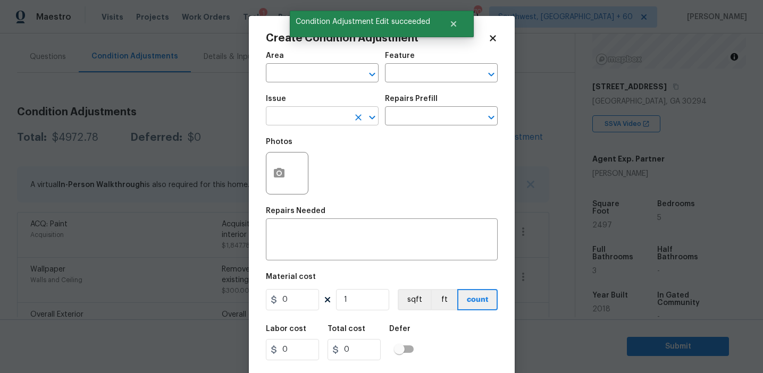
click at [283, 114] on input "text" at bounding box center [307, 117] width 83 height 16
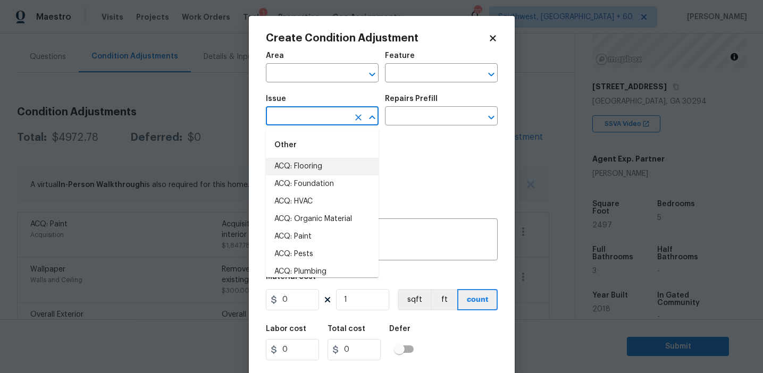
click at [315, 167] on li "ACQ: Flooring" at bounding box center [322, 167] width 113 height 18
type input "ACQ: Flooring"
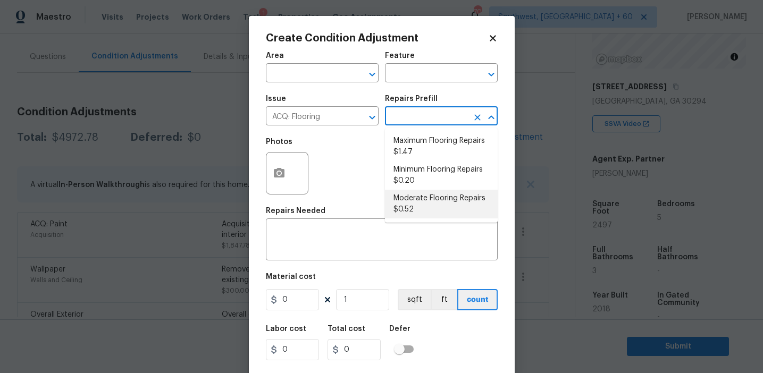
click at [410, 207] on li "Moderate Flooring Repairs $0.52" at bounding box center [441, 204] width 113 height 29
type input "Acquisition"
type textarea "Acquisition Scope: Moderate flooring repairs"
type input "0.52"
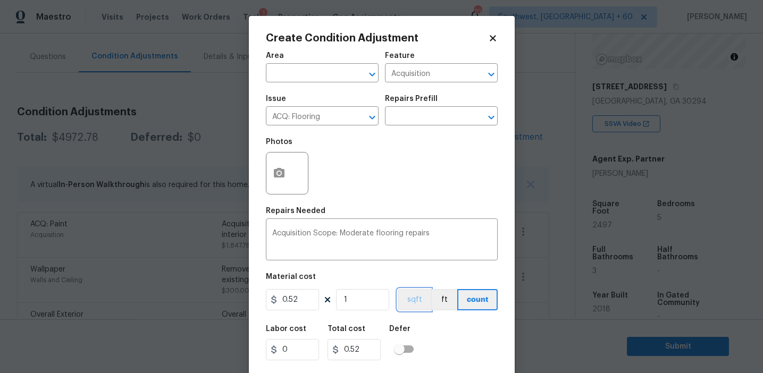
click at [416, 299] on button "sqft" at bounding box center [414, 299] width 33 height 21
click at [364, 299] on input "1" at bounding box center [362, 299] width 53 height 21
paste input "2497"
type input "2497"
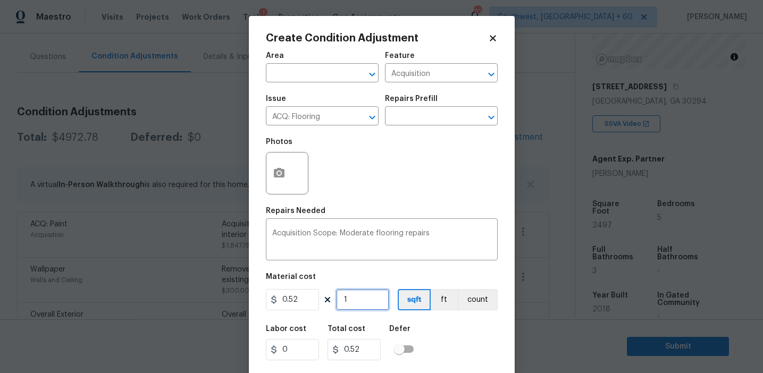
type input "1298.44"
type input "2497"
click at [339, 167] on div "Photos" at bounding box center [382, 166] width 232 height 69
click at [276, 169] on icon "button" at bounding box center [279, 173] width 11 height 10
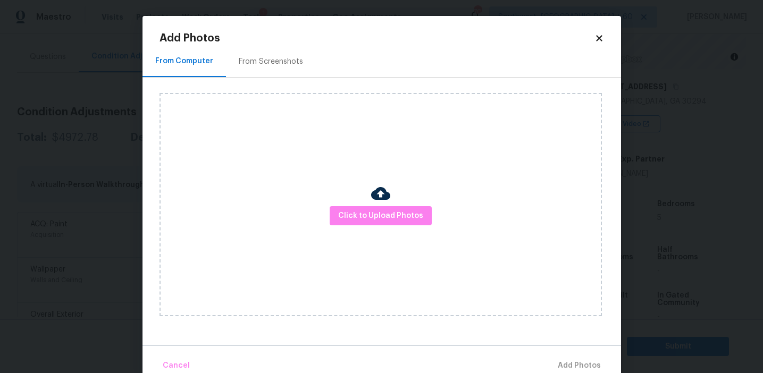
click at [276, 54] on div "From Screenshots" at bounding box center [271, 61] width 90 height 31
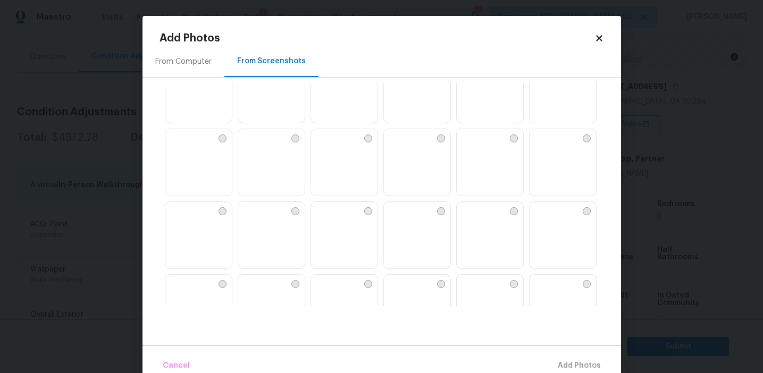
scroll to position [1015, 0]
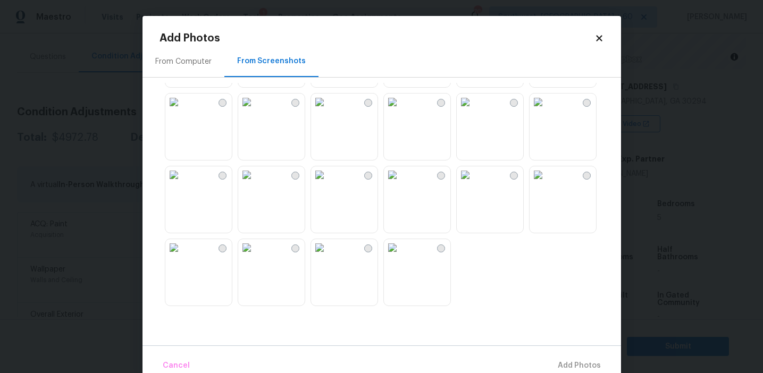
click at [255, 256] on img at bounding box center [246, 247] width 17 height 17
click at [182, 256] on img at bounding box center [173, 247] width 17 height 17
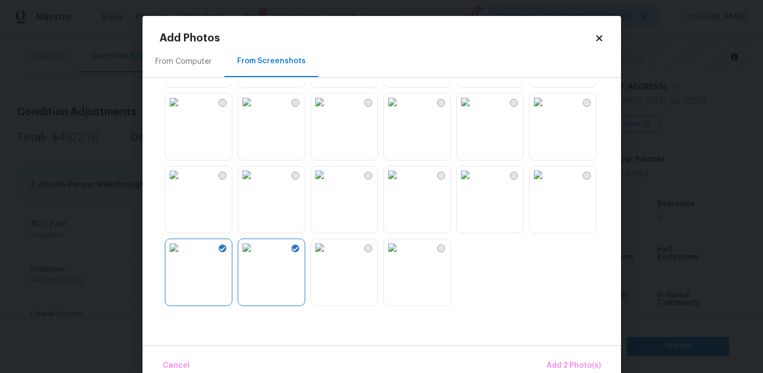
click at [401, 111] on img at bounding box center [392, 102] width 17 height 17
click at [474, 111] on img at bounding box center [465, 102] width 17 height 17
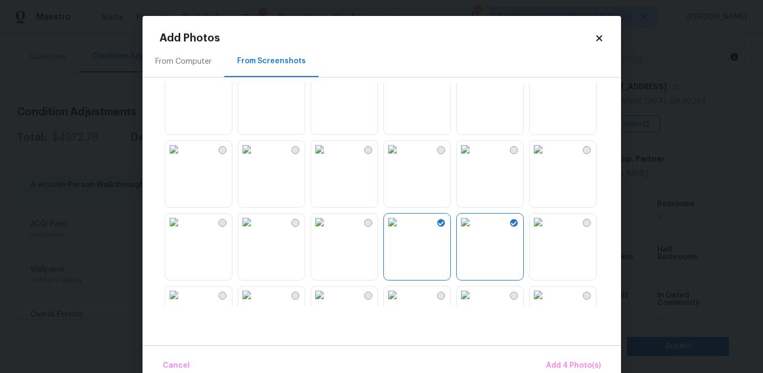
scroll to position [883, 0]
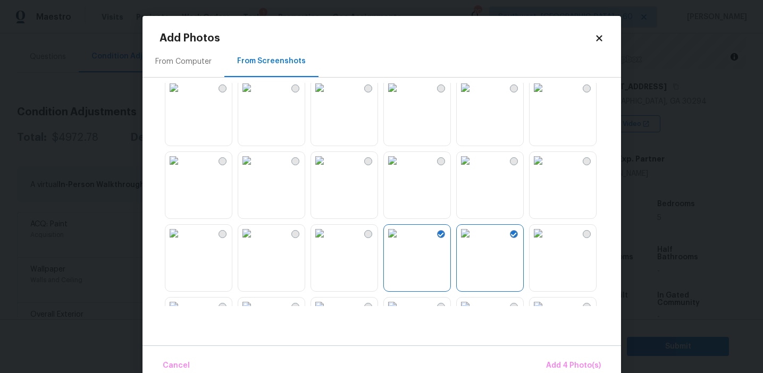
click at [328, 169] on img at bounding box center [319, 160] width 17 height 17
click at [557, 358] on button "Add 5 Photo(s)" at bounding box center [574, 366] width 62 height 23
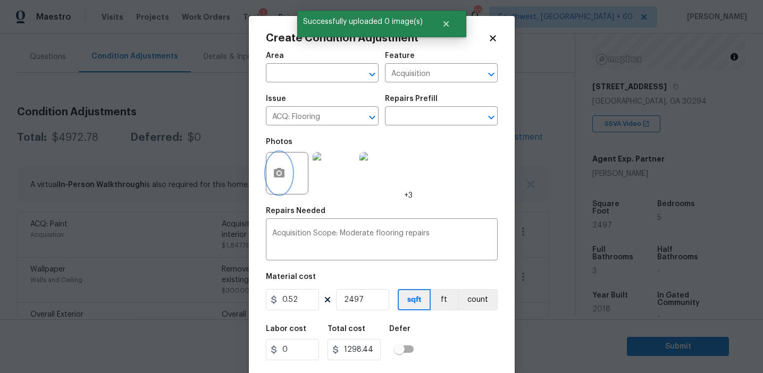
scroll to position [24, 0]
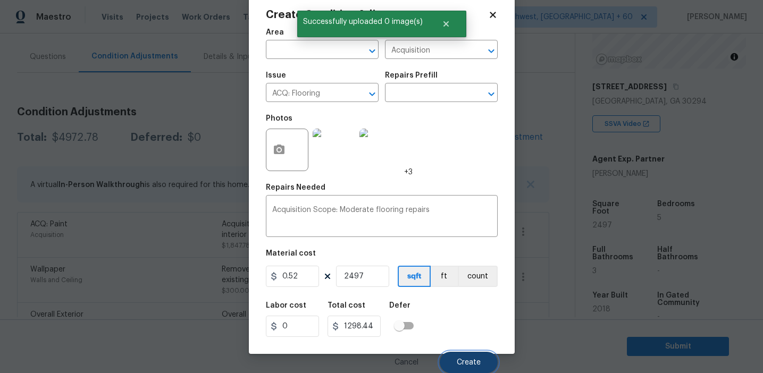
click at [469, 360] on span "Create" at bounding box center [469, 363] width 24 height 8
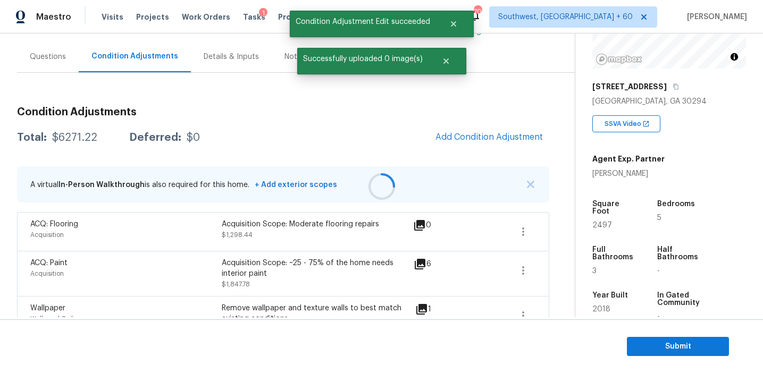
scroll to position [0, 0]
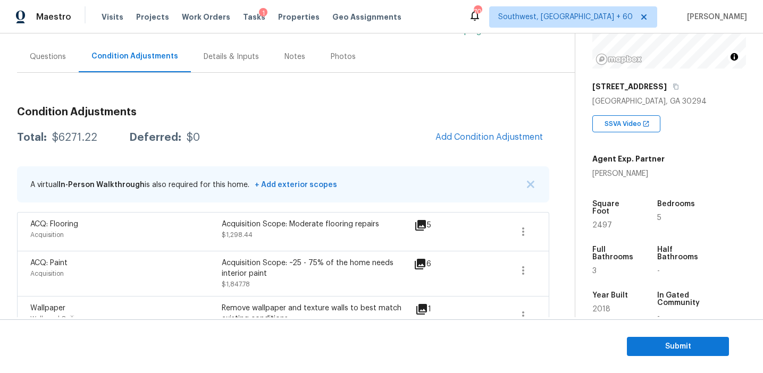
click at [80, 136] on div "$6271.22" at bounding box center [74, 137] width 45 height 11
copy div "6271.22"
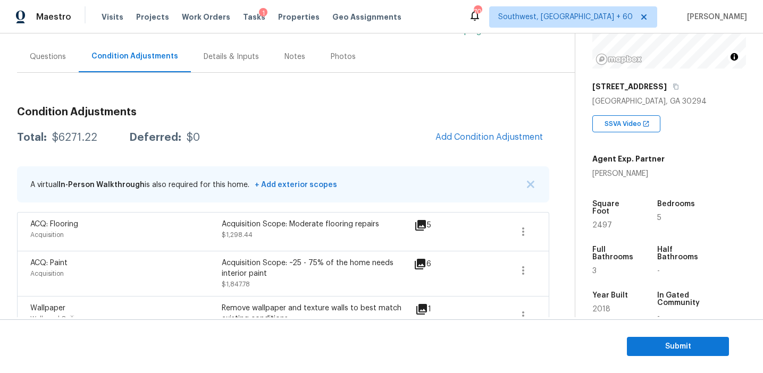
click at [57, 57] on div "Questions" at bounding box center [48, 57] width 36 height 11
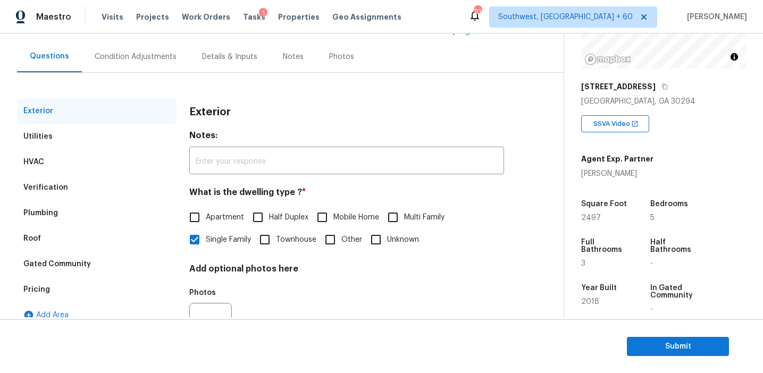
click at [114, 292] on div "Pricing" at bounding box center [96, 290] width 159 height 26
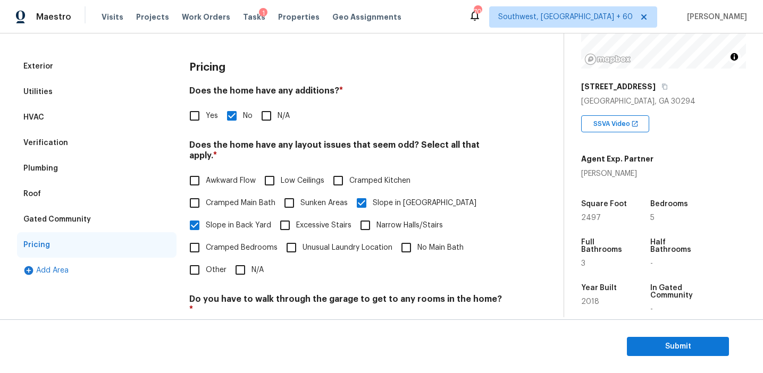
scroll to position [79, 0]
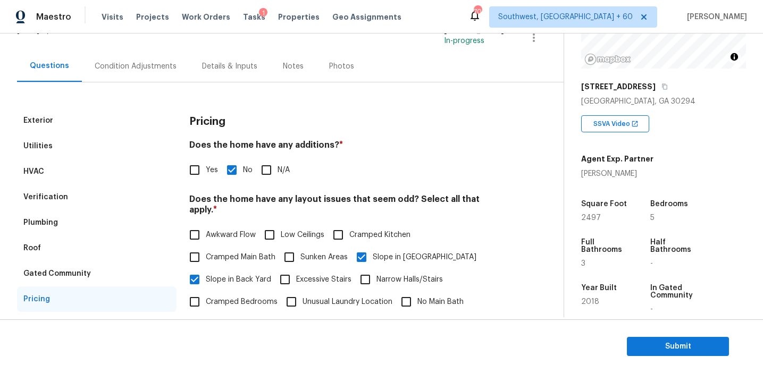
click at [106, 279] on div "Gated Community" at bounding box center [96, 274] width 159 height 26
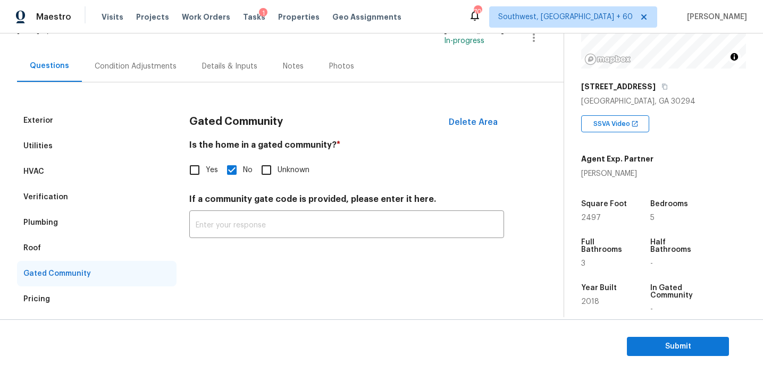
click at [96, 249] on div "Roof" at bounding box center [96, 248] width 159 height 26
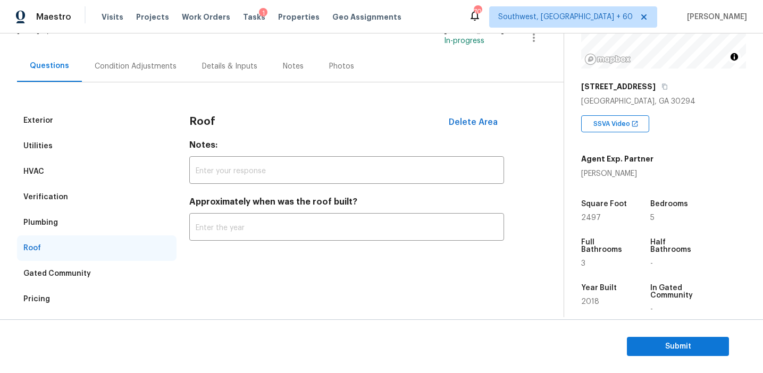
click at [96, 228] on div "Plumbing" at bounding box center [96, 223] width 159 height 26
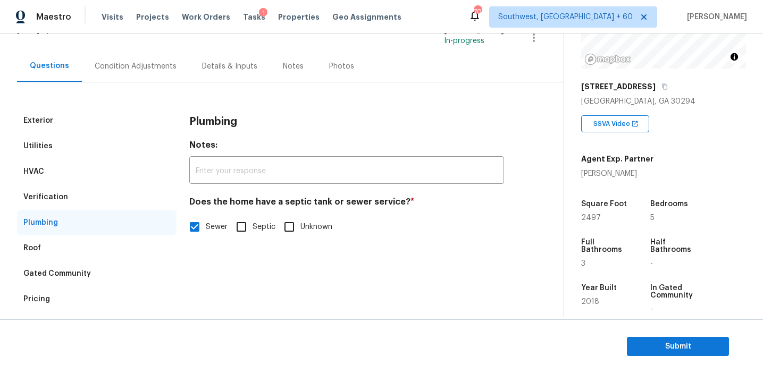
click at [97, 191] on div "Verification" at bounding box center [96, 197] width 159 height 26
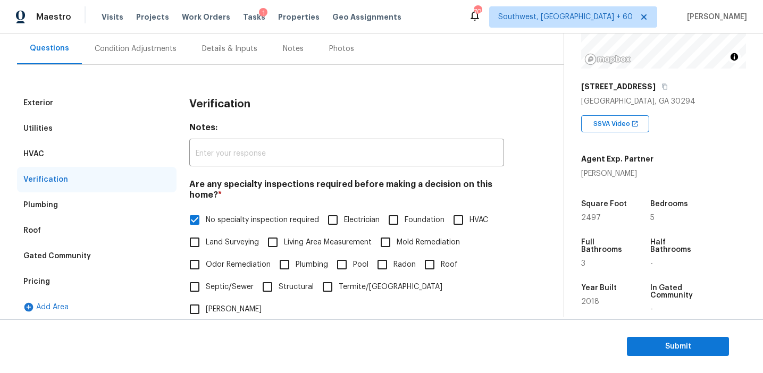
scroll to position [96, 0]
click at [122, 157] on div "HVAC" at bounding box center [96, 154] width 159 height 26
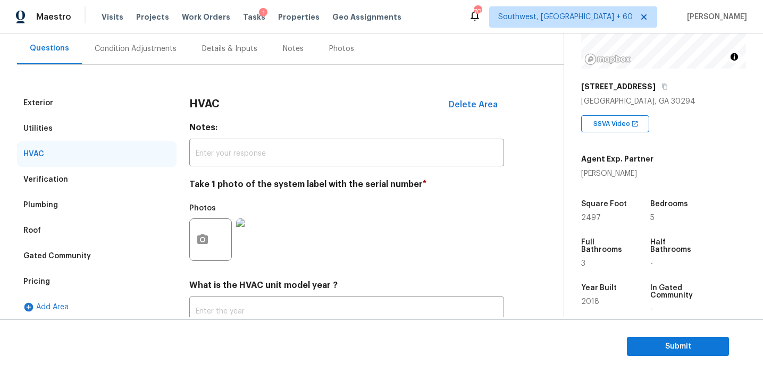
click at [116, 121] on div "Utilities" at bounding box center [96, 129] width 159 height 26
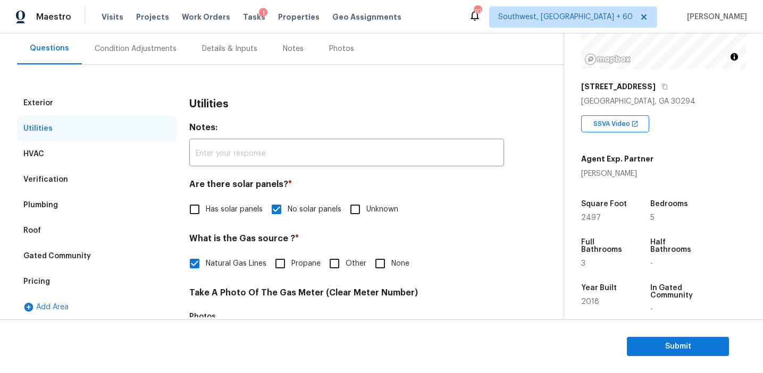
click at [114, 97] on div "Exterior" at bounding box center [96, 103] width 159 height 26
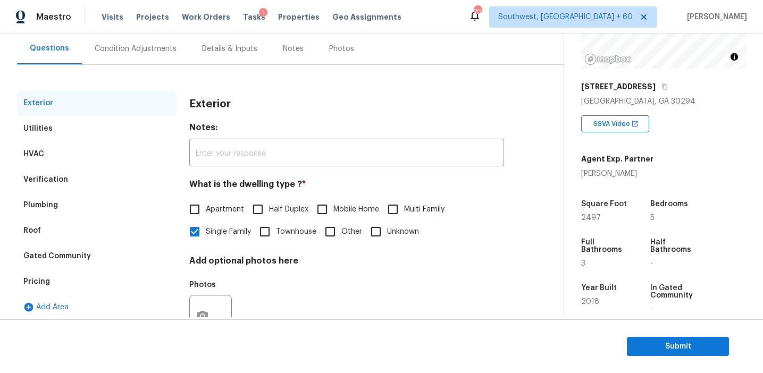
click at [153, 53] on div "Condition Adjustments" at bounding box center [136, 49] width 82 height 11
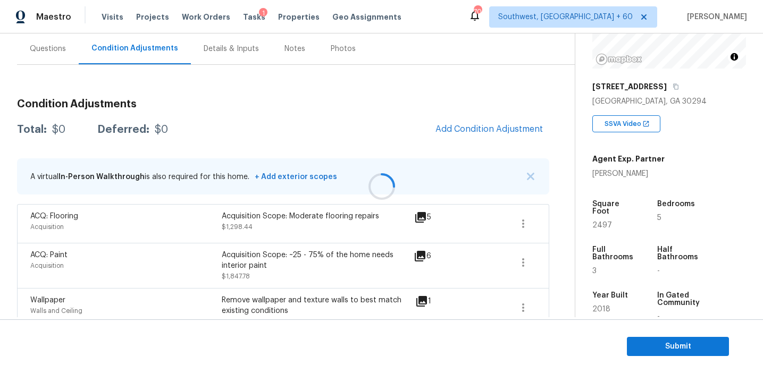
scroll to position [97, 0]
click at [532, 174] on img "button" at bounding box center [530, 175] width 7 height 7
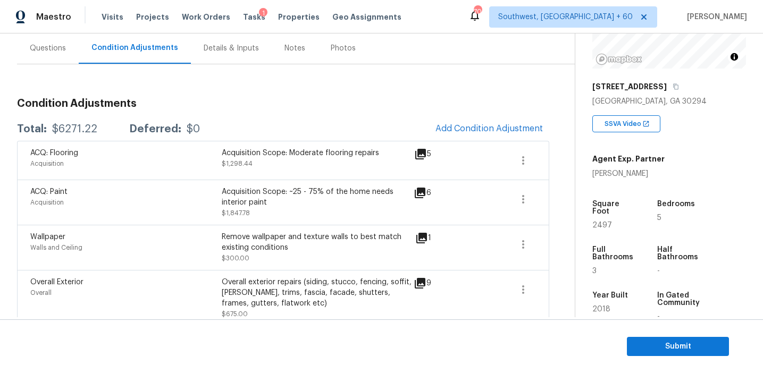
scroll to position [447, 0]
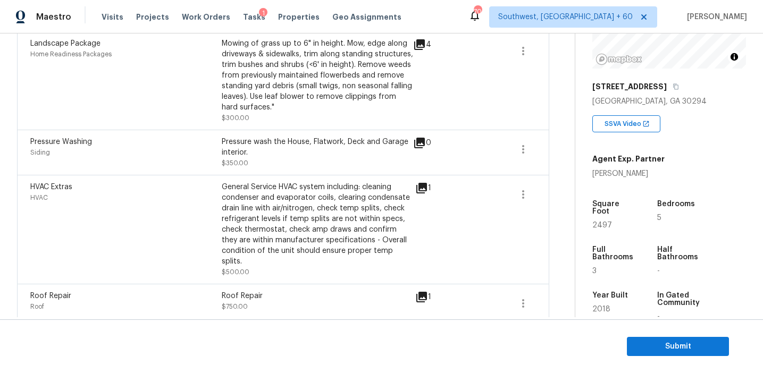
click at [452, 222] on div "1" at bounding box center [440, 230] width 50 height 96
click at [422, 293] on icon at bounding box center [421, 297] width 11 height 11
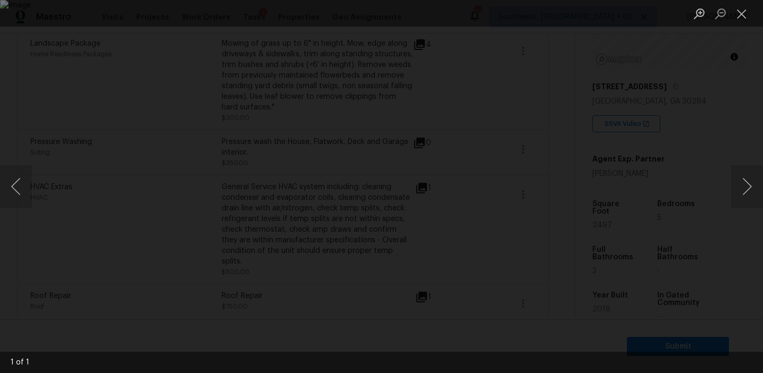
click at [723, 116] on div "Lightbox" at bounding box center [381, 186] width 763 height 373
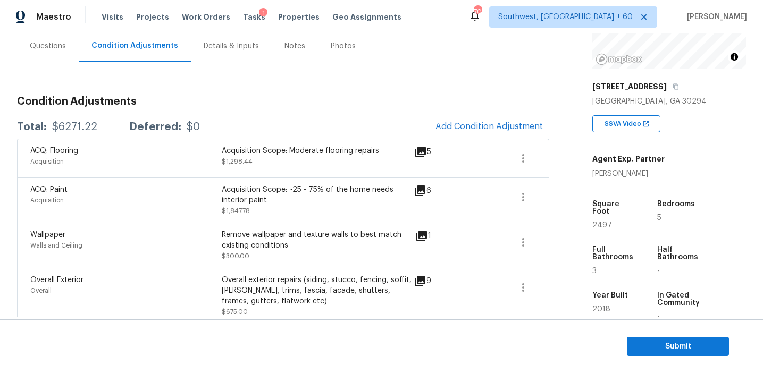
scroll to position [97, 0]
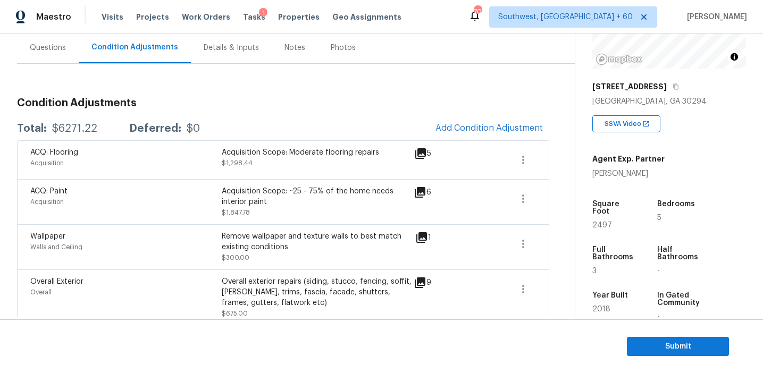
click at [347, 117] on div "Total: $6271.22 Deferred: $0 Add Condition Adjustment" at bounding box center [283, 128] width 532 height 23
click at [669, 344] on span "Submit" at bounding box center [677, 346] width 85 height 13
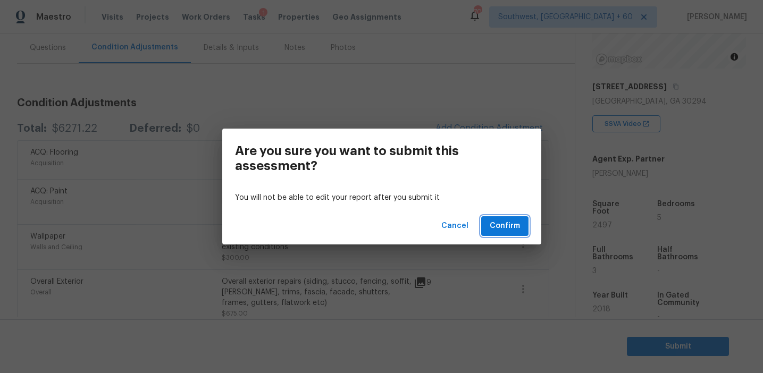
click at [490, 225] on button "Confirm" at bounding box center [504, 226] width 47 height 20
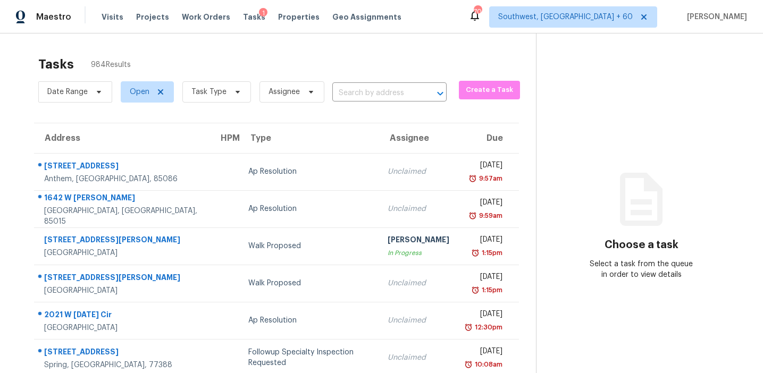
click at [364, 85] on div "Date Range Open Task Type Assignee ​" at bounding box center [242, 92] width 408 height 28
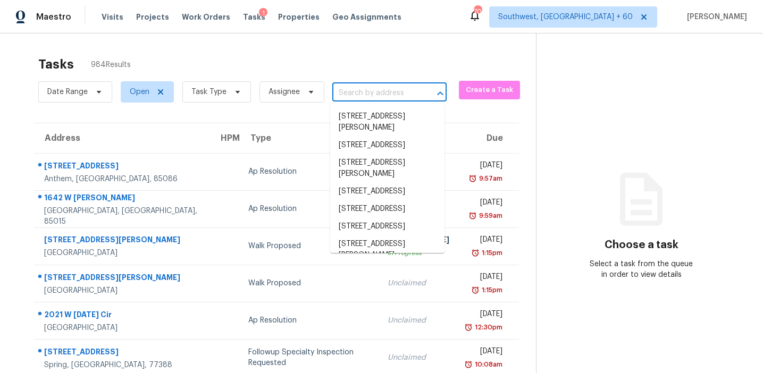
paste input "2130 Briarlake Trce NE Atlanta, GA, 30345"
type input "2130 Briarlake Trce NE Atlanta, GA, 30345"
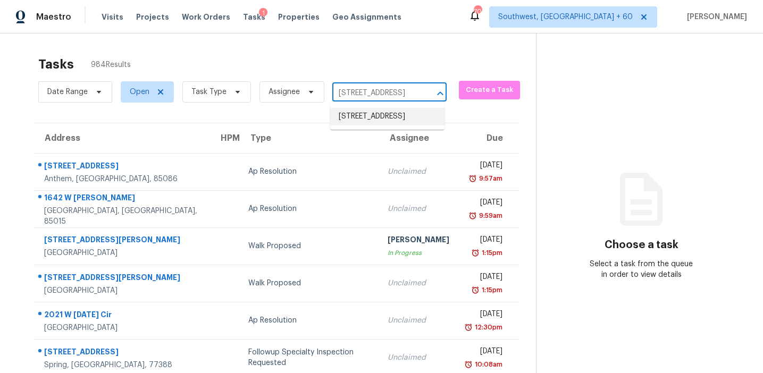
click at [372, 114] on li "2130 Briarlake Trce NE, Atlanta, GA 30345" at bounding box center [387, 117] width 114 height 18
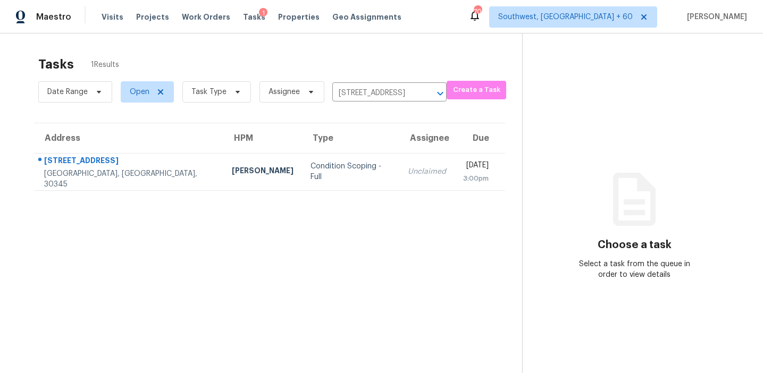
click at [399, 187] on td "Unclaimed" at bounding box center [426, 171] width 55 height 37
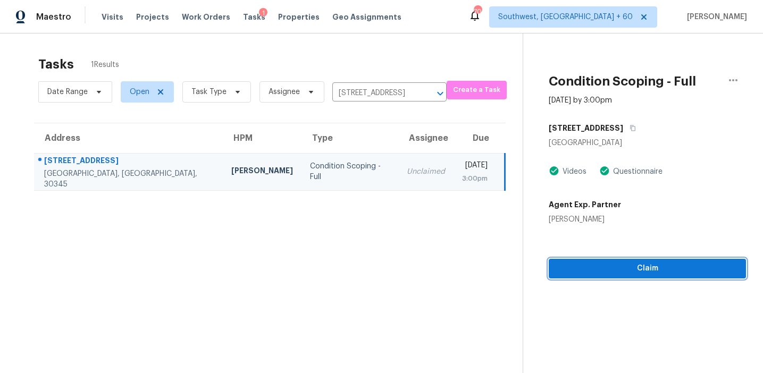
click at [582, 273] on span "Claim" at bounding box center [647, 268] width 180 height 13
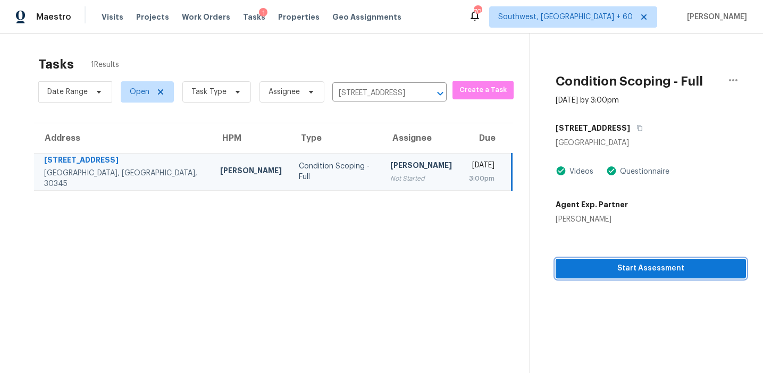
click at [629, 267] on span "Start Assessment" at bounding box center [650, 268] width 173 height 13
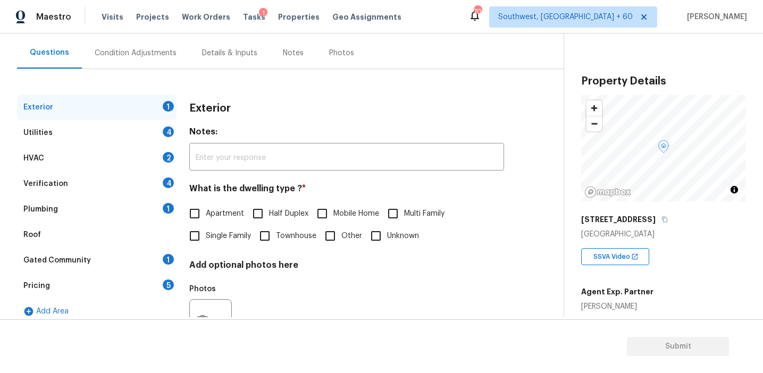
scroll to position [94, 0]
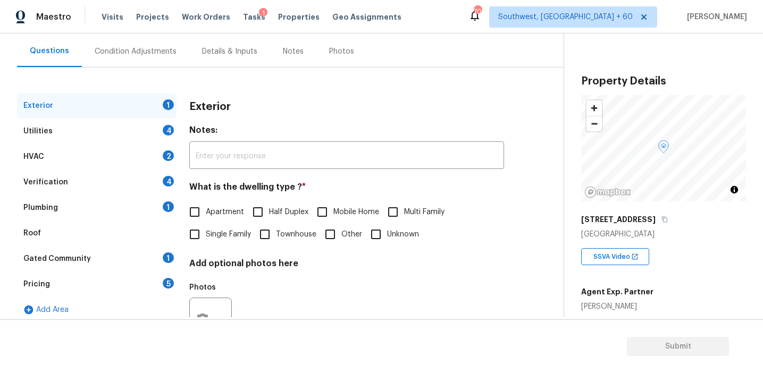
click at [152, 279] on div "Pricing 5" at bounding box center [96, 285] width 159 height 26
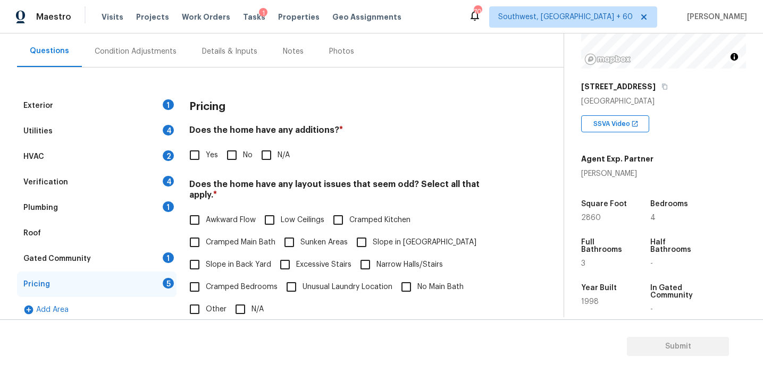
scroll to position [136, 0]
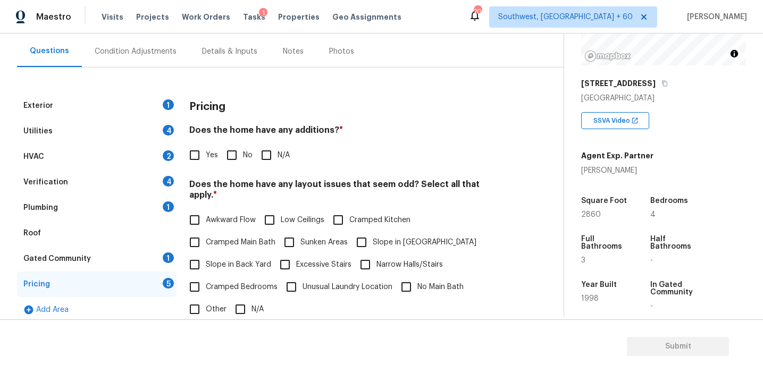
click at [227, 113] on div "Pricing" at bounding box center [346, 107] width 315 height 28
click at [629, 225] on div "Square Foot 2860" at bounding box center [614, 208] width 66 height 38
click at [217, 191] on span "*" at bounding box center [215, 195] width 4 height 9
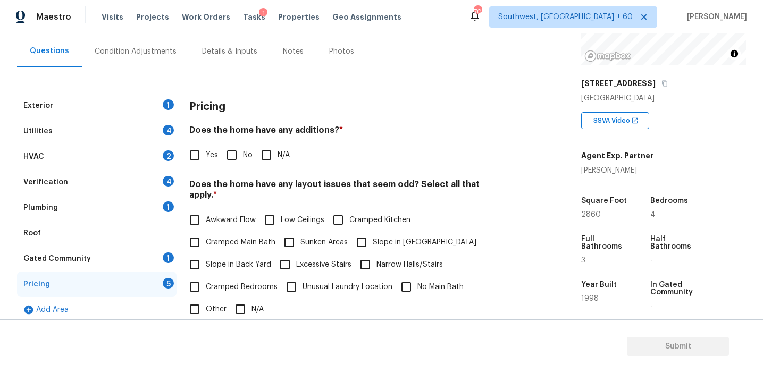
click at [528, 197] on div "Exterior 1 Utilities 4 HVAC 2 Verification 4 Plumbing 1 Roof Gated Community 1 …" at bounding box center [277, 300] width 521 height 414
click at [217, 191] on span "*" at bounding box center [215, 195] width 4 height 9
click at [507, 191] on div "Exterior 1 Utilities 4 HVAC 2 Verification 4 Plumbing 1 Roof Gated Community 1 …" at bounding box center [277, 300] width 521 height 414
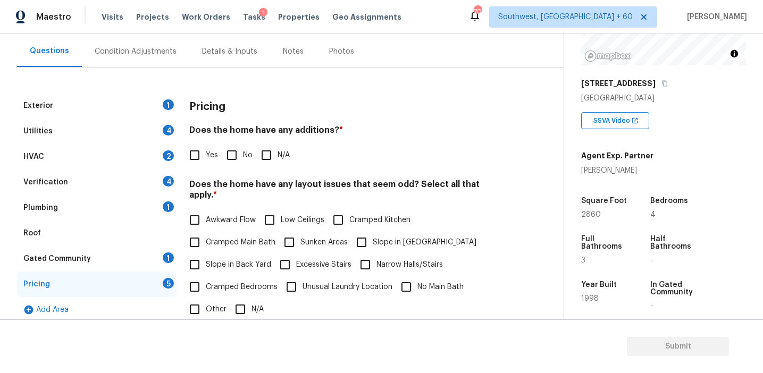
click at [217, 191] on span "*" at bounding box center [215, 195] width 4 height 9
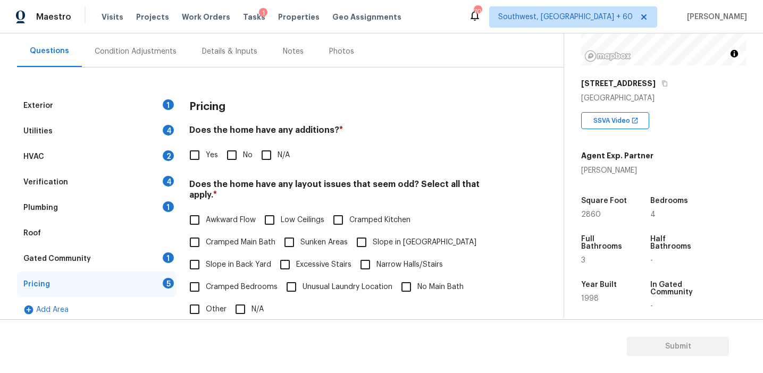
click at [217, 191] on span "*" at bounding box center [215, 195] width 4 height 9
click at [515, 182] on div "Exterior 1 Utilities 4 HVAC 2 Verification 4 Plumbing 1 Roof Gated Community 1 …" at bounding box center [277, 300] width 521 height 414
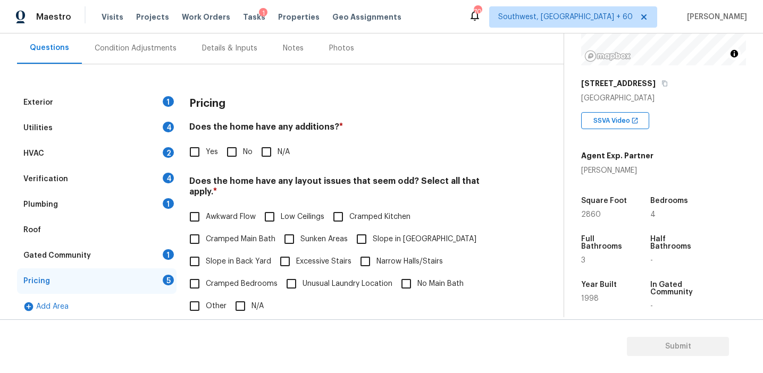
scroll to position [92, 0]
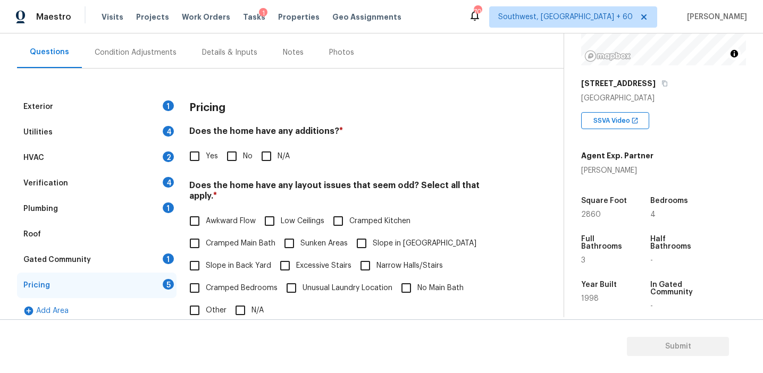
click at [398, 159] on div "Yes No N/A" at bounding box center [346, 156] width 315 height 22
click at [233, 114] on div "Pricing" at bounding box center [346, 108] width 315 height 28
click at [128, 176] on div "Verification 4" at bounding box center [96, 184] width 159 height 26
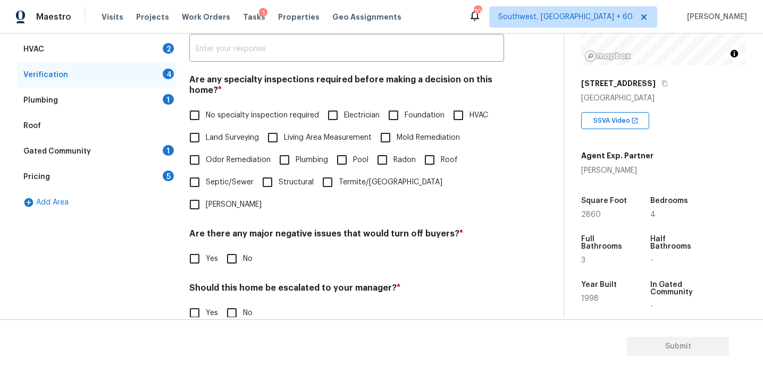
scroll to position [266, 0]
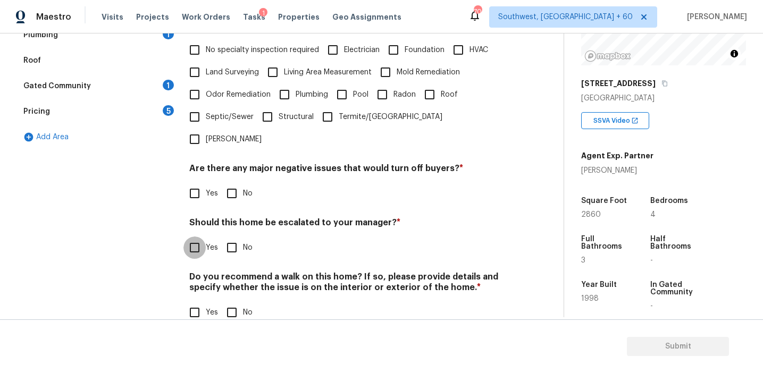
click at [200, 237] on input "Yes" at bounding box center [194, 248] width 22 height 22
checkbox input "true"
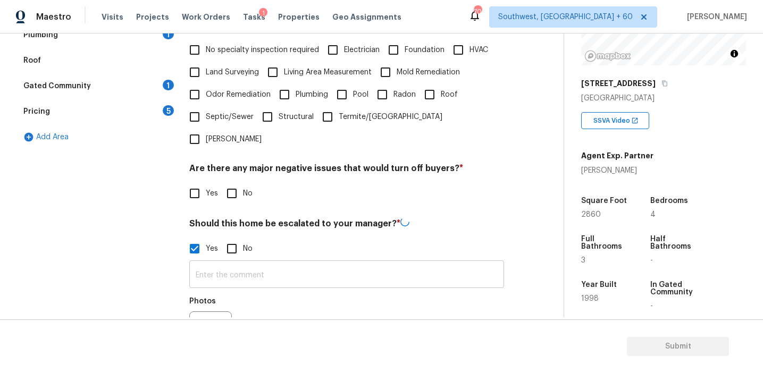
click at [215, 263] on input "text" at bounding box center [346, 275] width 315 height 25
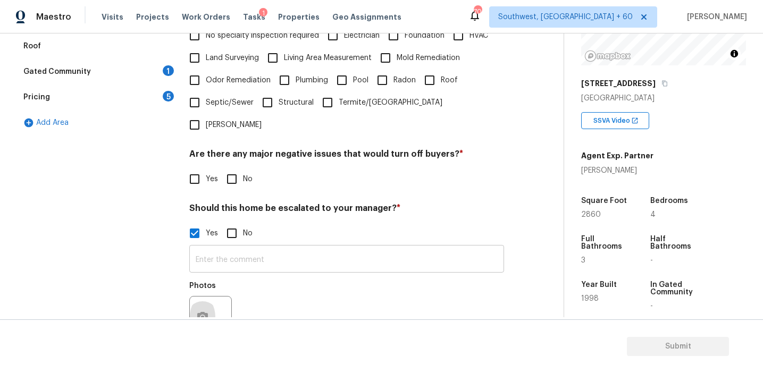
click at [226, 248] on input "text" at bounding box center [346, 260] width 315 height 25
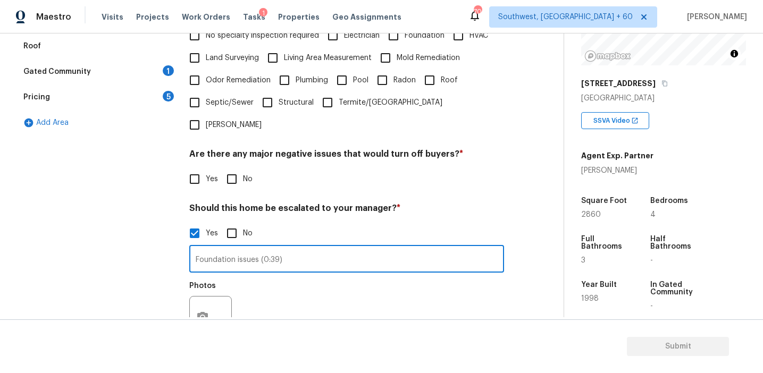
type input "Foundation issues (0:39)"
click at [204, 311] on icon "button" at bounding box center [202, 317] width 13 height 13
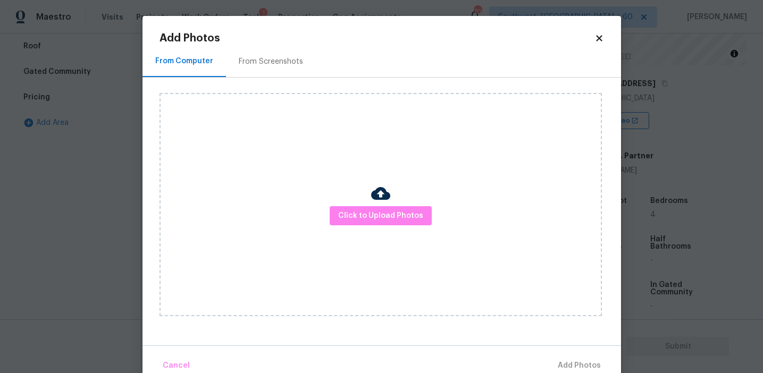
click at [364, 205] on div "Click to Upload Photos" at bounding box center [380, 204] width 442 height 223
click at [364, 208] on button "Click to Upload Photos" at bounding box center [381, 216] width 102 height 20
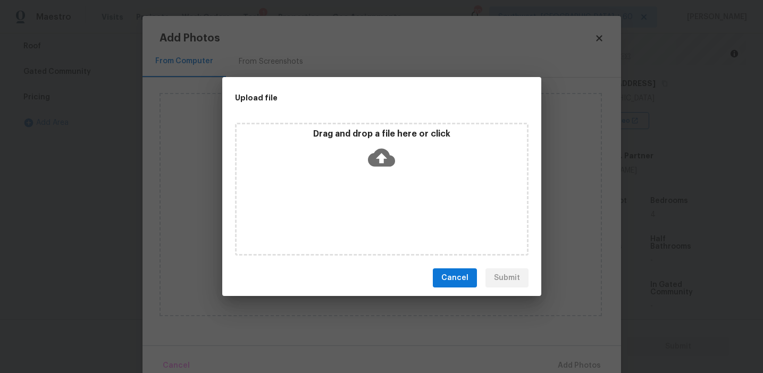
click at [364, 139] on div "Drag and drop a file here or click" at bounding box center [382, 152] width 290 height 46
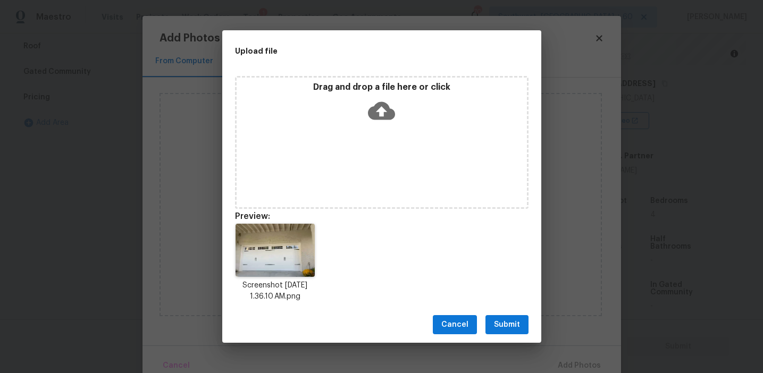
click at [515, 321] on span "Submit" at bounding box center [507, 324] width 26 height 13
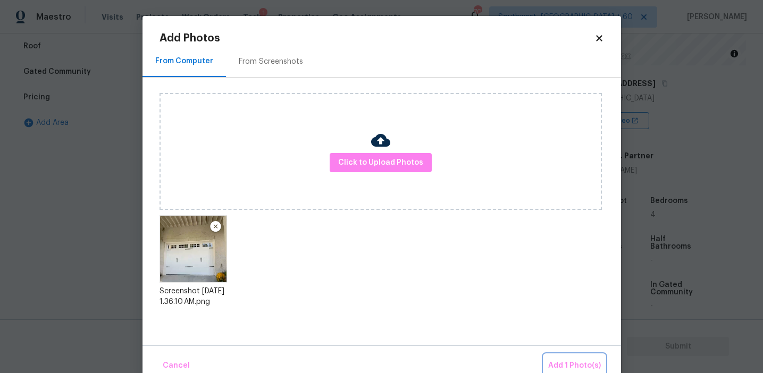
click at [565, 367] on span "Add 1 Photo(s)" at bounding box center [574, 365] width 53 height 13
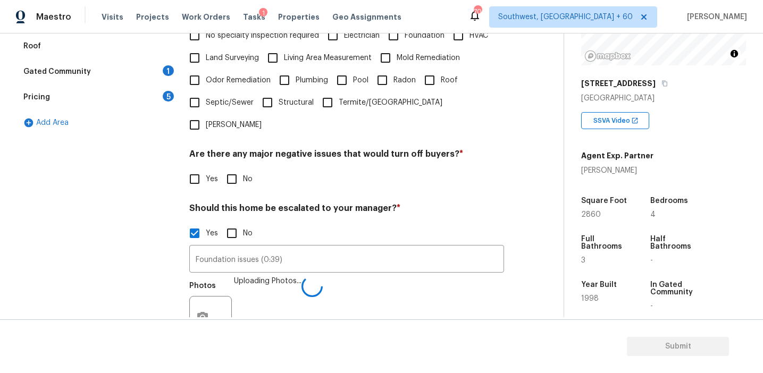
click at [240, 168] on input "No" at bounding box center [232, 179] width 22 height 22
checkbox input "true"
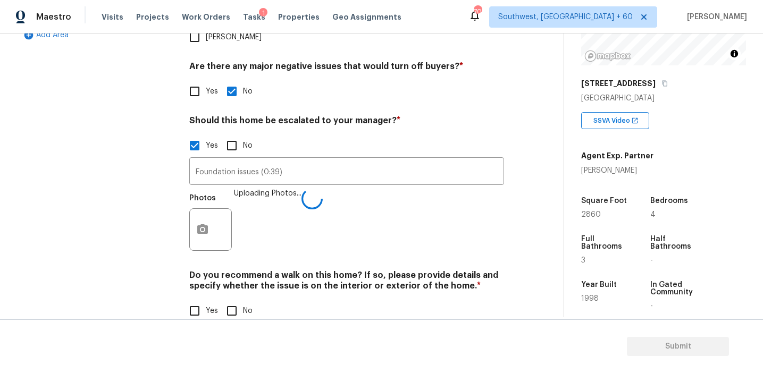
scroll to position [367, 0]
click at [233, 301] on input "No" at bounding box center [232, 312] width 22 height 22
checkbox input "true"
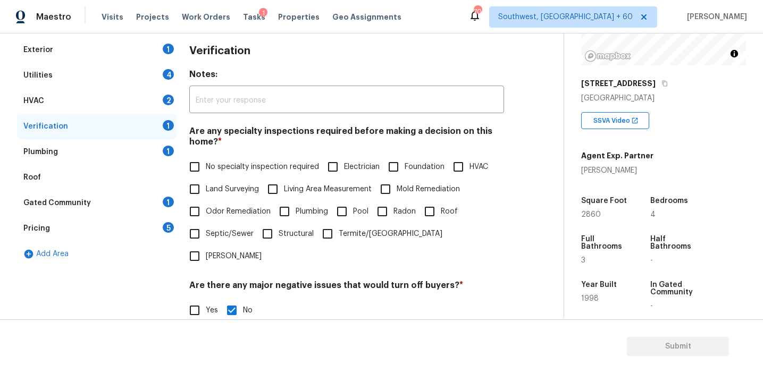
scroll to position [143, 0]
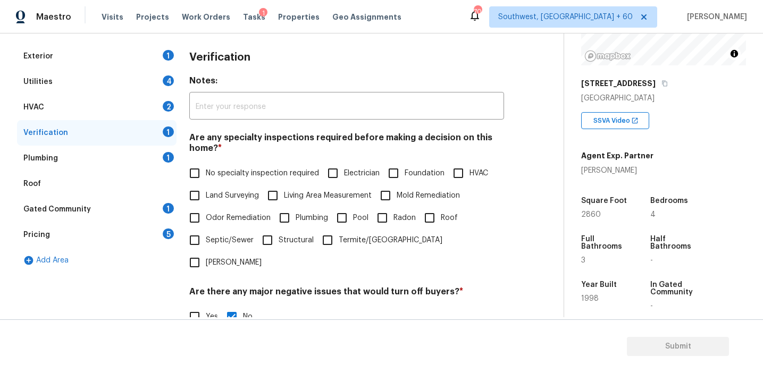
click at [155, 233] on div "Pricing 5" at bounding box center [96, 235] width 159 height 26
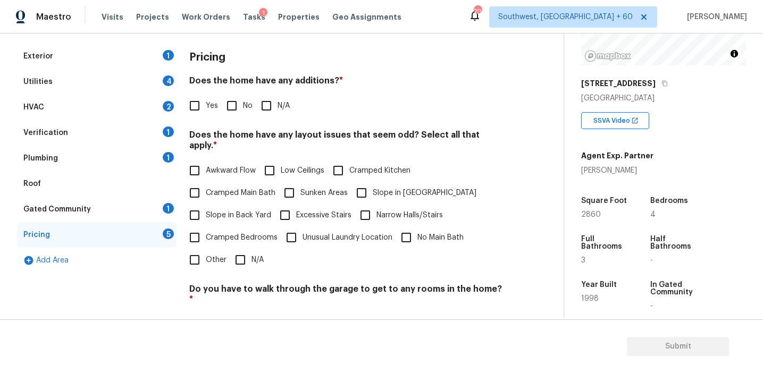
click at [230, 108] on input "No" at bounding box center [232, 106] width 22 height 22
checkbox input "true"
click at [236, 210] on span "Slope in Back Yard" at bounding box center [238, 215] width 65 height 11
click at [206, 209] on input "Slope in Back Yard" at bounding box center [194, 215] width 22 height 22
checkbox input "true"
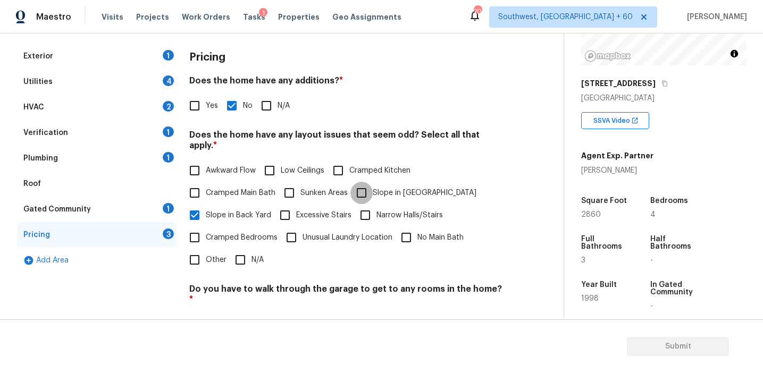
click at [358, 191] on input "Slope in [GEOGRAPHIC_DATA]" at bounding box center [361, 193] width 22 height 22
checkbox input "true"
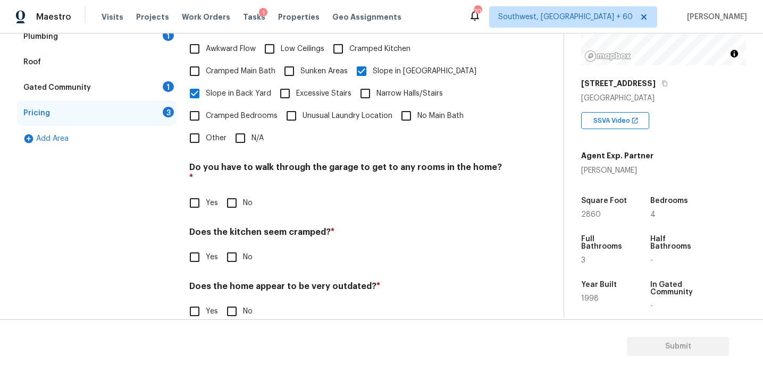
click at [229, 192] on input "No" at bounding box center [232, 203] width 22 height 22
checkbox input "true"
click at [229, 247] on input "No" at bounding box center [232, 258] width 22 height 22
checkbox input "true"
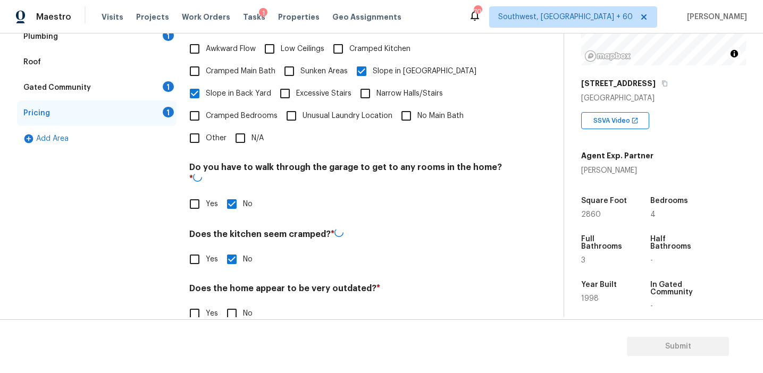
click at [238, 302] on input "No" at bounding box center [232, 313] width 22 height 22
checkbox input "true"
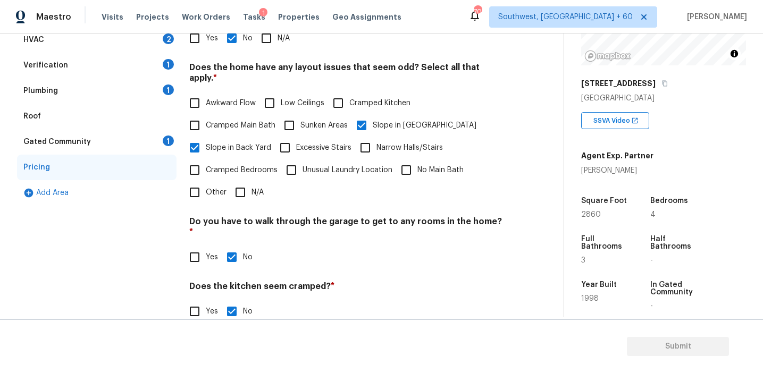
click at [154, 145] on div "Gated Community 1" at bounding box center [96, 142] width 159 height 26
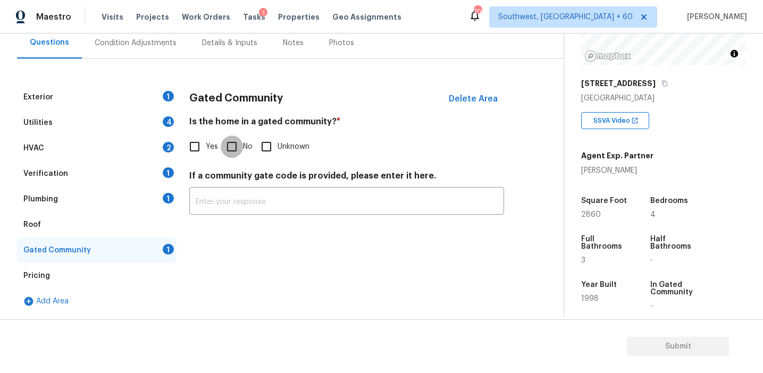
click at [238, 146] on input "No" at bounding box center [232, 147] width 22 height 22
checkbox input "true"
click at [153, 203] on div "Plumbing 1" at bounding box center [96, 200] width 159 height 26
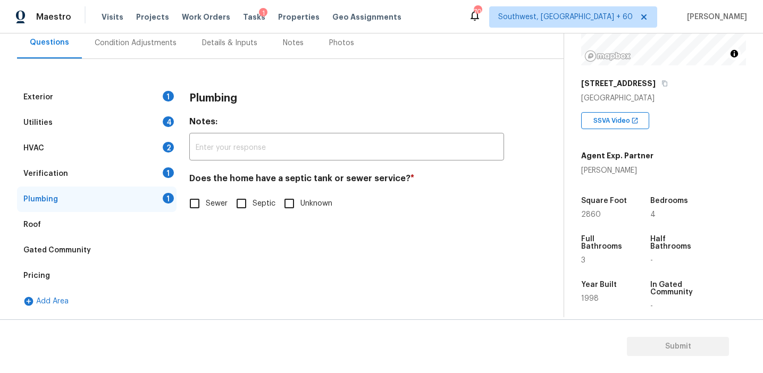
click at [206, 201] on span "Sewer" at bounding box center [217, 203] width 22 height 11
click at [206, 201] on input "Sewer" at bounding box center [194, 203] width 22 height 22
checkbox input "true"
click at [162, 180] on div "Verification 1" at bounding box center [96, 174] width 159 height 26
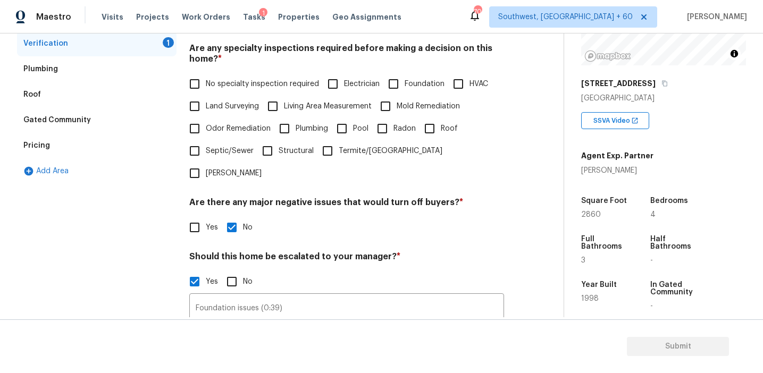
scroll to position [215, 0]
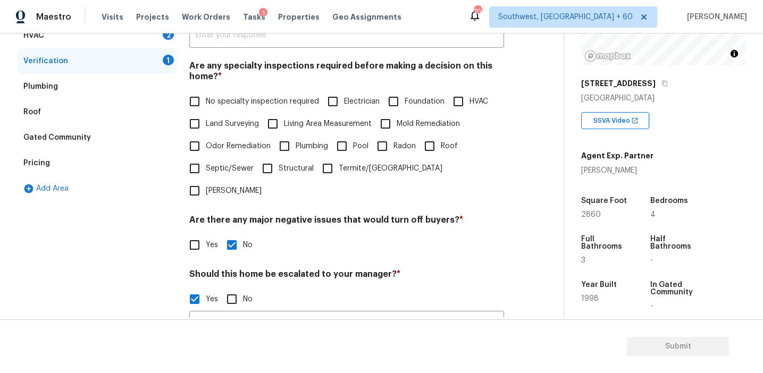
click at [238, 92] on label "No specialty inspection required" at bounding box center [251, 101] width 136 height 22
click at [206, 92] on input "No specialty inspection required" at bounding box center [194, 101] width 22 height 22
checkbox input "true"
click at [162, 36] on div "HVAC 2" at bounding box center [96, 36] width 159 height 26
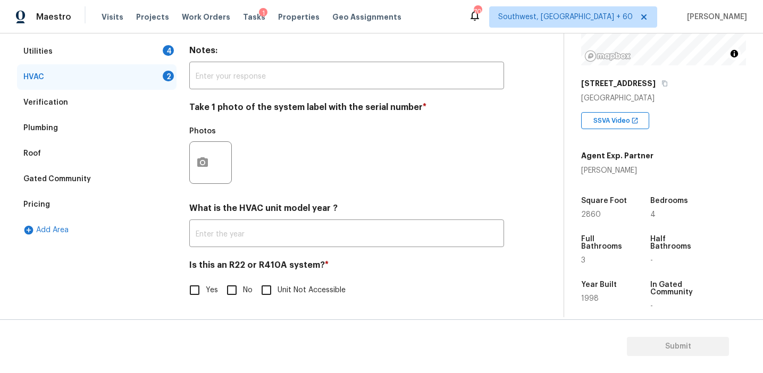
click at [225, 288] on input "No" at bounding box center [232, 290] width 22 height 22
checkbox input "true"
click at [204, 156] on icon "button" at bounding box center [202, 162] width 13 height 13
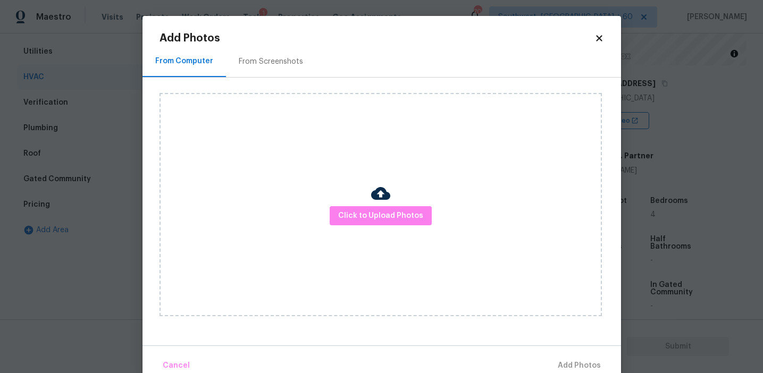
click at [252, 68] on div "From Screenshots" at bounding box center [271, 61] width 90 height 31
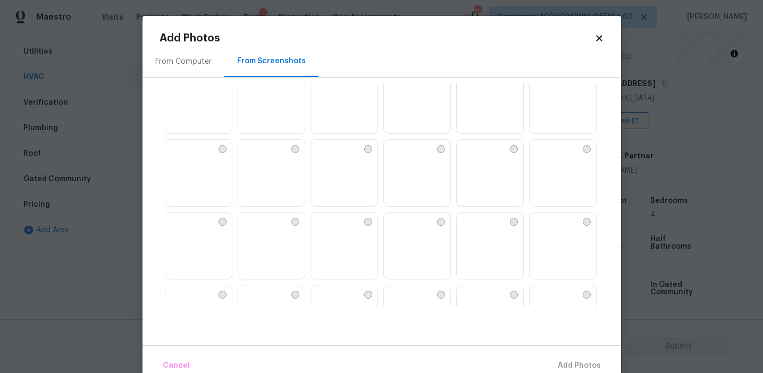
scroll to position [0, 0]
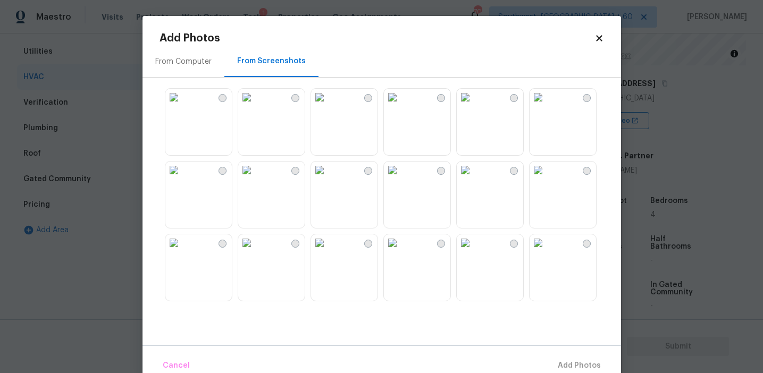
click at [179, 57] on div "From Computer" at bounding box center [183, 61] width 56 height 11
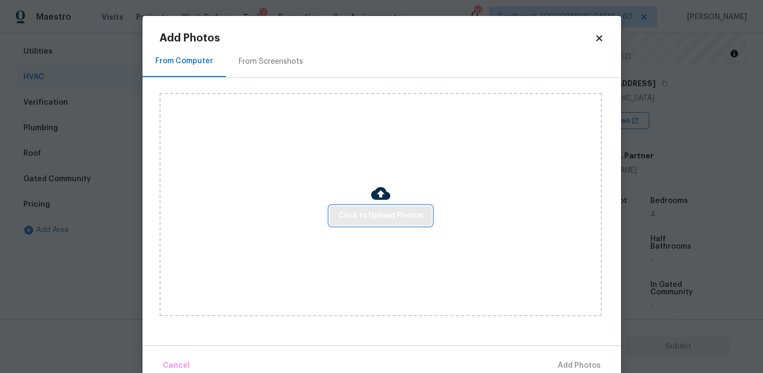
click at [348, 210] on span "Click to Upload Photos" at bounding box center [380, 215] width 85 height 13
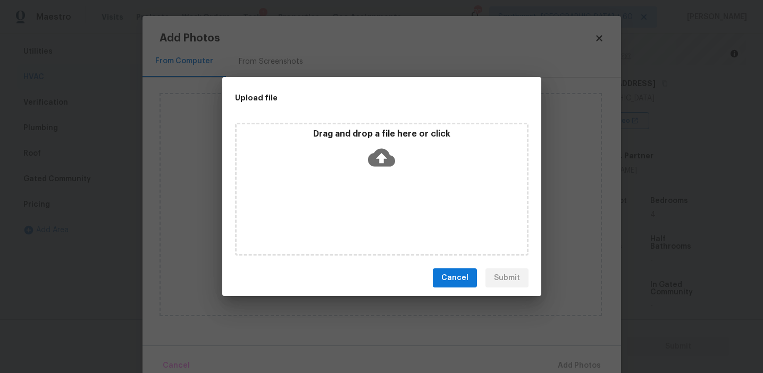
click at [355, 131] on p "Drag and drop a file here or click" at bounding box center [382, 134] width 290 height 11
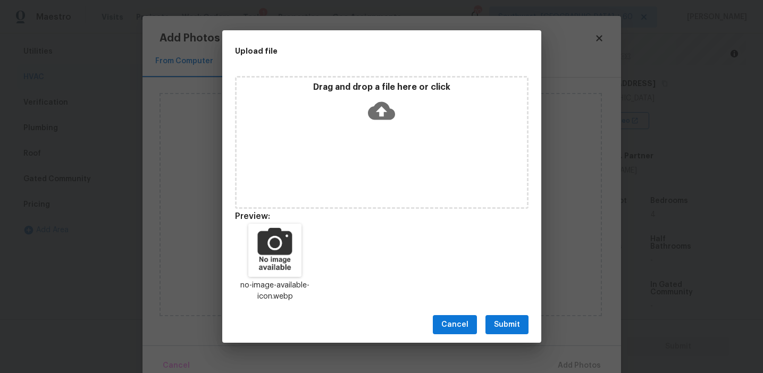
click at [505, 314] on div "Cancel Submit" at bounding box center [381, 325] width 319 height 37
click at [508, 317] on button "Submit" at bounding box center [506, 325] width 43 height 20
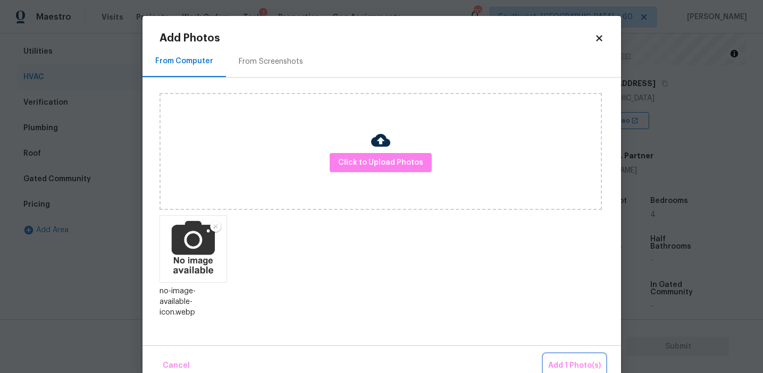
click at [553, 356] on button "Add 1 Photo(s)" at bounding box center [574, 366] width 61 height 23
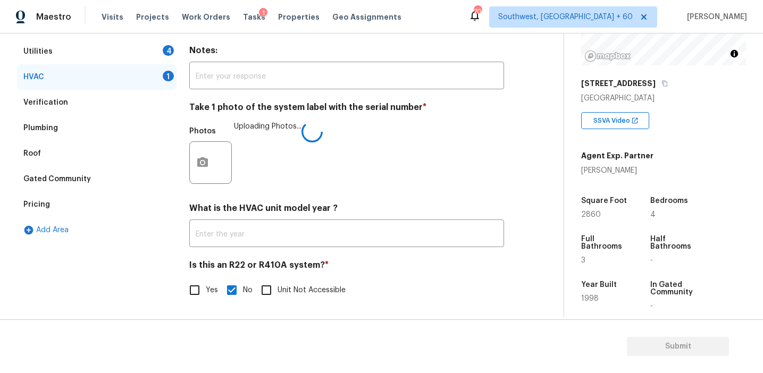
click at [386, 165] on div "Photos Uploading Photos..." at bounding box center [346, 155] width 315 height 69
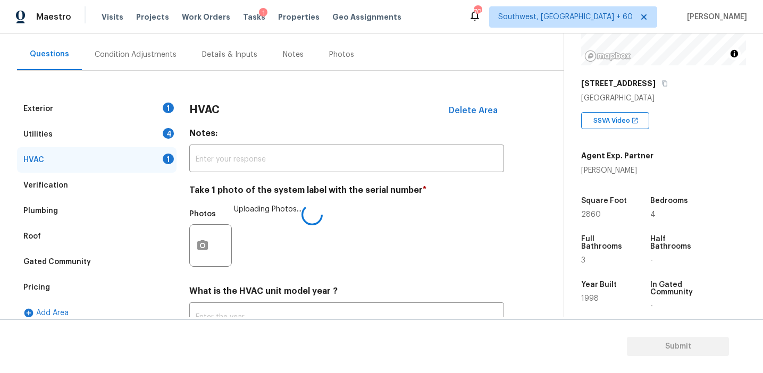
scroll to position [88, 0]
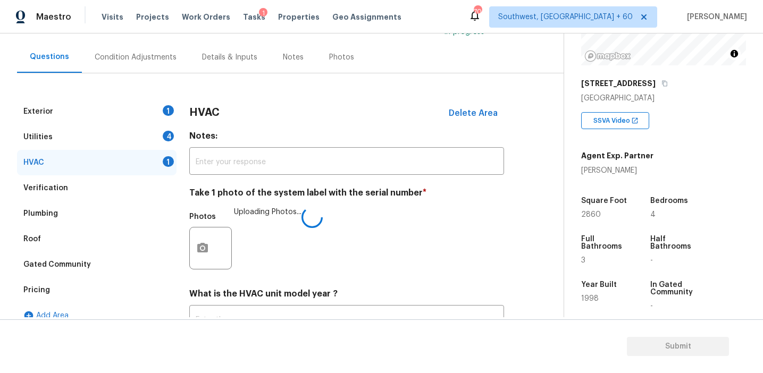
click at [209, 109] on h3 "HVAC" at bounding box center [204, 112] width 30 height 11
click at [160, 136] on div "Utilities 4" at bounding box center [96, 137] width 159 height 26
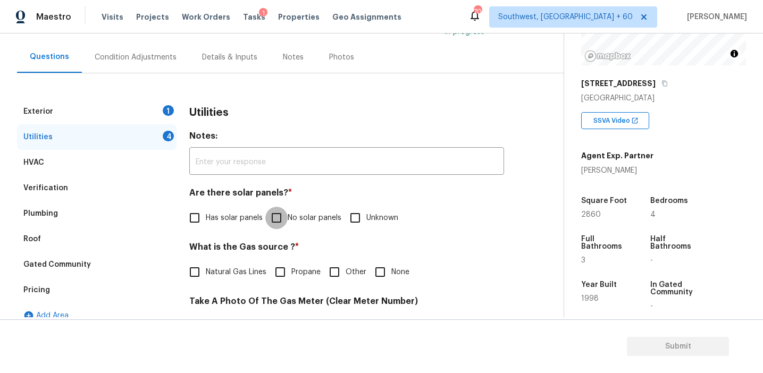
click at [282, 219] on input "No solar panels" at bounding box center [276, 218] width 22 height 22
checkbox input "true"
click at [240, 277] on span "Natural Gas Lines" at bounding box center [236, 272] width 61 height 11
click at [206, 277] on input "Natural Gas Lines" at bounding box center [194, 272] width 22 height 22
checkbox input "true"
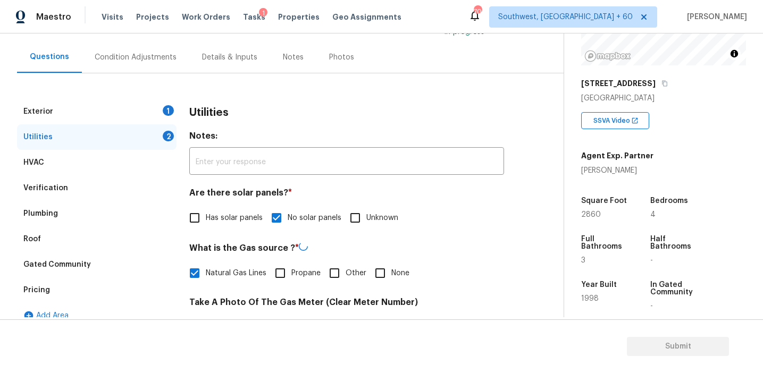
scroll to position [427, 0]
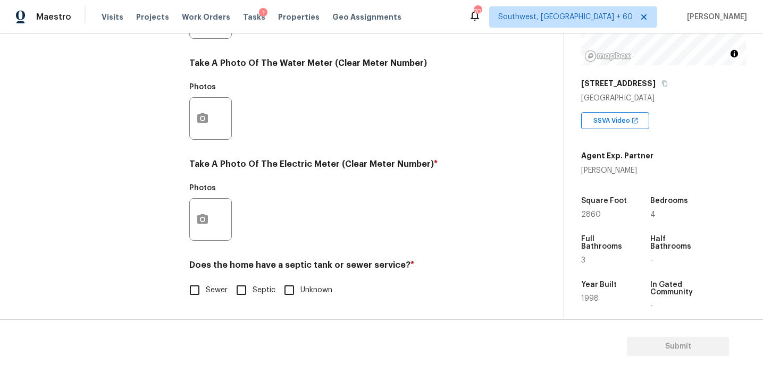
click at [197, 291] on input "Sewer" at bounding box center [194, 290] width 22 height 22
checkbox input "true"
click at [205, 240] on div at bounding box center [210, 219] width 43 height 43
click at [205, 237] on button "button" at bounding box center [203, 219] width 26 height 41
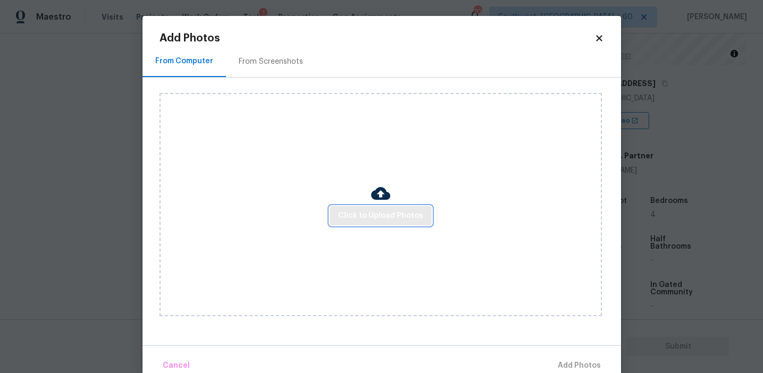
click at [336, 221] on button "Click to Upload Photos" at bounding box center [381, 216] width 102 height 20
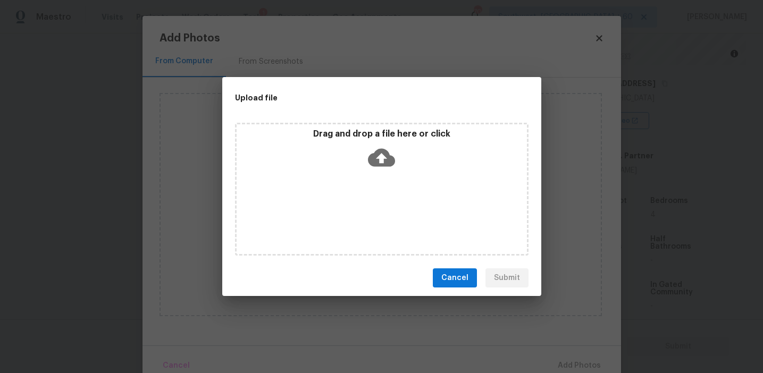
click at [351, 160] on div "Drag and drop a file here or click" at bounding box center [382, 152] width 290 height 46
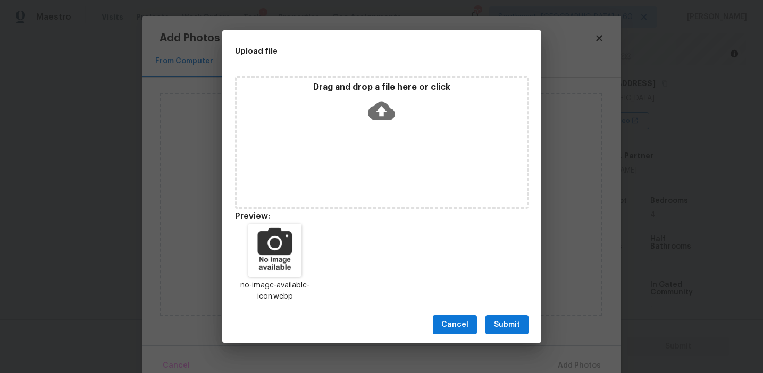
click at [506, 329] on span "Submit" at bounding box center [507, 324] width 26 height 13
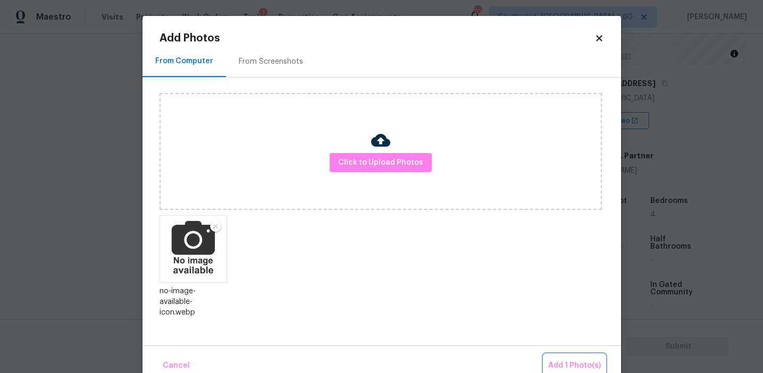
click at [562, 368] on span "Add 1 Photo(s)" at bounding box center [574, 365] width 53 height 13
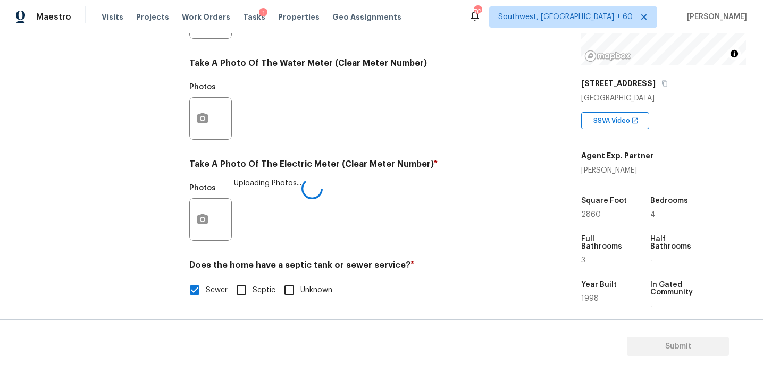
click at [411, 256] on div "Utilities Notes: ​ Are there solar panels? * Has solar panels No solar panels U…" at bounding box center [346, 37] width 315 height 554
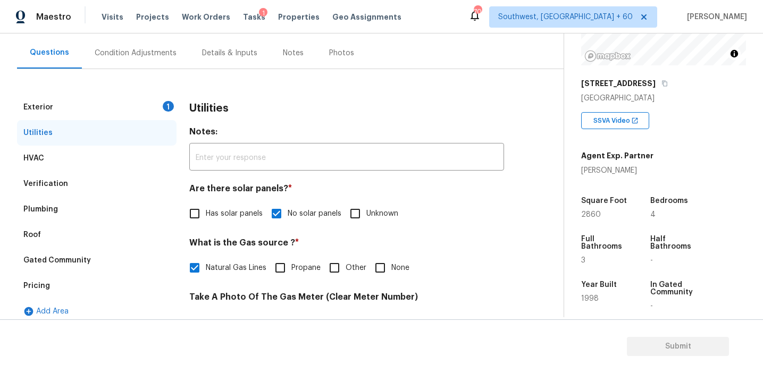
scroll to position [98, 0]
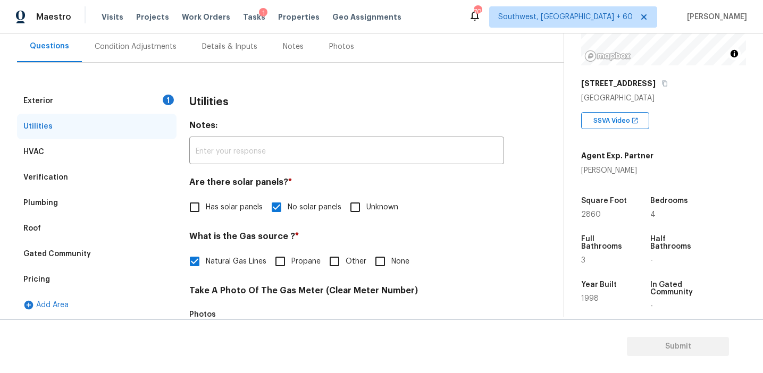
click at [151, 93] on div "Exterior 1" at bounding box center [96, 101] width 159 height 26
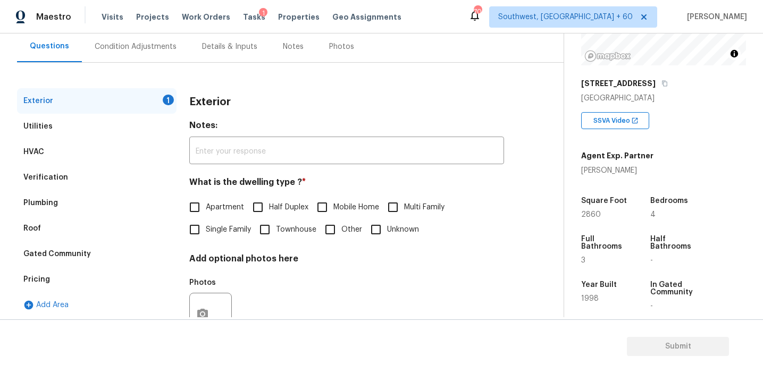
click at [224, 227] on span "Single Family" at bounding box center [228, 229] width 45 height 11
click at [206, 227] on input "Single Family" at bounding box center [194, 229] width 22 height 22
checkbox input "true"
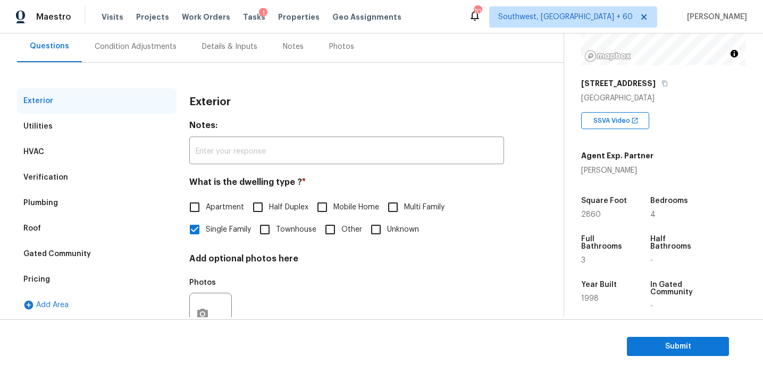
click at [139, 43] on div "Condition Adjustments" at bounding box center [136, 46] width 82 height 11
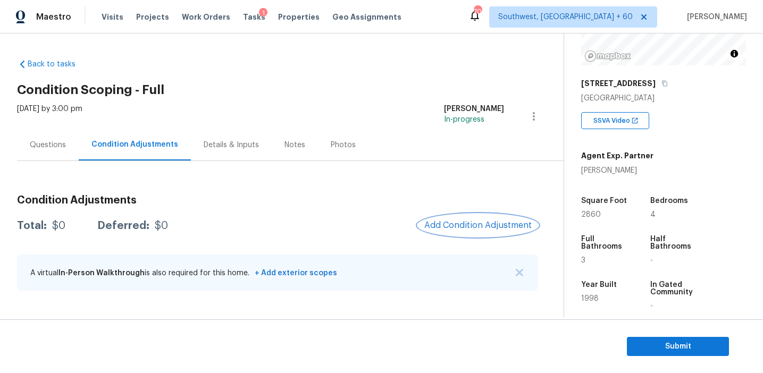
click at [444, 226] on span "Add Condition Adjustment" at bounding box center [477, 226] width 107 height 10
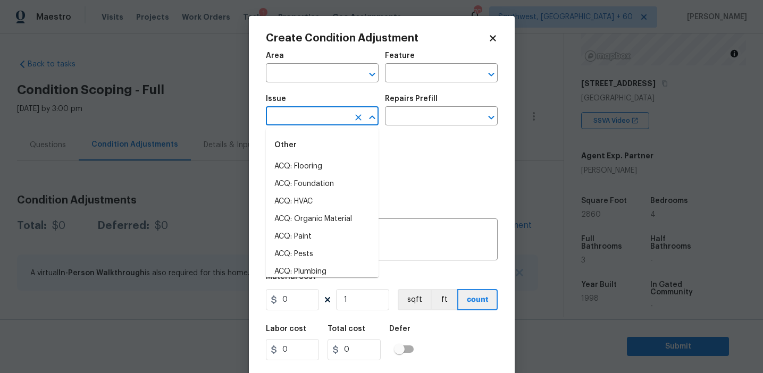
click at [325, 123] on input "text" at bounding box center [307, 117] width 83 height 16
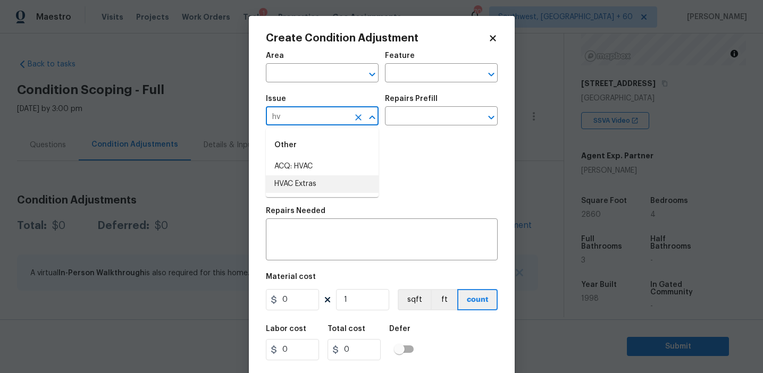
click at [346, 181] on li "HVAC Extras" at bounding box center [322, 184] width 113 height 18
type input "HVAC Extras"
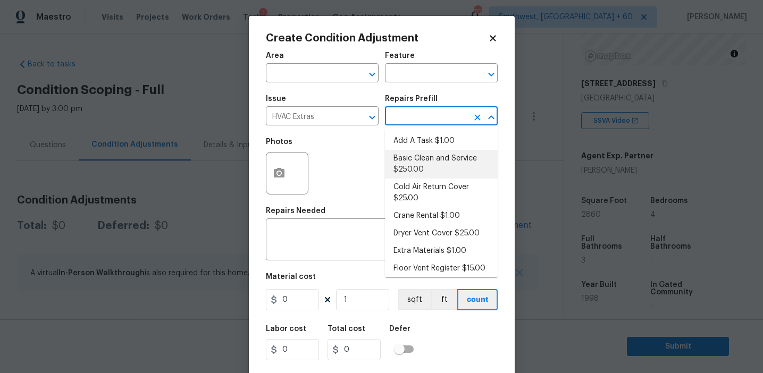
click at [427, 163] on li "Basic Clean and Service $250.00" at bounding box center [441, 164] width 113 height 29
type input "HVAC"
type textarea "General Service HVAC system including: cleaning condenser and evaporator coils,…"
type input "250"
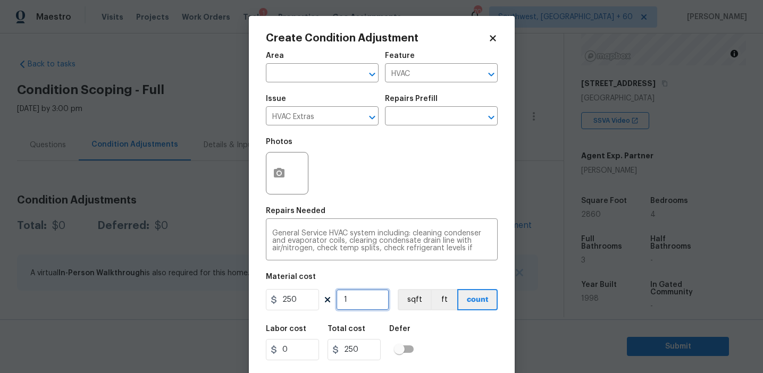
click at [363, 305] on input "1" at bounding box center [362, 299] width 53 height 21
type input "0"
type input "2"
type input "500"
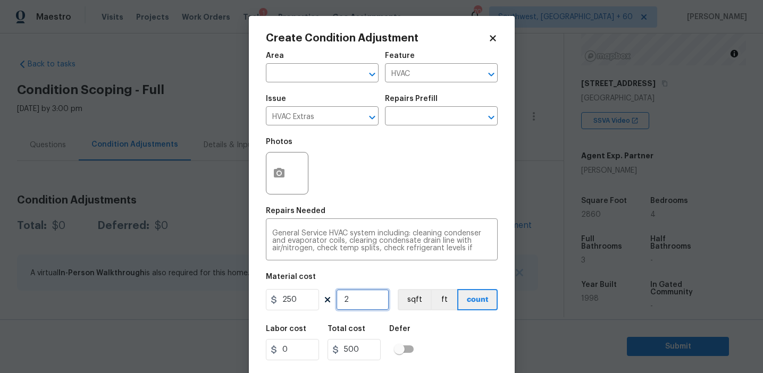
type input "2"
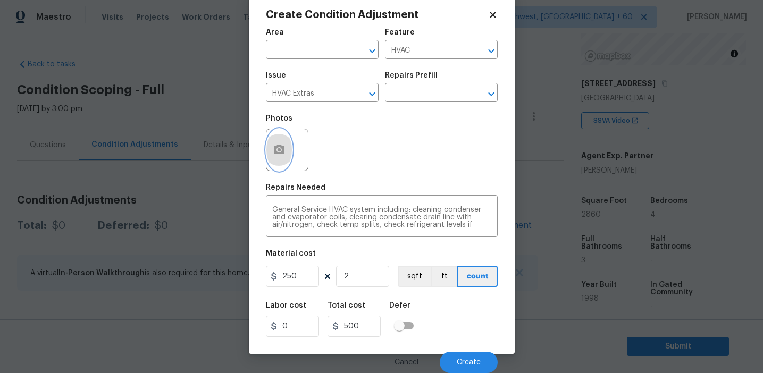
click at [280, 155] on icon "button" at bounding box center [279, 150] width 13 height 13
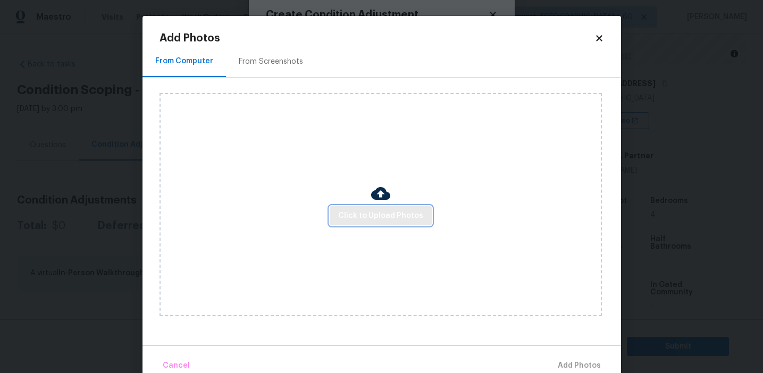
click at [366, 206] on button "Click to Upload Photos" at bounding box center [381, 216] width 102 height 20
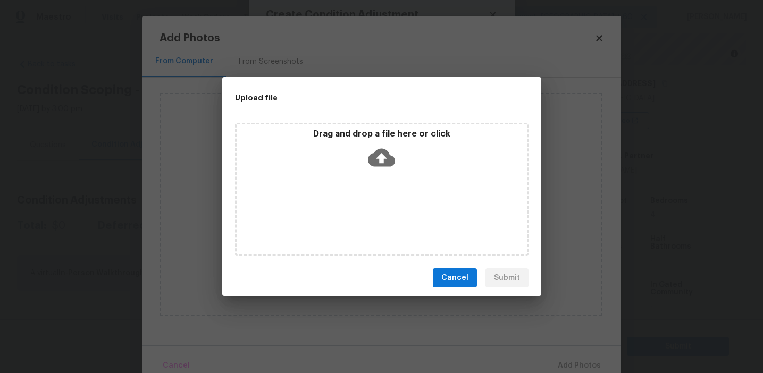
click at [364, 144] on div "Drag and drop a file here or click" at bounding box center [382, 152] width 290 height 46
click at [458, 282] on span "Cancel" at bounding box center [454, 278] width 27 height 13
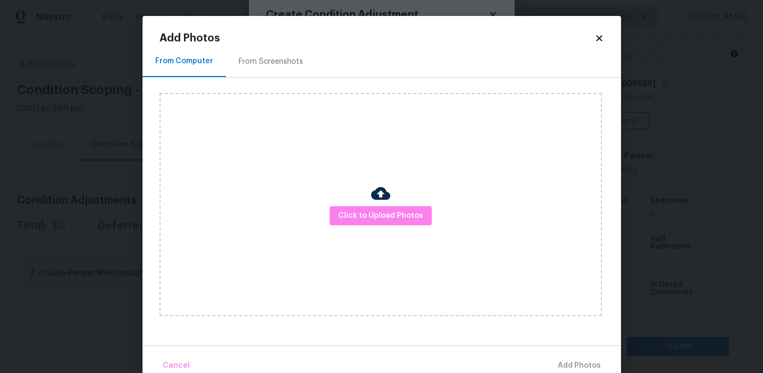
click at [139, 185] on body "Maestro Visits Projects Work Orders Tasks 1 Properties Geo Assignments 704 Sout…" at bounding box center [381, 186] width 763 height 373
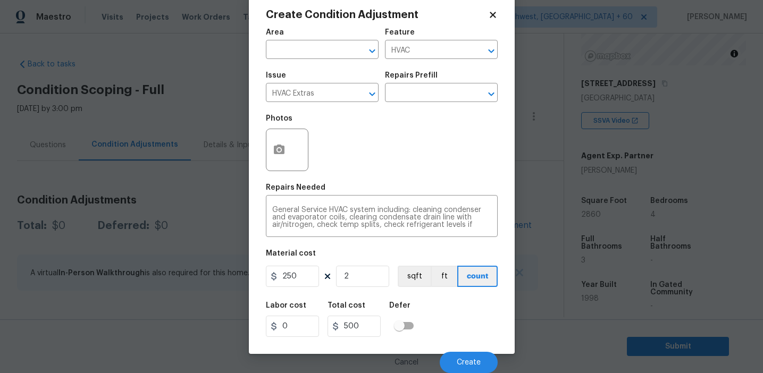
click at [475, 332] on div "Labor cost 0 Total cost 500 Defer" at bounding box center [382, 320] width 232 height 48
click at [462, 361] on span "Create" at bounding box center [469, 363] width 24 height 8
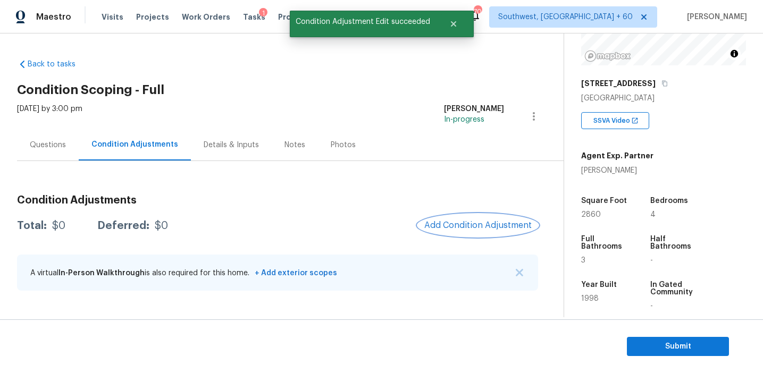
scroll to position [0, 0]
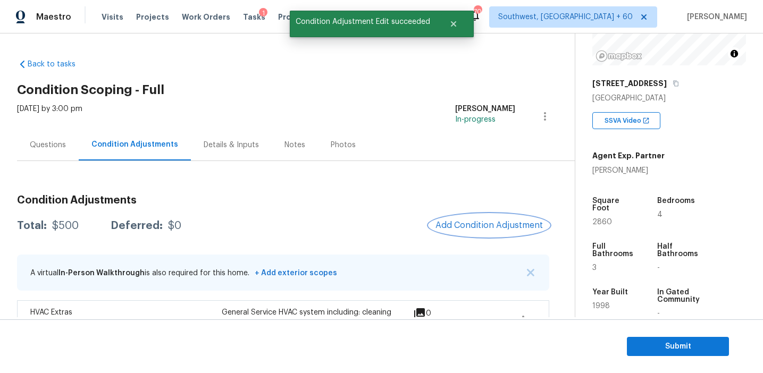
click at [450, 230] on span "Add Condition Adjustment" at bounding box center [488, 226] width 107 height 10
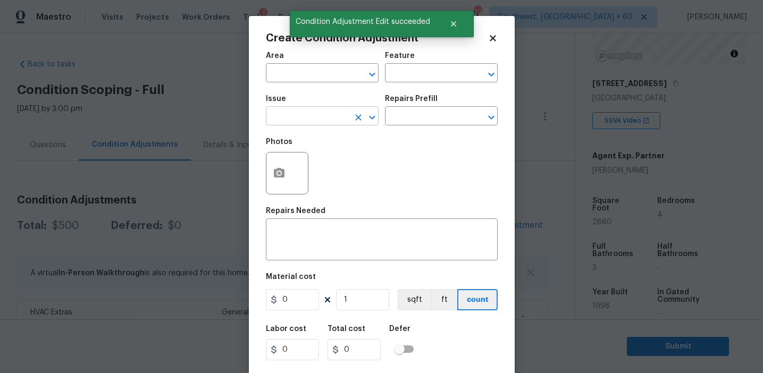
click at [307, 120] on input "text" at bounding box center [307, 117] width 83 height 16
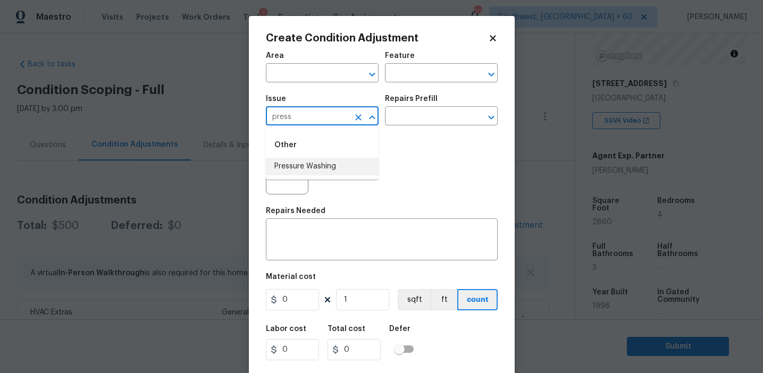
click at [331, 162] on li "Pressure Washing" at bounding box center [322, 167] width 113 height 18
type input "Pressure Washing"
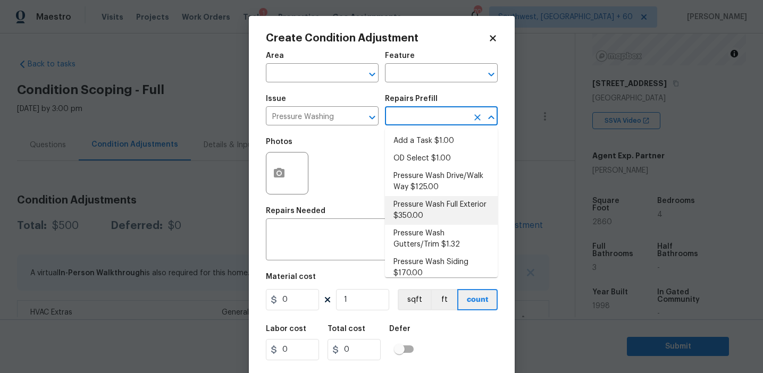
click at [432, 208] on li "Pressure Wash Full Exterior $350.00" at bounding box center [441, 210] width 113 height 29
type input "Siding"
type textarea "Pressure wash the House, Flatwork, Deck and Garage interior."
type input "350"
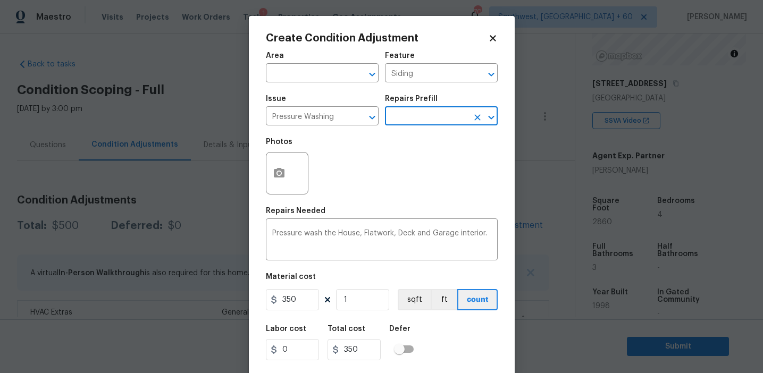
scroll to position [24, 0]
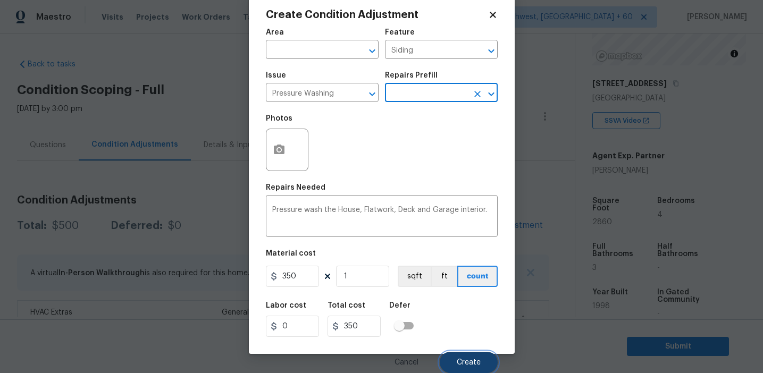
click at [453, 356] on button "Create" at bounding box center [469, 362] width 58 height 21
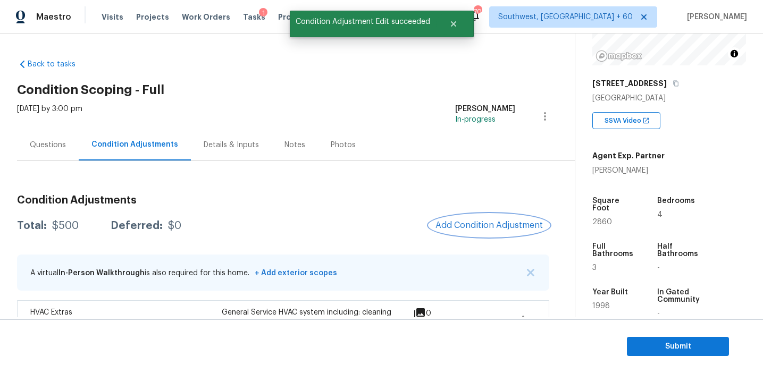
scroll to position [0, 0]
click at [463, 230] on span "Add Condition Adjustment" at bounding box center [488, 226] width 107 height 10
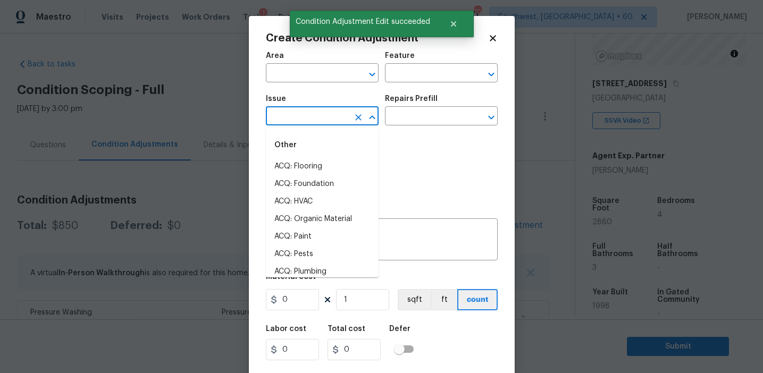
click at [300, 119] on input "text" at bounding box center [307, 117] width 83 height 16
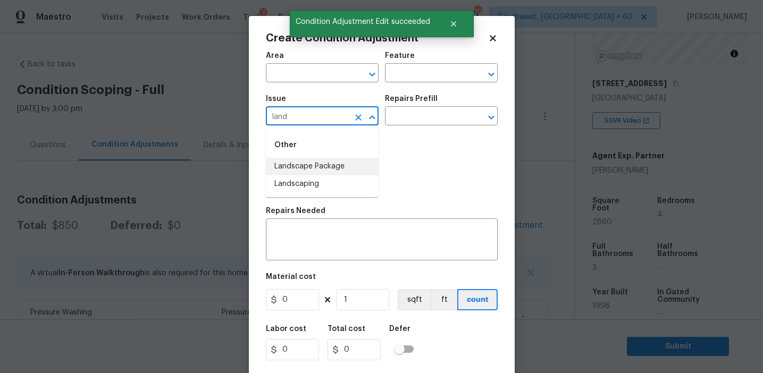
click at [315, 168] on li "Landscape Package" at bounding box center [322, 167] width 113 height 18
type input "Landscape Package"
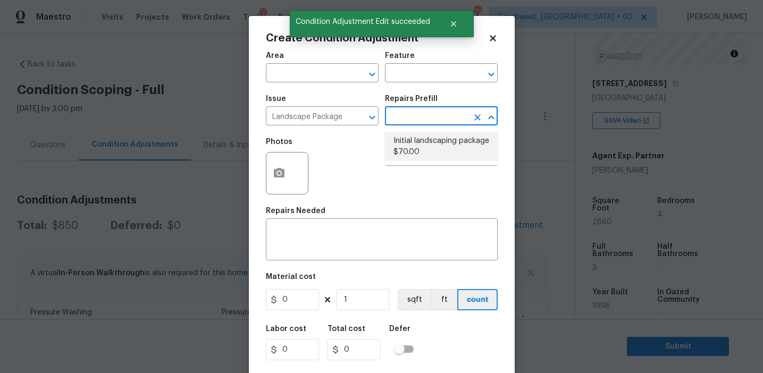
click at [411, 157] on li "Initial landscaping package $70.00" at bounding box center [441, 146] width 113 height 29
type input "Home Readiness Packages"
type textarea "Mowing of grass up to 6" in height. Mow, edge along driveways & sidewalks, trim…"
type input "70"
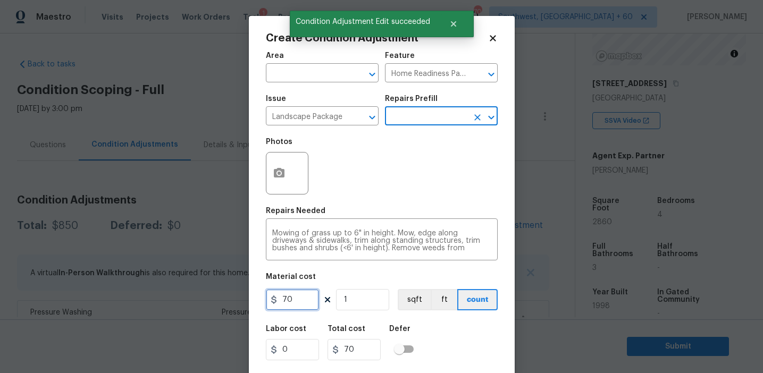
click at [287, 302] on input "70" at bounding box center [292, 299] width 53 height 21
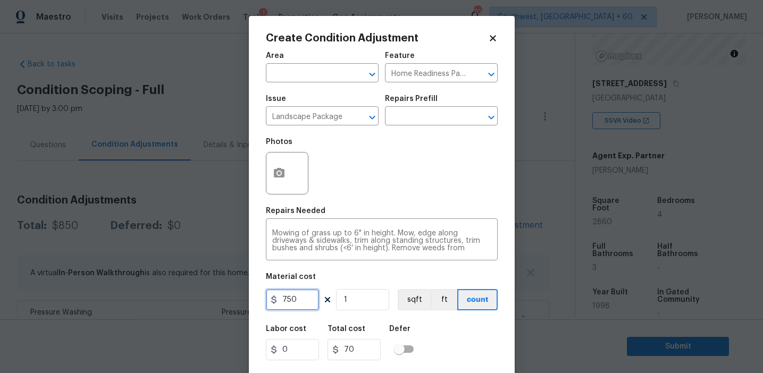
type input "750"
click at [272, 169] on button "button" at bounding box center [279, 173] width 26 height 41
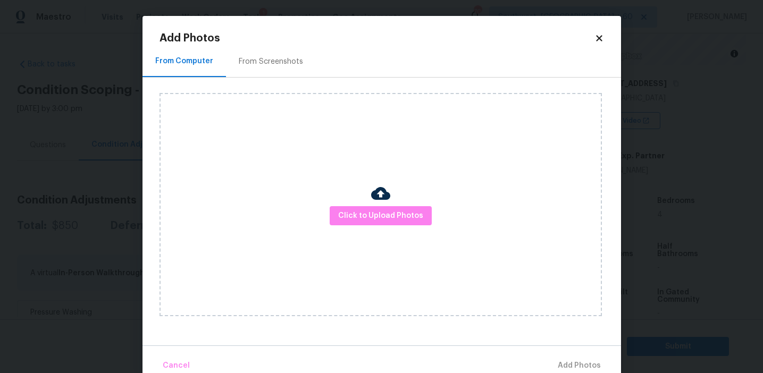
click at [277, 56] on div "From Screenshots" at bounding box center [271, 61] width 64 height 11
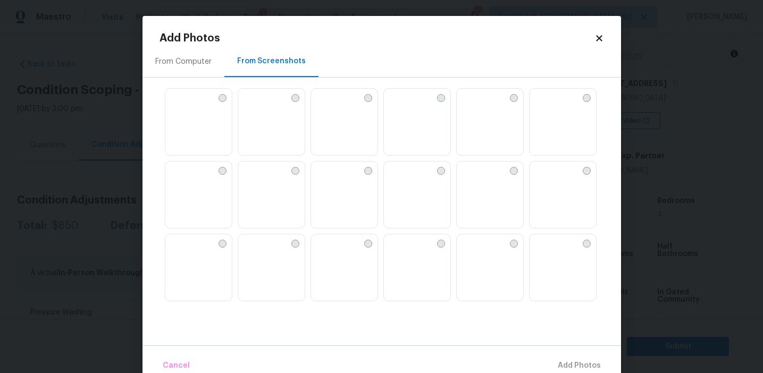
click at [255, 106] on img at bounding box center [246, 97] width 17 height 17
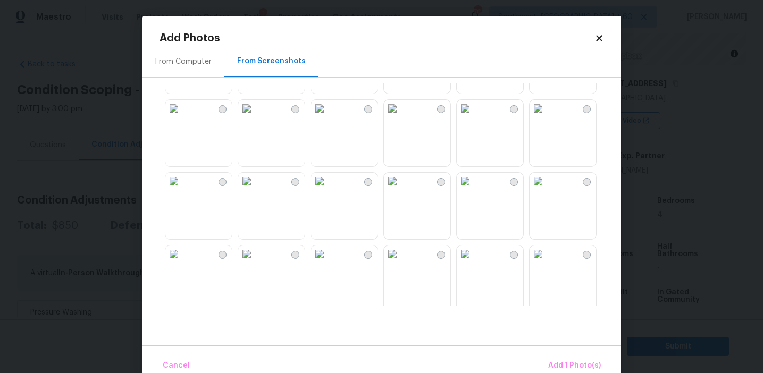
click at [474, 263] on img at bounding box center [465, 254] width 17 height 17
click at [570, 358] on button "Add 2 Photo(s)" at bounding box center [573, 366] width 63 height 23
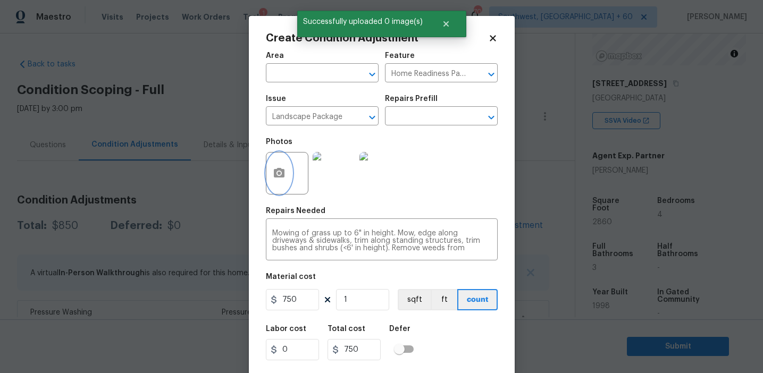
scroll to position [24, 0]
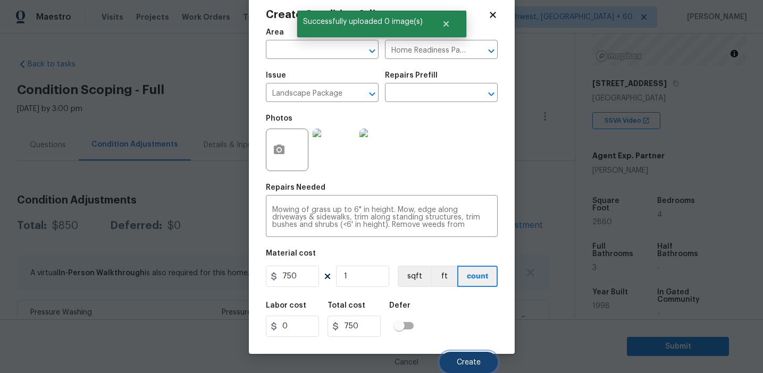
click at [465, 365] on span "Create" at bounding box center [469, 363] width 24 height 8
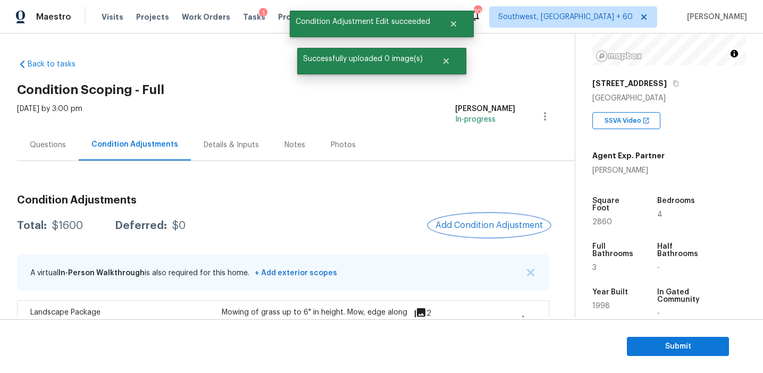
scroll to position [0, 0]
click at [467, 221] on span "Add Condition Adjustment" at bounding box center [488, 226] width 107 height 10
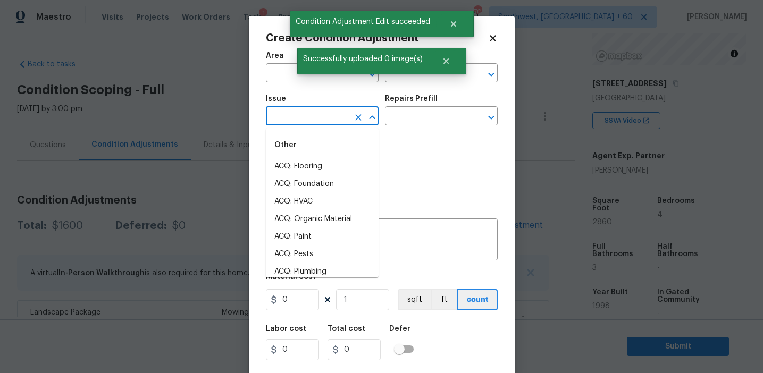
click at [310, 115] on input "text" at bounding box center [307, 117] width 83 height 16
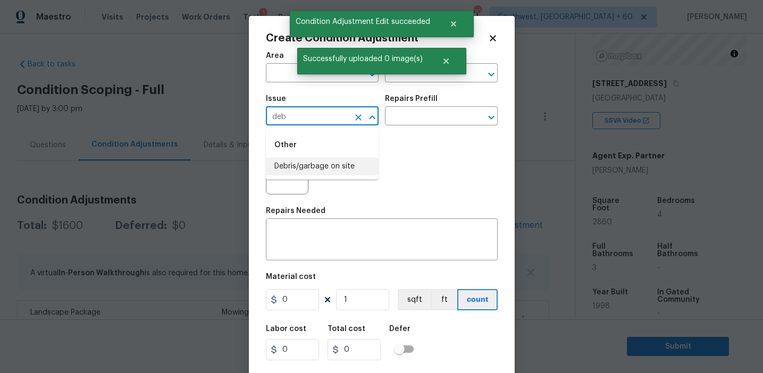
click at [346, 165] on li "Debris/garbage on site" at bounding box center [322, 167] width 113 height 18
type input "Debris/garbage on site"
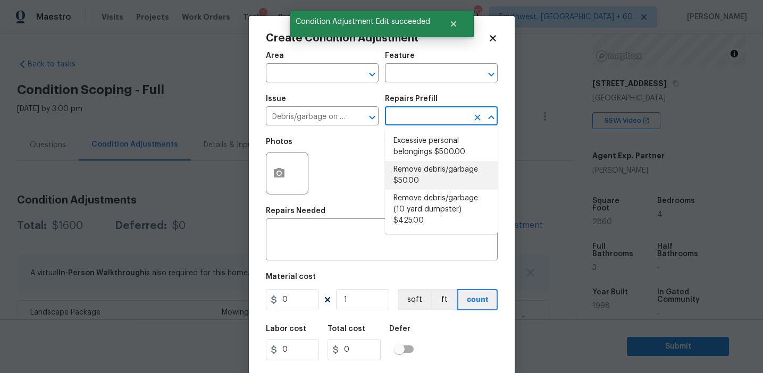
click at [415, 178] on li "Remove debris/garbage $50.00" at bounding box center [441, 175] width 113 height 29
type textarea "Remove, haul off, and properly dispose of any debris left by seller to offsite …"
type input "50"
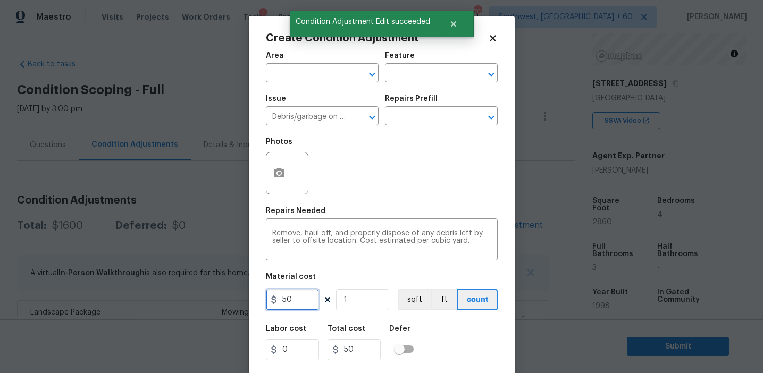
click at [281, 296] on input "50" at bounding box center [292, 299] width 53 height 21
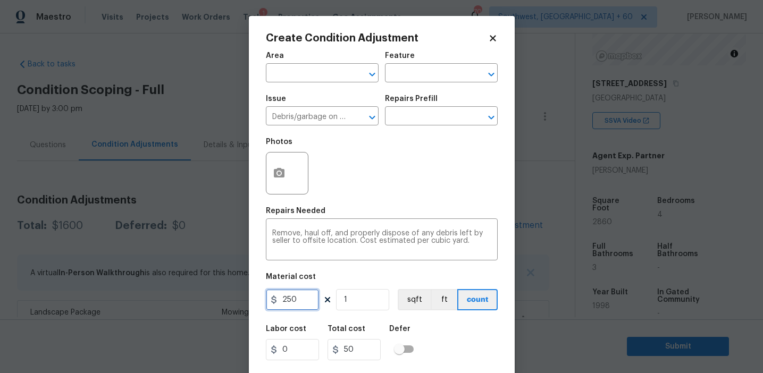
type input "250"
click at [276, 170] on icon "button" at bounding box center [279, 173] width 11 height 10
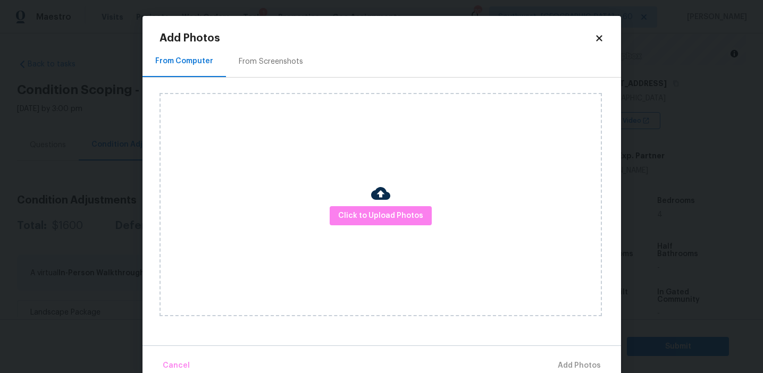
click at [283, 68] on div "From Screenshots" at bounding box center [271, 61] width 90 height 31
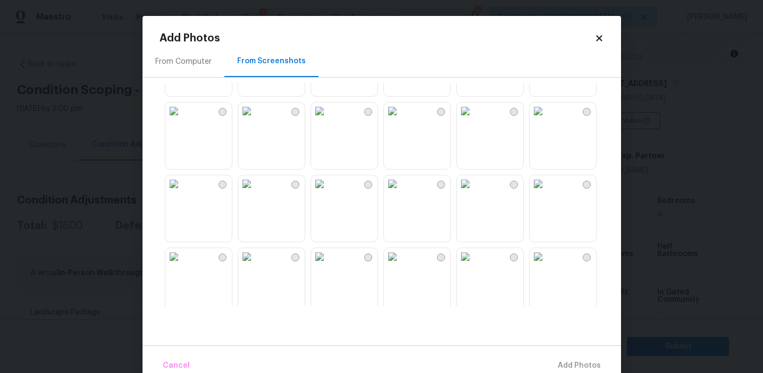
scroll to position [1015, 0]
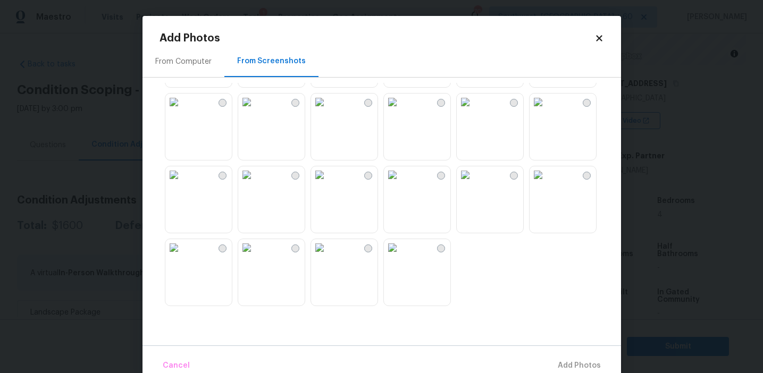
click at [474, 183] on img at bounding box center [465, 174] width 17 height 17
click at [474, 111] on img at bounding box center [465, 102] width 17 height 17
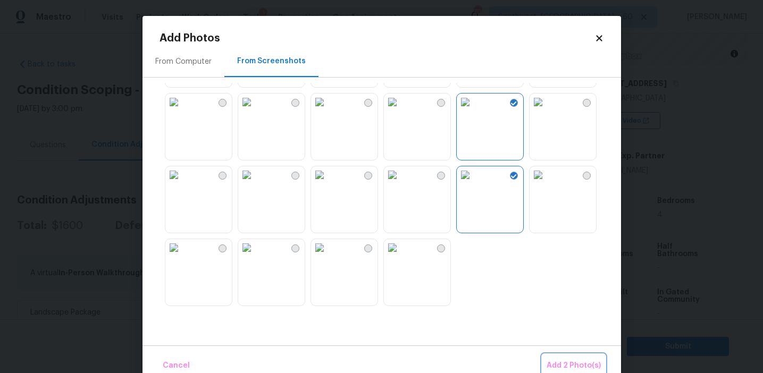
click at [557, 356] on button "Add 2 Photo(s)" at bounding box center [573, 366] width 63 height 23
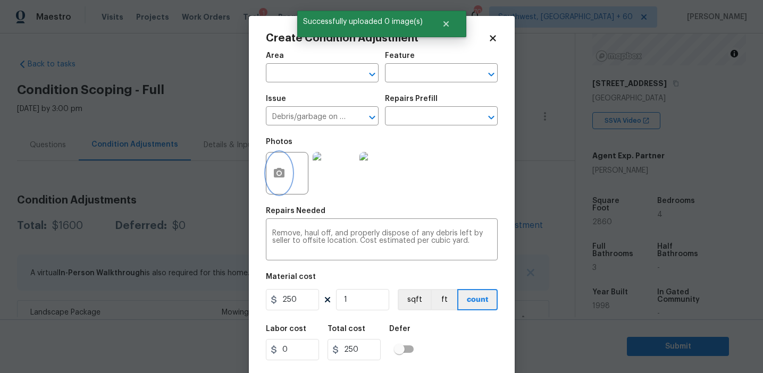
scroll to position [24, 0]
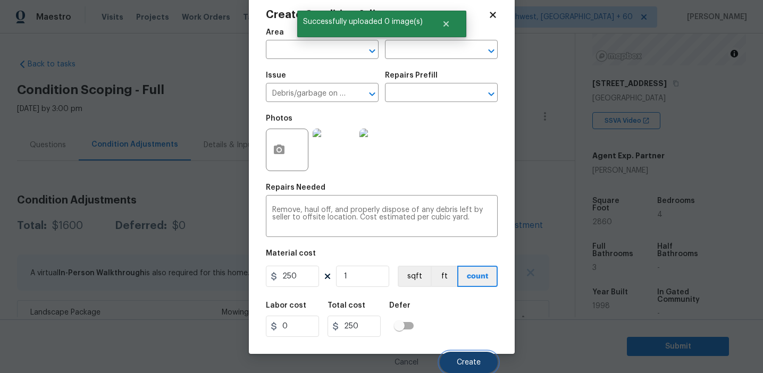
click at [457, 359] on span "Create" at bounding box center [469, 363] width 24 height 8
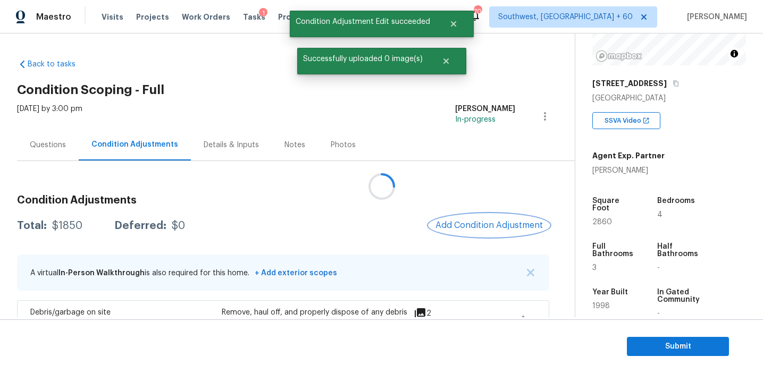
scroll to position [0, 0]
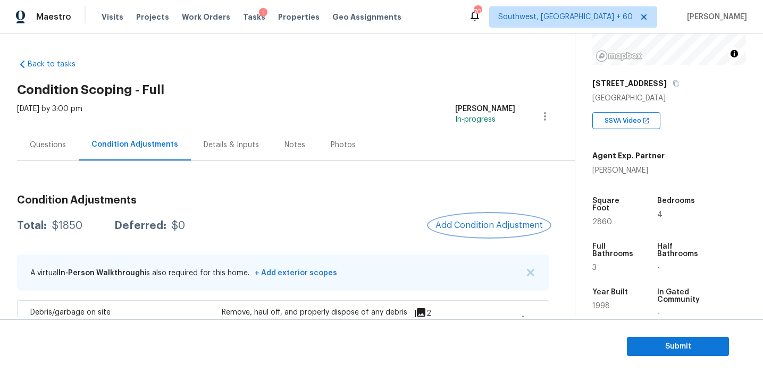
click at [502, 226] on span "Add Condition Adjustment" at bounding box center [488, 226] width 107 height 10
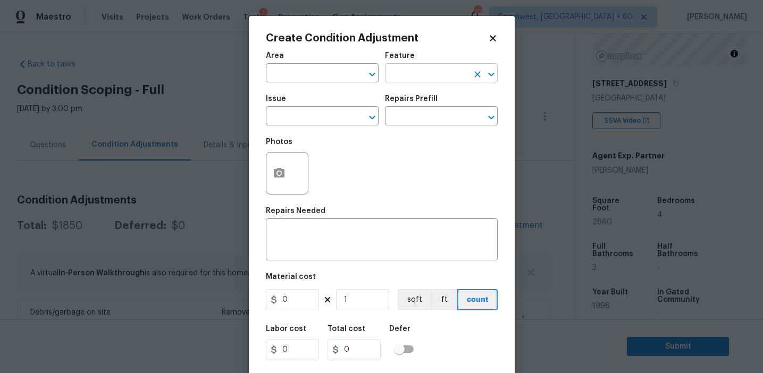
click at [432, 75] on input "text" at bounding box center [426, 74] width 83 height 16
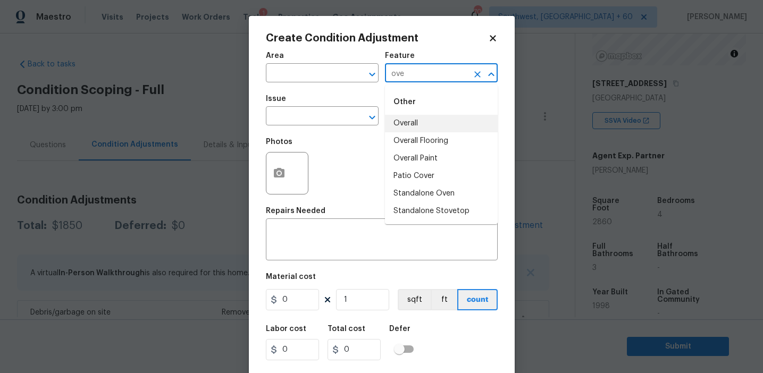
click at [441, 121] on li "Overall" at bounding box center [441, 124] width 113 height 18
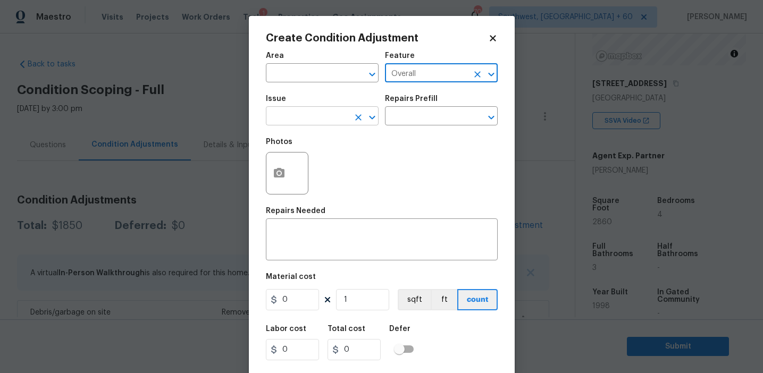
type input "Overall"
click at [292, 122] on input "text" at bounding box center [307, 117] width 83 height 16
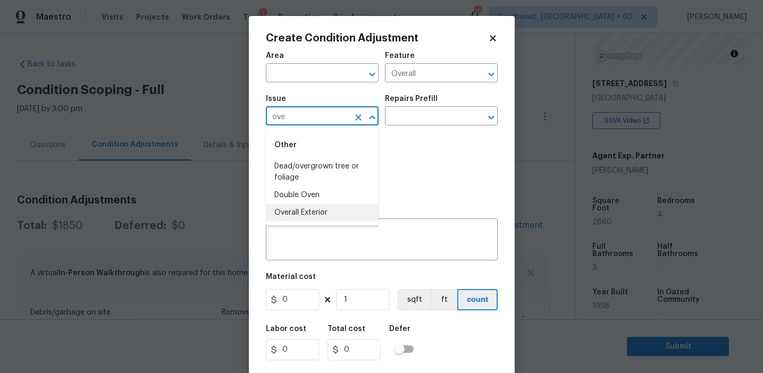
click at [311, 216] on li "Overall Exterior" at bounding box center [322, 213] width 113 height 18
type input "Overall Exterior"
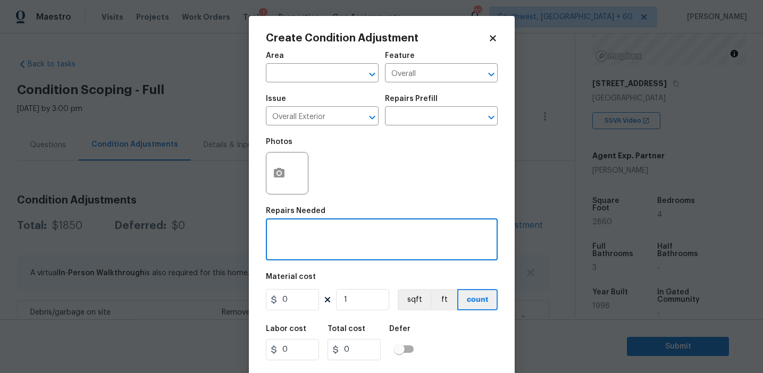
click at [356, 235] on textarea at bounding box center [381, 241] width 219 height 22
click at [293, 238] on textarea at bounding box center [381, 241] width 219 height 22
paste textarea "Overall exterior repairs (siding, stucco, fencing, soffit, eaves, trims, fascia…"
click at [293, 249] on textarea "Overall exterior repairs (siding, stucco, fencing, soffit, eaves, trims, fascia…" at bounding box center [381, 241] width 219 height 22
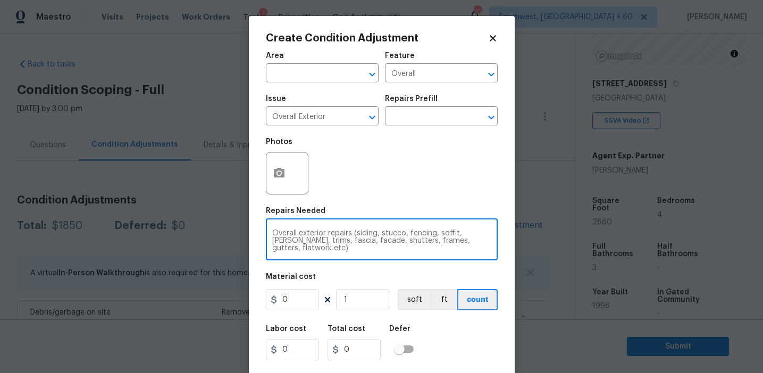
type textarea "Overall exterior repairs (siding, stucco, fencing, soffit, [PERSON_NAME], trims…"
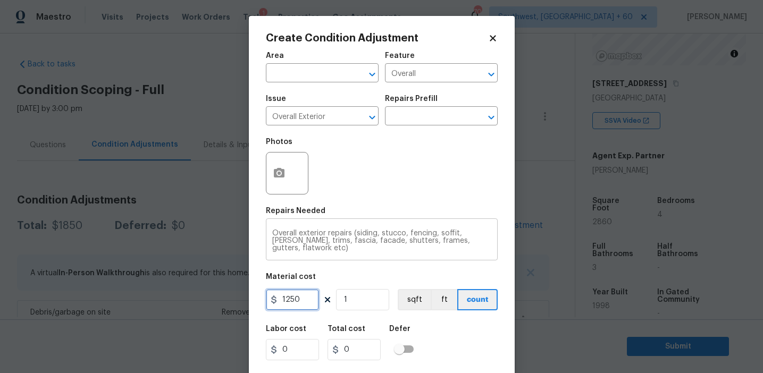
type input "1250"
click at [273, 162] on button "button" at bounding box center [279, 173] width 26 height 41
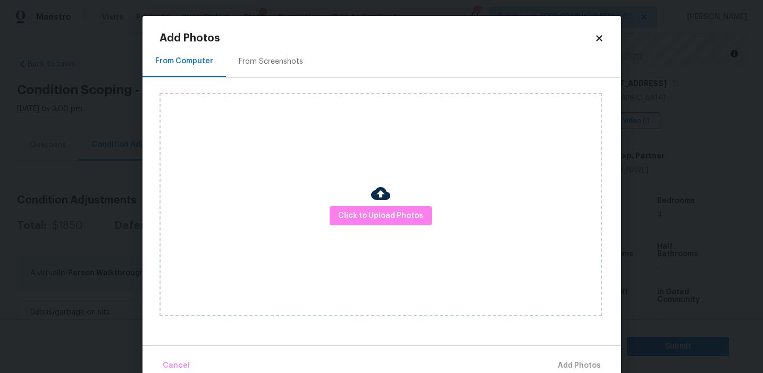
click at [288, 65] on div "From Screenshots" at bounding box center [271, 61] width 64 height 11
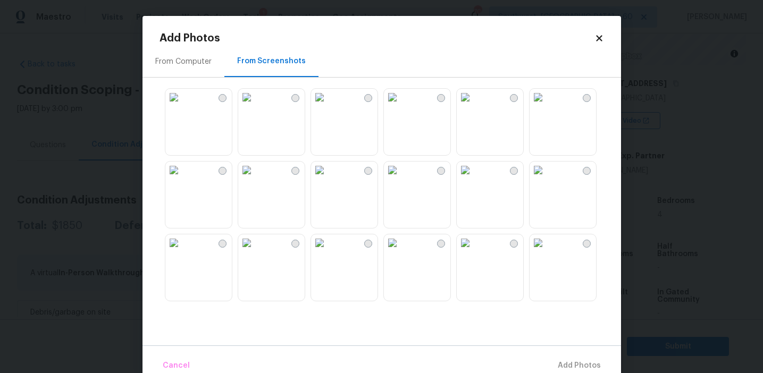
click at [255, 106] on img at bounding box center [246, 97] width 17 height 17
click at [546, 179] on img at bounding box center [537, 170] width 17 height 17
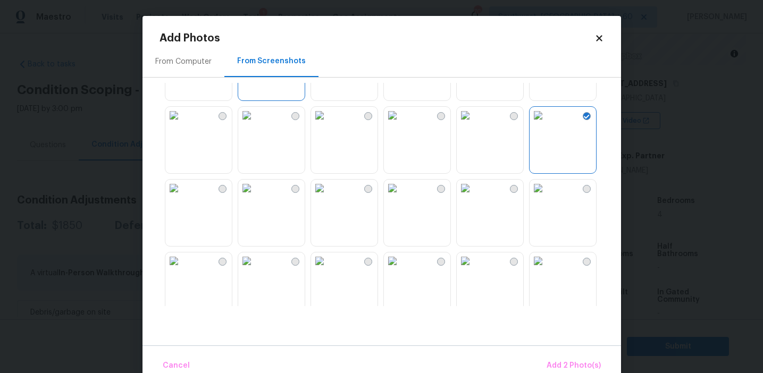
scroll to position [123, 0]
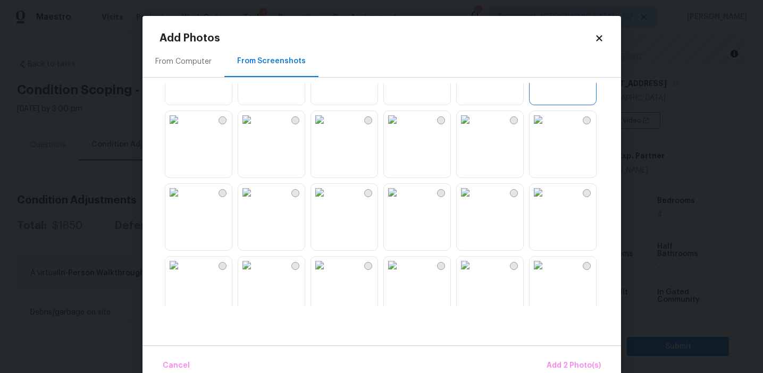
click at [182, 201] on img at bounding box center [173, 192] width 17 height 17
click at [474, 201] on img at bounding box center [465, 192] width 17 height 17
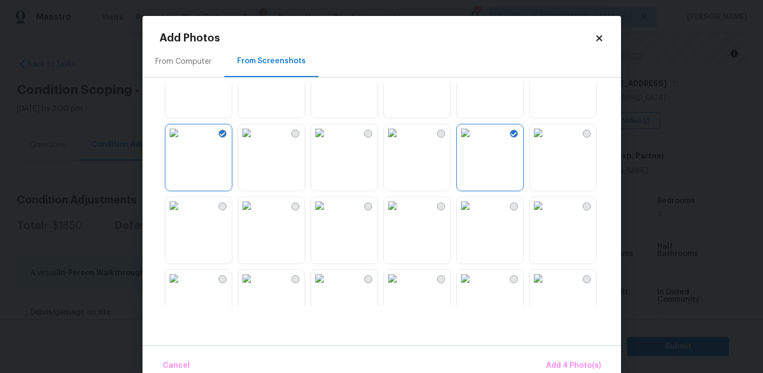
click at [390, 214] on img at bounding box center [392, 205] width 17 height 17
click at [401, 214] on img at bounding box center [392, 205] width 17 height 17
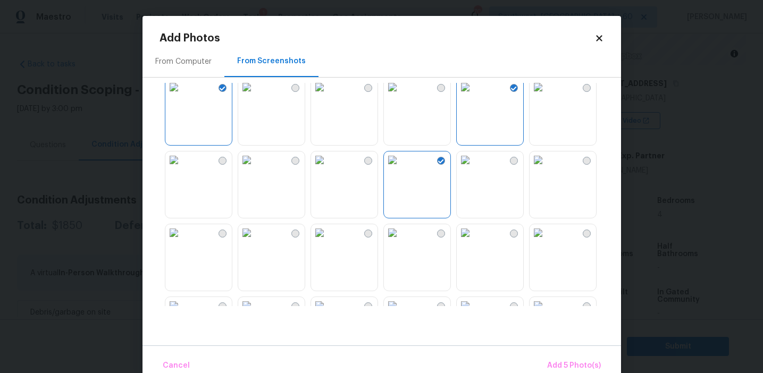
click at [401, 241] on img at bounding box center [392, 232] width 17 height 17
click at [328, 241] on img at bounding box center [319, 232] width 17 height 17
click at [182, 168] on img at bounding box center [173, 159] width 17 height 17
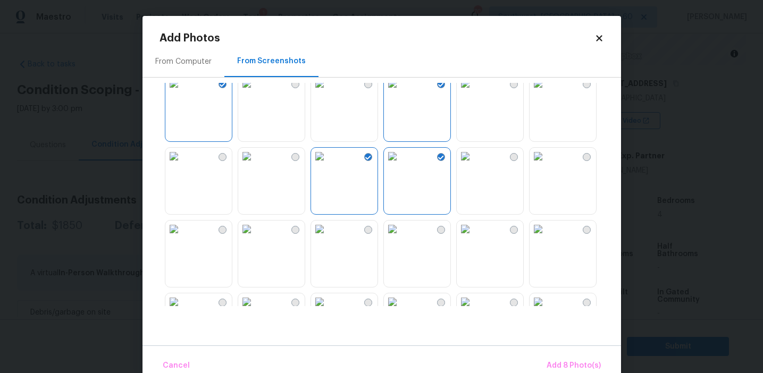
scroll to position [385, 0]
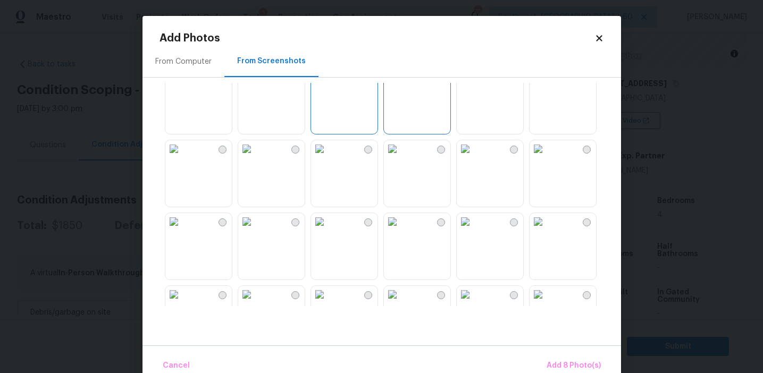
click at [182, 157] on img at bounding box center [173, 148] width 17 height 17
click at [255, 227] on img at bounding box center [246, 221] width 17 height 17
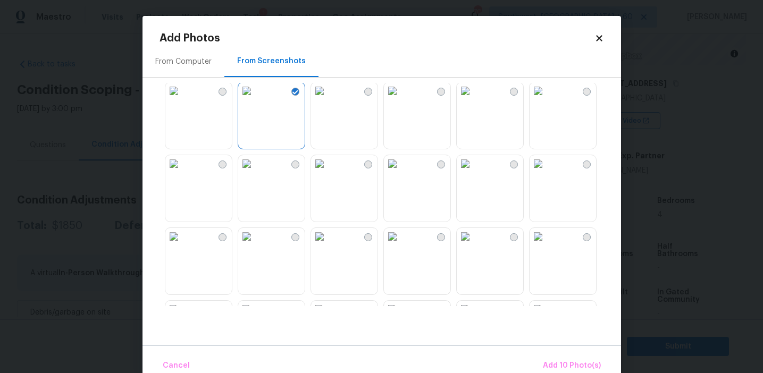
scroll to position [557, 0]
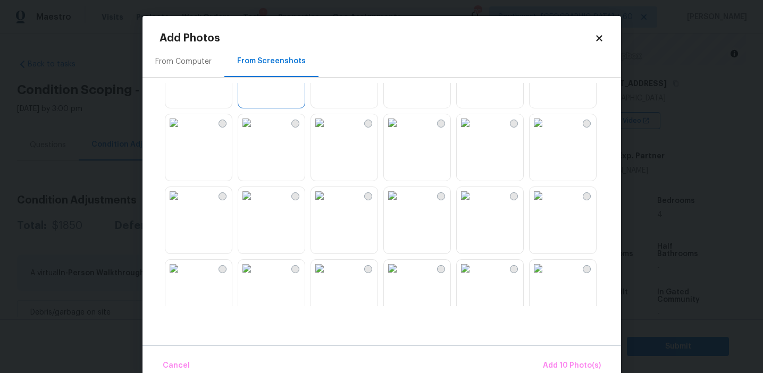
click at [546, 204] on img at bounding box center [537, 195] width 17 height 17
click at [559, 363] on span "Add 11 Photo(s)" at bounding box center [573, 365] width 56 height 13
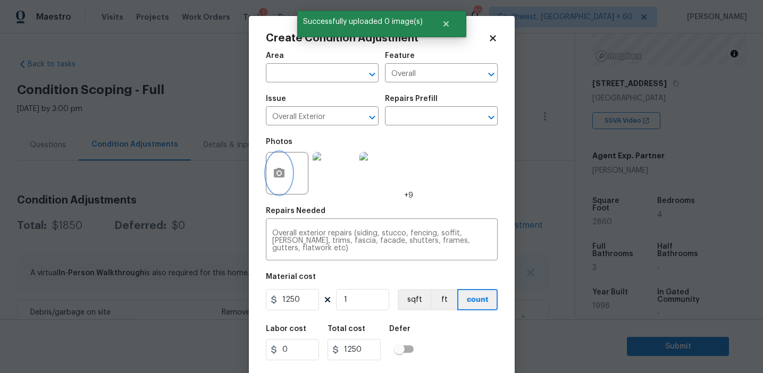
scroll to position [24, 0]
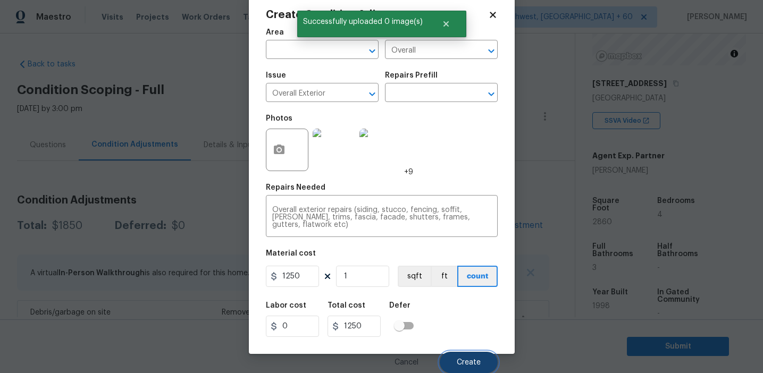
click at [465, 363] on span "Create" at bounding box center [469, 363] width 24 height 8
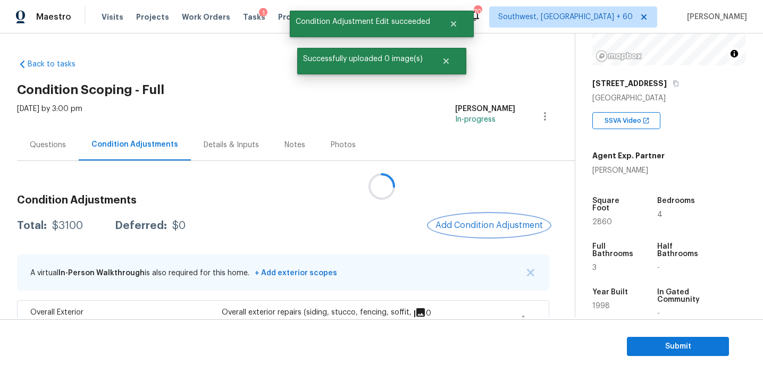
scroll to position [0, 0]
click at [469, 231] on button "Add Condition Adjustment" at bounding box center [490, 225] width 120 height 22
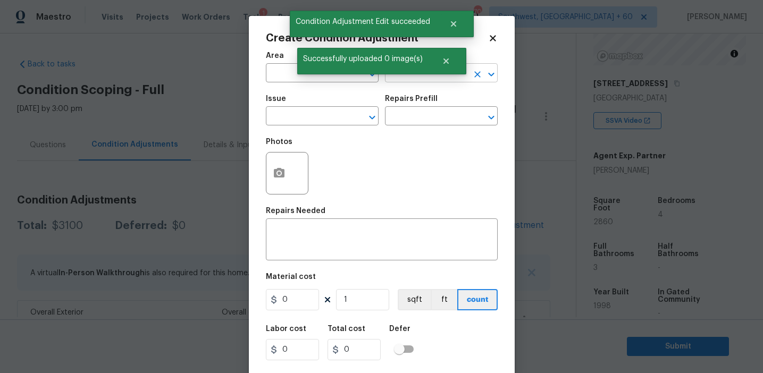
click at [405, 79] on input "text" at bounding box center [426, 74] width 83 height 16
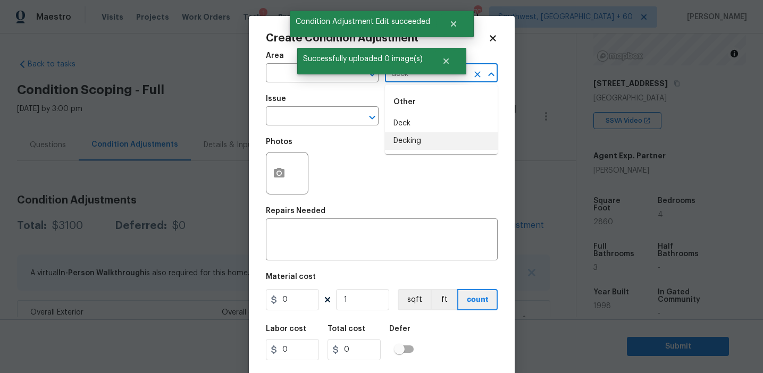
click at [405, 148] on li "Decking" at bounding box center [441, 141] width 113 height 18
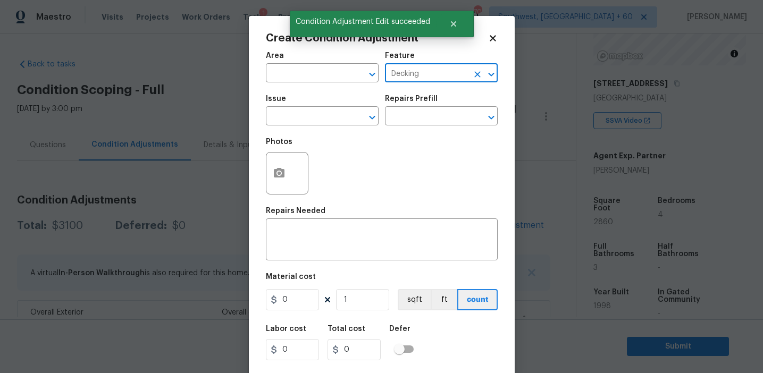
click at [410, 72] on input "Decking" at bounding box center [426, 74] width 83 height 16
type input "Decking"
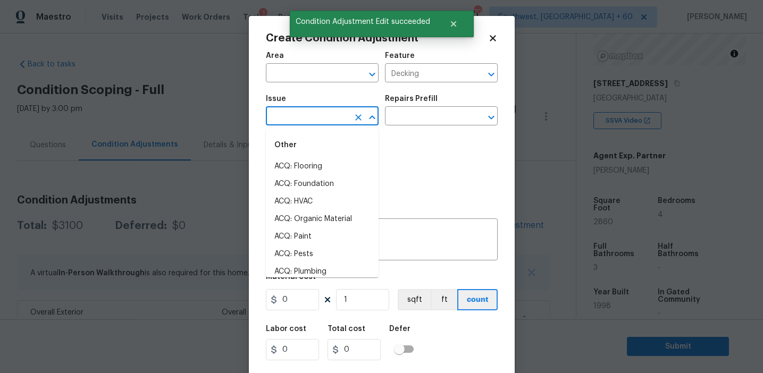
click at [315, 121] on input "text" at bounding box center [307, 117] width 83 height 16
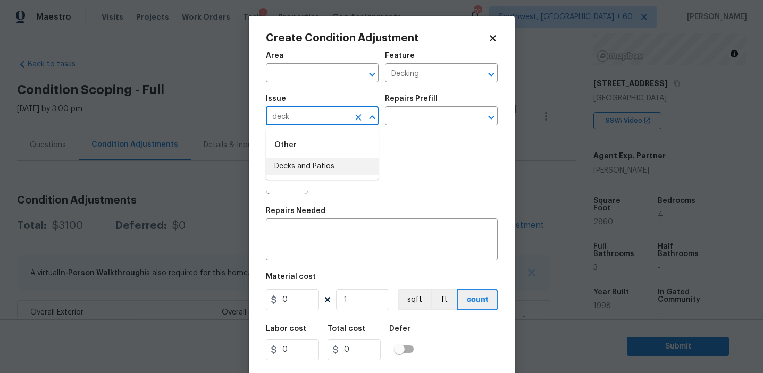
click at [322, 176] on ul "Other Decks and Patios" at bounding box center [322, 154] width 113 height 52
click at [322, 168] on li "Decks and Patios" at bounding box center [322, 167] width 113 height 18
type input "Decks and Patios"
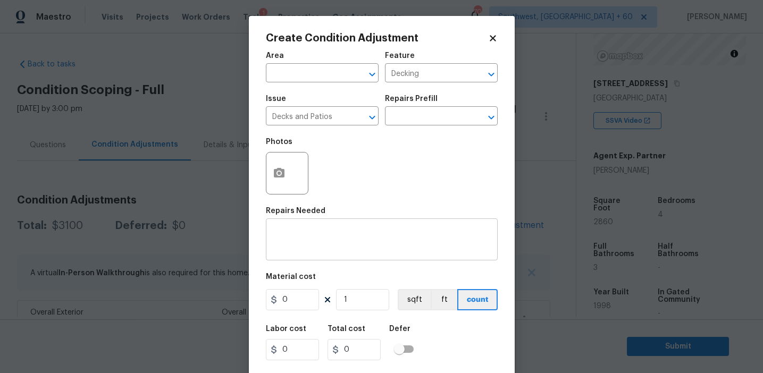
click at [338, 230] on div "x ​" at bounding box center [382, 240] width 232 height 39
paste textarea "Decking"
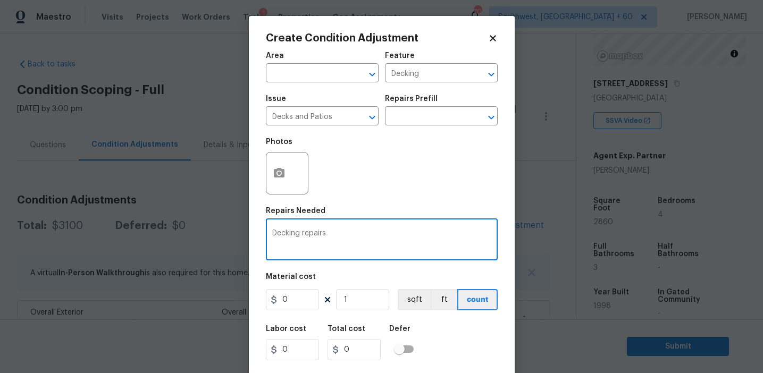
type textarea "Decking repairs"
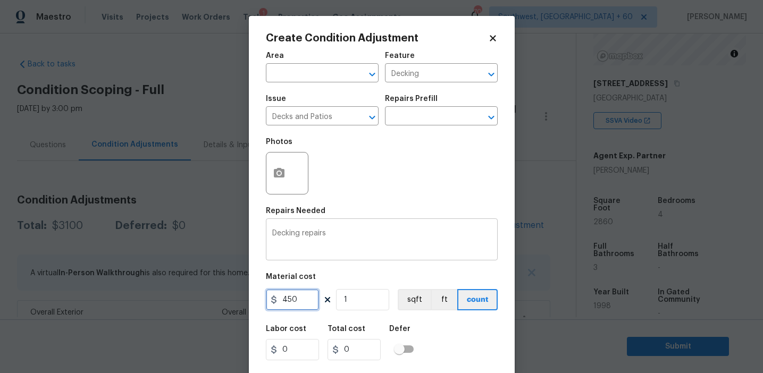
type input "450"
click at [270, 176] on button "button" at bounding box center [279, 173] width 26 height 41
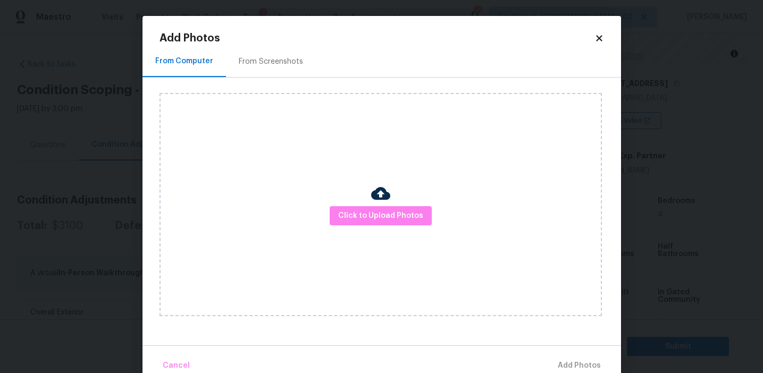
click at [271, 60] on div "From Screenshots" at bounding box center [271, 61] width 64 height 11
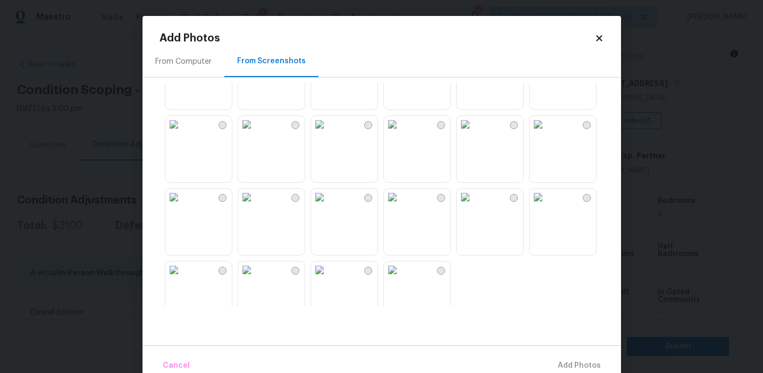
scroll to position [1015, 0]
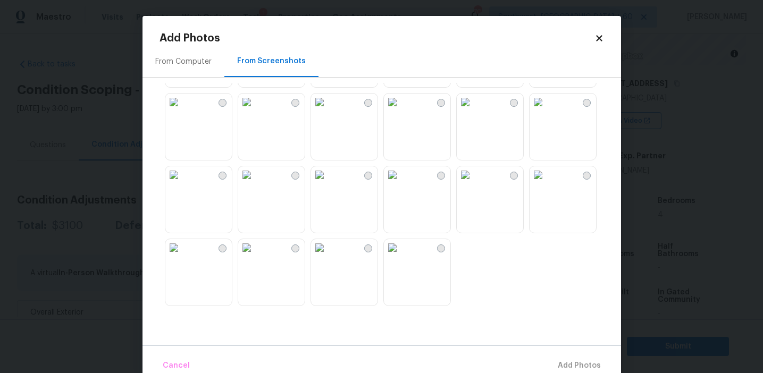
click at [255, 249] on img at bounding box center [246, 247] width 17 height 17
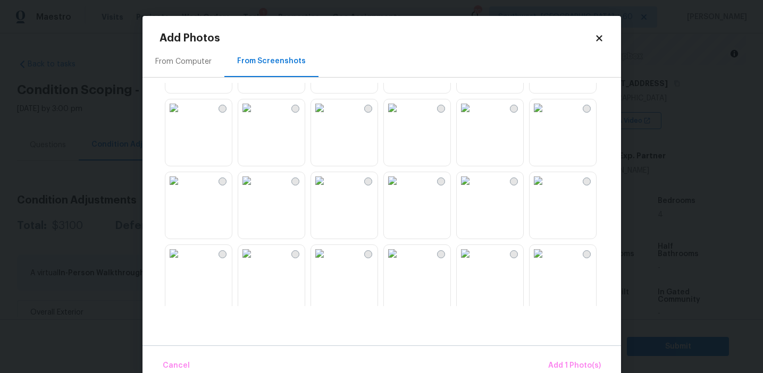
click at [255, 189] on img at bounding box center [246, 180] width 17 height 17
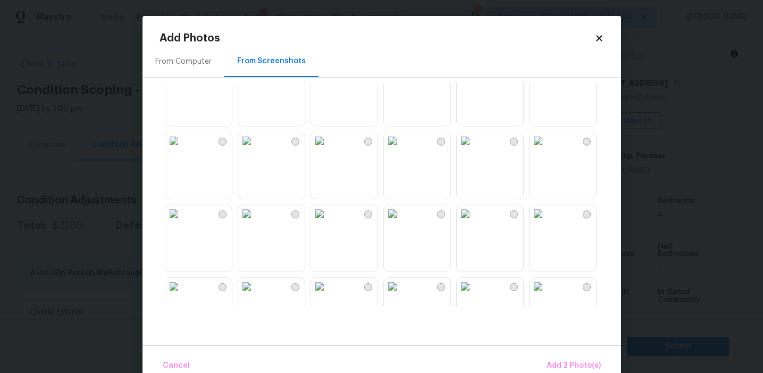
scroll to position [463, 0]
click at [255, 153] on img at bounding box center [246, 144] width 17 height 17
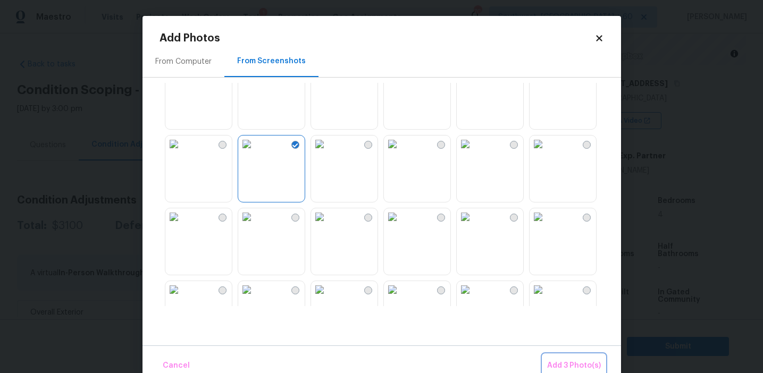
click at [578, 359] on button "Add 3 Photo(s)" at bounding box center [574, 366] width 62 height 23
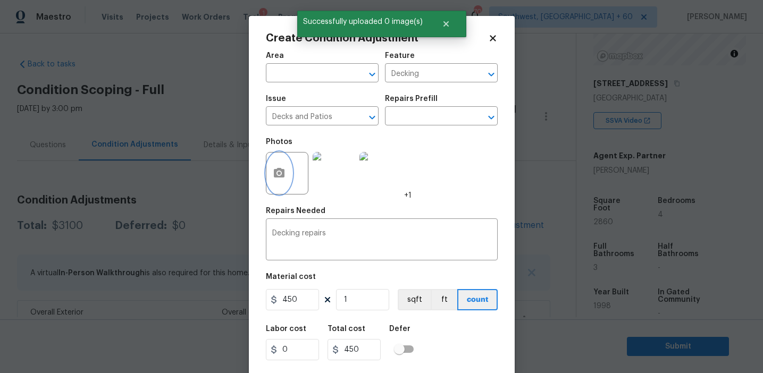
scroll to position [24, 0]
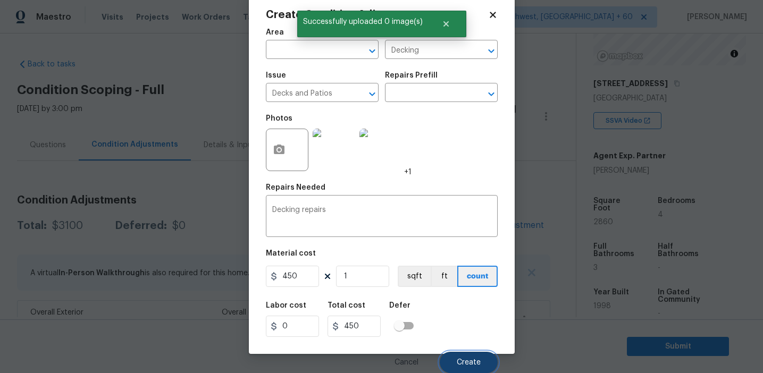
click at [461, 355] on button "Create" at bounding box center [469, 362] width 58 height 21
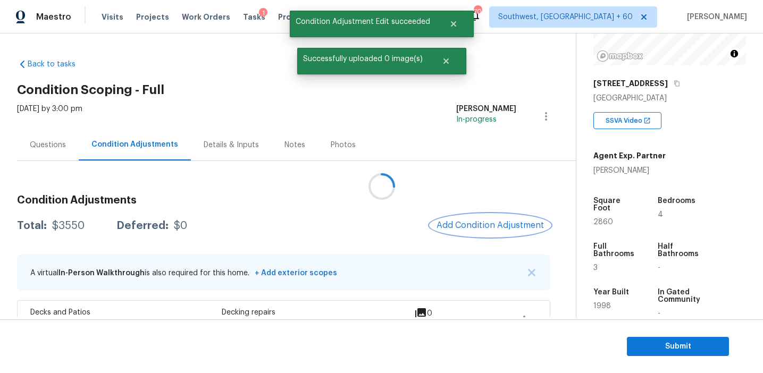
scroll to position [0, 0]
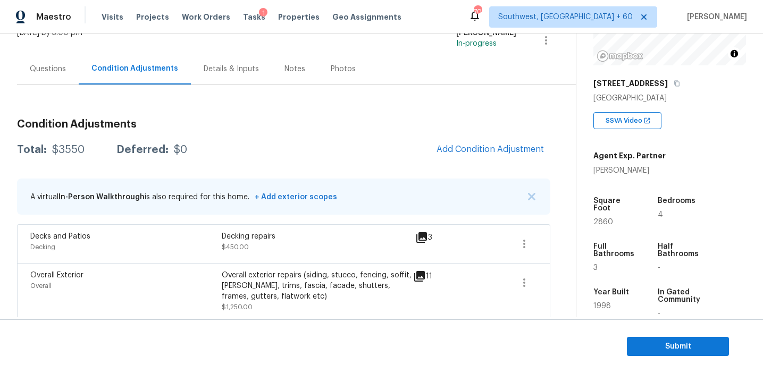
scroll to position [97, 0]
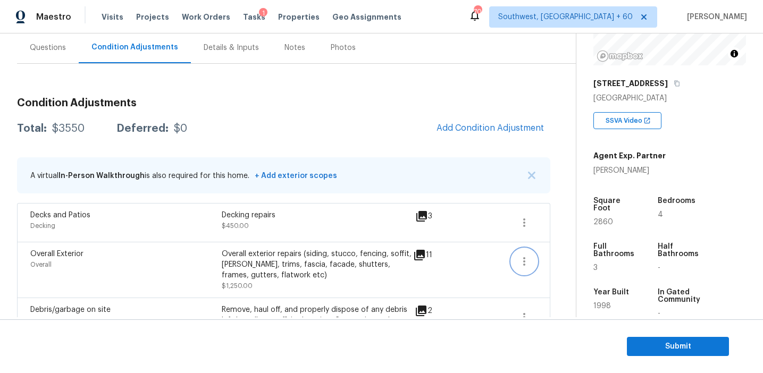
click at [524, 261] on icon "button" at bounding box center [524, 261] width 2 height 9
click at [551, 255] on div "Edit" at bounding box center [584, 259] width 83 height 11
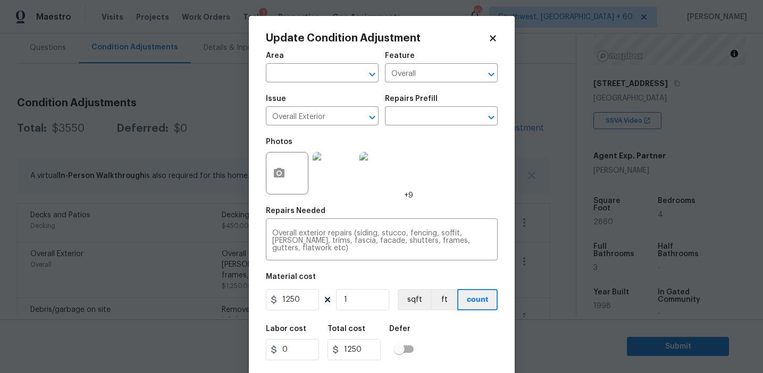
click at [204, 271] on body "Maestro Visits Projects Work Orders Tasks 1 Properties Geo Assignments 704 Sout…" at bounding box center [381, 186] width 763 height 373
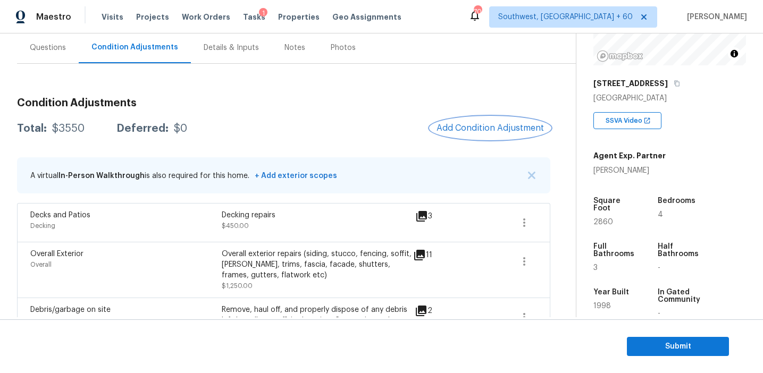
click at [477, 132] on span "Add Condition Adjustment" at bounding box center [489, 128] width 107 height 10
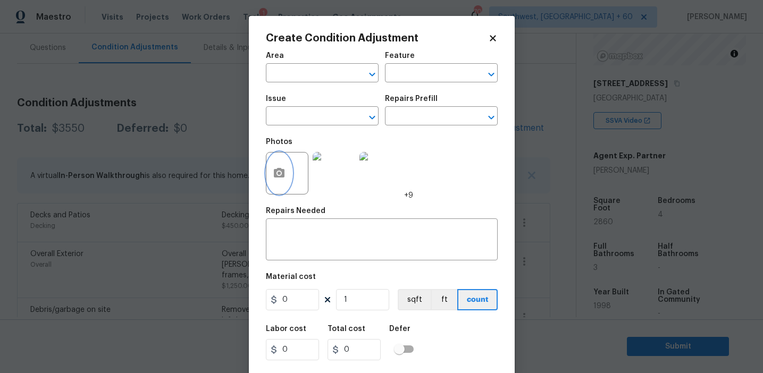
click at [280, 182] on button "button" at bounding box center [279, 173] width 26 height 41
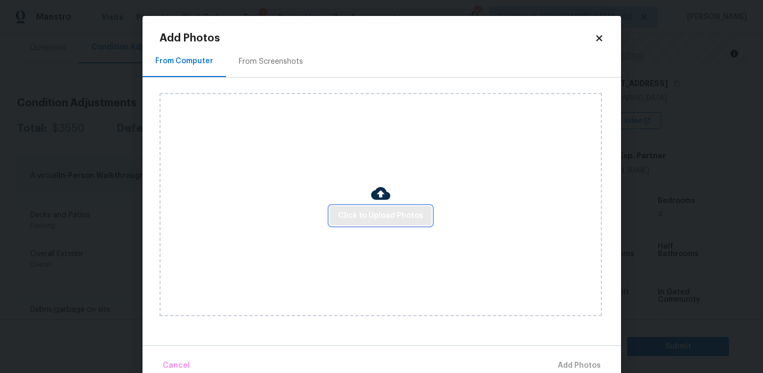
click at [348, 213] on span "Click to Upload Photos" at bounding box center [380, 215] width 85 height 13
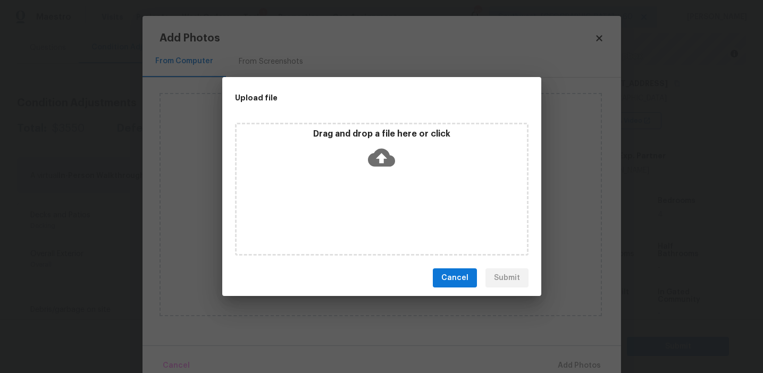
click at [341, 145] on div "Drag and drop a file here or click" at bounding box center [382, 152] width 290 height 46
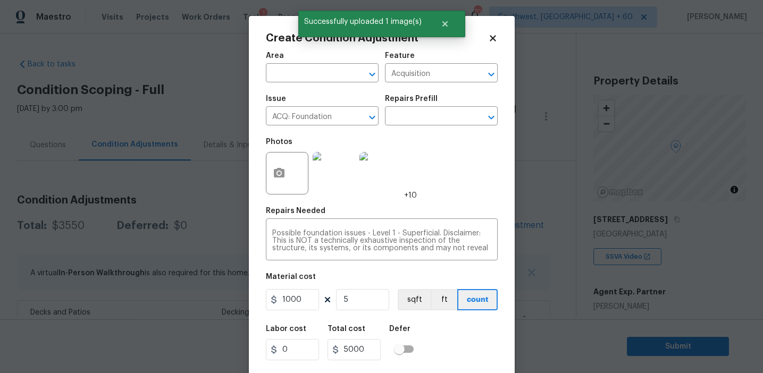
type input "5"
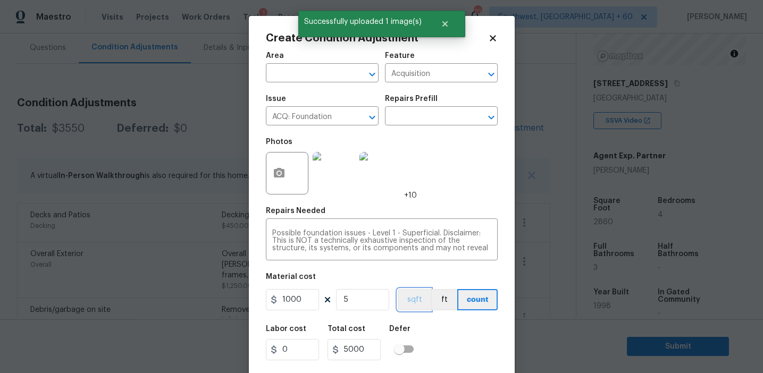
scroll to position [24, 0]
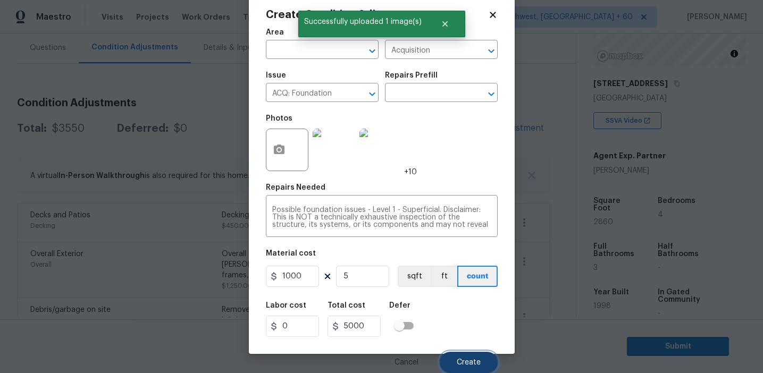
click at [470, 360] on span "Create" at bounding box center [469, 363] width 24 height 8
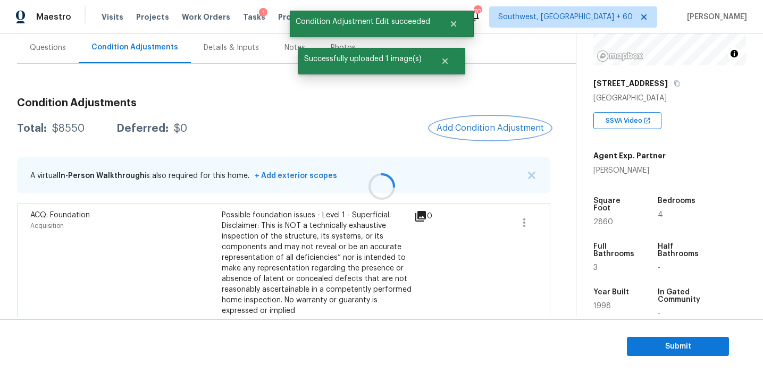
scroll to position [0, 0]
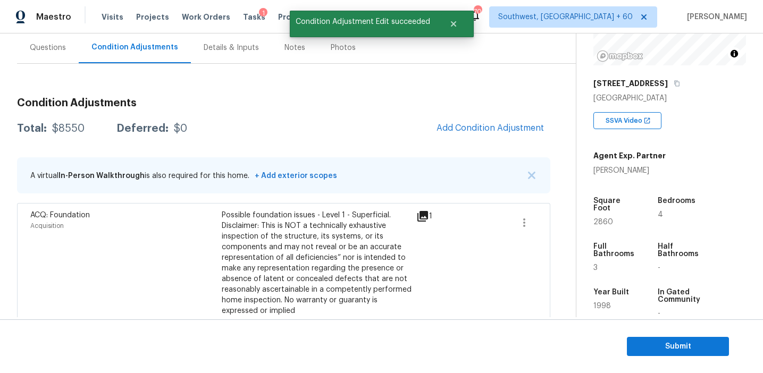
click at [356, 120] on div "Total: $8550 Deferred: $0 Add Condition Adjustment" at bounding box center [283, 128] width 533 height 23
click at [57, 47] on div "Questions" at bounding box center [48, 48] width 36 height 11
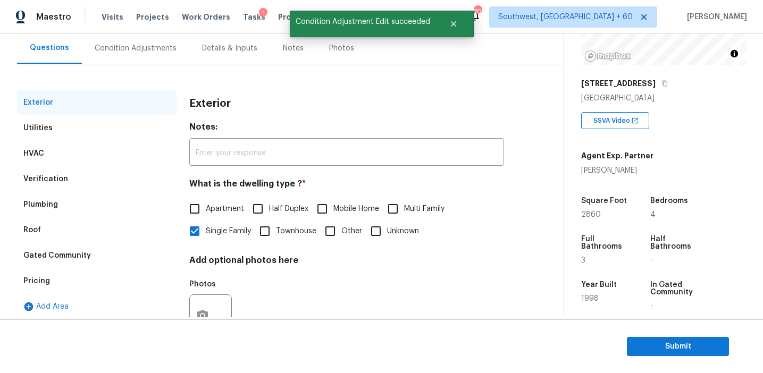
click at [80, 283] on div "Pricing" at bounding box center [96, 281] width 159 height 26
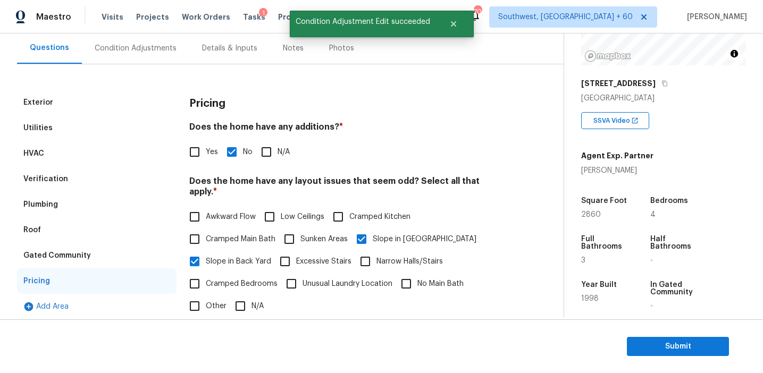
scroll to position [234, 0]
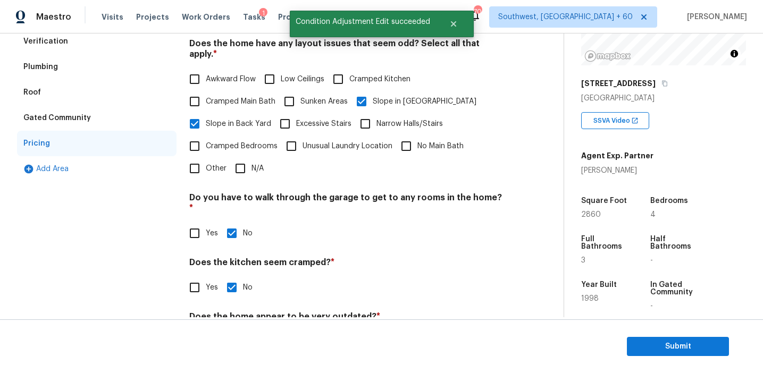
click at [204, 162] on input "Other" at bounding box center [194, 168] width 22 height 22
checkbox input "true"
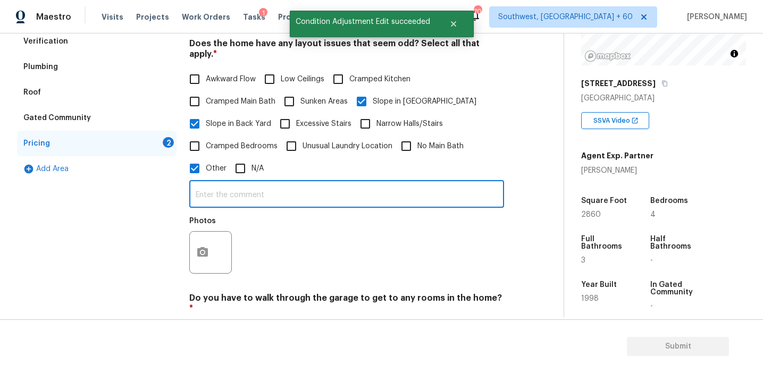
click at [224, 196] on input "text" at bounding box center [346, 195] width 315 height 25
type input "S"
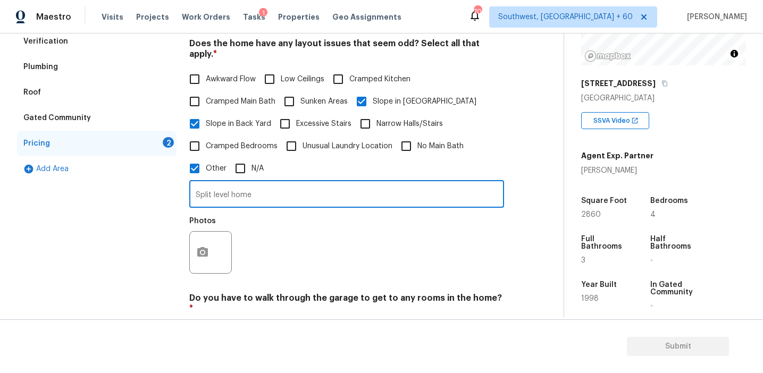
type input "Split level home"
click at [201, 237] on button "button" at bounding box center [203, 252] width 26 height 41
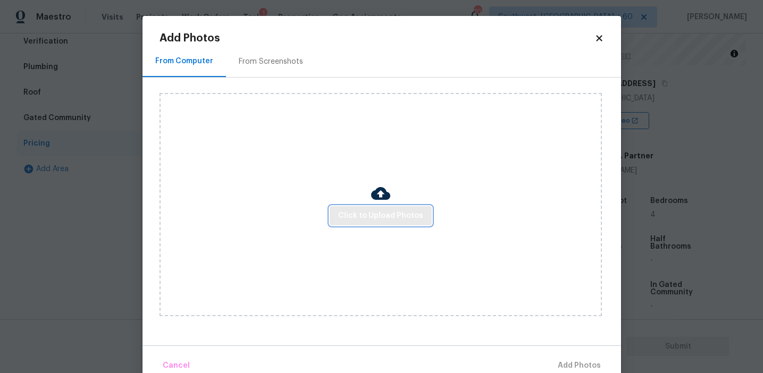
click at [392, 217] on span "Click to Upload Photos" at bounding box center [380, 215] width 85 height 13
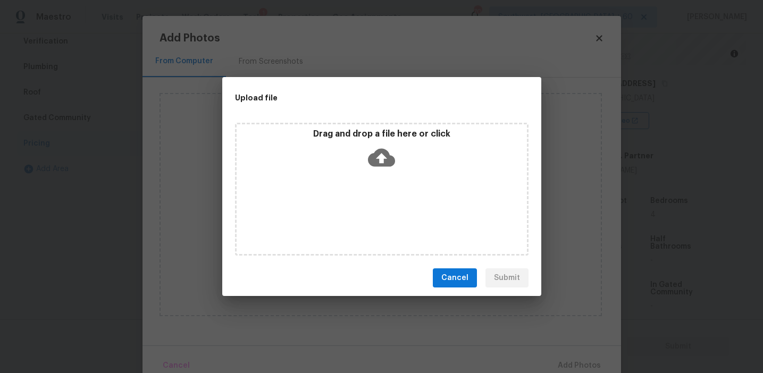
click at [386, 162] on icon at bounding box center [381, 158] width 27 height 18
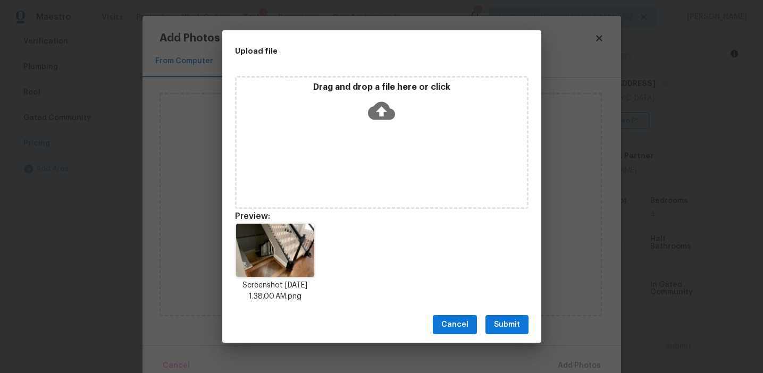
click at [513, 317] on button "Submit" at bounding box center [506, 325] width 43 height 20
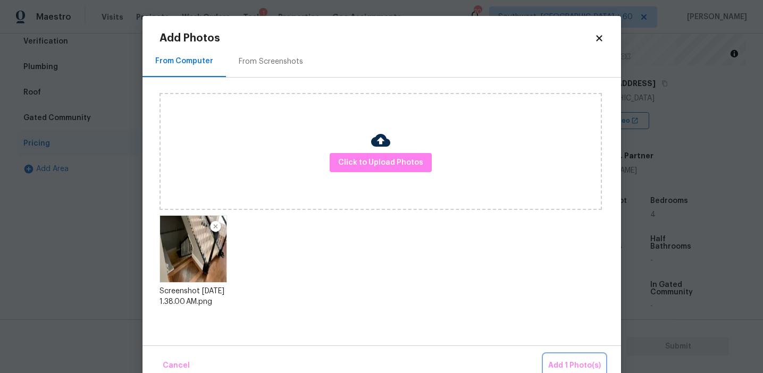
click at [564, 365] on span "Add 1 Photo(s)" at bounding box center [574, 365] width 53 height 13
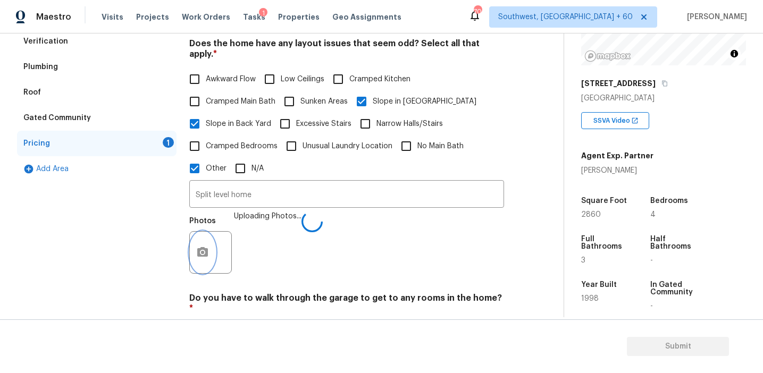
scroll to position [365, 0]
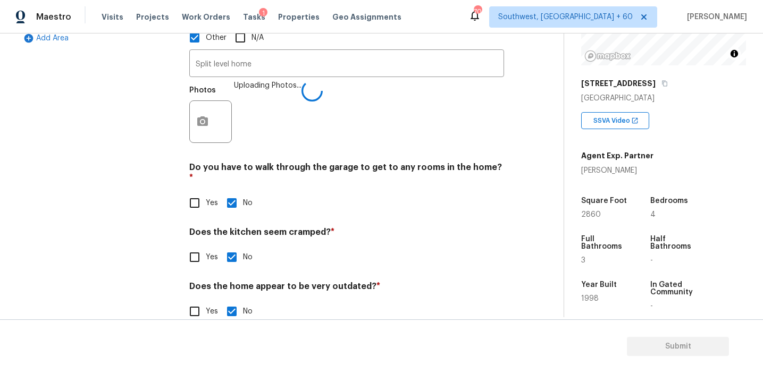
click at [392, 251] on div "Pricing Does the home have any additions? * Yes No N/A Does the home have any l…" at bounding box center [346, 78] width 315 height 514
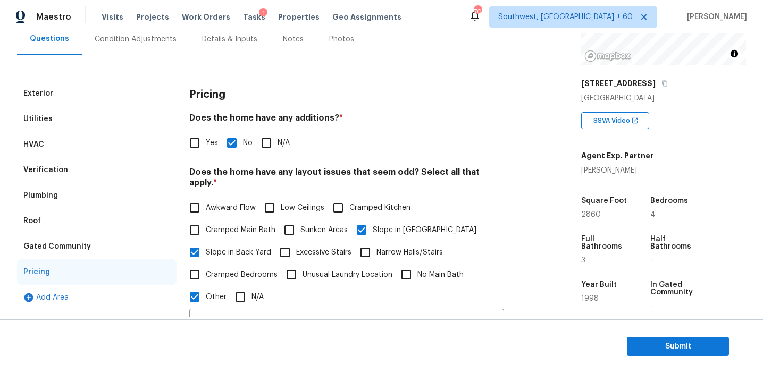
scroll to position [89, 0]
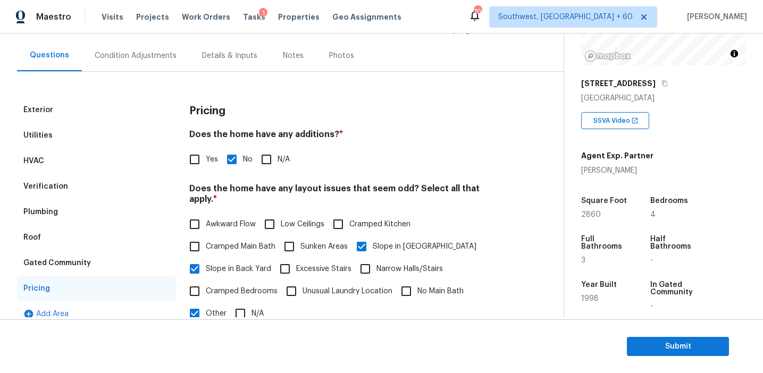
click at [161, 46] on div "Condition Adjustments" at bounding box center [135, 55] width 107 height 31
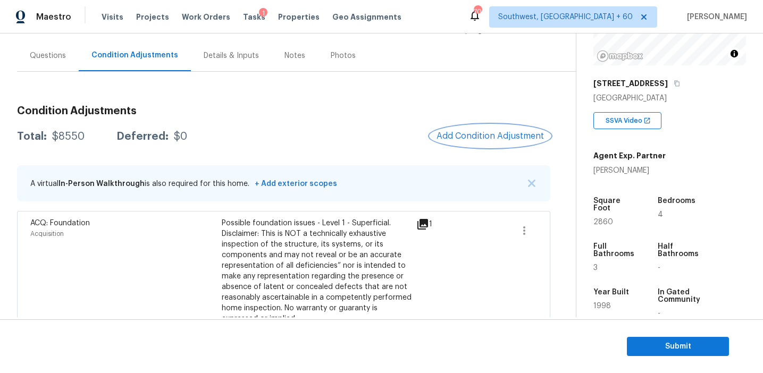
click at [477, 142] on button "Add Condition Adjustment" at bounding box center [490, 136] width 120 height 22
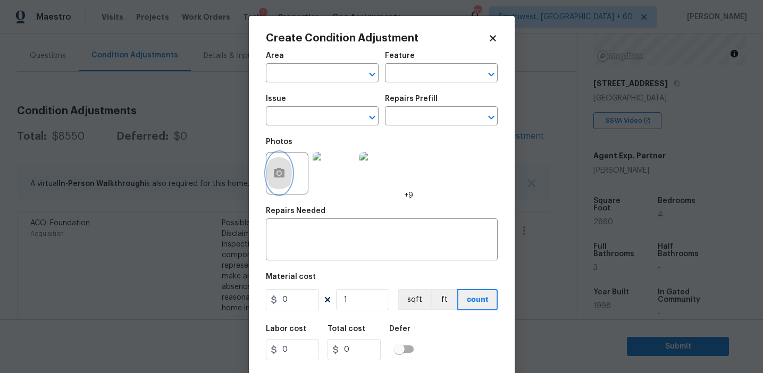
click at [281, 183] on button "button" at bounding box center [279, 173] width 26 height 41
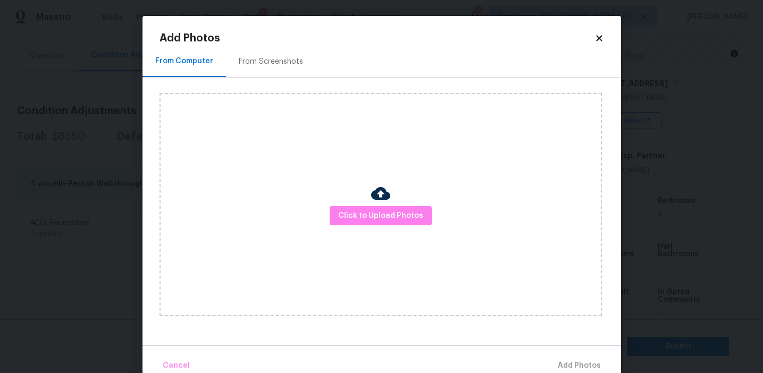
click at [381, 229] on div "Click to Upload Photos" at bounding box center [380, 204] width 442 height 223
click at [381, 216] on span "Click to Upload Photos" at bounding box center [380, 215] width 85 height 13
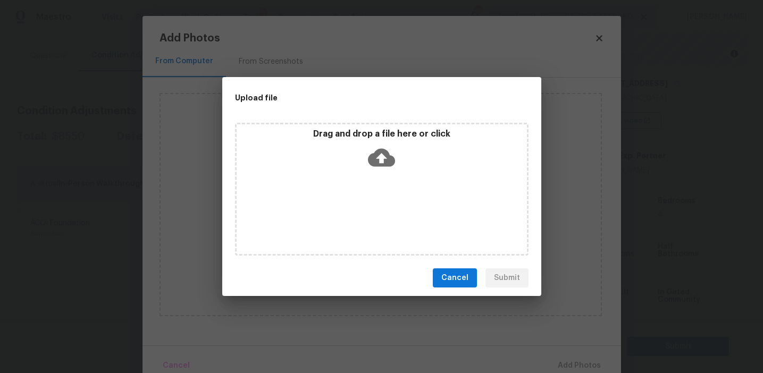
click at [375, 132] on p "Drag and drop a file here or click" at bounding box center [382, 134] width 290 height 11
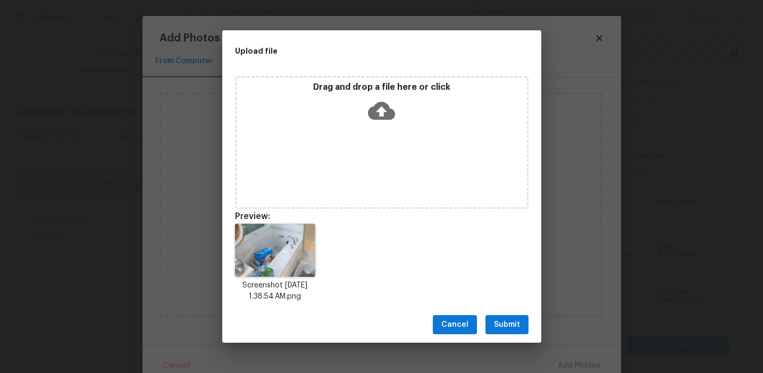
click at [505, 318] on span "Submit" at bounding box center [507, 324] width 26 height 13
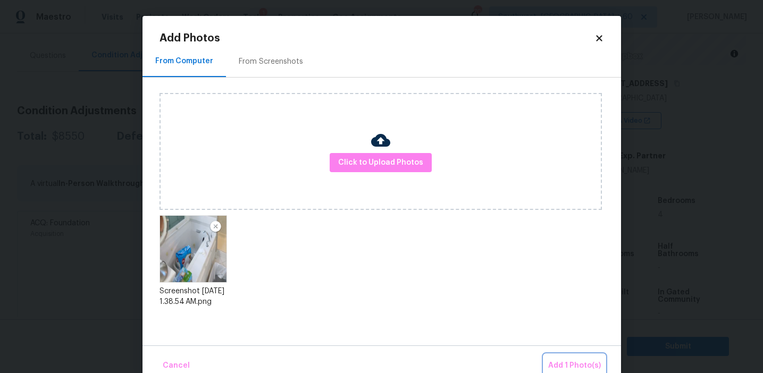
click at [570, 361] on span "Add 1 Photo(s)" at bounding box center [574, 365] width 53 height 13
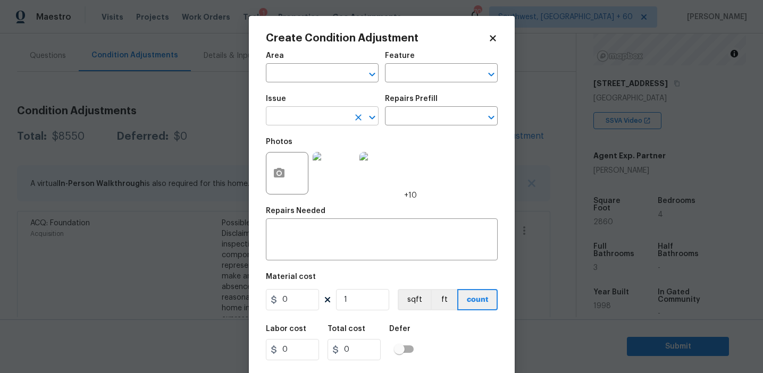
click at [333, 115] on input "text" at bounding box center [307, 117] width 83 height 16
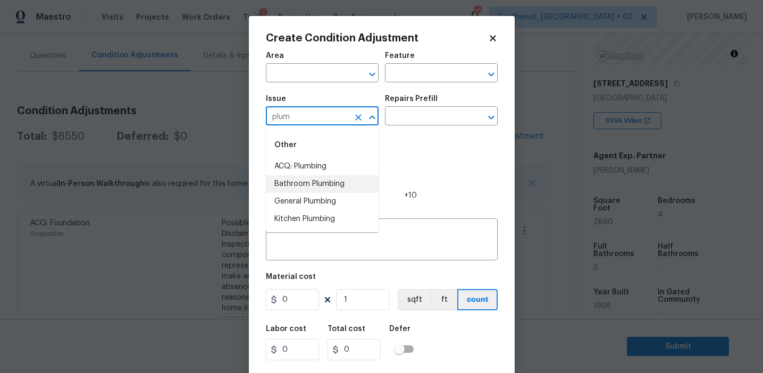
click at [352, 179] on li "Bathroom Plumbing" at bounding box center [322, 184] width 113 height 18
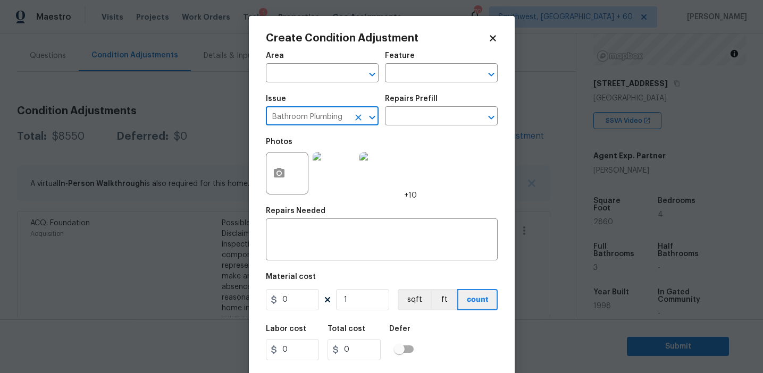
type input "Bathroom Plumbing"
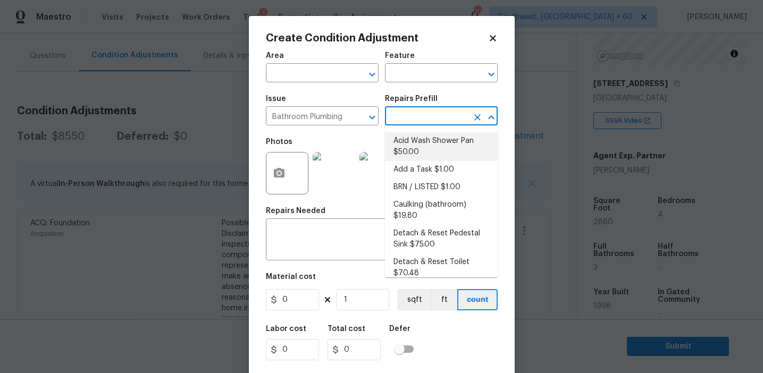
click at [424, 150] on li "Acid Wash Shower Pan $50.00" at bounding box center [441, 146] width 113 height 29
type input "Plumbing"
type textarea "Prep and acid wash/deep clean the shower pan."
type input "50"
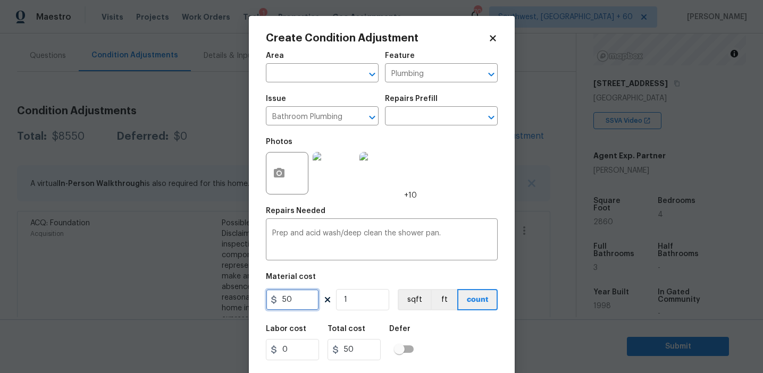
click at [306, 297] on input "50" at bounding box center [292, 299] width 53 height 21
type input "100"
type input "2"
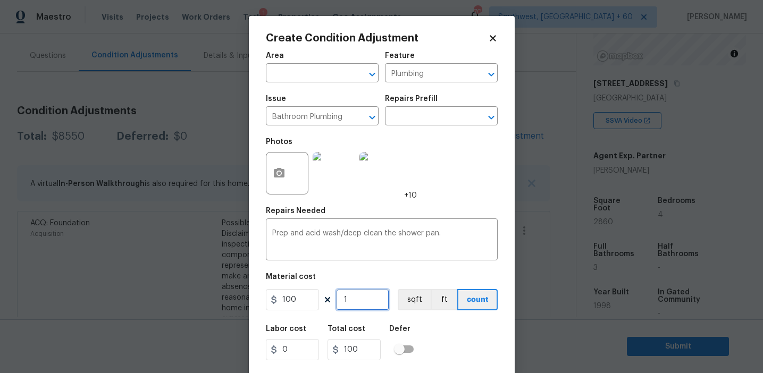
type input "200"
type input "0"
type input "3"
type input "300"
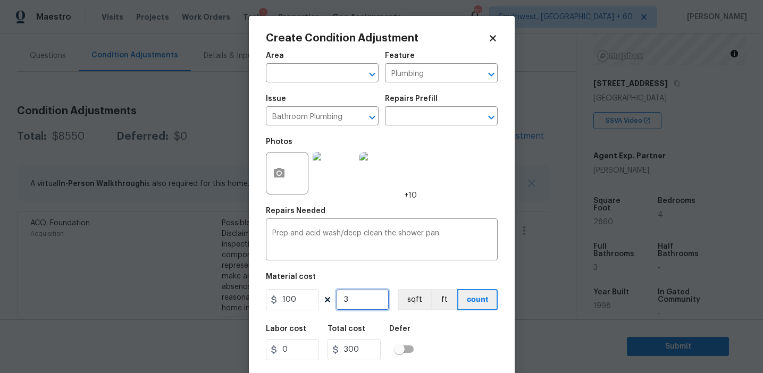
type input "3"
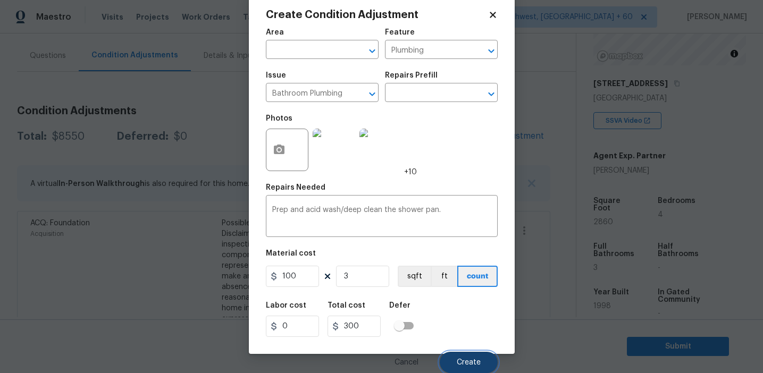
click at [462, 355] on button "Create" at bounding box center [469, 362] width 58 height 21
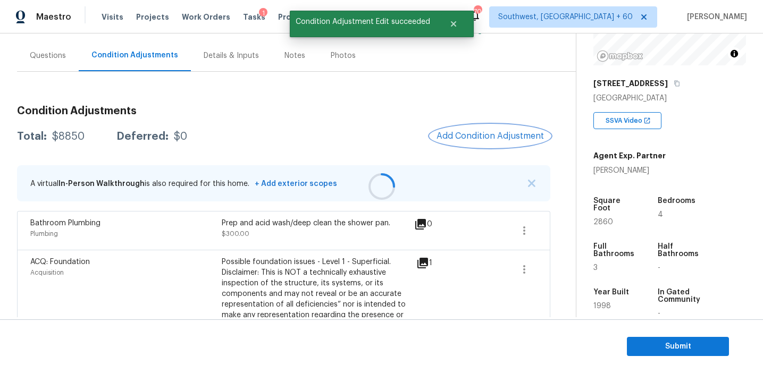
scroll to position [0, 0]
click at [473, 128] on button "Add Condition Adjustment" at bounding box center [490, 136] width 120 height 22
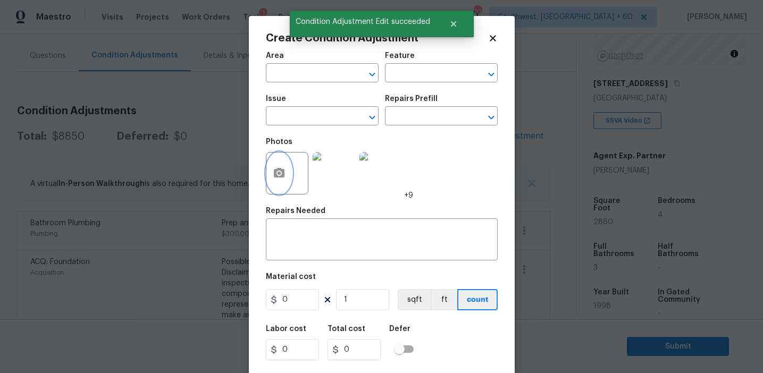
click at [284, 173] on icon "button" at bounding box center [279, 173] width 11 height 10
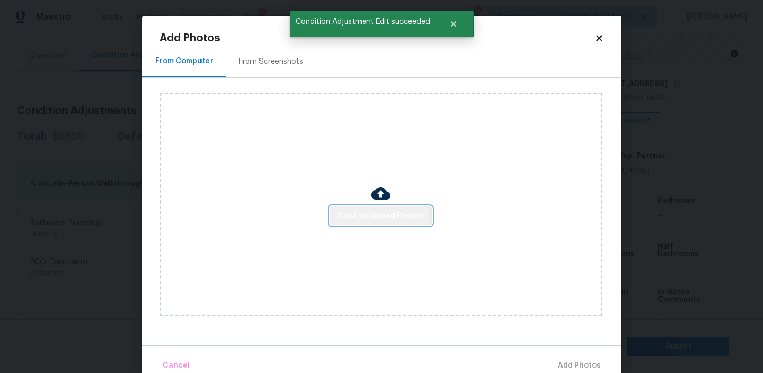
click at [377, 221] on span "Click to Upload Photos" at bounding box center [380, 215] width 85 height 13
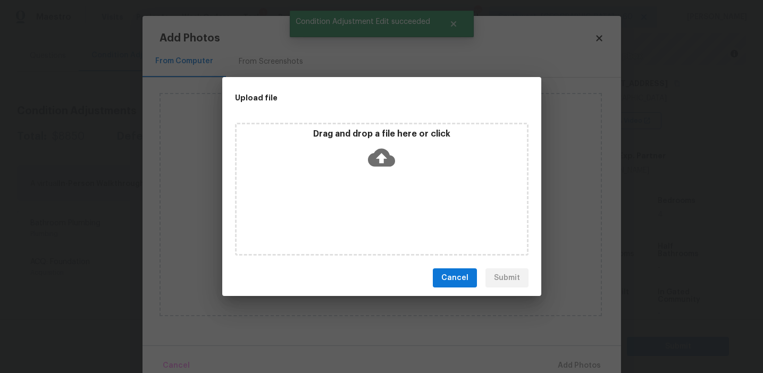
click at [391, 117] on div "Upload file" at bounding box center [357, 97] width 271 height 41
click at [383, 135] on p "Drag and drop a file here or click" at bounding box center [382, 134] width 290 height 11
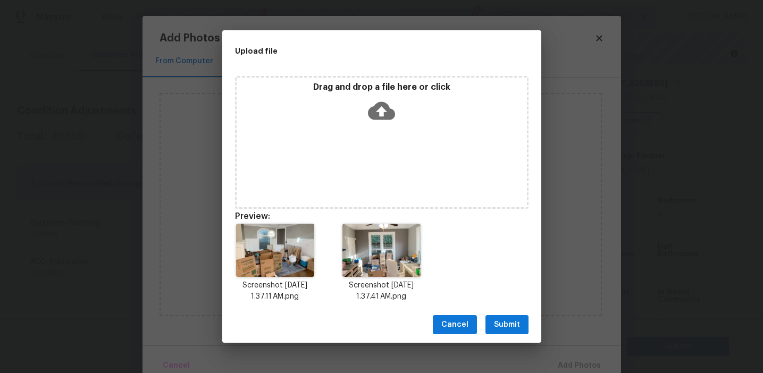
click at [496, 323] on span "Submit" at bounding box center [507, 324] width 26 height 13
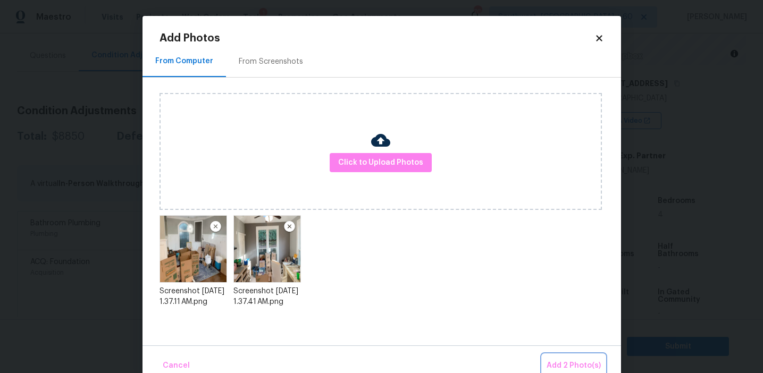
click at [561, 359] on span "Add 2 Photo(s)" at bounding box center [573, 365] width 54 height 13
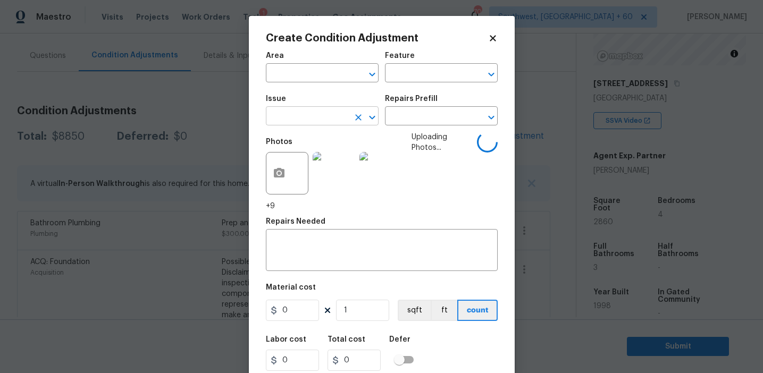
click at [336, 118] on input "text" at bounding box center [307, 117] width 83 height 16
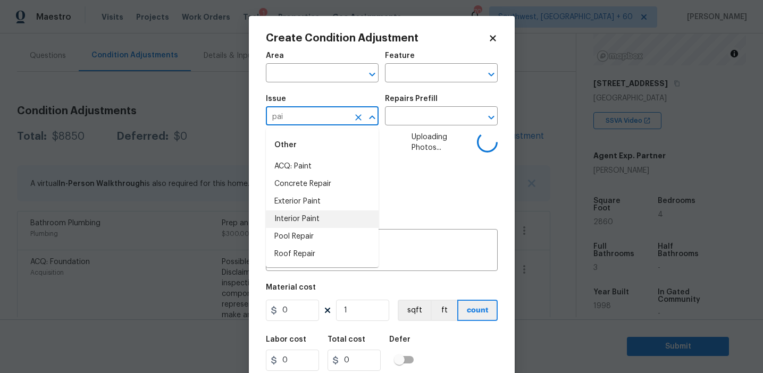
click at [356, 222] on li "Interior Paint" at bounding box center [322, 219] width 113 height 18
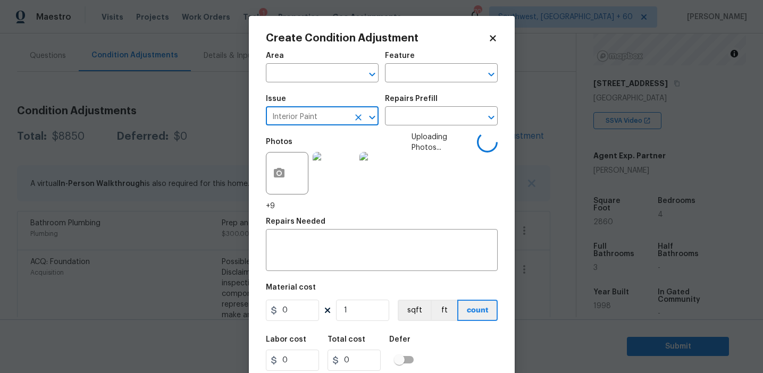
type input "Interior Paint"
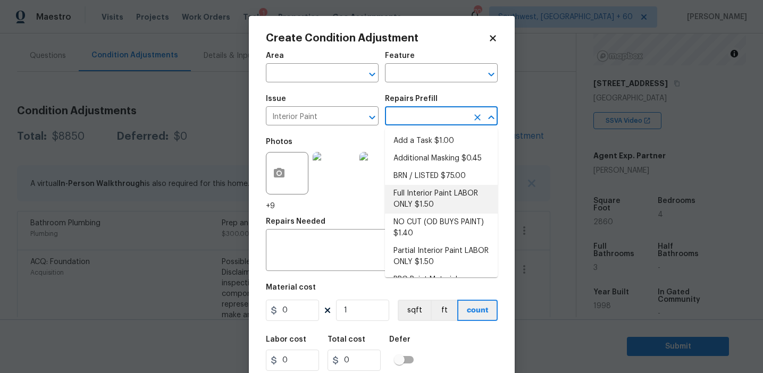
scroll to position [44, 0]
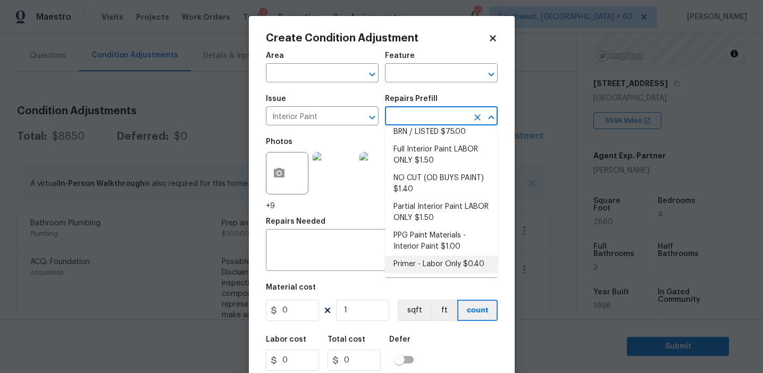
click at [412, 265] on li "Primer - Labor Only $0.40" at bounding box center [441, 265] width 113 height 18
type input "Overall Paint"
type textarea "Interior primer - PRIMER PROVIDED BY OPENDOOR - All nails, screws, drywall anch…"
type input "0.4"
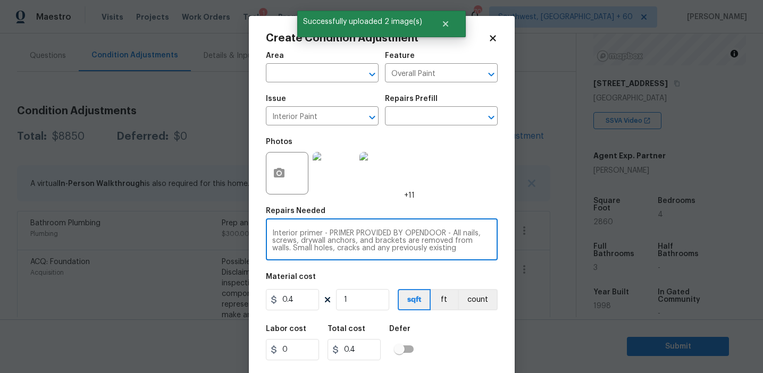
scroll to position [22, 0]
drag, startPoint x: 323, startPoint y: 243, endPoint x: 424, endPoint y: 260, distance: 102.3
click at [424, 260] on div "Interior primer - PRIMER PROVIDED BY OPENDOOR - All nails, screws, drywall anch…" at bounding box center [382, 240] width 232 height 39
drag, startPoint x: 323, startPoint y: 233, endPoint x: 372, endPoint y: 247, distance: 50.5
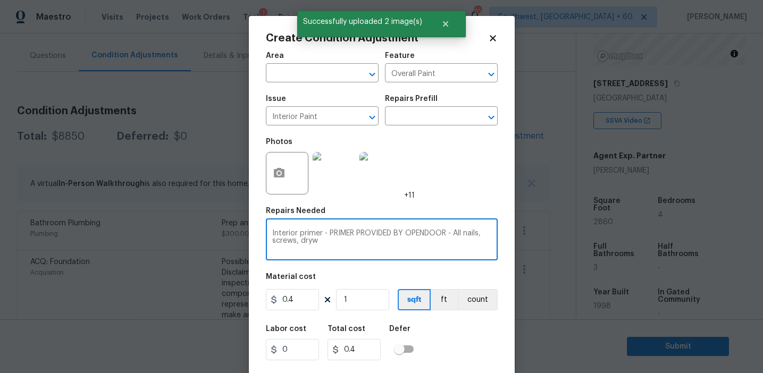
click at [372, 247] on textarea "Interior primer - PRIMER PROVIDED BY OPENDOOR - All nails, screws, dryw" at bounding box center [381, 241] width 219 height 22
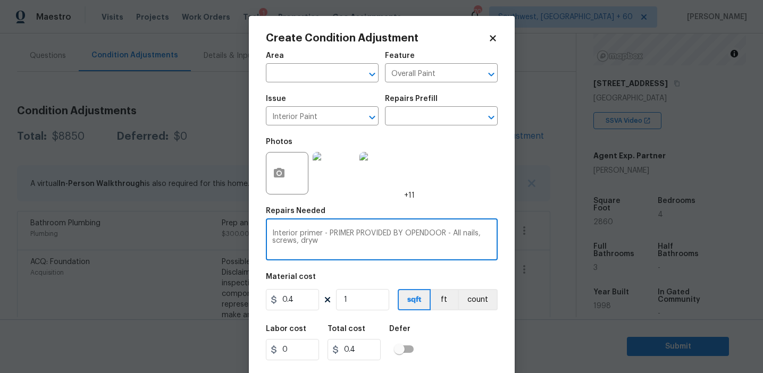
drag, startPoint x: 324, startPoint y: 234, endPoint x: 335, endPoint y: 239, distance: 11.4
click at [335, 239] on textarea "Interior primer - PRIMER PROVIDED BY OPENDOOR - All nails, screws, dryw" at bounding box center [381, 241] width 219 height 22
type textarea "Interior primer"
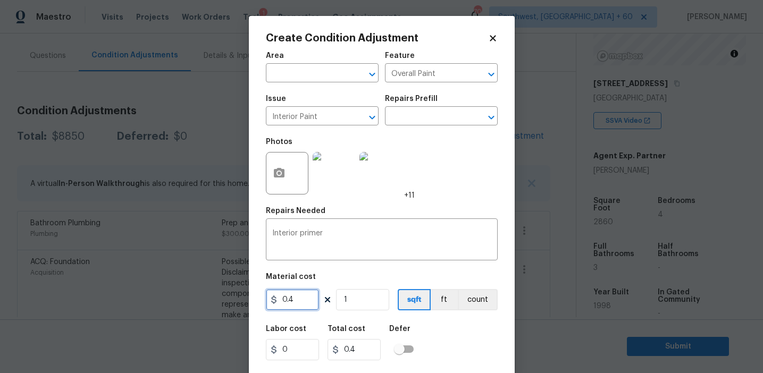
click at [310, 307] on input "0.4" at bounding box center [292, 299] width 53 height 21
type input "400"
click at [480, 316] on div "Area ​ Feature Overall Paint ​ Issue Interior Paint ​ Repairs Prefill ​ Photos …" at bounding box center [382, 221] width 232 height 351
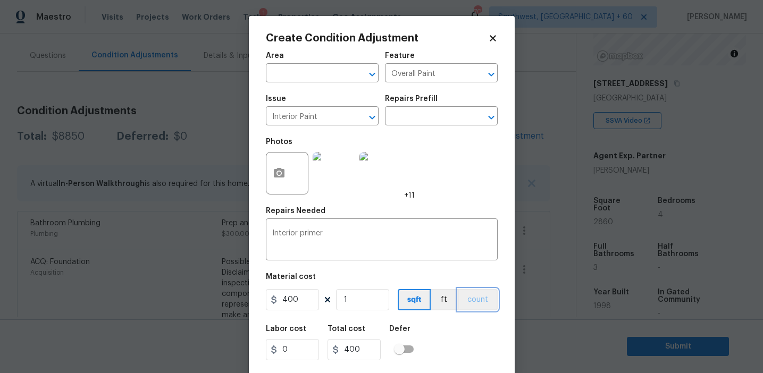
click at [478, 297] on button "count" at bounding box center [478, 299] width 40 height 21
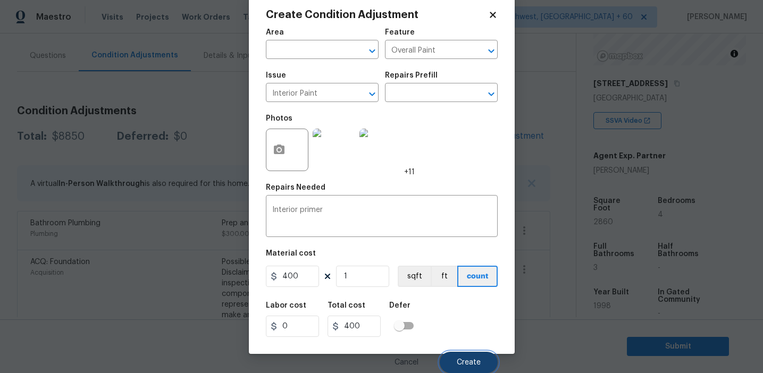
click at [462, 360] on span "Create" at bounding box center [469, 363] width 24 height 8
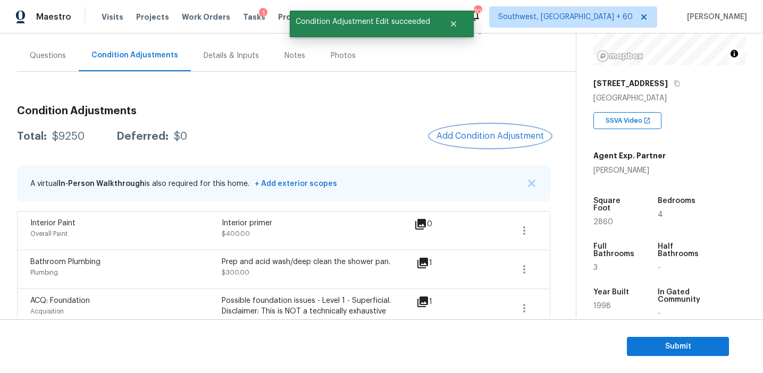
scroll to position [0, 0]
click at [481, 136] on span "Add Condition Adjustment" at bounding box center [489, 136] width 107 height 10
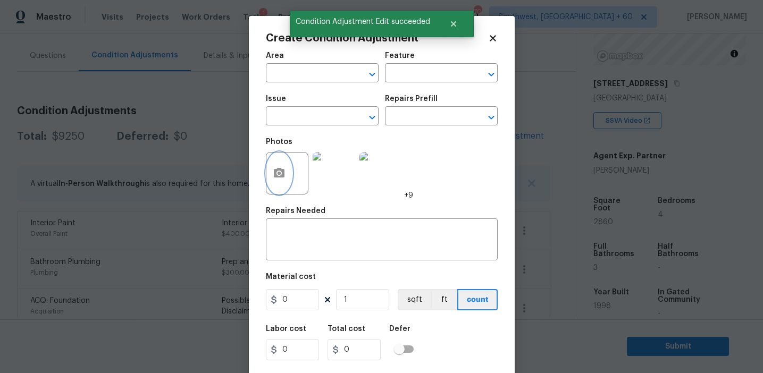
click at [287, 173] on button "button" at bounding box center [279, 173] width 26 height 41
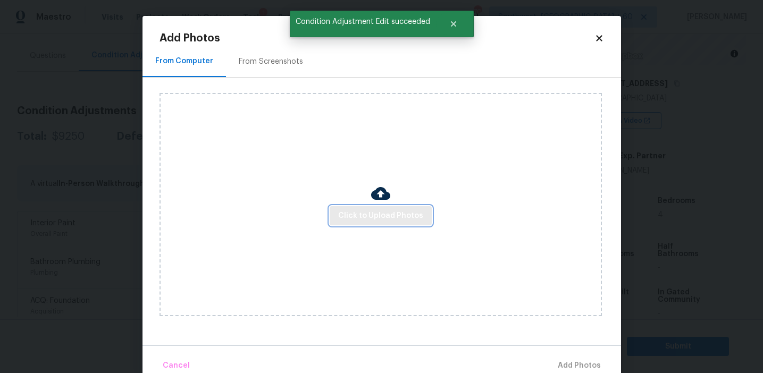
click at [375, 218] on span "Click to Upload Photos" at bounding box center [380, 215] width 85 height 13
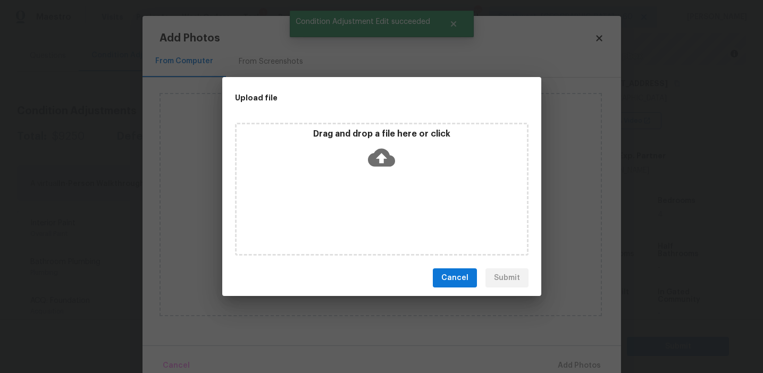
click at [382, 140] on div "Drag and drop a file here or click" at bounding box center [382, 152] width 290 height 46
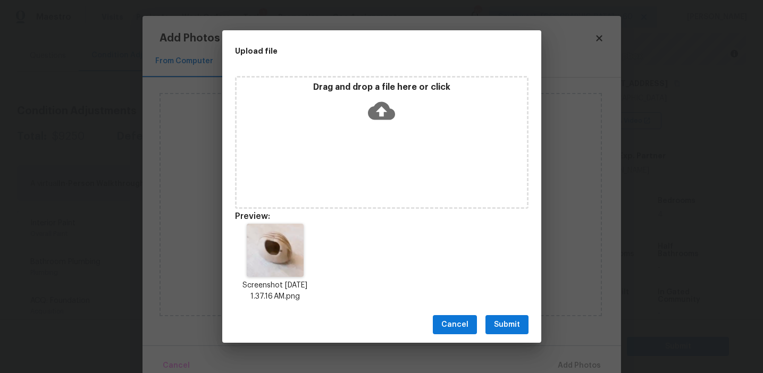
click at [511, 332] on button "Submit" at bounding box center [506, 325] width 43 height 20
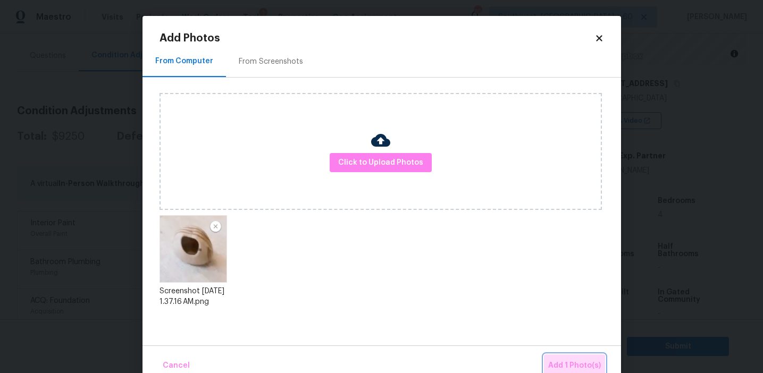
click at [572, 360] on span "Add 1 Photo(s)" at bounding box center [574, 365] width 53 height 13
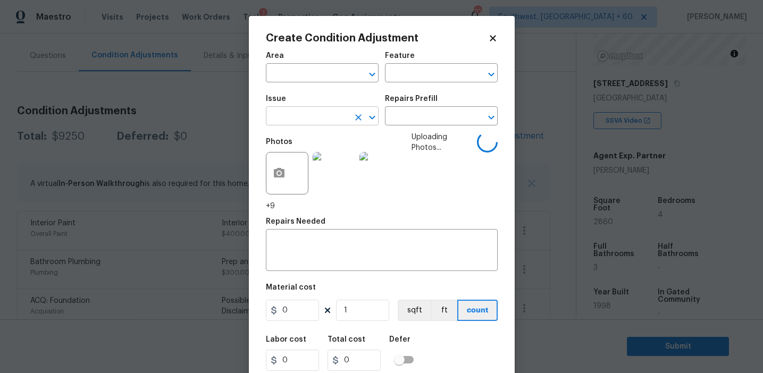
click at [301, 119] on input "text" at bounding box center [307, 117] width 83 height 16
type input "p"
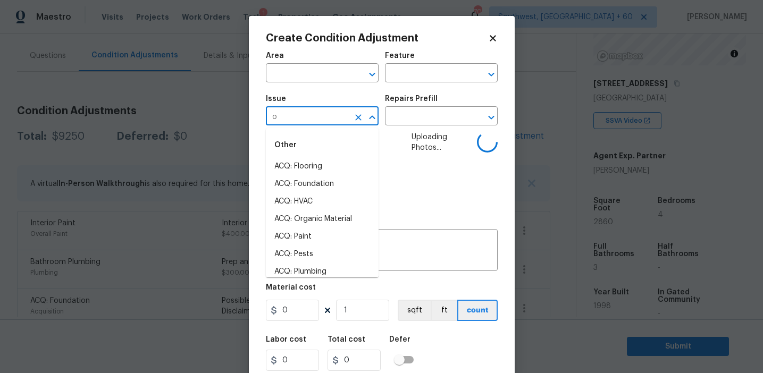
type input "od"
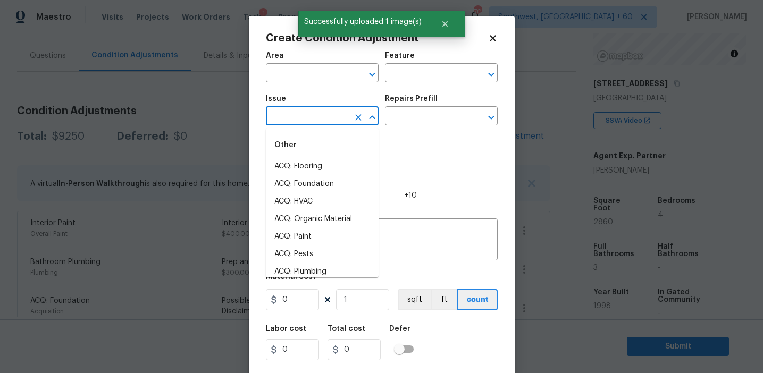
type input "o"
click at [316, 222] on li "Pet Odor" at bounding box center [322, 219] width 113 height 18
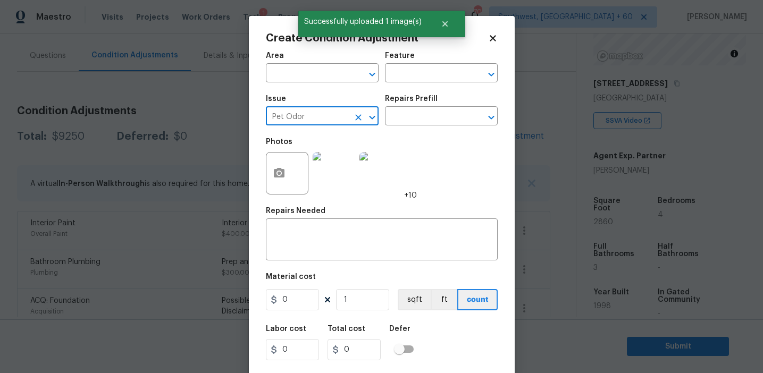
type input "Pet Odor"
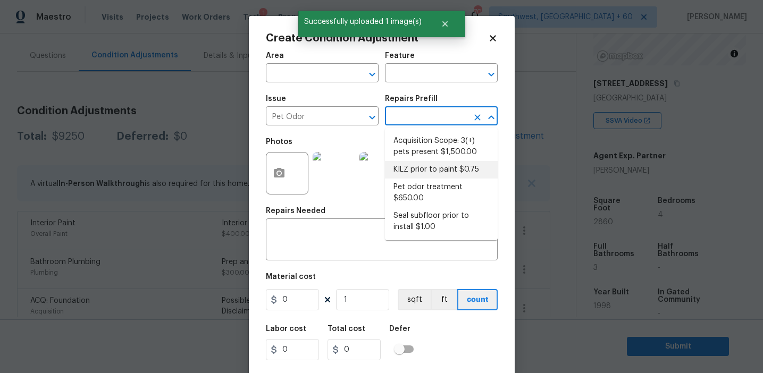
click at [412, 162] on li "KILZ prior to paint $0.75" at bounding box center [441, 170] width 113 height 18
type textarea "Apply odor blocking kilz primer prior to paint for odor in home."
type input "0.75"
click at [419, 122] on input "text" at bounding box center [426, 117] width 83 height 16
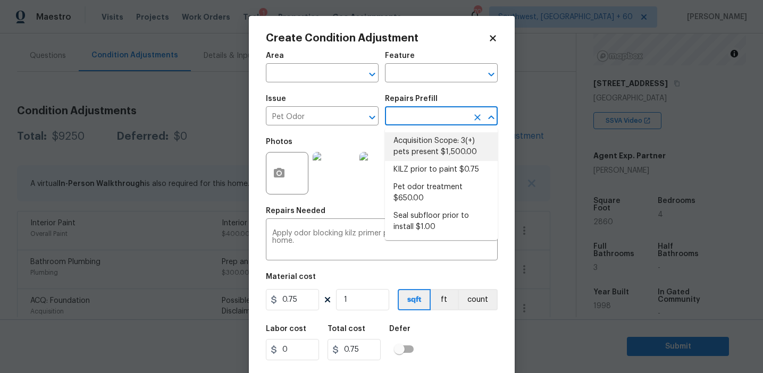
click at [426, 161] on li "KILZ prior to paint $0.75" at bounding box center [441, 170] width 113 height 18
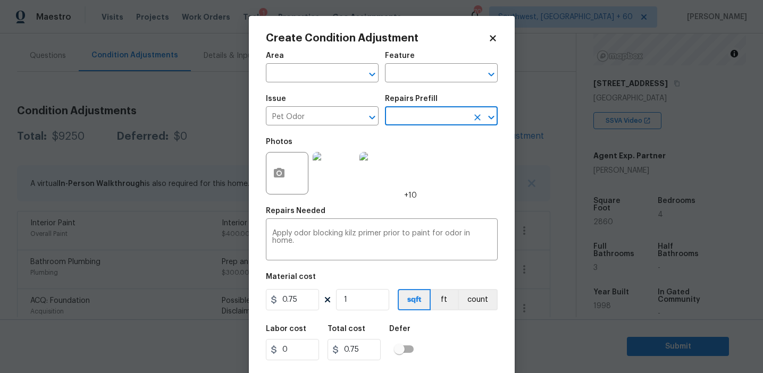
click at [425, 125] on input "text" at bounding box center [426, 117] width 83 height 16
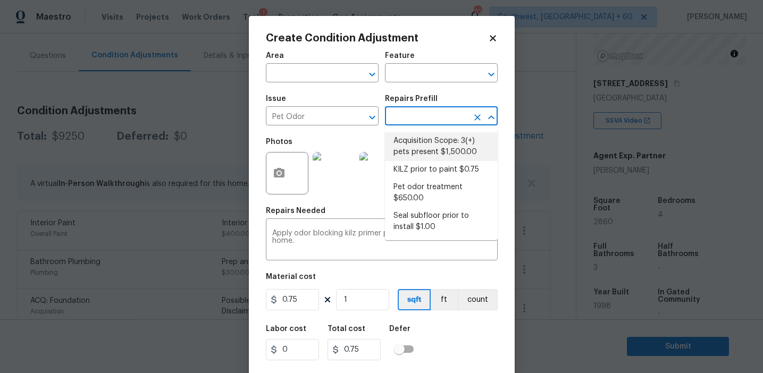
click at [433, 147] on li "Acquisition Scope: 3(+) pets present $1,500.00" at bounding box center [441, 146] width 113 height 29
type textarea "Acquisition Scope: 3(+) pets present"
type input "1500"
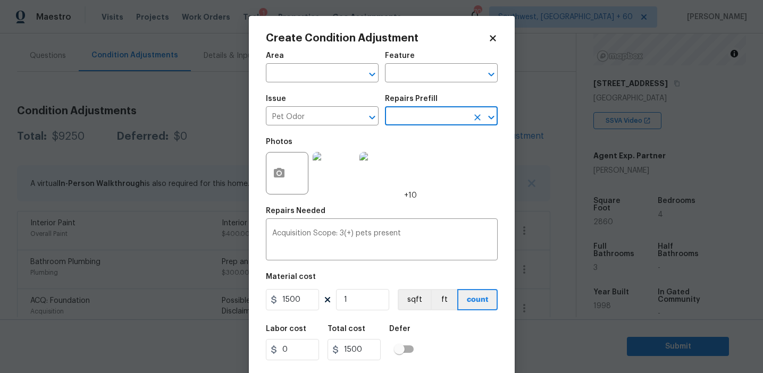
scroll to position [24, 0]
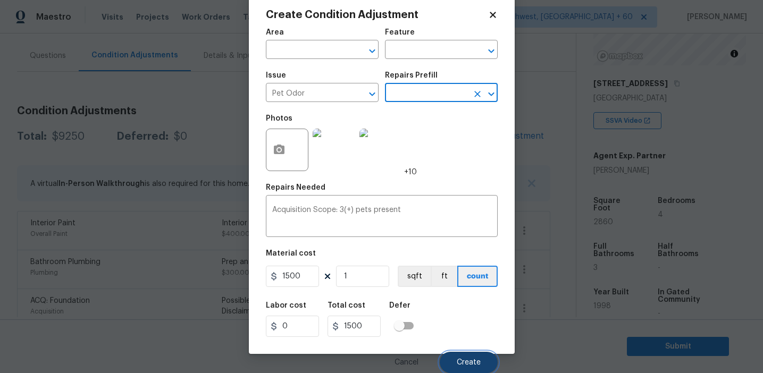
click at [462, 359] on span "Create" at bounding box center [469, 363] width 24 height 8
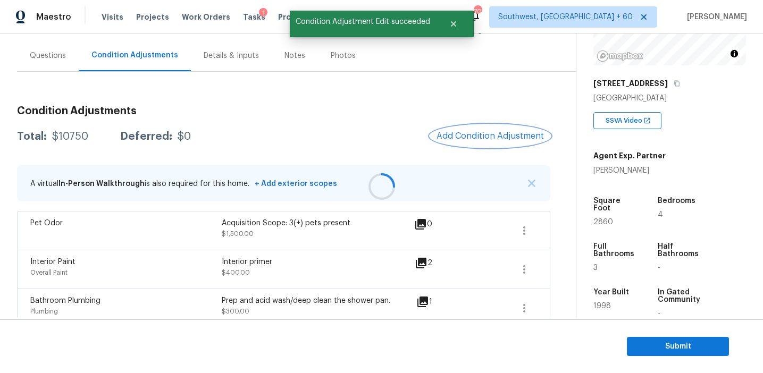
scroll to position [0, 0]
click at [466, 133] on span "Add Condition Adjustment" at bounding box center [489, 136] width 107 height 10
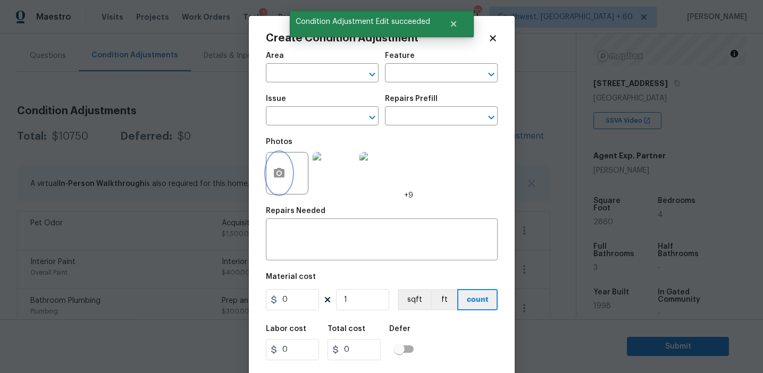
click at [274, 180] on button "button" at bounding box center [279, 173] width 26 height 41
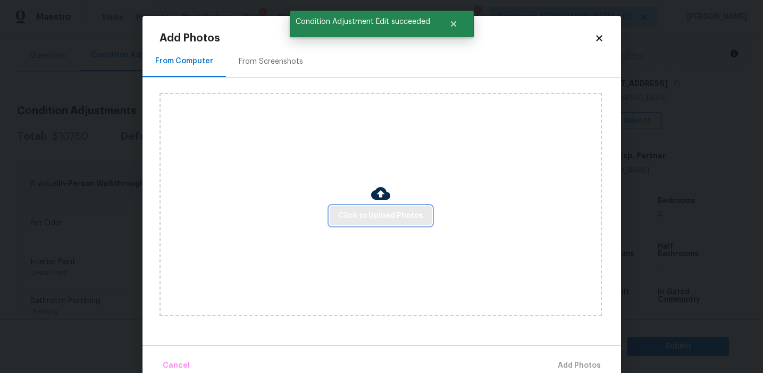
click at [381, 213] on span "Click to Upload Photos" at bounding box center [380, 215] width 85 height 13
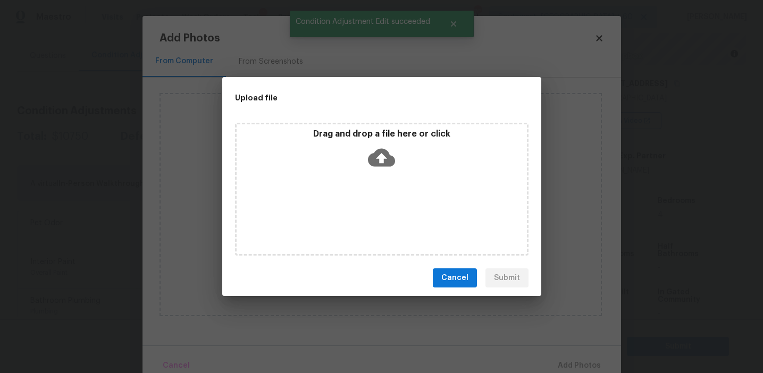
click at [381, 134] on p "Drag and drop a file here or click" at bounding box center [382, 134] width 290 height 11
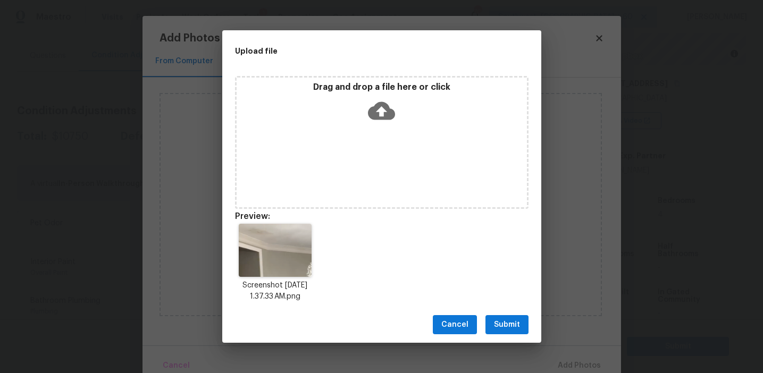
click at [512, 323] on span "Submit" at bounding box center [507, 324] width 26 height 13
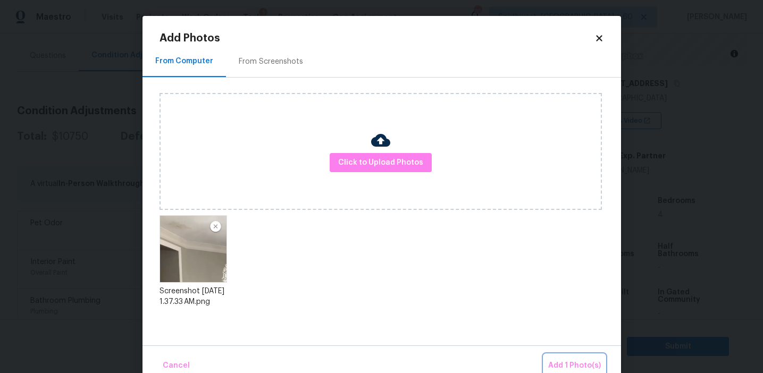
click at [567, 364] on span "Add 1 Photo(s)" at bounding box center [574, 365] width 53 height 13
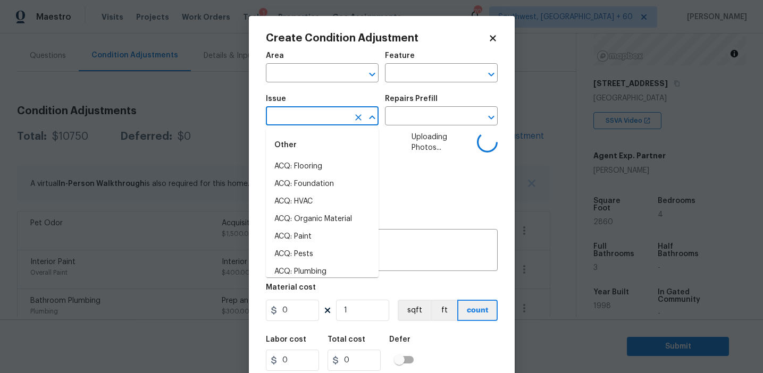
click at [297, 111] on input "text" at bounding box center [307, 117] width 83 height 16
type input "leak"
click at [325, 168] on li "ACQ: Flooring" at bounding box center [322, 167] width 113 height 18
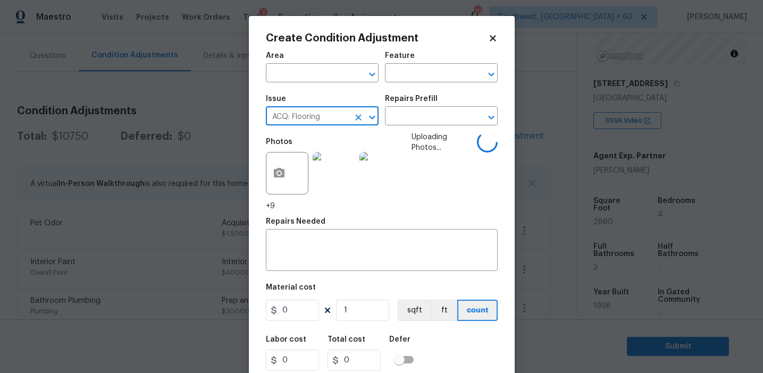
type input "ACQ: Flooring"
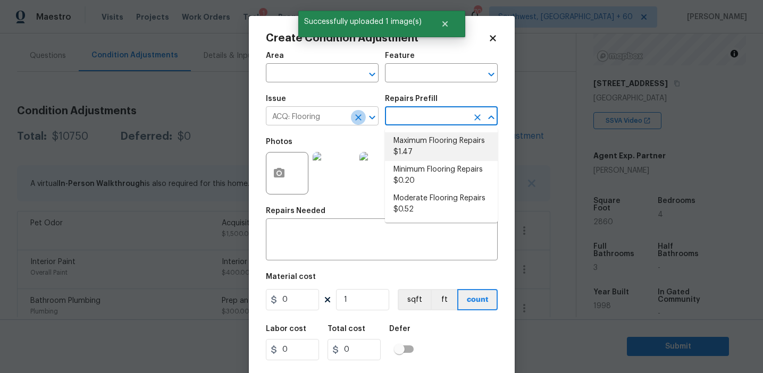
click at [358, 114] on icon "Clear" at bounding box center [358, 117] width 11 height 11
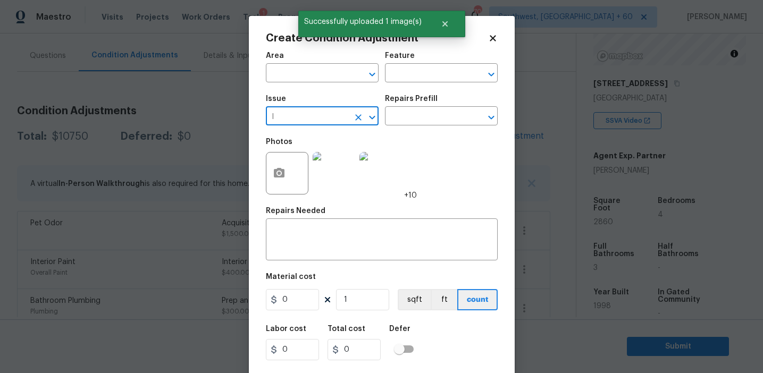
type input "le"
click at [347, 162] on li "ACQ: Water Leak" at bounding box center [322, 167] width 113 height 18
type input "ACQ: Water Leak"
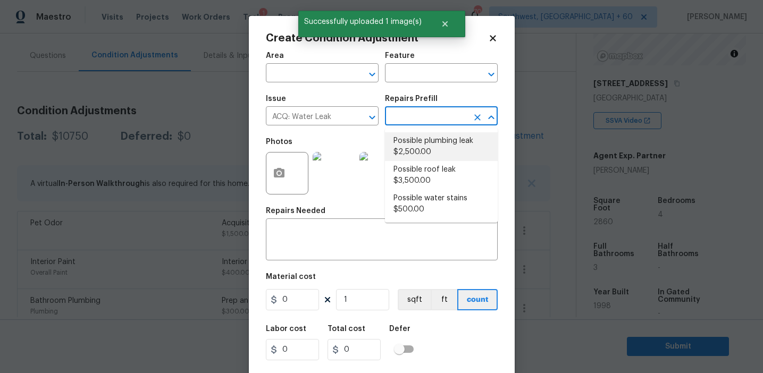
click at [416, 134] on li "Possible plumbing leak $2,500.00" at bounding box center [441, 146] width 113 height 29
type input "Acquisition"
type textarea "Acquisition Scope: Possible plumbing leak"
type input "2500"
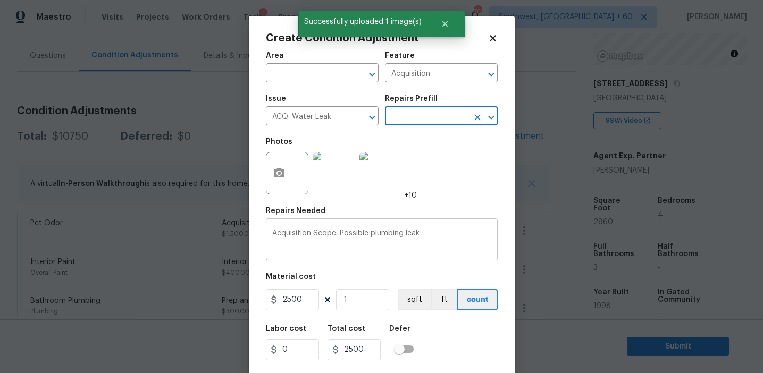
click at [375, 232] on textarea "Acquisition Scope: Possible plumbing leak" at bounding box center [381, 241] width 219 height 22
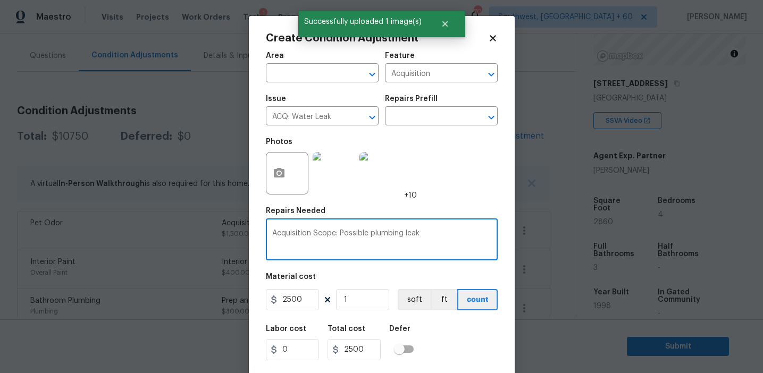
click at [375, 232] on textarea "Acquisition Scope: Possible plumbing leak" at bounding box center [381, 241] width 219 height 22
type textarea "Acquisition Scope: Possible leak"
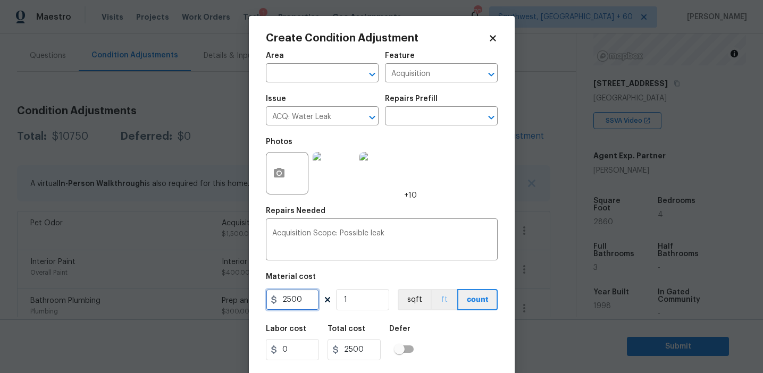
scroll to position [24, 0]
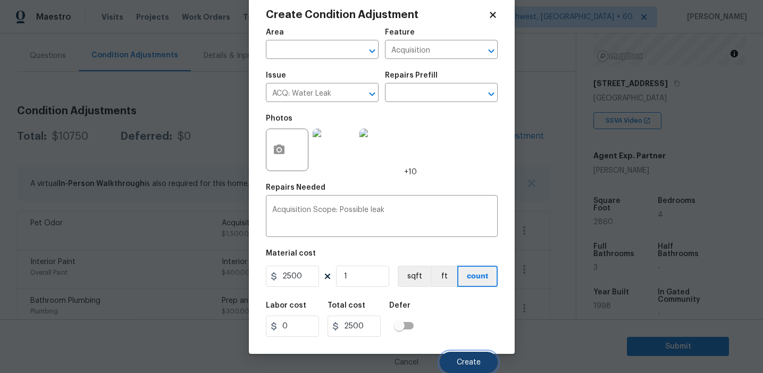
click at [469, 359] on span "Create" at bounding box center [469, 363] width 24 height 8
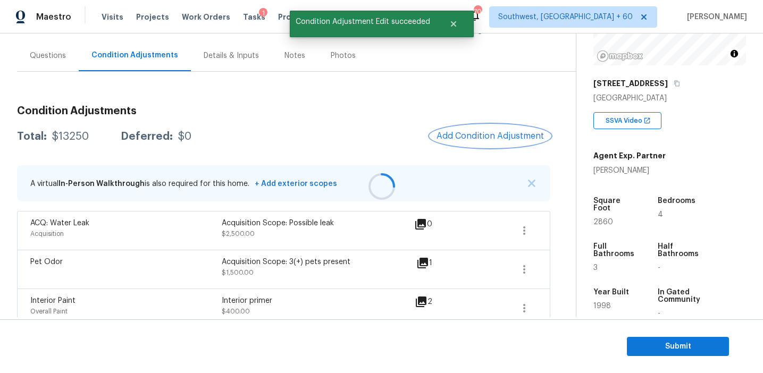
scroll to position [0, 0]
click at [479, 131] on span "Add Condition Adjustment" at bounding box center [489, 136] width 107 height 10
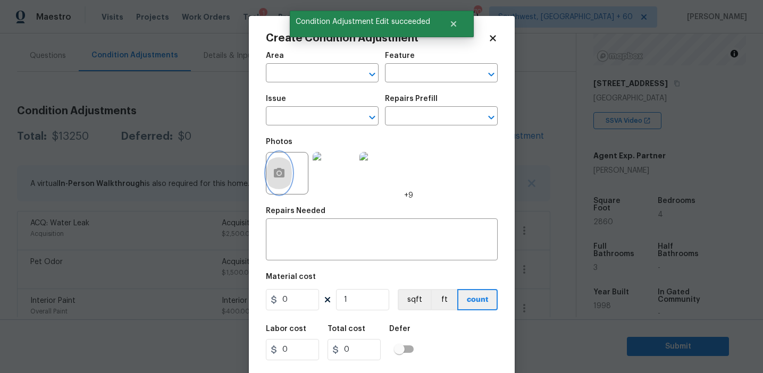
click at [282, 180] on icon "button" at bounding box center [279, 173] width 13 height 13
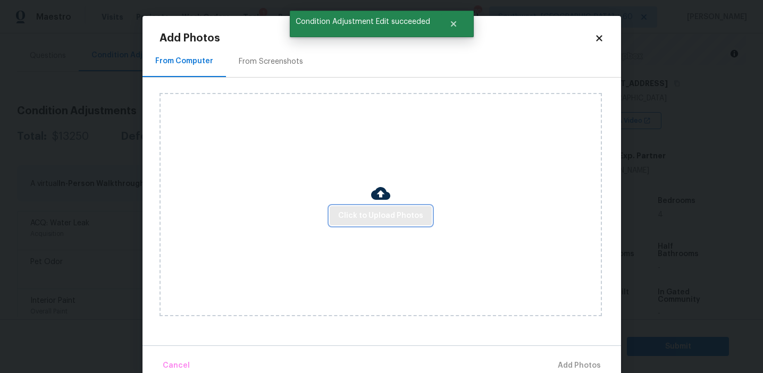
click at [371, 217] on span "Click to Upload Photos" at bounding box center [380, 215] width 85 height 13
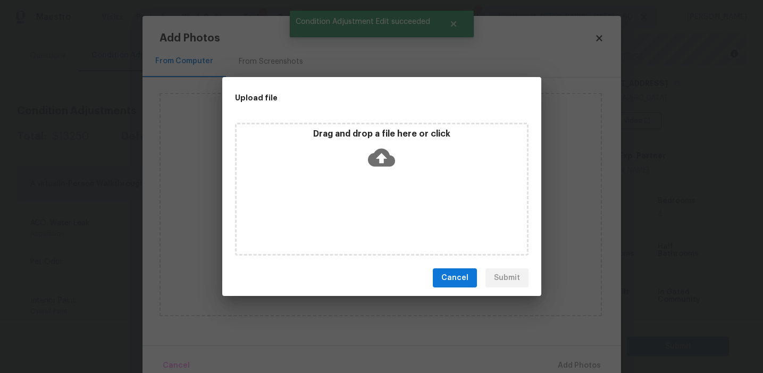
click at [371, 153] on icon at bounding box center [381, 157] width 27 height 27
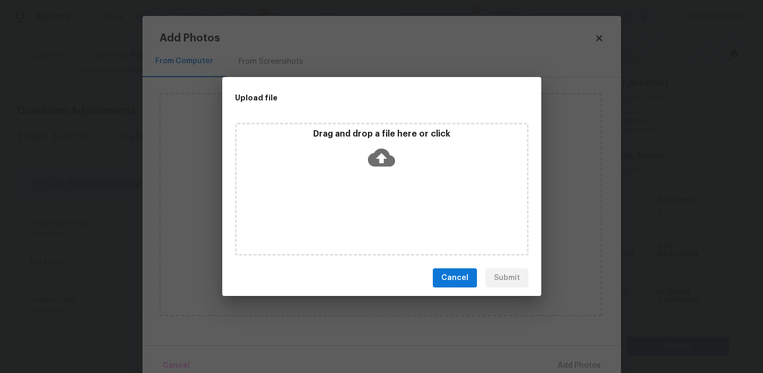
click at [456, 273] on span "Cancel" at bounding box center [454, 278] width 27 height 13
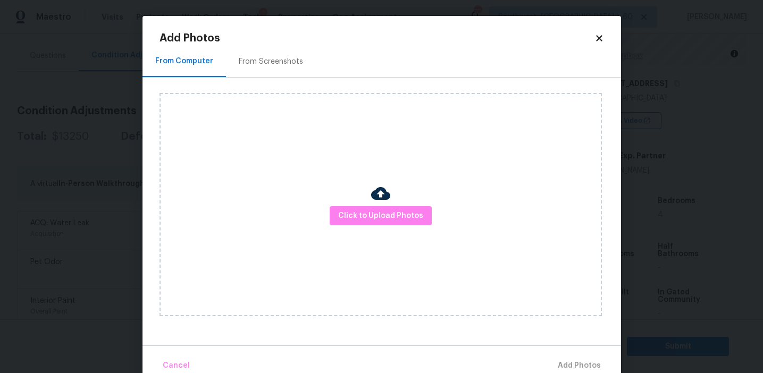
click at [277, 66] on div "From Screenshots" at bounding box center [271, 61] width 64 height 11
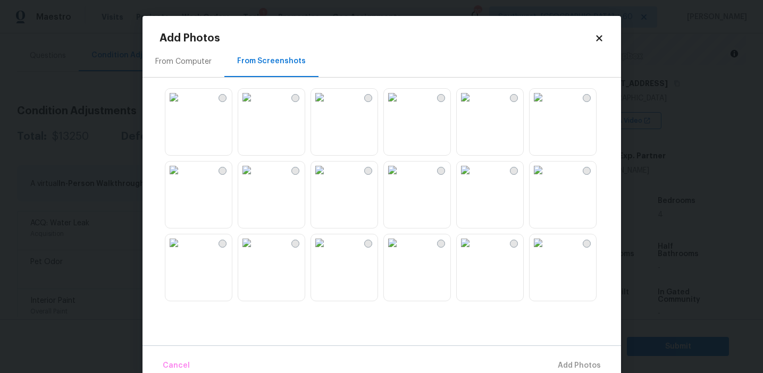
click at [182, 106] on img at bounding box center [173, 97] width 17 height 17
click at [182, 251] on img at bounding box center [173, 242] width 17 height 17
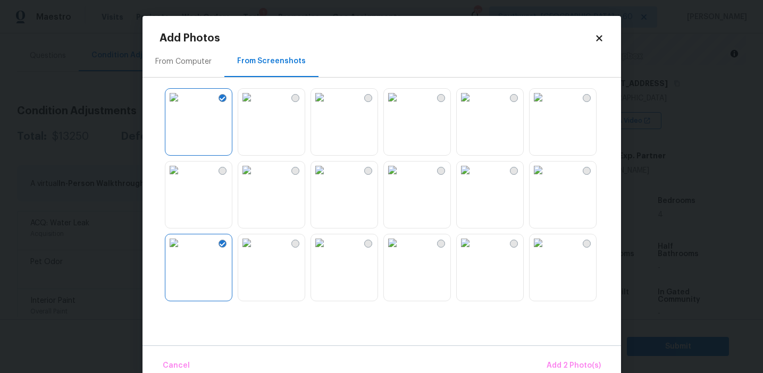
click at [255, 251] on img at bounding box center [246, 242] width 17 height 17
click at [328, 251] on img at bounding box center [319, 242] width 17 height 17
click at [401, 251] on img at bounding box center [392, 242] width 17 height 17
click at [474, 251] on img at bounding box center [465, 242] width 17 height 17
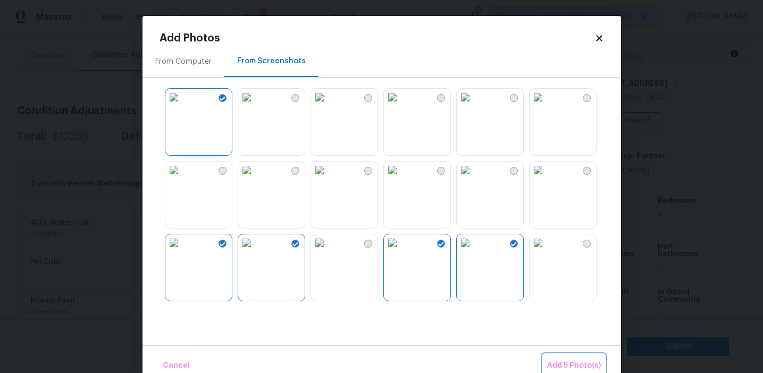
click at [552, 361] on span "Add 5 Photo(s)" at bounding box center [574, 365] width 54 height 13
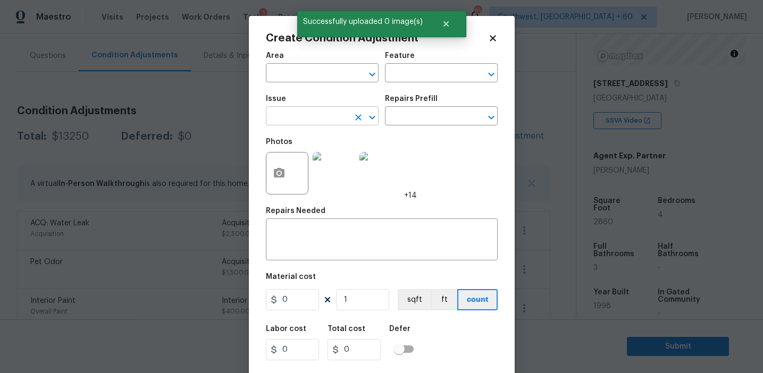
click at [308, 117] on input "text" at bounding box center [307, 117] width 83 height 16
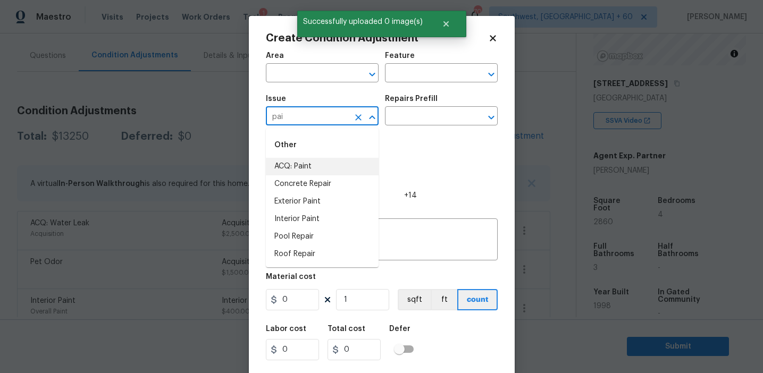
click at [328, 162] on li "ACQ: Paint" at bounding box center [322, 167] width 113 height 18
type input "ACQ: Paint"
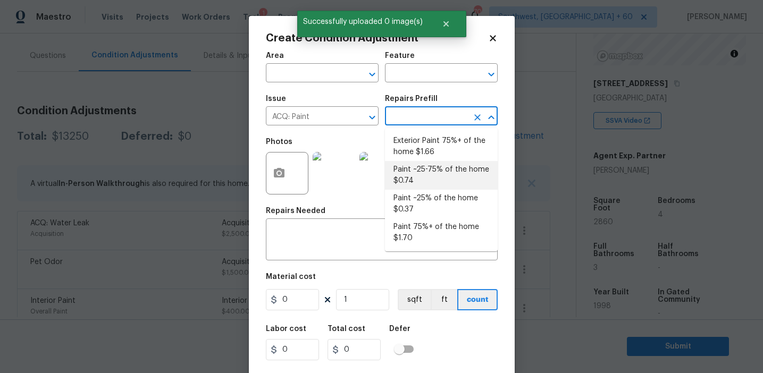
click at [414, 171] on li "Paint ~25-75% of the home $0.74" at bounding box center [441, 175] width 113 height 29
type input "Acquisition"
type textarea "Acquisition Scope: ~25 - 75% of the home needs interior paint"
type input "0.74"
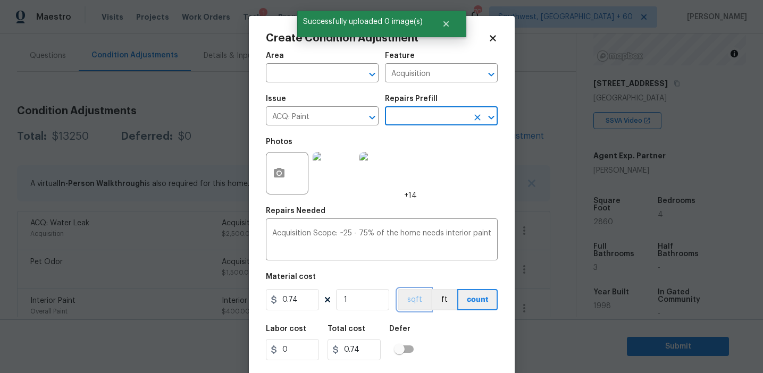
click at [412, 302] on button "sqft" at bounding box center [414, 299] width 33 height 21
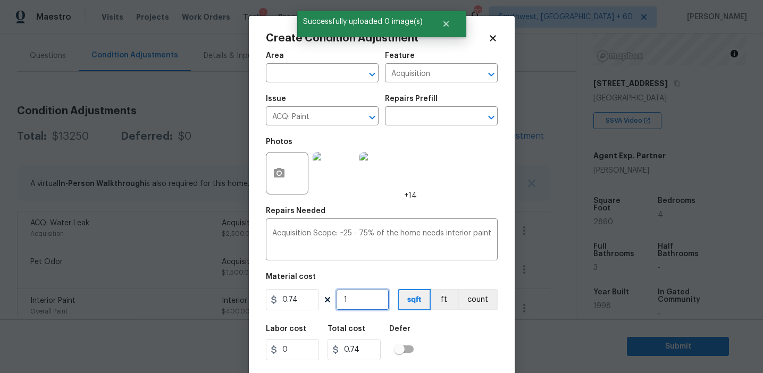
click at [376, 299] on input "1" at bounding box center [362, 299] width 53 height 21
type input "0"
type input "2"
type input "1.48"
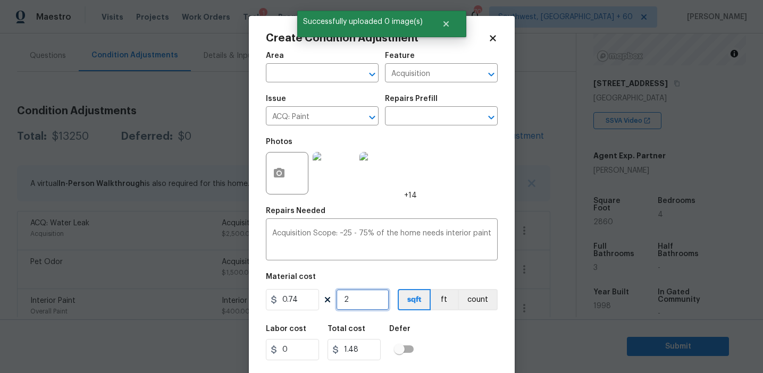
type input "28"
type input "20.72"
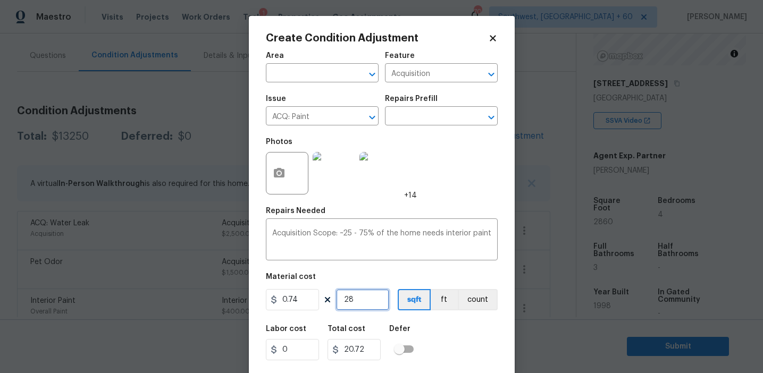
type input "285"
type input "210.9"
type input "28"
type input "20.72"
type input "286"
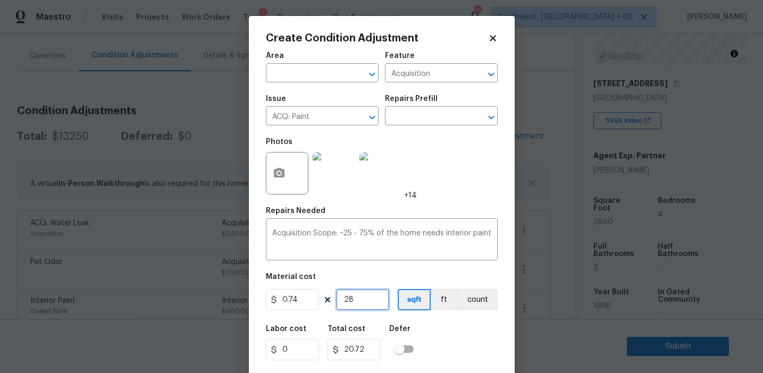
type input "211.64"
type input "2860"
type input "2116.4"
type input "2860"
click at [457, 352] on div "Labor cost 0 Total cost 2116.4 Defer" at bounding box center [382, 342] width 232 height 48
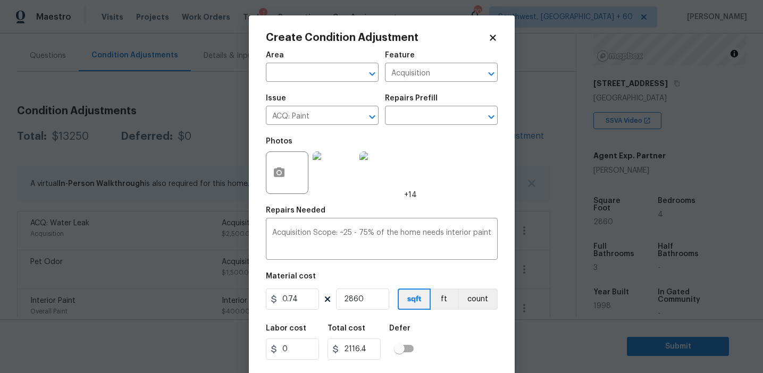
scroll to position [24, 0]
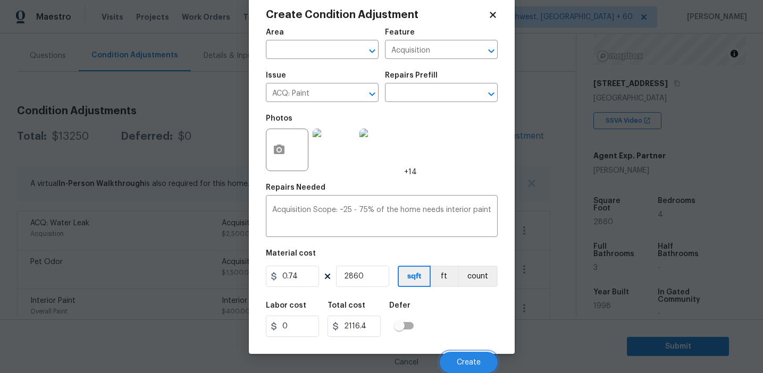
click at [457, 352] on button "Create" at bounding box center [469, 362] width 58 height 21
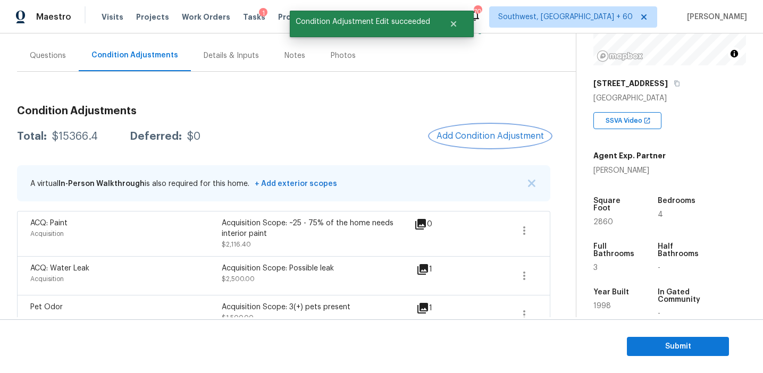
scroll to position [0, 0]
click at [465, 134] on span "Add Condition Adjustment" at bounding box center [489, 136] width 107 height 10
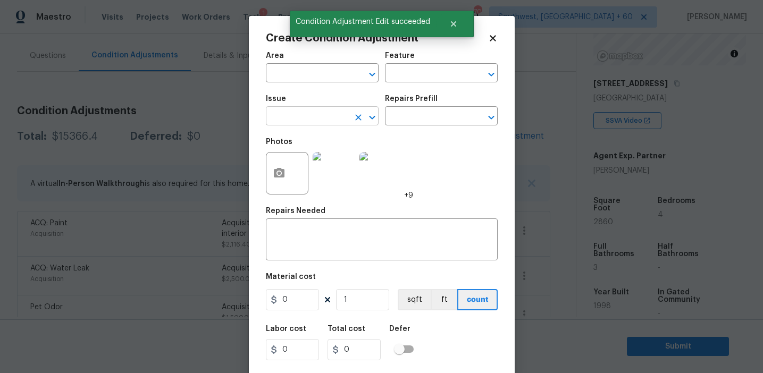
click at [309, 121] on input "text" at bounding box center [307, 117] width 83 height 16
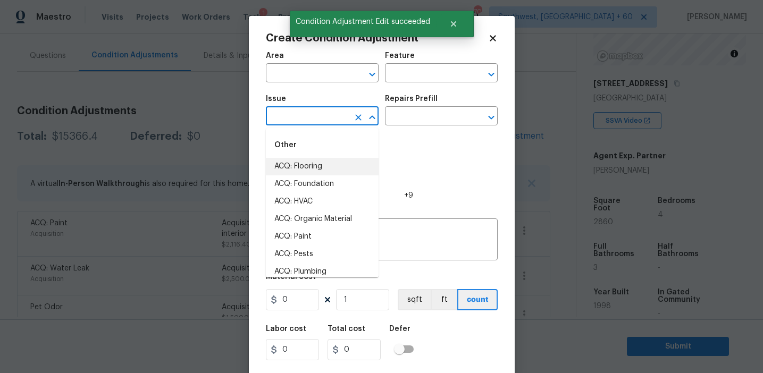
click at [318, 168] on li "ACQ: Flooring" at bounding box center [322, 167] width 113 height 18
type input "ACQ: Flooring"
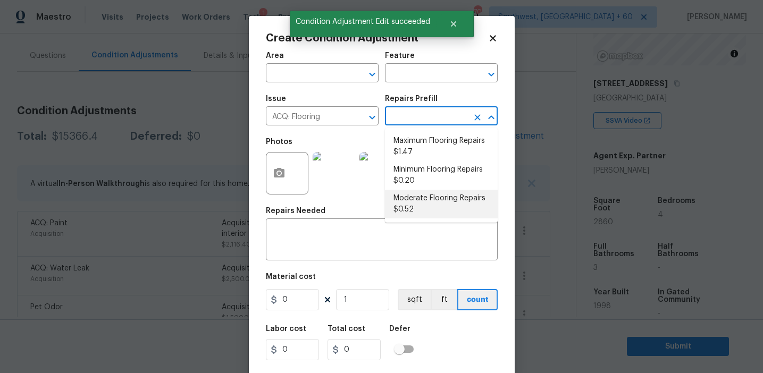
click at [408, 207] on li "Moderate Flooring Repairs $0.52" at bounding box center [441, 204] width 113 height 29
type input "Acquisition"
type textarea "Acquisition Scope: Moderate flooring repairs"
type input "0.52"
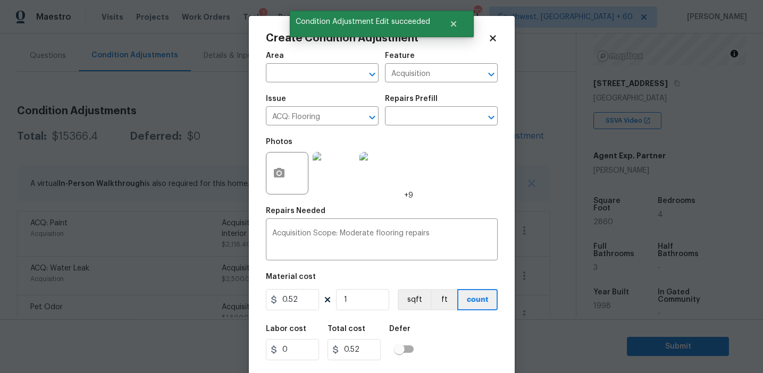
click at [408, 286] on div "Material cost" at bounding box center [382, 280] width 232 height 14
click at [409, 298] on button "sqft" at bounding box center [414, 299] width 33 height 21
click at [371, 300] on input "1" at bounding box center [362, 299] width 53 height 21
paste input "2860"
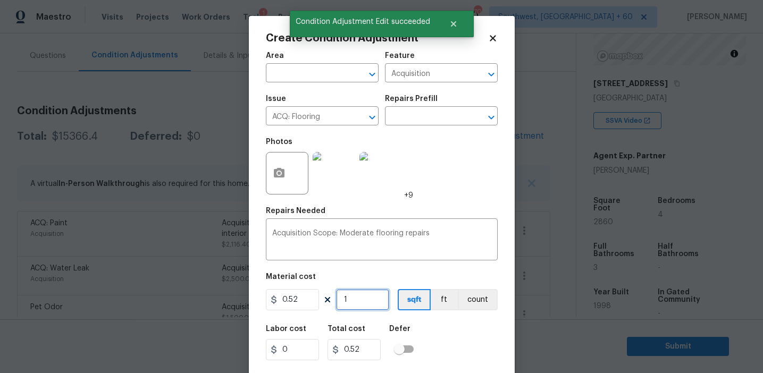
type input "2860"
type input "1487.2"
type input "2860"
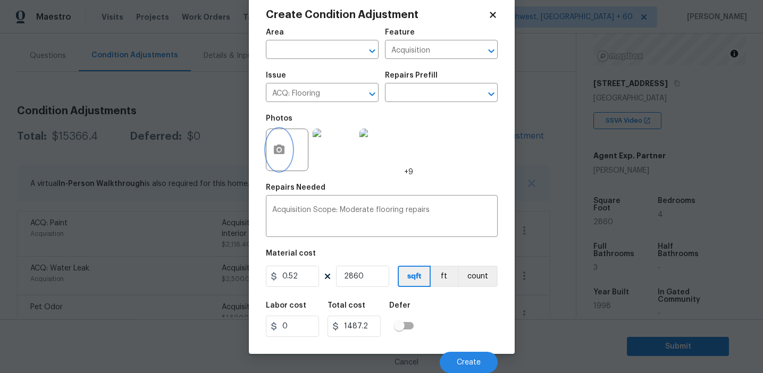
click at [272, 149] on button "button" at bounding box center [279, 149] width 26 height 41
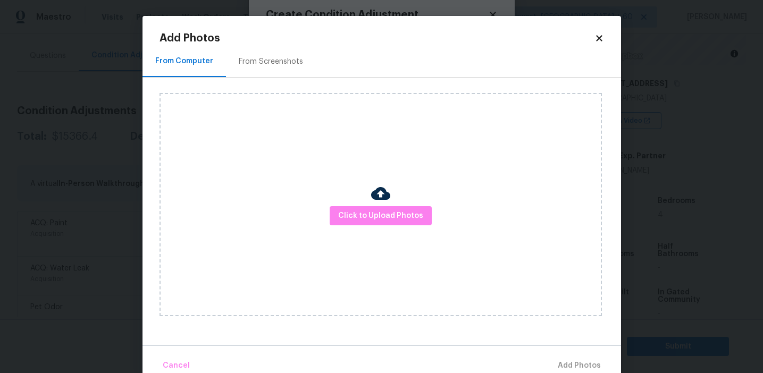
click at [277, 44] on div "Add Photos From Computer From Screenshots Click to Upload Photos Cancel Add Pho…" at bounding box center [381, 205] width 444 height 344
click at [284, 63] on div "From Screenshots" at bounding box center [271, 61] width 64 height 11
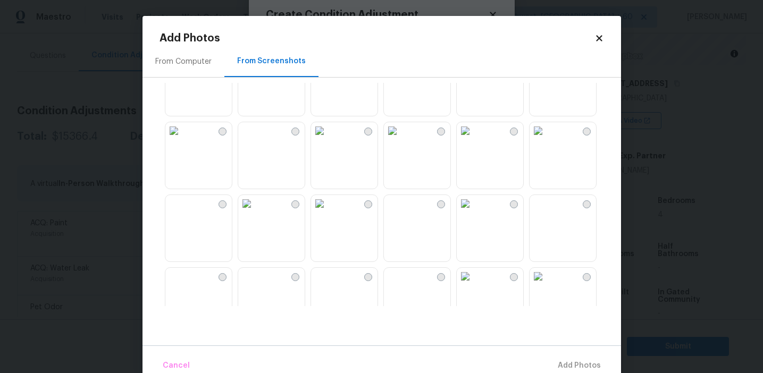
scroll to position [1015, 0]
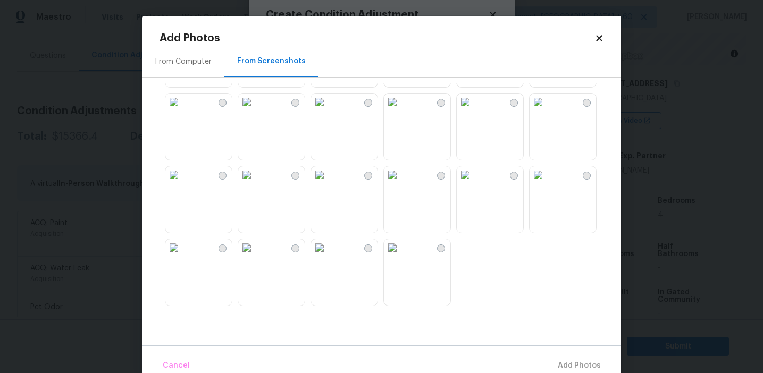
click at [182, 256] on img at bounding box center [173, 247] width 17 height 17
click at [255, 183] on img at bounding box center [246, 174] width 17 height 17
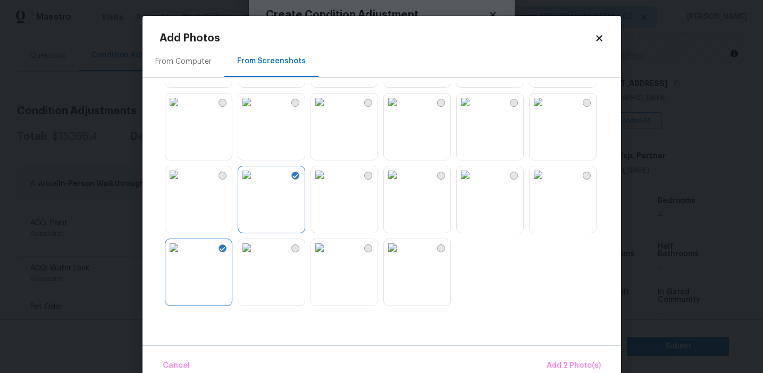
click at [182, 183] on img at bounding box center [173, 174] width 17 height 17
click at [328, 111] on img at bounding box center [319, 102] width 17 height 17
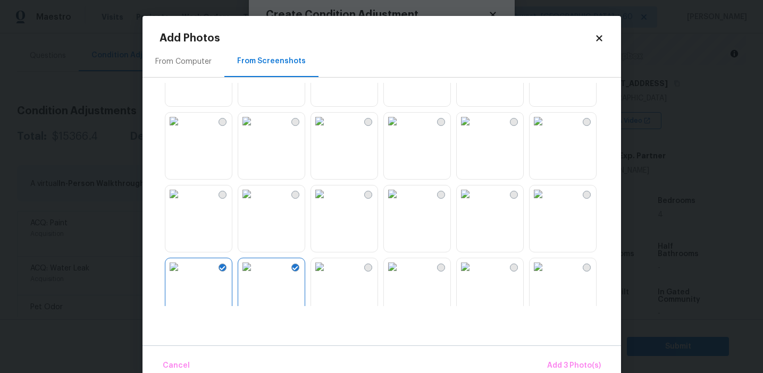
scroll to position [916, 0]
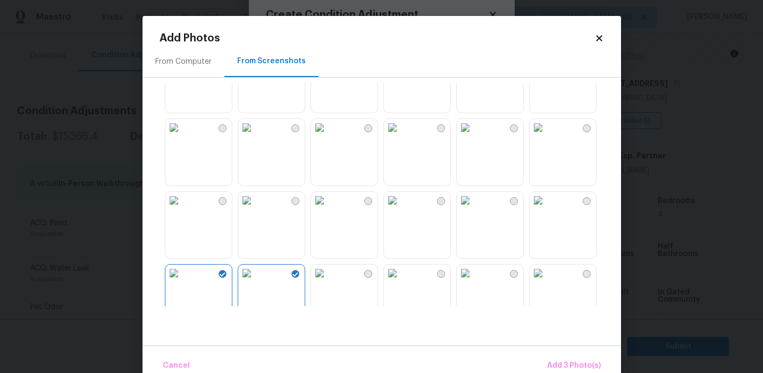
click at [182, 209] on img at bounding box center [173, 200] width 17 height 17
click at [182, 136] on img at bounding box center [173, 127] width 17 height 17
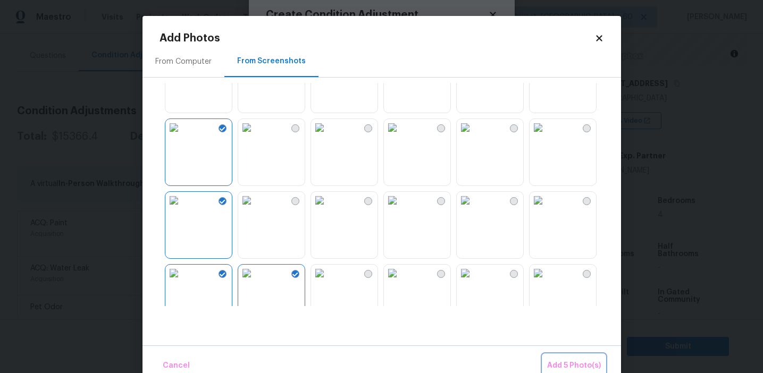
click at [564, 363] on span "Add 5 Photo(s)" at bounding box center [574, 365] width 54 height 13
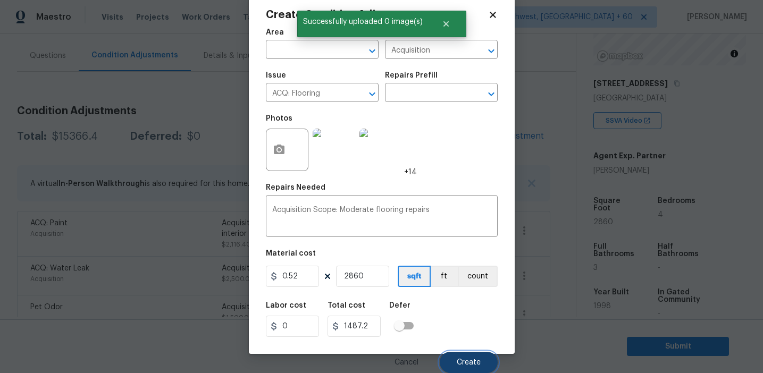
click at [466, 361] on span "Create" at bounding box center [469, 363] width 24 height 8
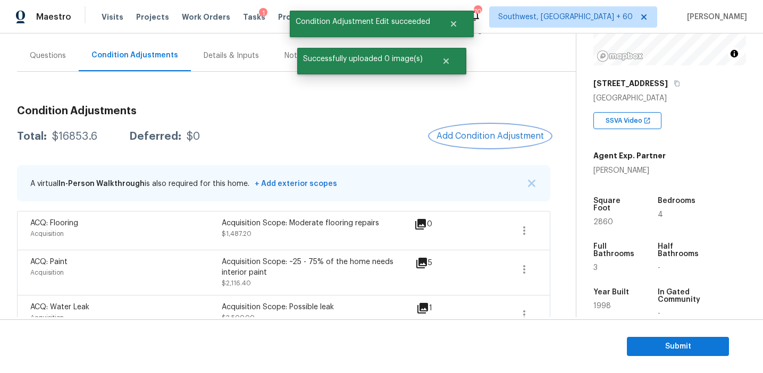
scroll to position [0, 0]
click at [77, 135] on div "$16853.6" at bounding box center [74, 136] width 45 height 11
copy div "16853.6"
click at [174, 115] on h3 "Condition Adjustments" at bounding box center [283, 111] width 533 height 11
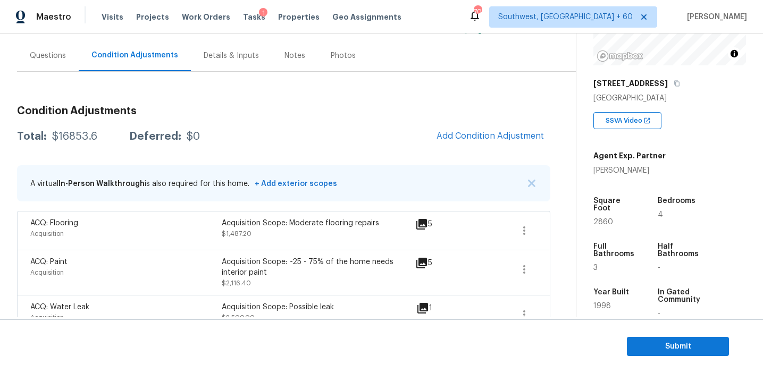
click at [64, 53] on div "Questions" at bounding box center [48, 55] width 36 height 11
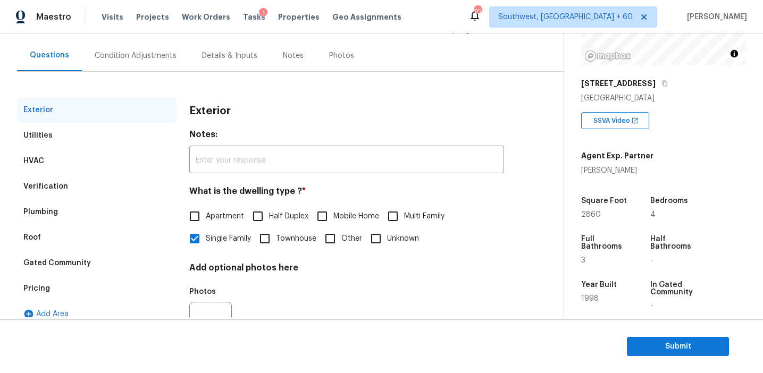
click at [71, 185] on div "Verification" at bounding box center [96, 187] width 159 height 26
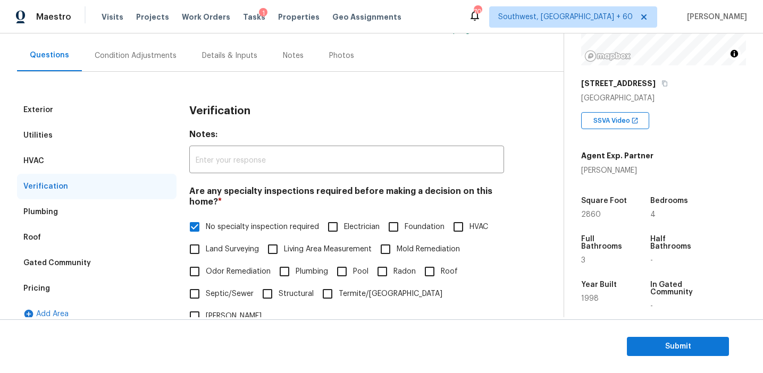
scroll to position [367, 0]
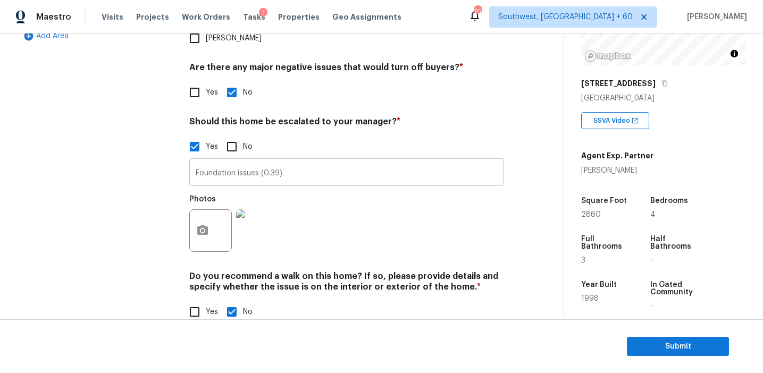
click at [215, 161] on input "Foundation issues (0:39)" at bounding box center [346, 173] width 315 height 25
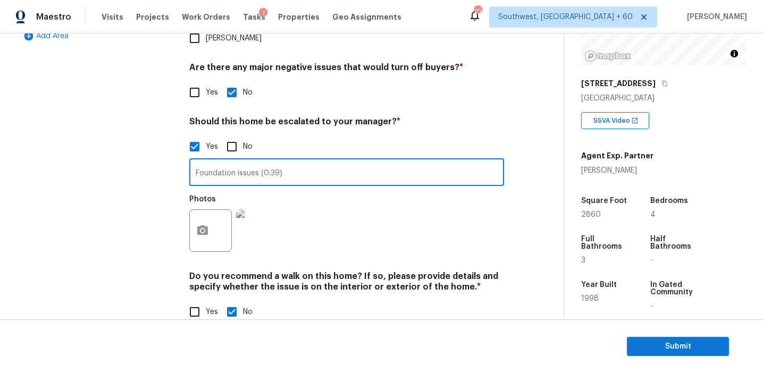
click at [139, 157] on div "Exterior Utilities HVAC Verification Plumbing Roof Gated Community Pricing Add …" at bounding box center [96, 77] width 159 height 517
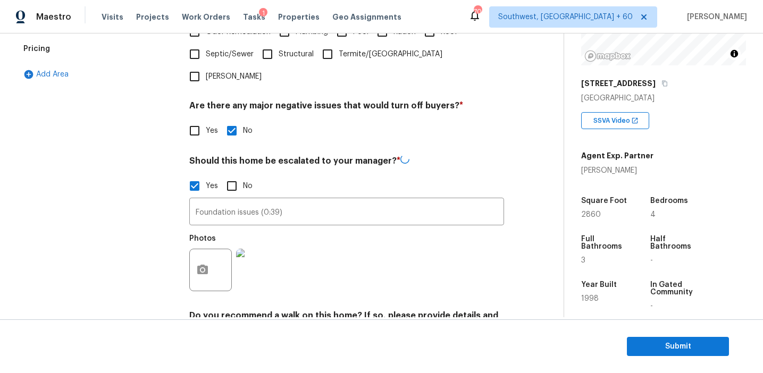
scroll to position [252, 0]
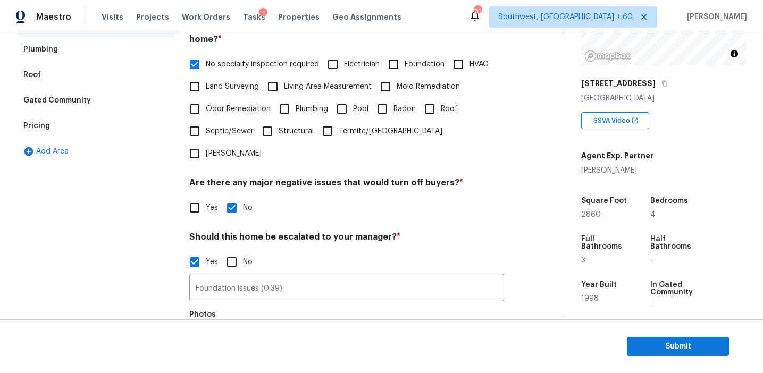
click at [100, 124] on div "Pricing" at bounding box center [96, 126] width 159 height 26
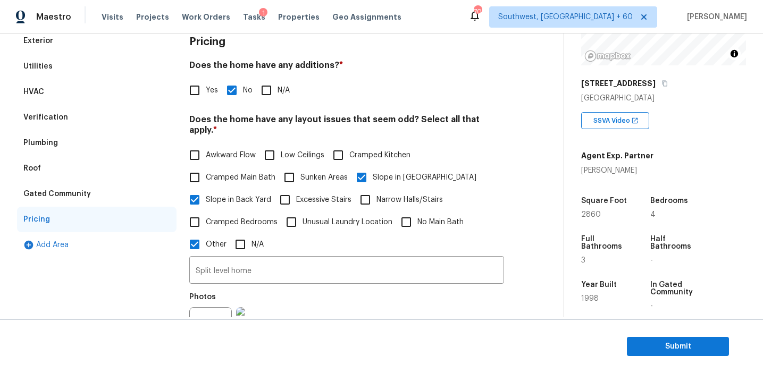
click at [96, 193] on div "Gated Community" at bounding box center [96, 194] width 159 height 26
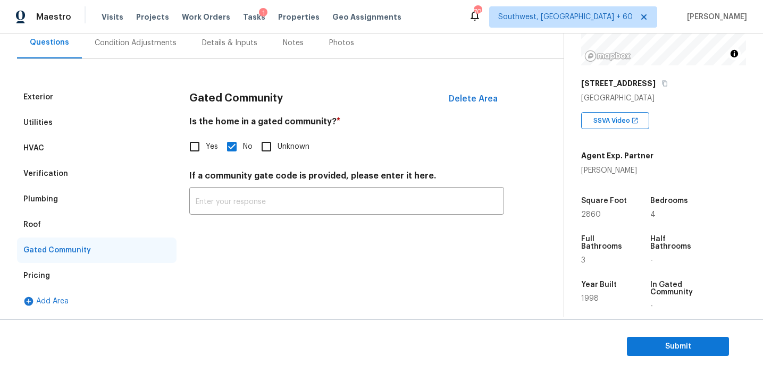
click at [52, 220] on div "Roof" at bounding box center [96, 225] width 159 height 26
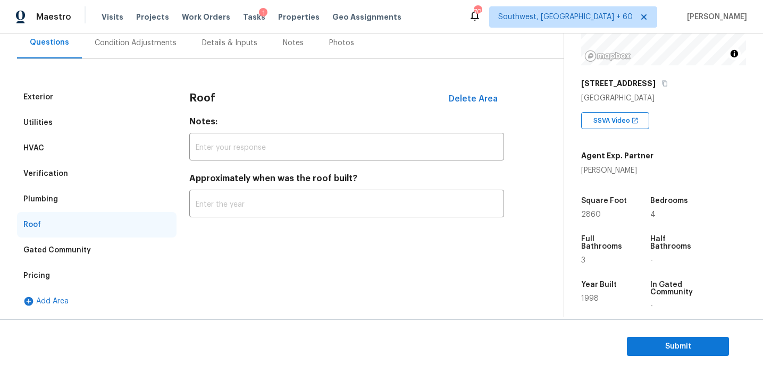
click at [52, 199] on div "Plumbing" at bounding box center [40, 199] width 35 height 11
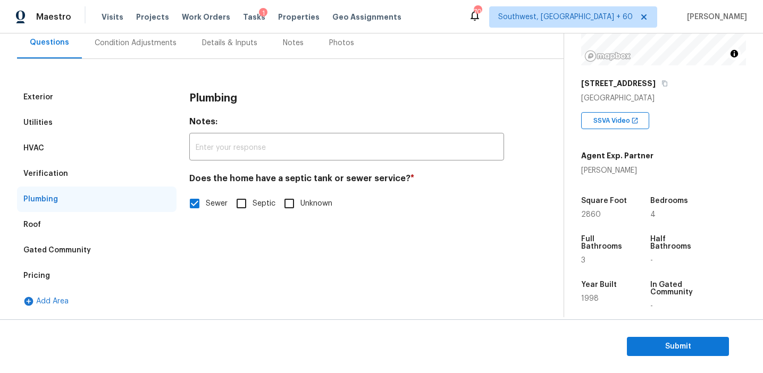
click at [56, 166] on div "Verification" at bounding box center [96, 174] width 159 height 26
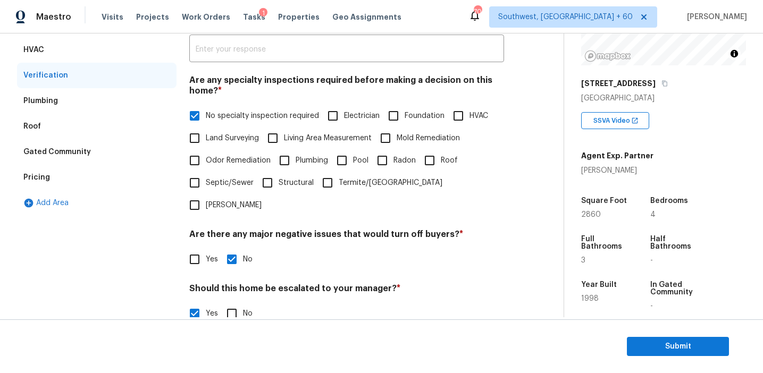
click at [78, 53] on div "HVAC" at bounding box center [96, 50] width 159 height 26
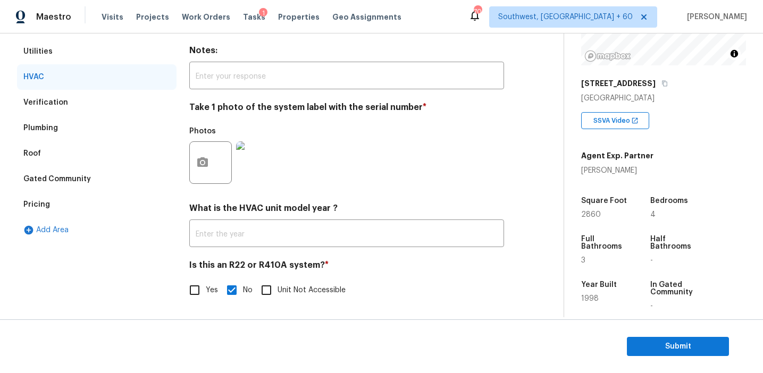
click at [76, 52] on div "Utilities" at bounding box center [96, 52] width 159 height 26
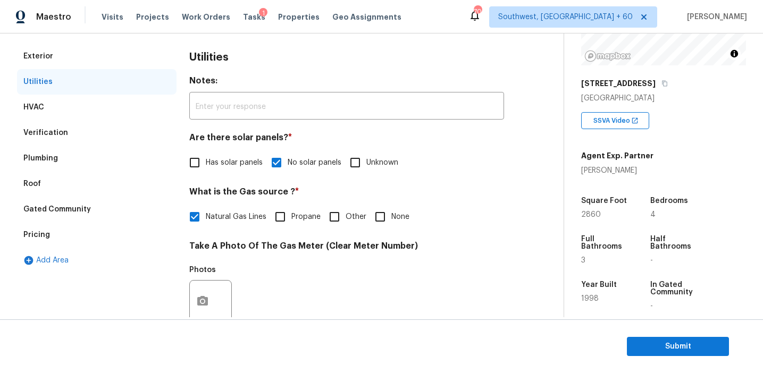
click at [76, 52] on div "Exterior" at bounding box center [96, 57] width 159 height 26
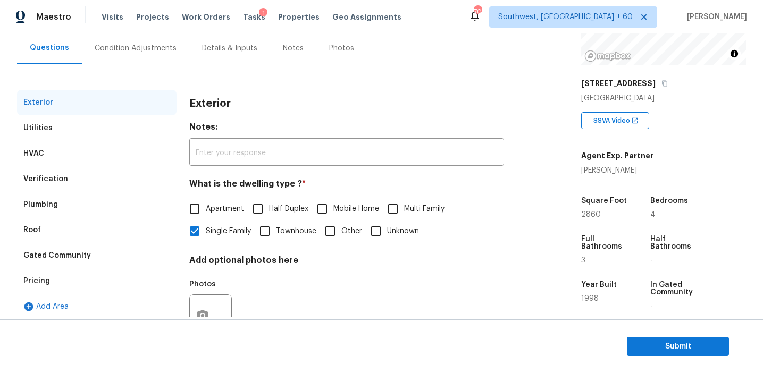
click at [150, 46] on div "Condition Adjustments" at bounding box center [136, 48] width 82 height 11
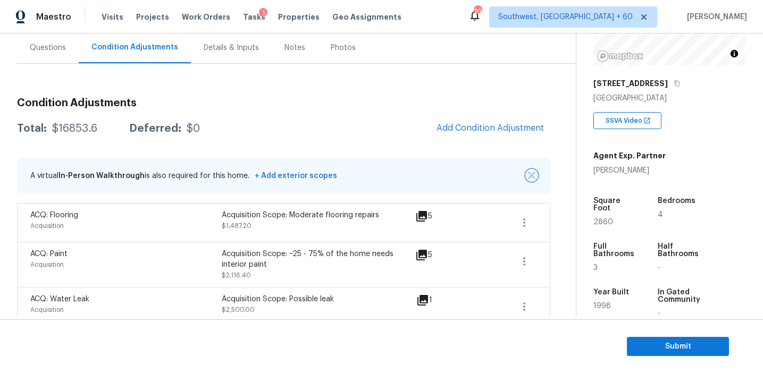
click at [535, 177] on button "button" at bounding box center [531, 175] width 11 height 11
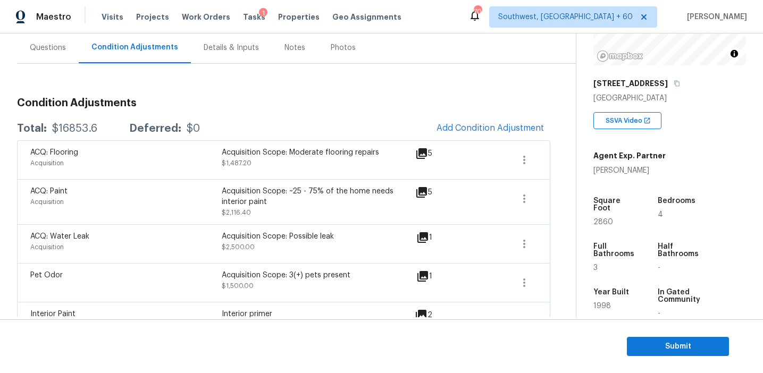
scroll to position [687, 0]
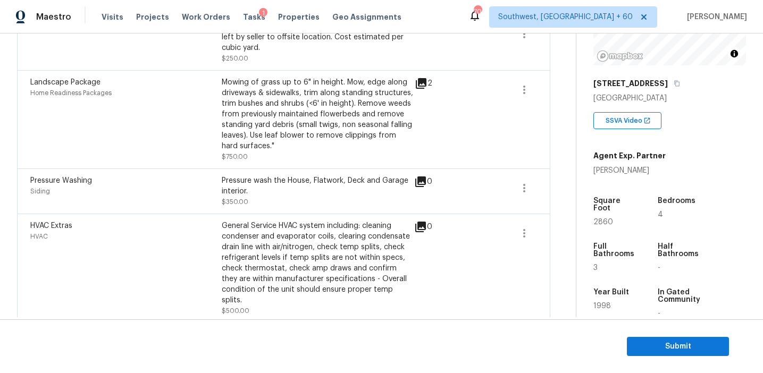
click at [352, 199] on div "Pressure wash the House, Flatwork, Deck and Garage interior. $350.00" at bounding box center [317, 191] width 191 height 32
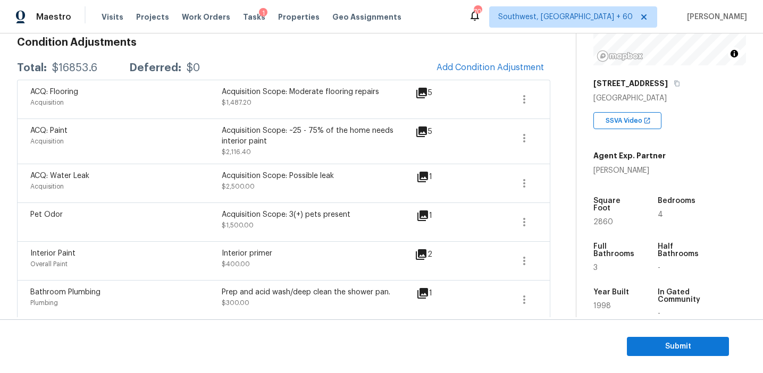
scroll to position [153, 0]
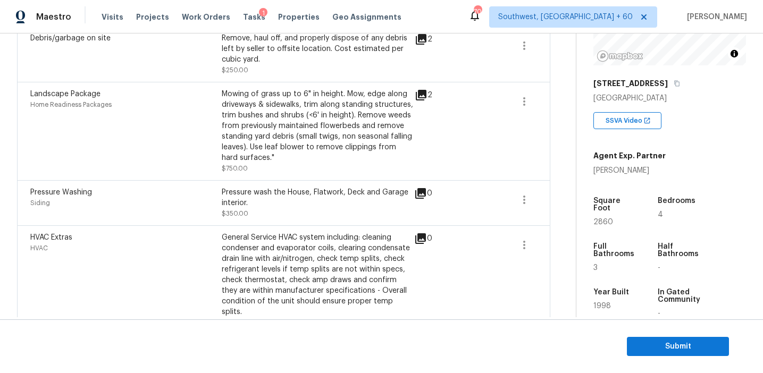
click at [252, 172] on div "Mowing of grass up to 6" in height. Mow, edge along driveways & sidewalks, trim…" at bounding box center [317, 131] width 191 height 85
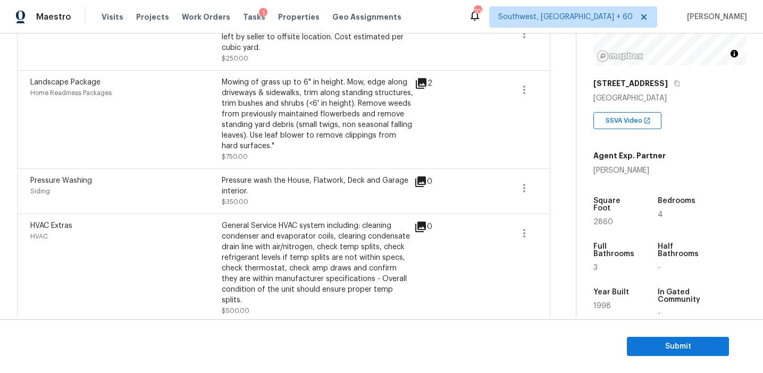
click at [252, 172] on div "Pressure Washing Siding Pressure wash the House, Flatwork, Deck and Garage inte…" at bounding box center [283, 190] width 533 height 45
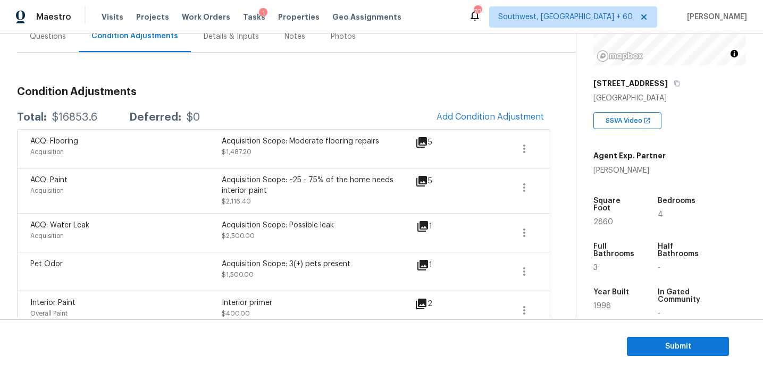
scroll to position [100, 0]
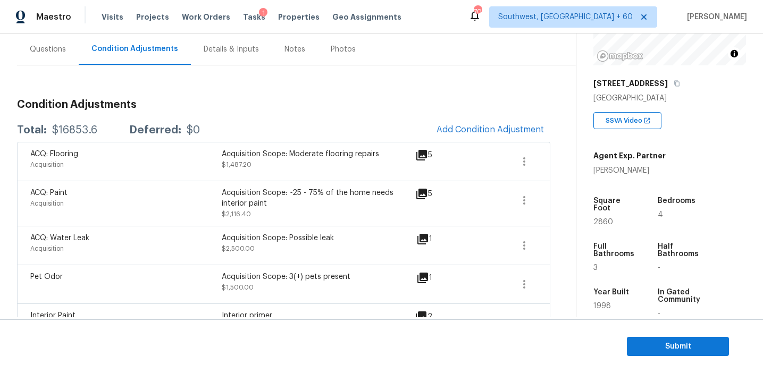
scroll to position [96, 0]
click at [262, 108] on h3 "Condition Adjustments" at bounding box center [283, 104] width 533 height 11
click at [654, 348] on span "Submit" at bounding box center [677, 346] width 85 height 13
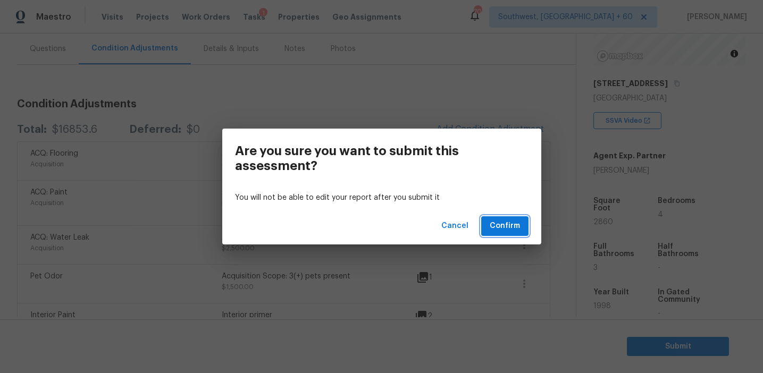
click at [505, 224] on span "Confirm" at bounding box center [505, 226] width 30 height 13
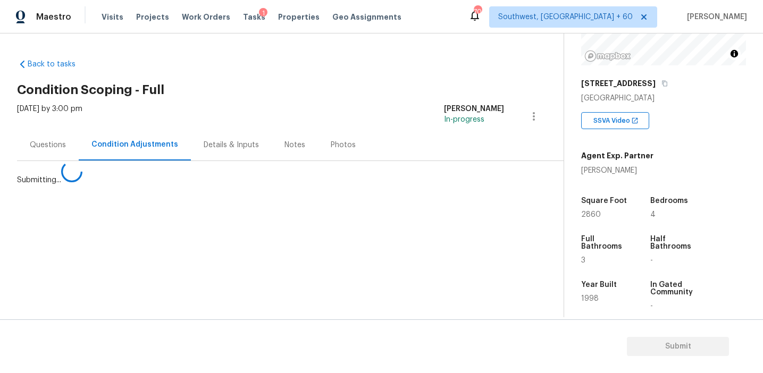
scroll to position [0, 0]
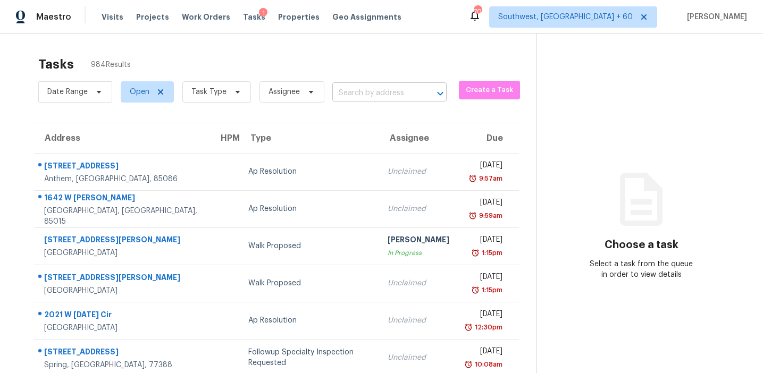
click at [355, 94] on input "text" at bounding box center [374, 93] width 85 height 16
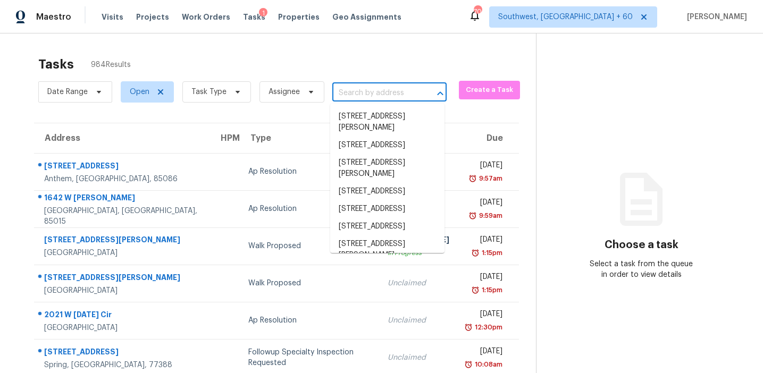
paste input "[STREET_ADDRESS][PERSON_NAME]"
type input "[STREET_ADDRESS][PERSON_NAME]"
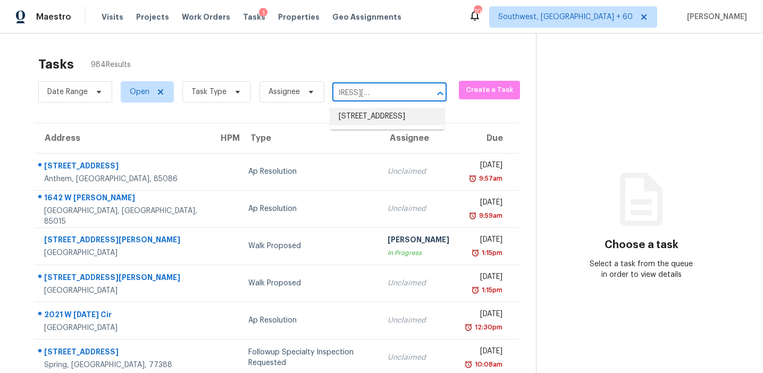
click at [366, 124] on li "[STREET_ADDRESS]" at bounding box center [387, 117] width 114 height 18
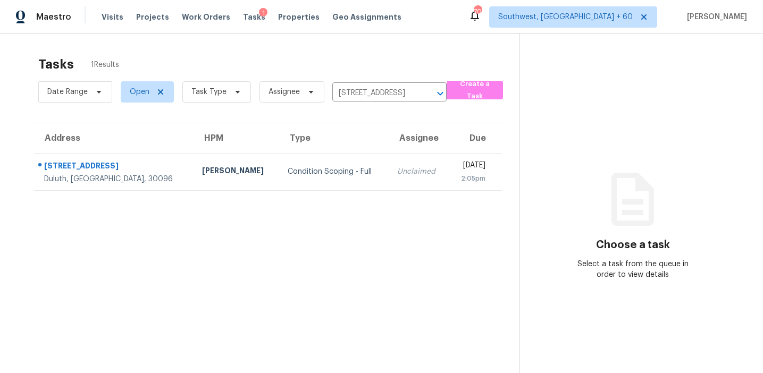
click at [389, 156] on td "Unclaimed" at bounding box center [419, 171] width 60 height 37
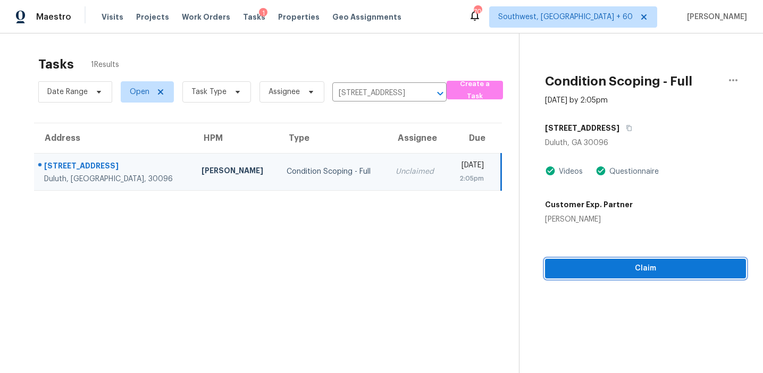
click at [582, 259] on button "Claim" at bounding box center [645, 269] width 201 height 20
